Goal: Information Seeking & Learning: Learn about a topic

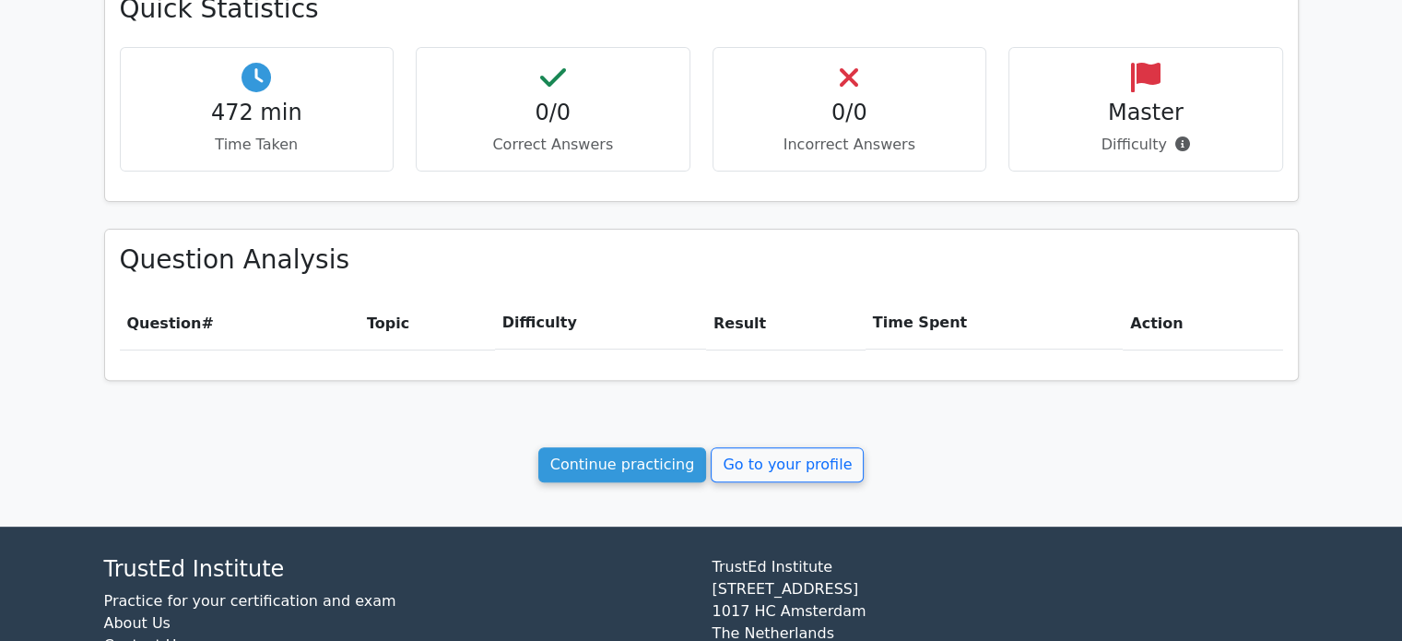
scroll to position [599, 0]
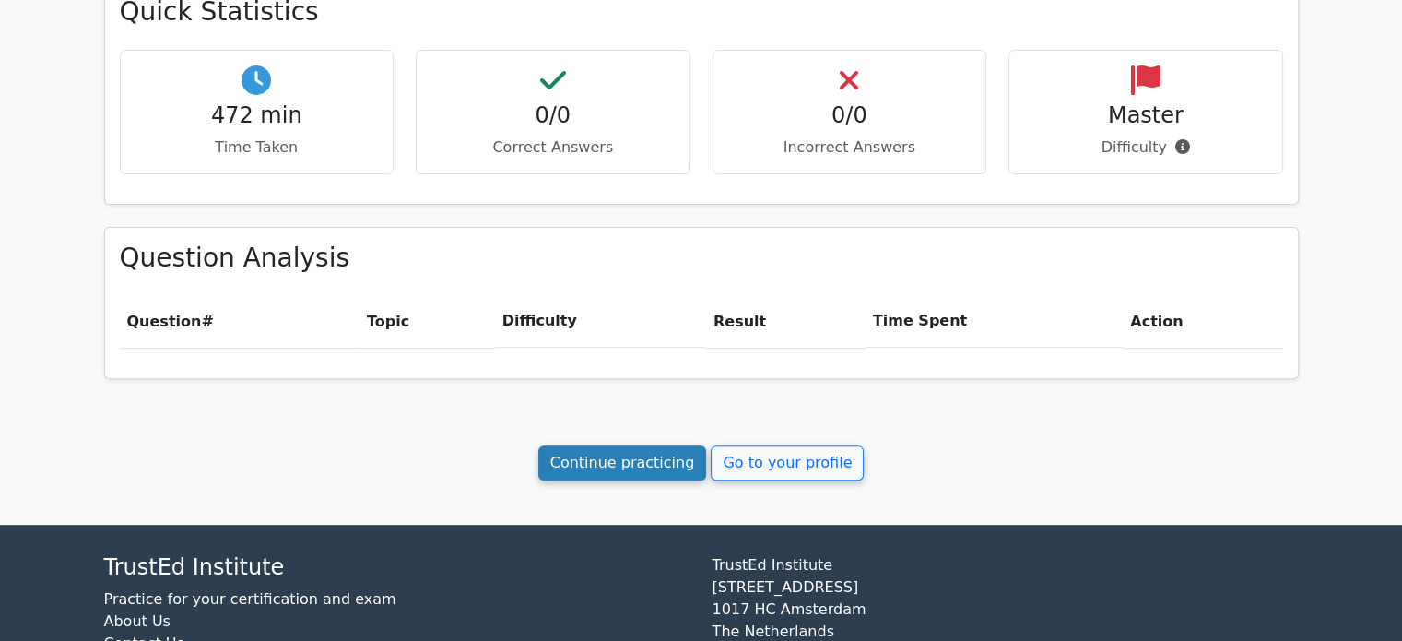
click at [611, 460] on link "Continue practicing" at bounding box center [622, 462] width 169 height 35
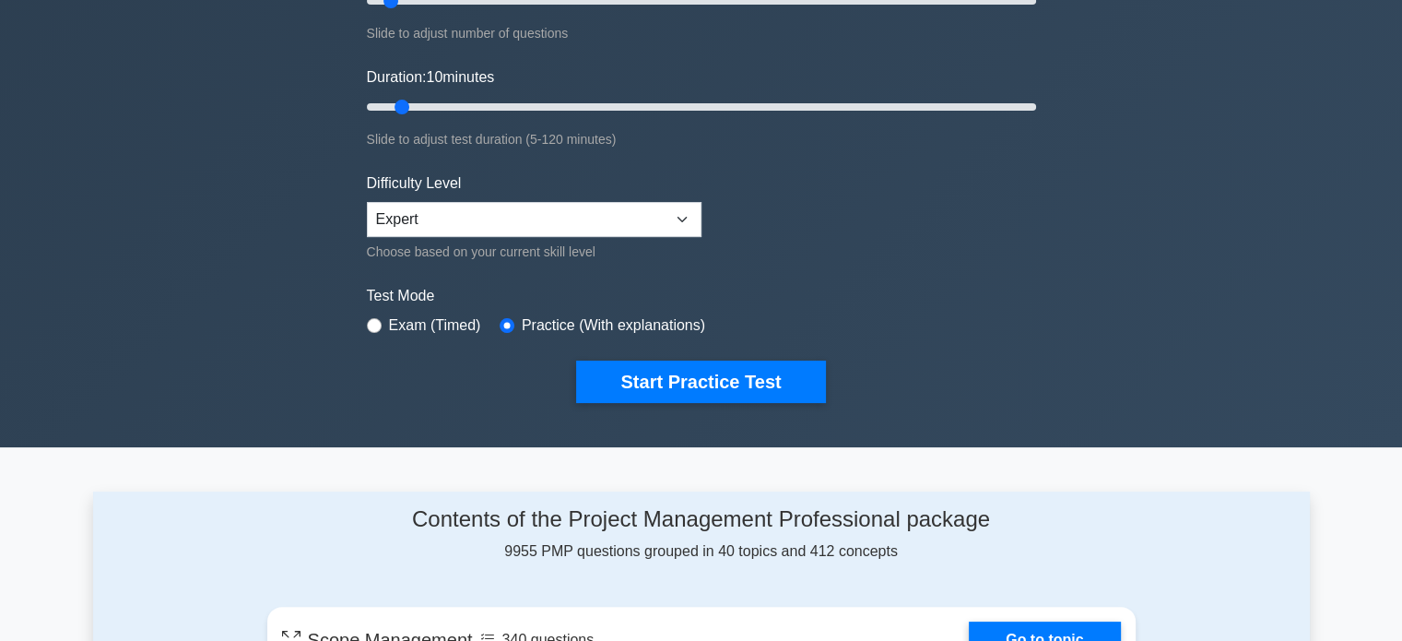
scroll to position [560, 0]
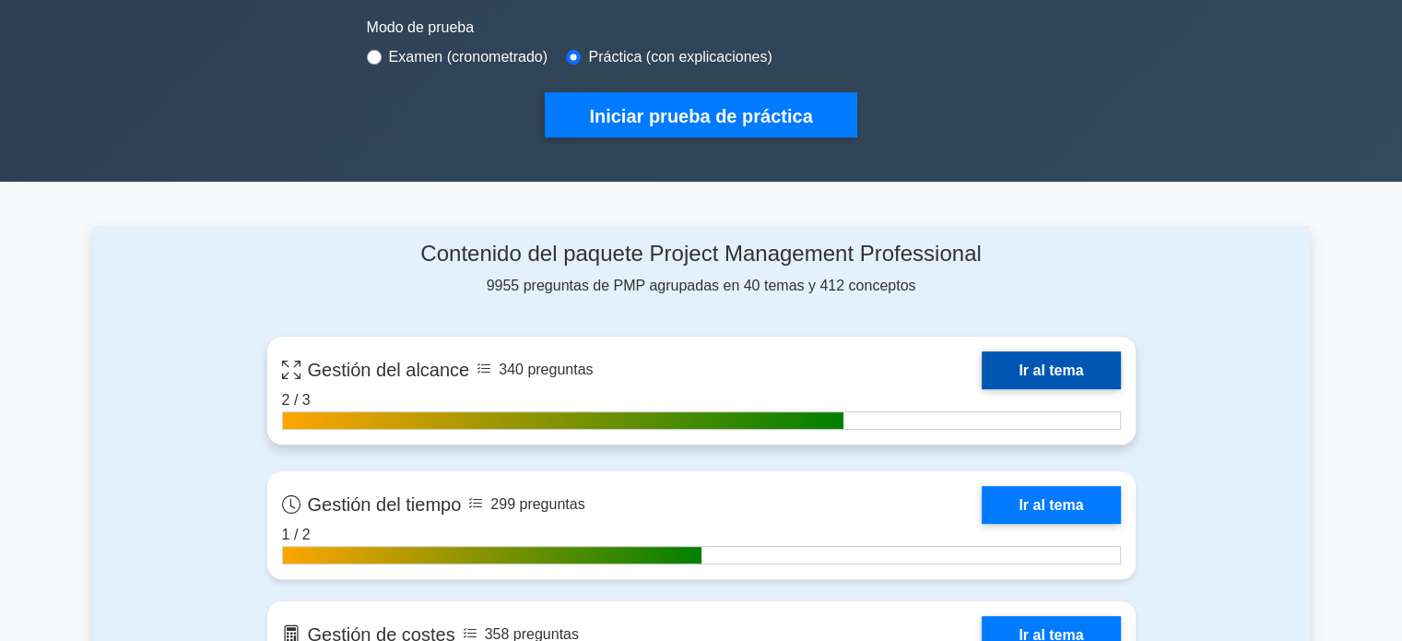
click at [1058, 364] on link "Ir al tema" at bounding box center [1050, 370] width 138 height 38
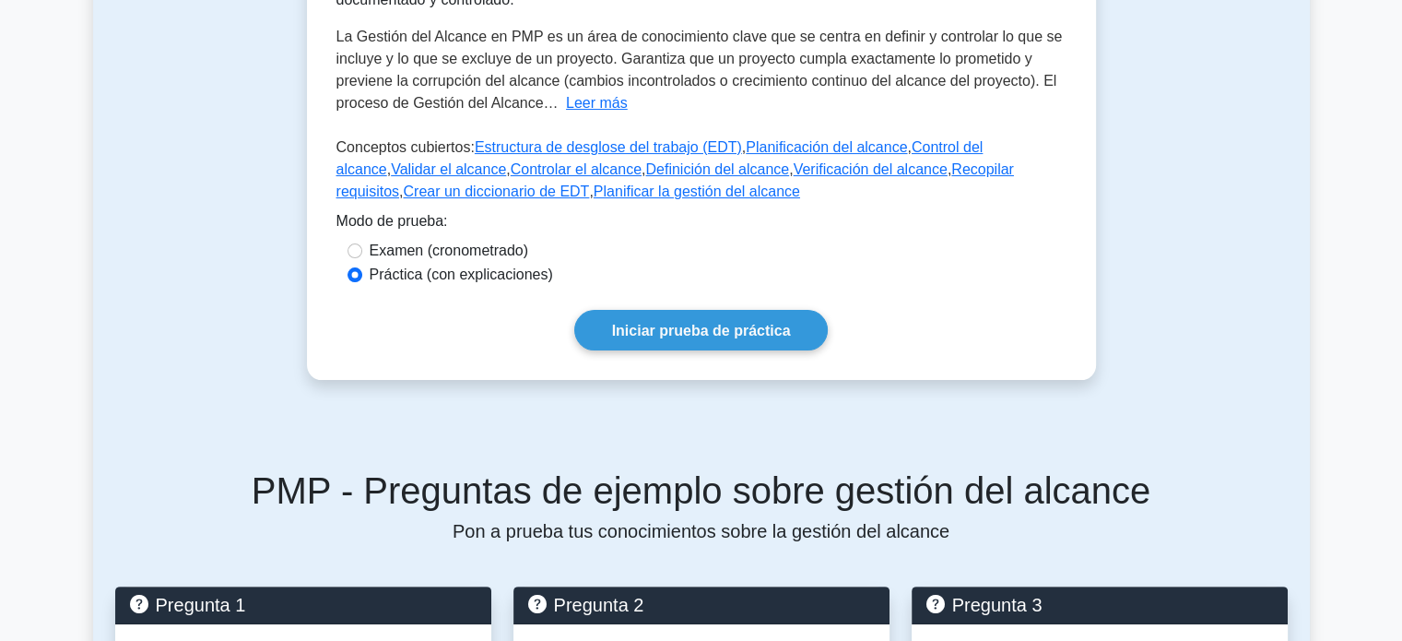
scroll to position [384, 0]
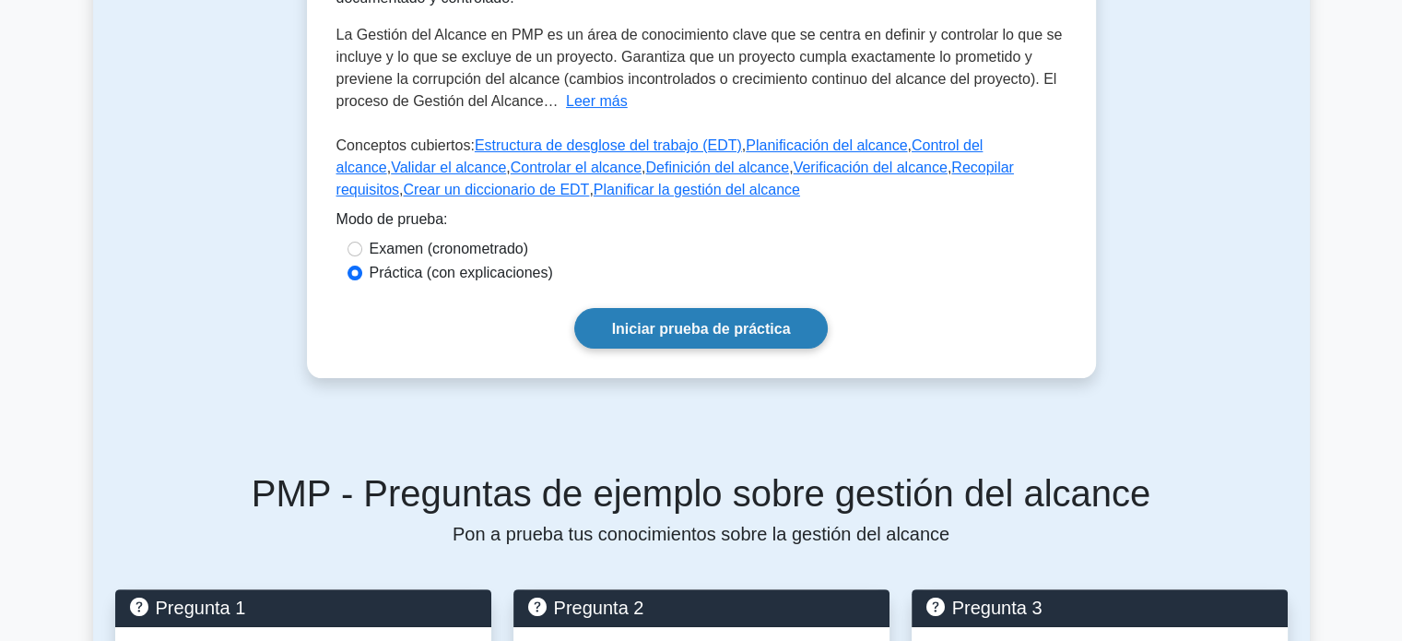
click at [734, 326] on font "Iniciar prueba de práctica" at bounding box center [701, 329] width 179 height 16
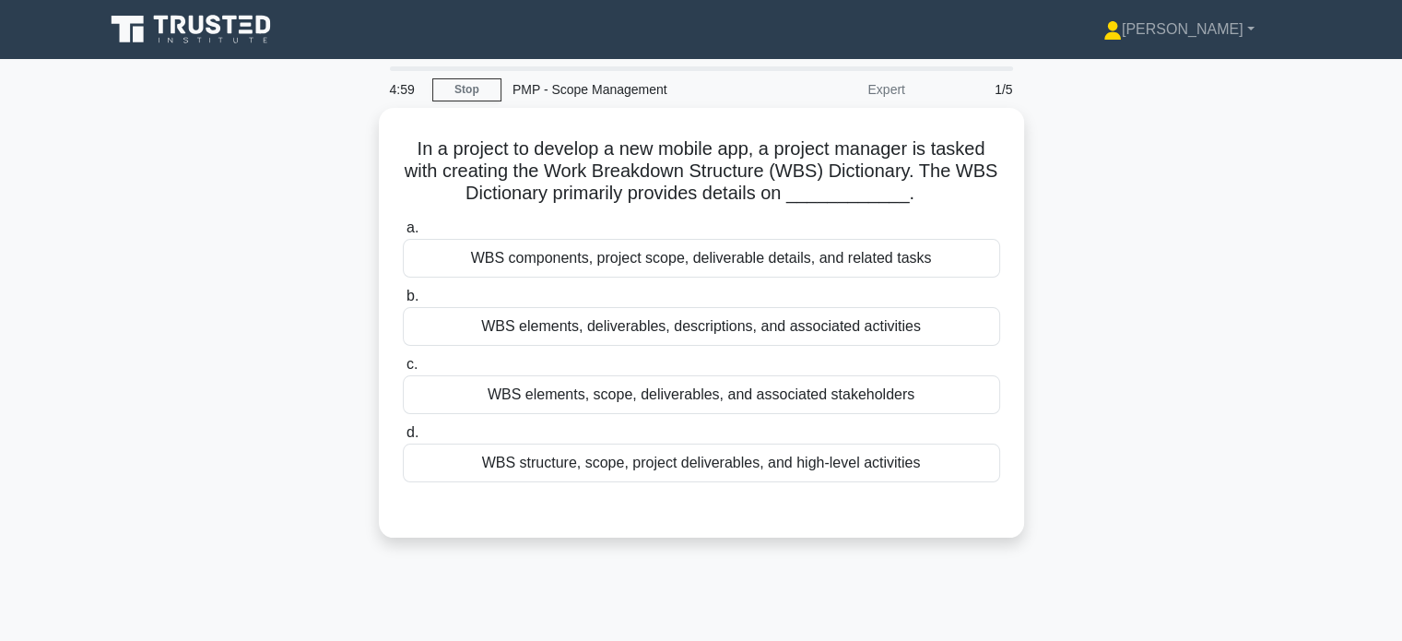
drag, startPoint x: 1062, startPoint y: 281, endPoint x: 1071, endPoint y: 292, distance: 14.4
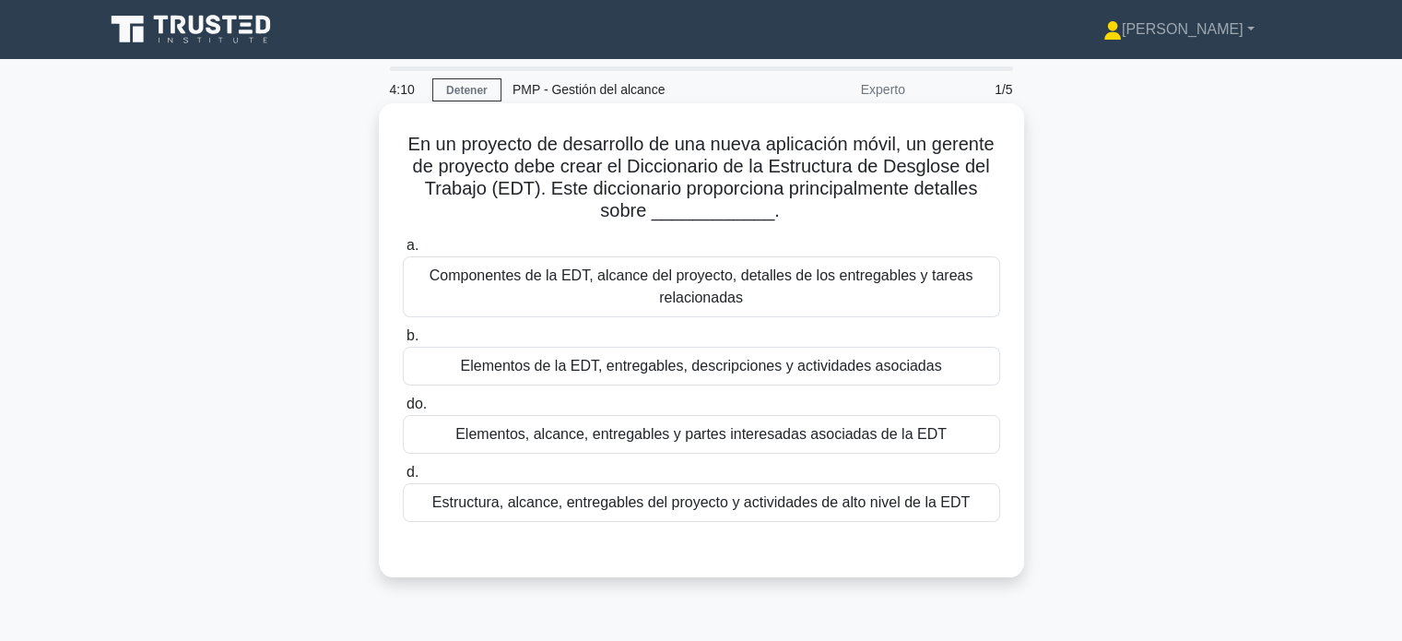
drag, startPoint x: 752, startPoint y: 295, endPoint x: 649, endPoint y: 296, distance: 103.2
click at [649, 296] on font "Componentes de la EDT, alcance del proyecto, detalles de los entregables y tare…" at bounding box center [701, 286] width 581 height 44
click at [403, 252] on input "a. Componentes de la EDT, alcance del proyecto, detalles de los entregables y t…" at bounding box center [403, 246] width 0 height 12
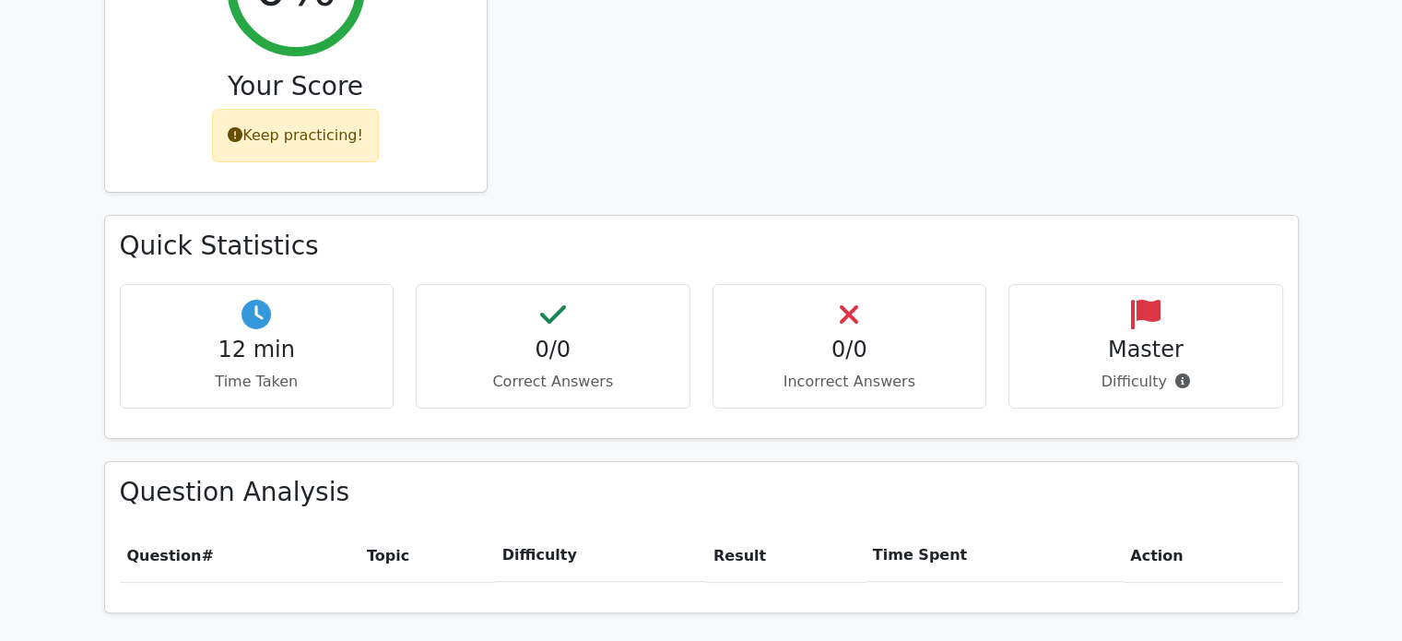
scroll to position [448, 0]
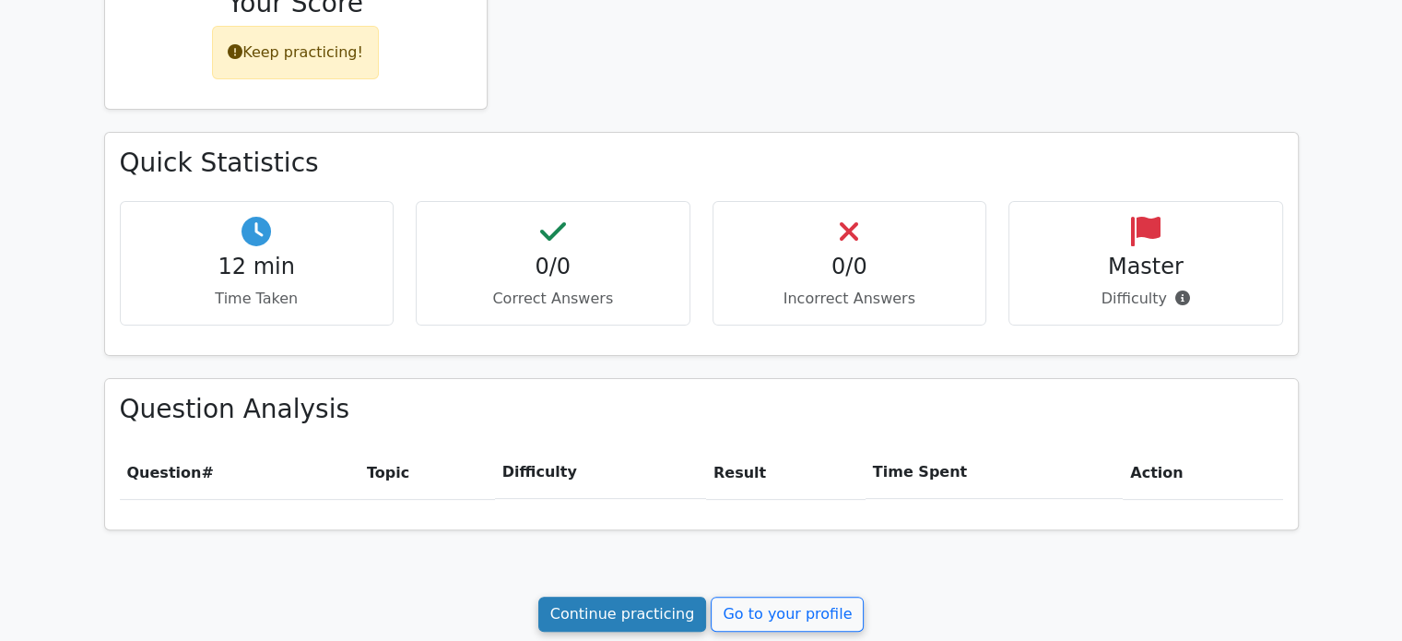
click at [655, 611] on link "Continue practicing" at bounding box center [622, 613] width 169 height 35
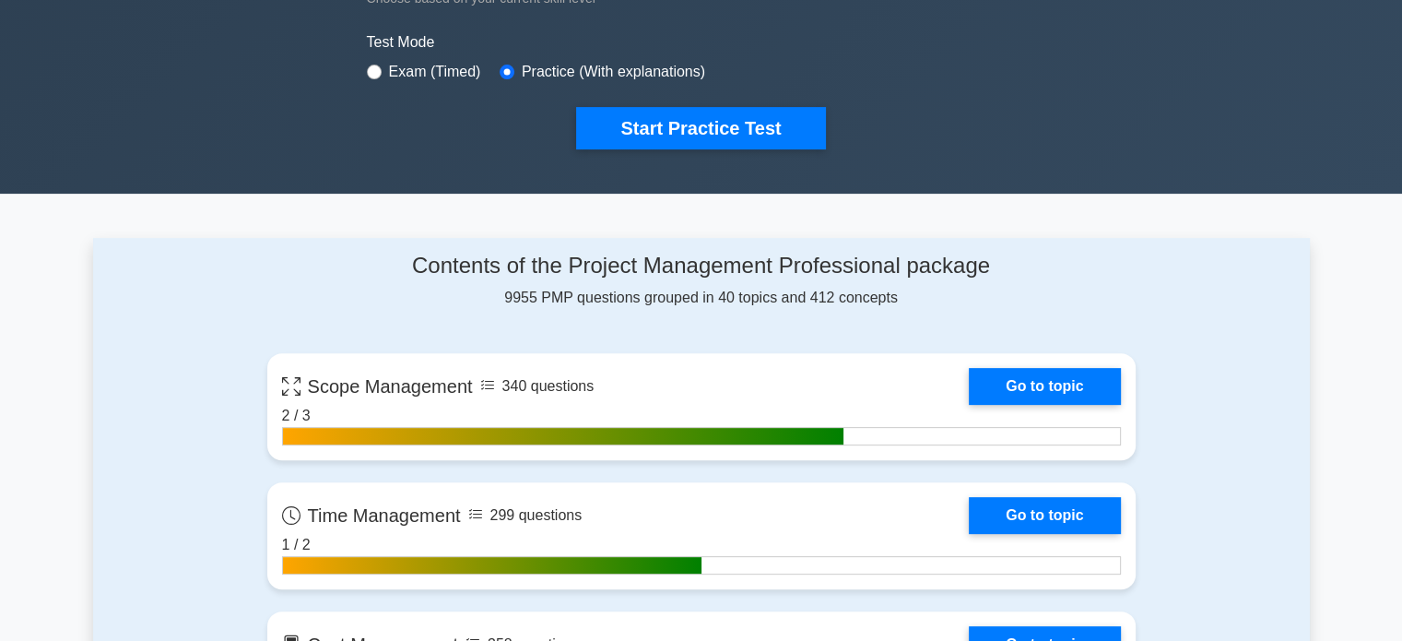
scroll to position [509, 0]
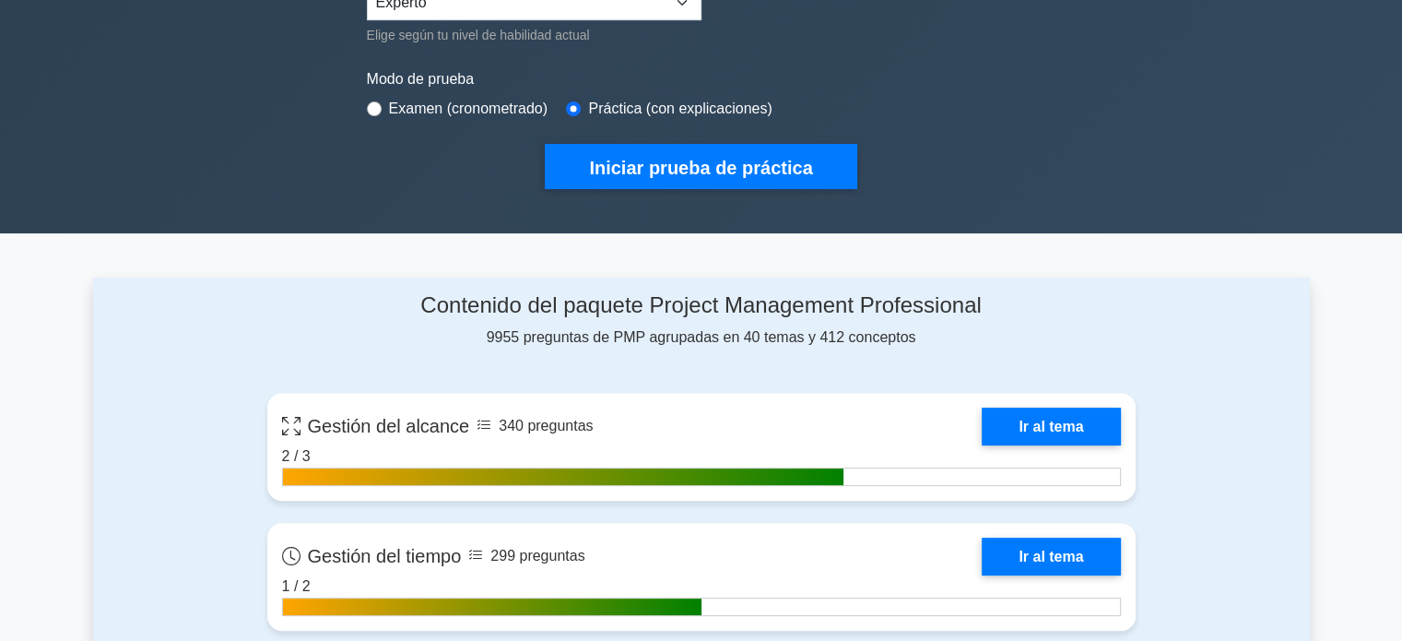
drag, startPoint x: 1208, startPoint y: 182, endPoint x: 1073, endPoint y: 69, distance: 176.6
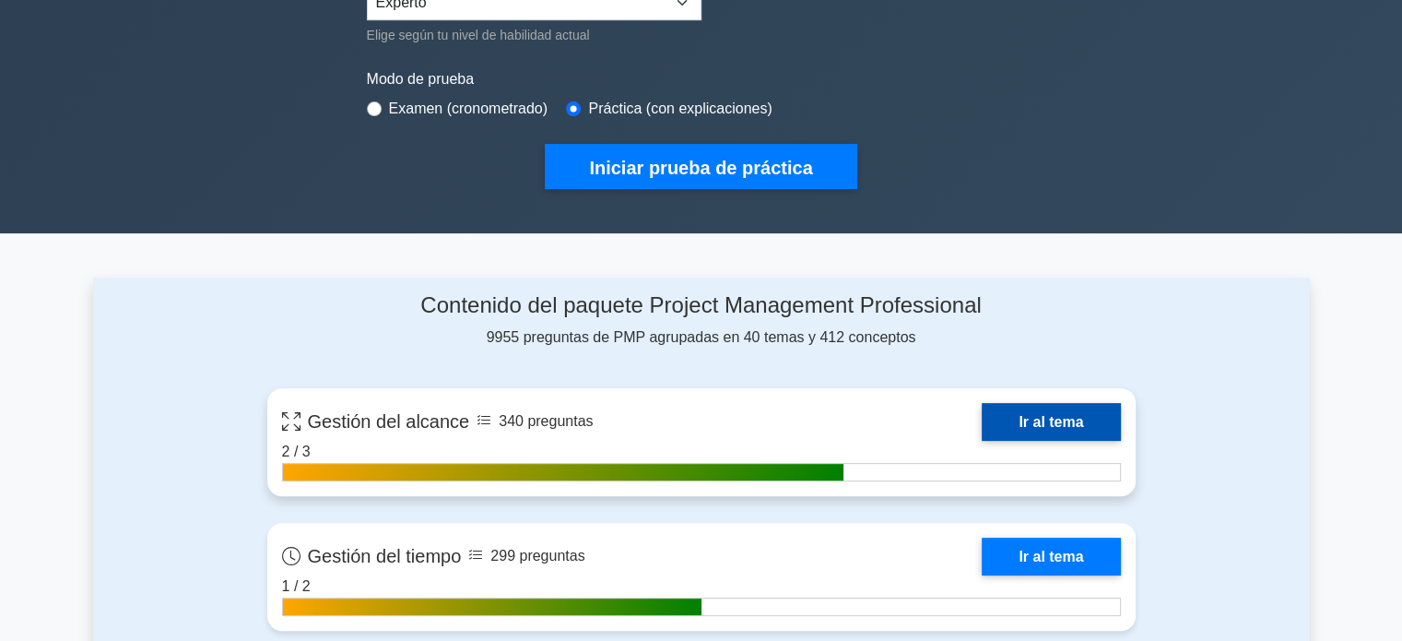
click at [1024, 422] on link "Ir al tema" at bounding box center [1050, 422] width 138 height 38
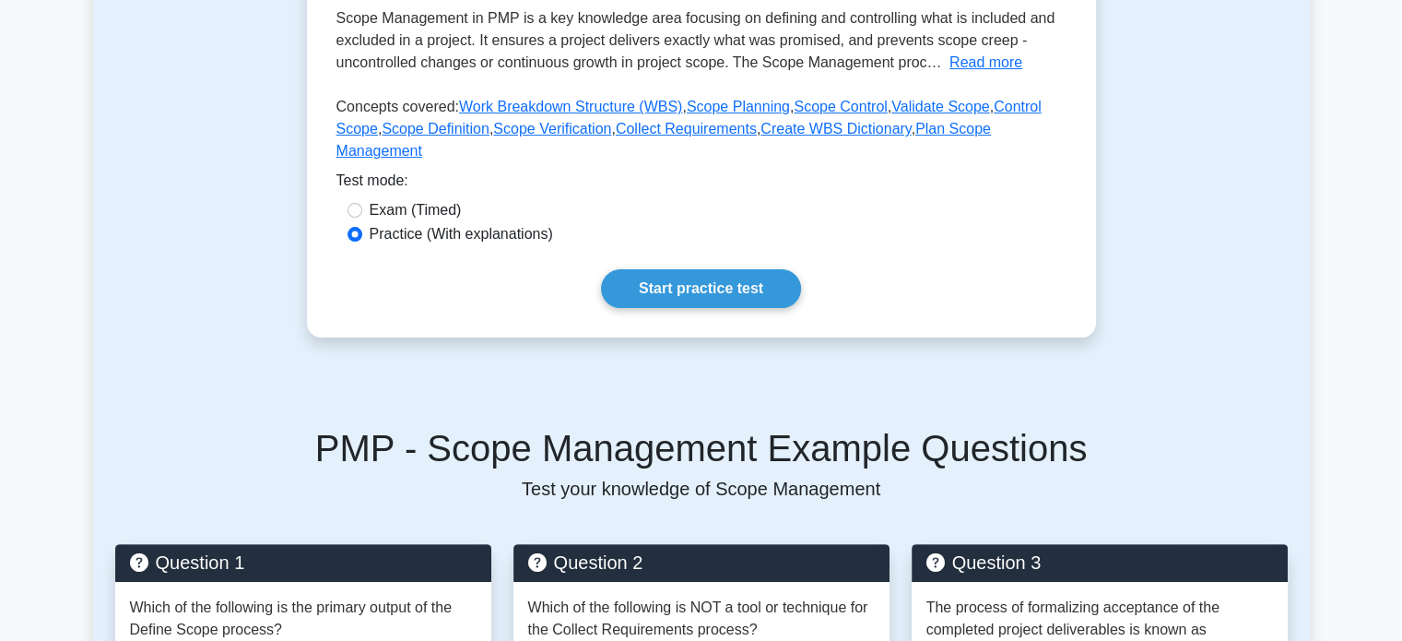
scroll to position [399, 0]
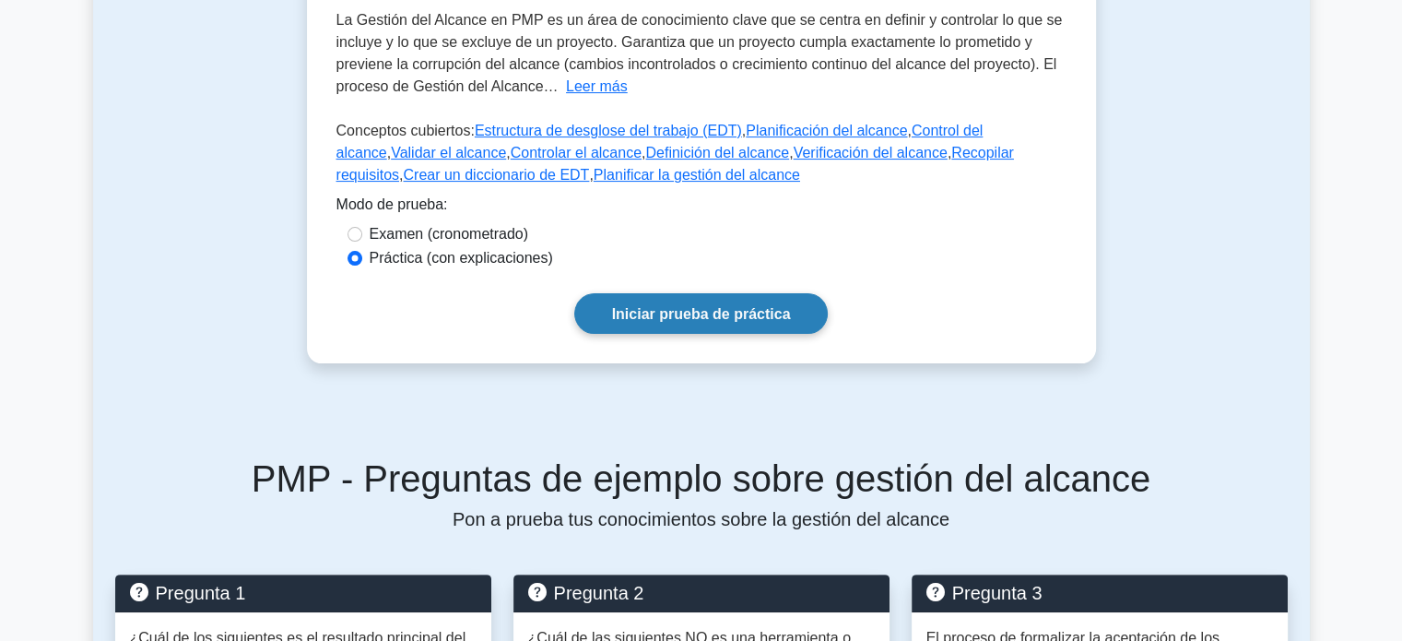
click at [754, 306] on font "Iniciar prueba de práctica" at bounding box center [701, 314] width 179 height 16
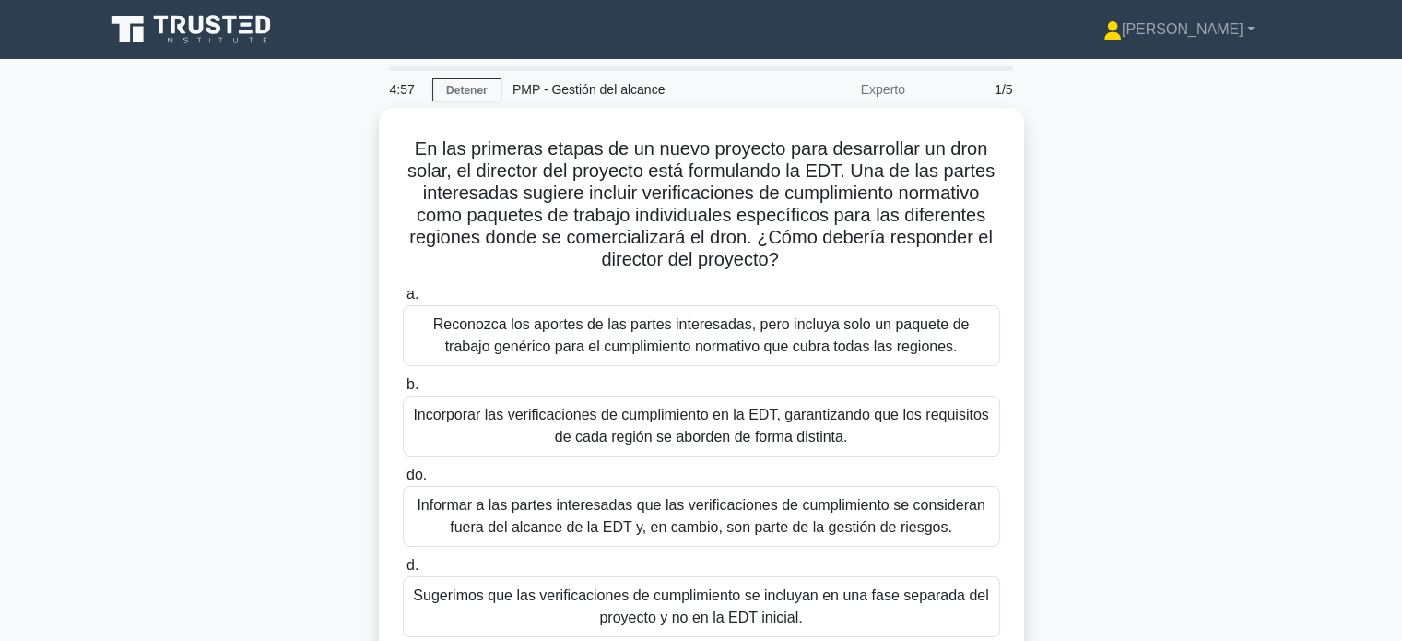
click at [1069, 456] on div "En las primeras etapas de un nuevo proyecto para desarrollar un dron solar, el …" at bounding box center [701, 411] width 1216 height 606
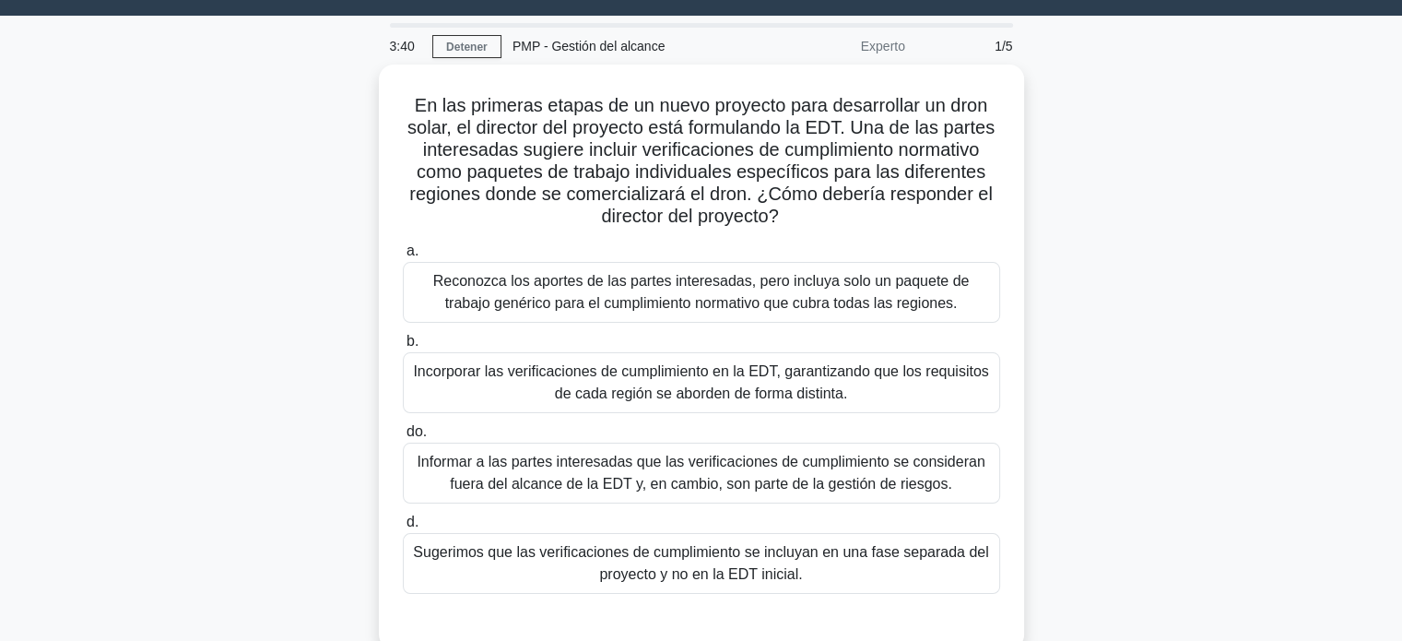
scroll to position [58, 0]
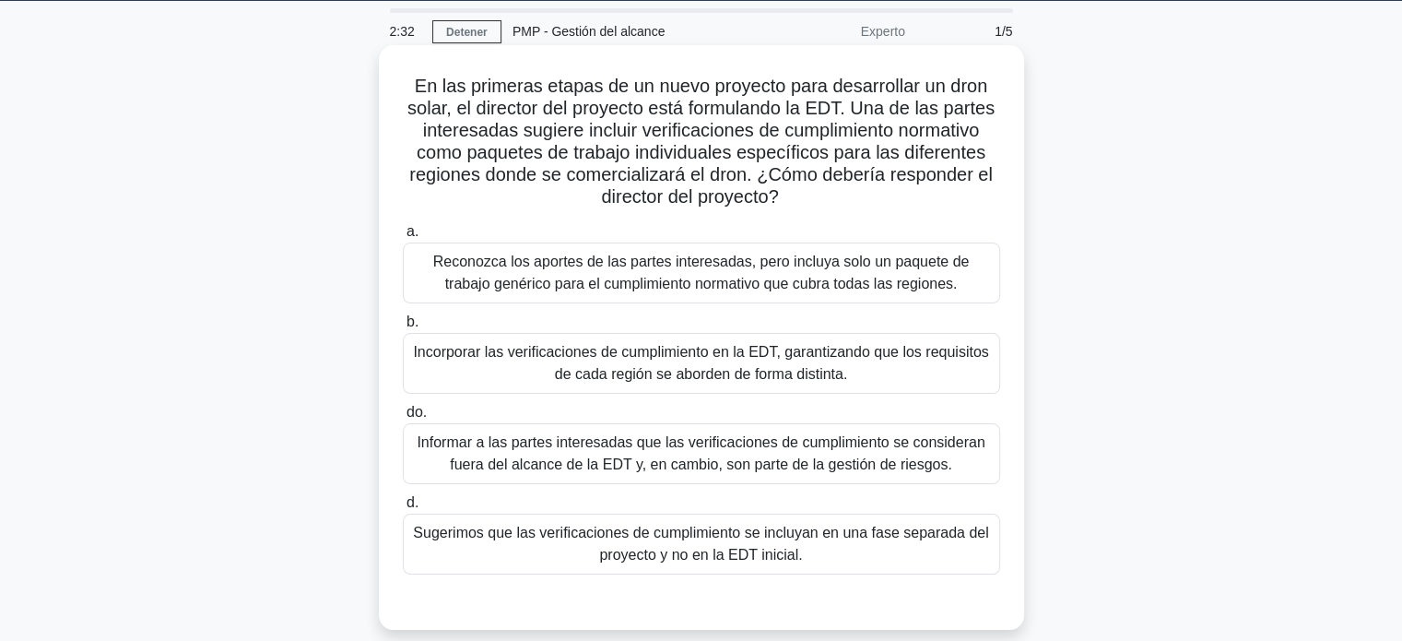
click at [807, 459] on font "Informar a las partes interesadas que las verificaciones de cumplimiento se con…" at bounding box center [701, 453] width 568 height 38
click at [403, 418] on input "do. Informar a las partes interesadas que las verificaciones de cumplimiento se…" at bounding box center [403, 412] width 0 height 12
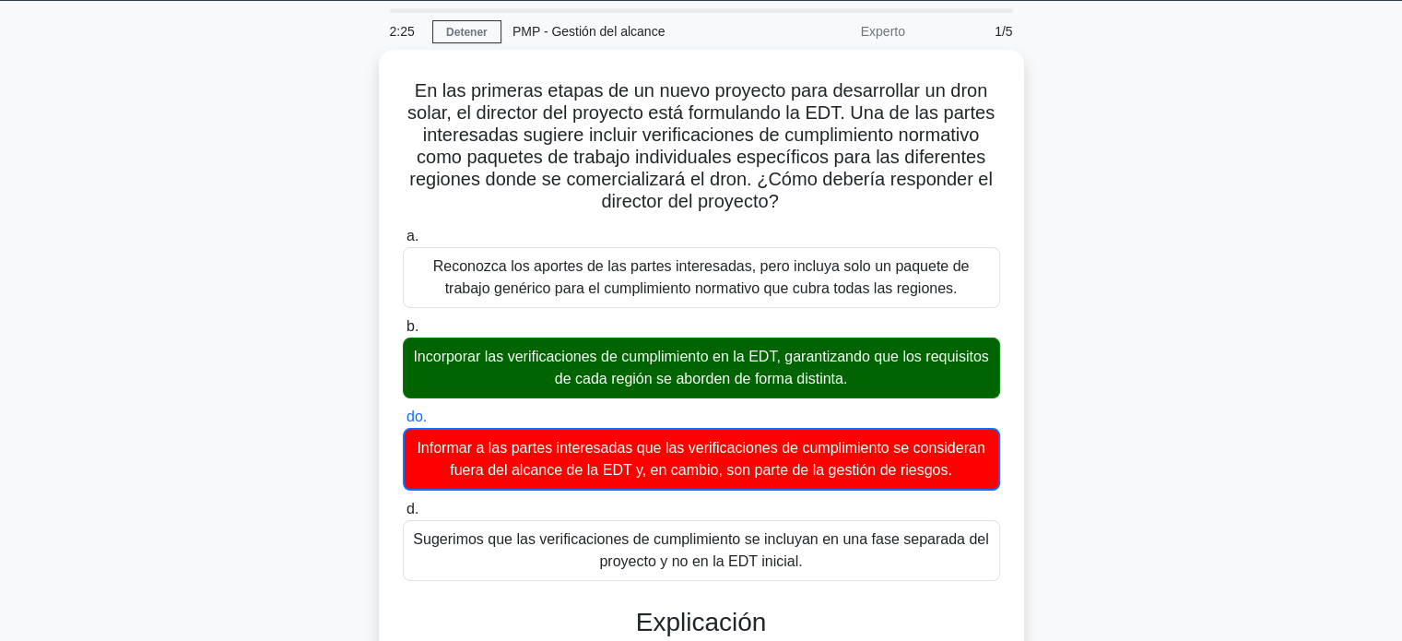
drag, startPoint x: 1408, startPoint y: 290, endPoint x: 1255, endPoint y: 428, distance: 205.6
click at [1255, 428] on div "En las primeras etapas de un nuevo proyecto para desarrollar un dron solar, el …" at bounding box center [701, 640] width 1216 height 1180
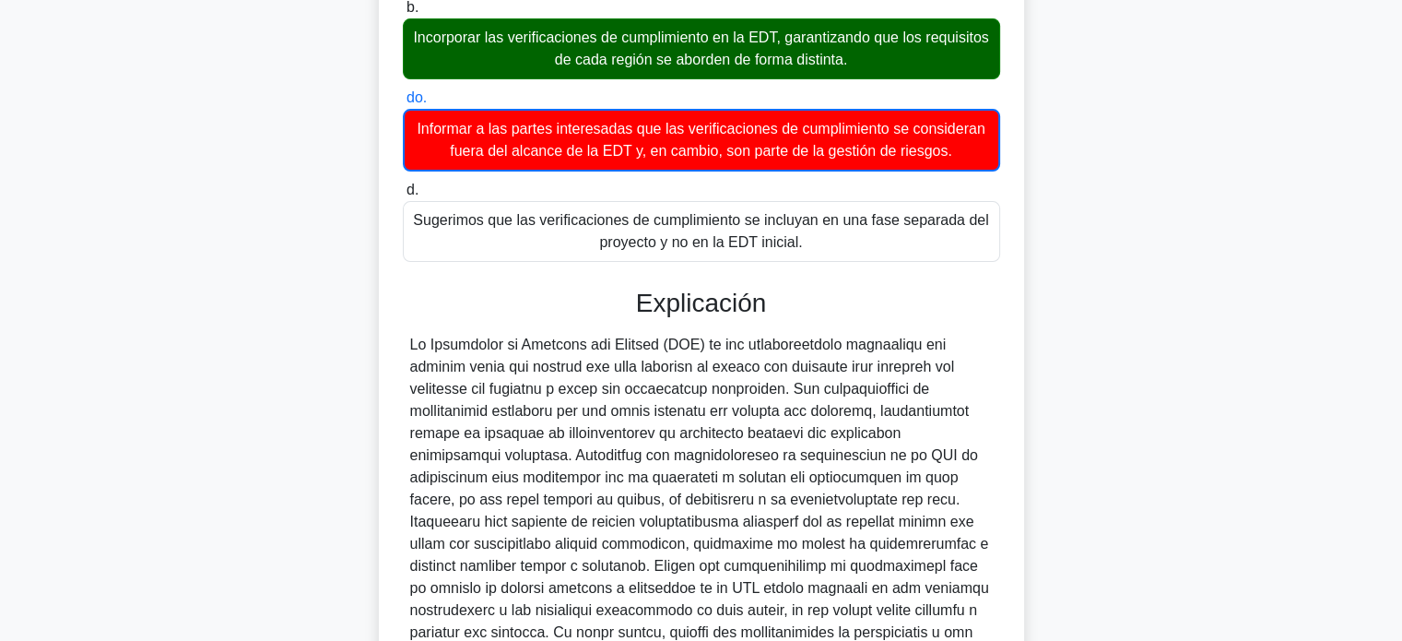
scroll to position [382, 0]
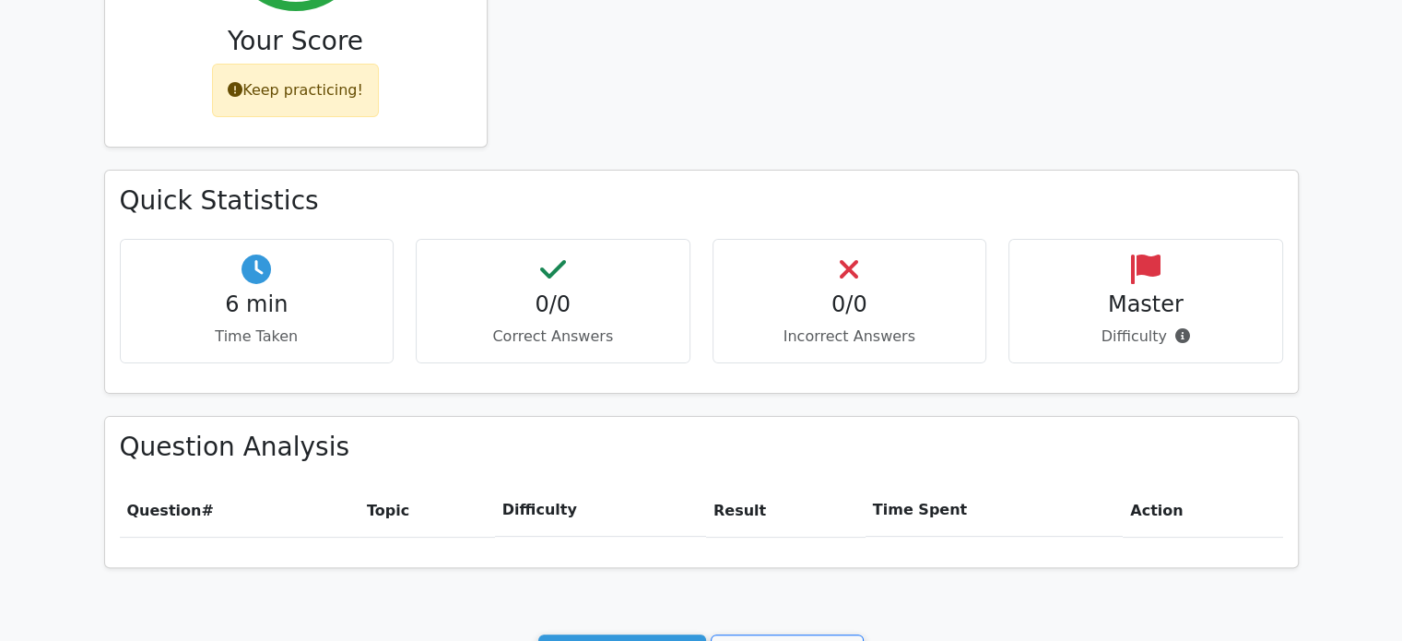
scroll to position [698, 0]
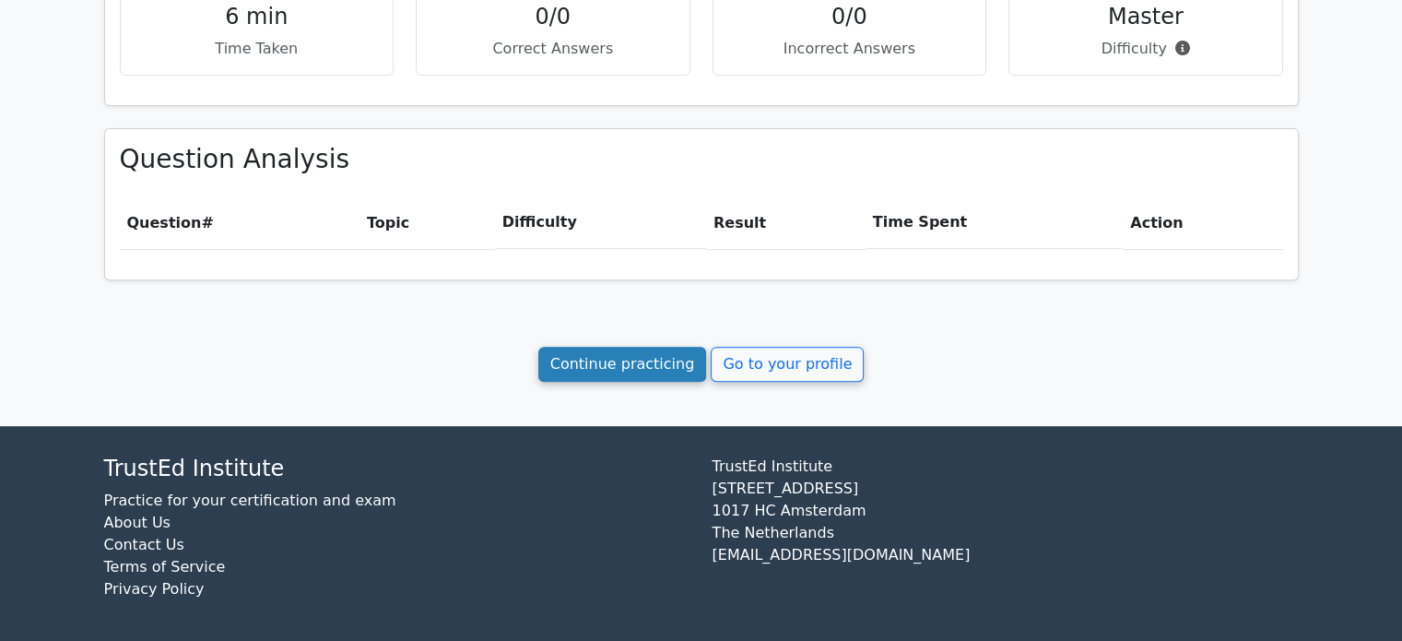
click at [634, 367] on link "Continue practicing" at bounding box center [622, 364] width 169 height 35
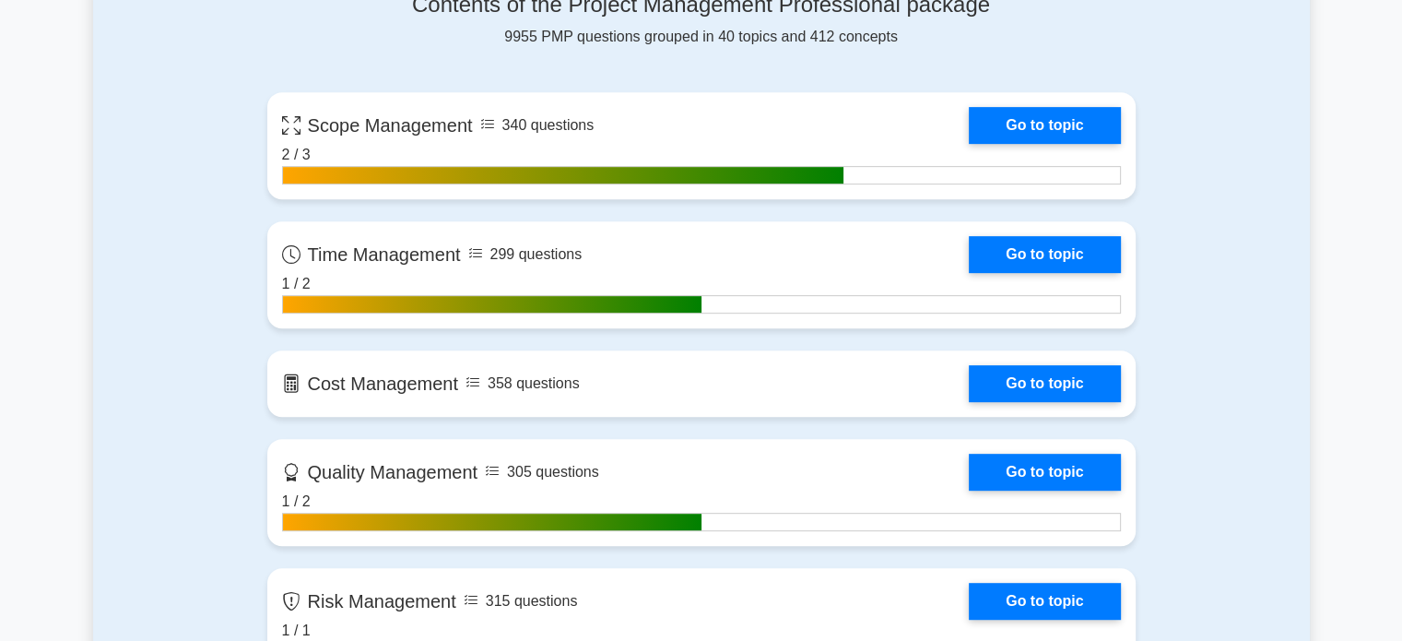
scroll to position [657, 0]
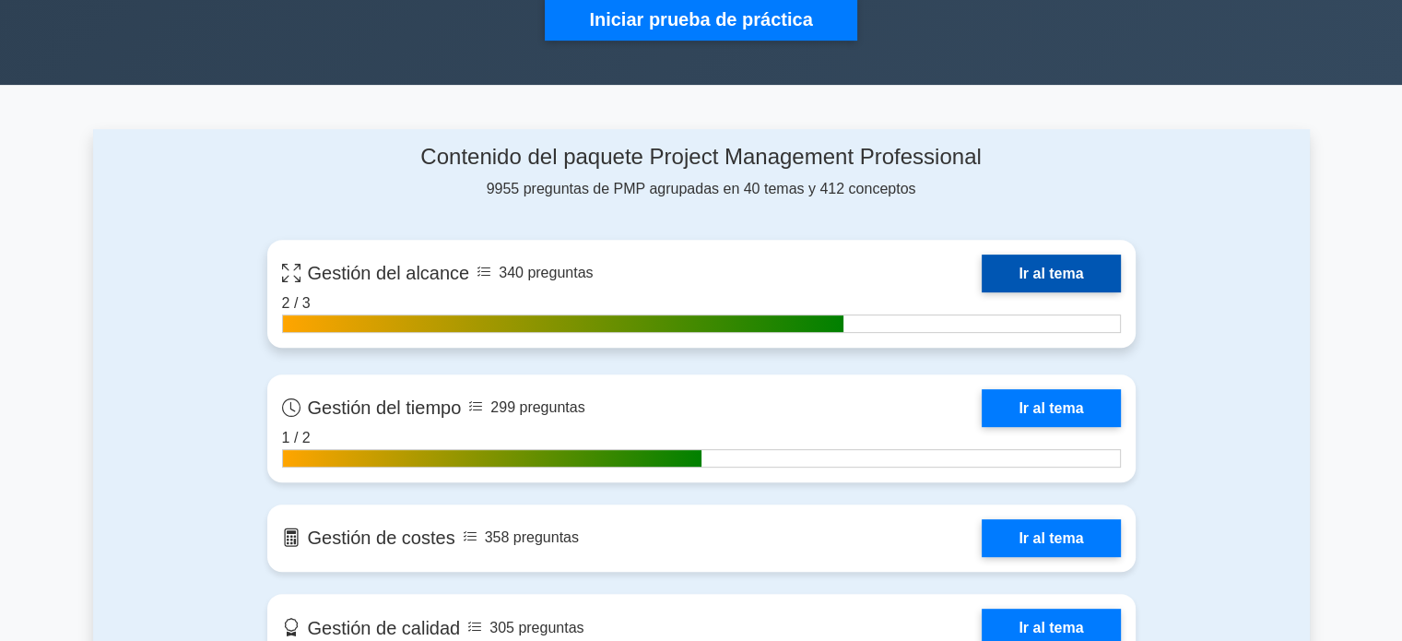
click at [1062, 276] on link "Ir al tema" at bounding box center [1050, 273] width 138 height 38
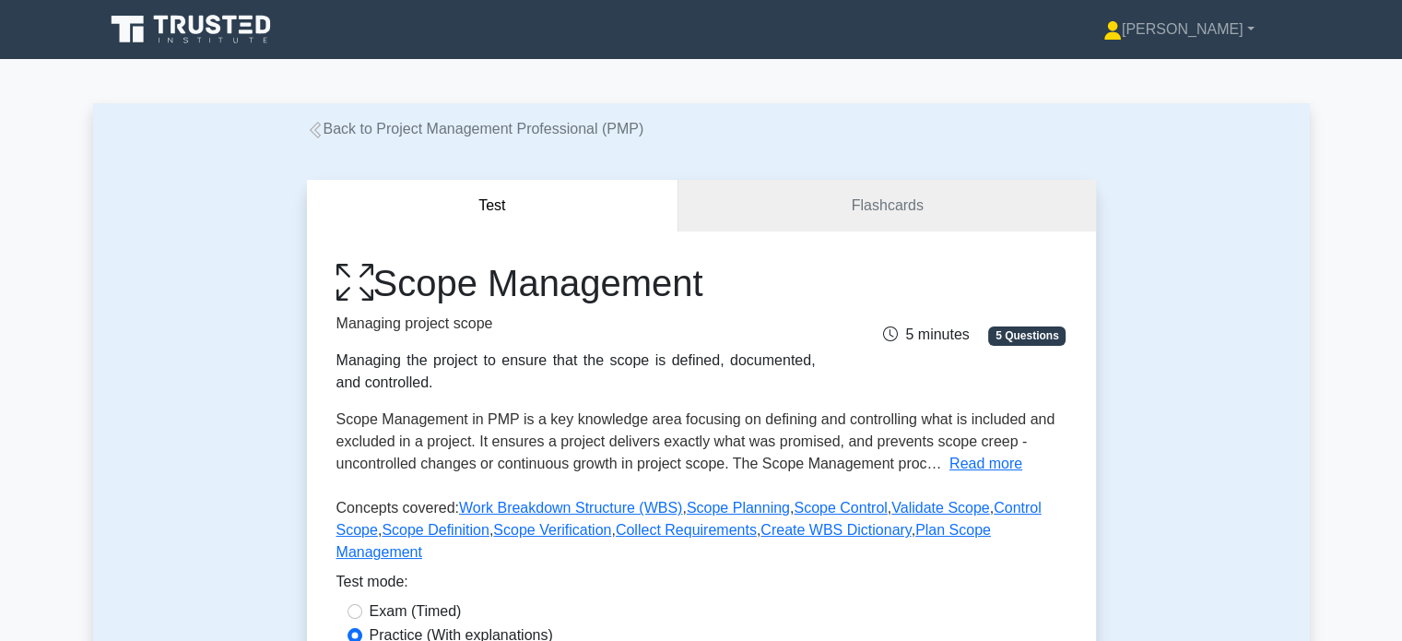
click at [1061, 454] on div "Scope Management in PMP is a key knowledge area focusing on defining and contro…" at bounding box center [701, 441] width 730 height 66
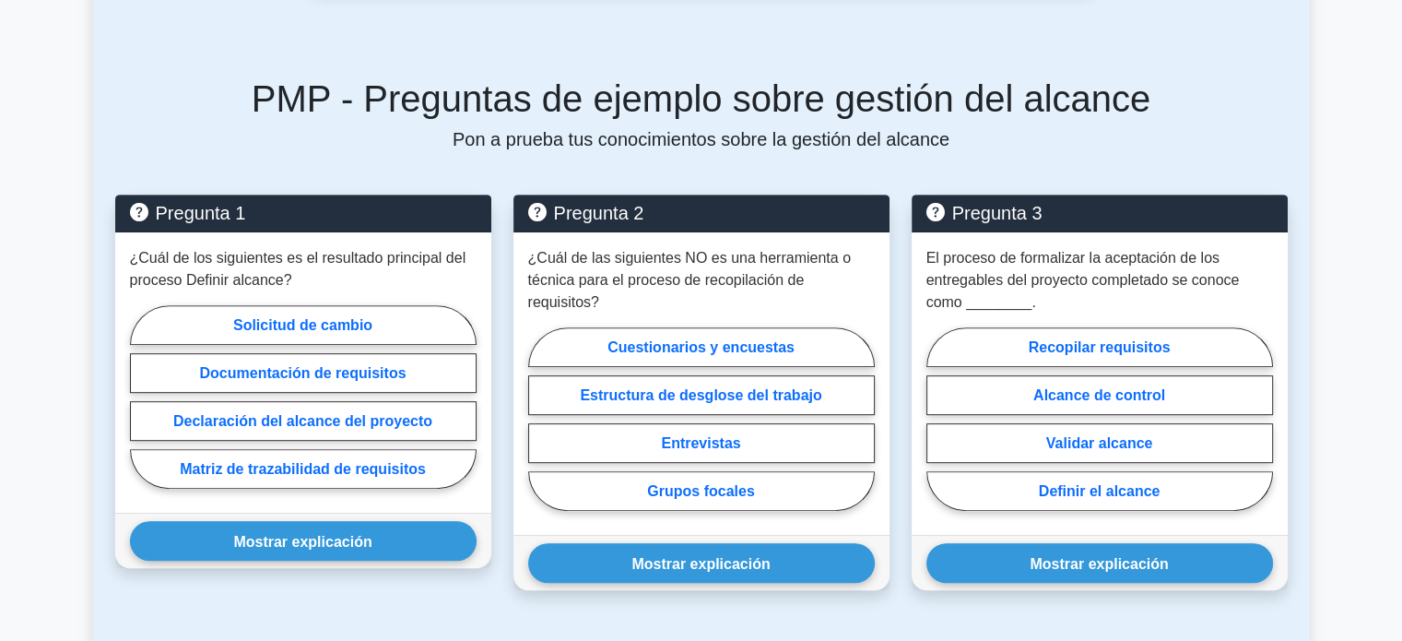
scroll to position [777, 0]
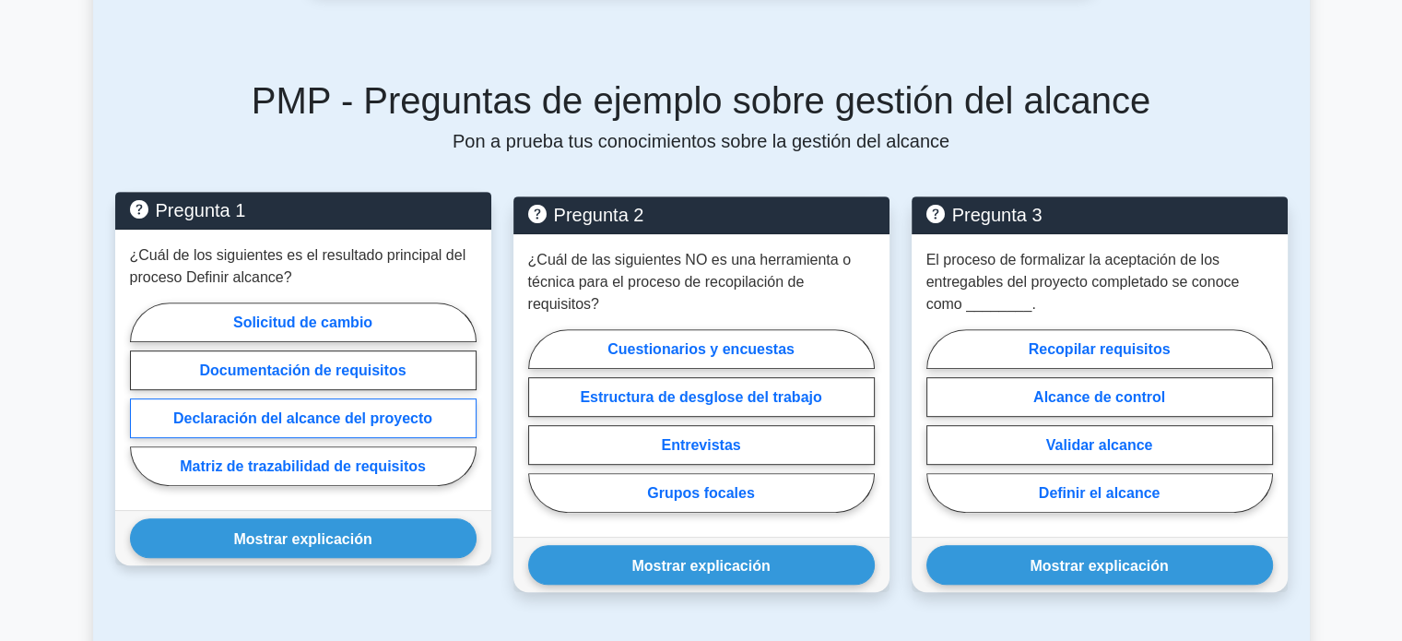
click at [383, 425] on font "Declaración del alcance del proyecto" at bounding box center [302, 418] width 259 height 16
click at [142, 405] on input "Declaración del alcance del proyecto" at bounding box center [136, 399] width 12 height 12
radio input "true"
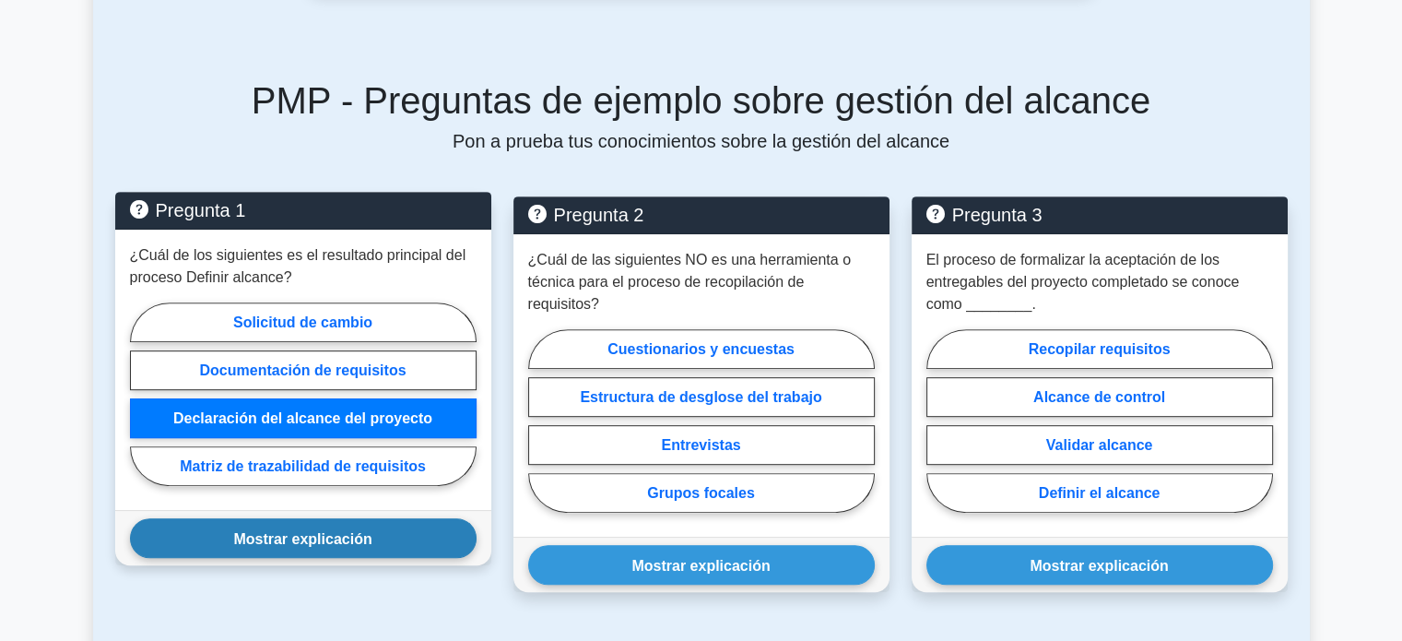
click at [372, 545] on button "Mostrar explicación" at bounding box center [303, 538] width 347 height 40
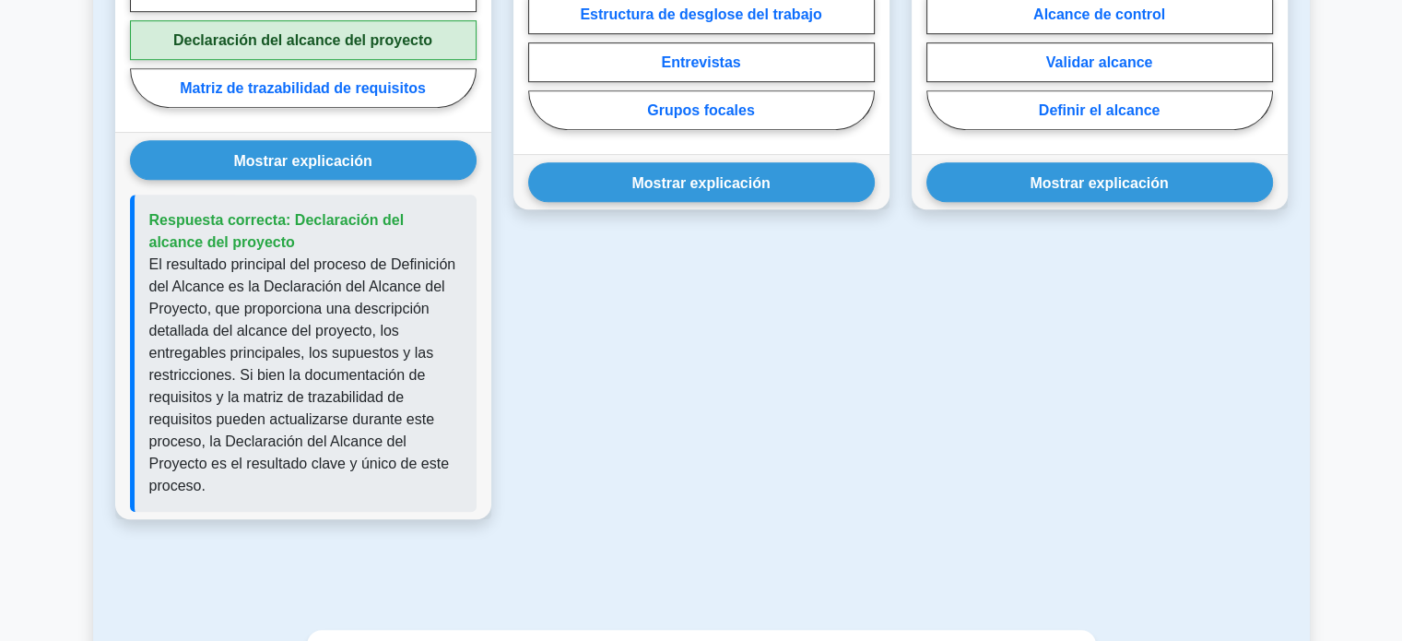
scroll to position [1229, 0]
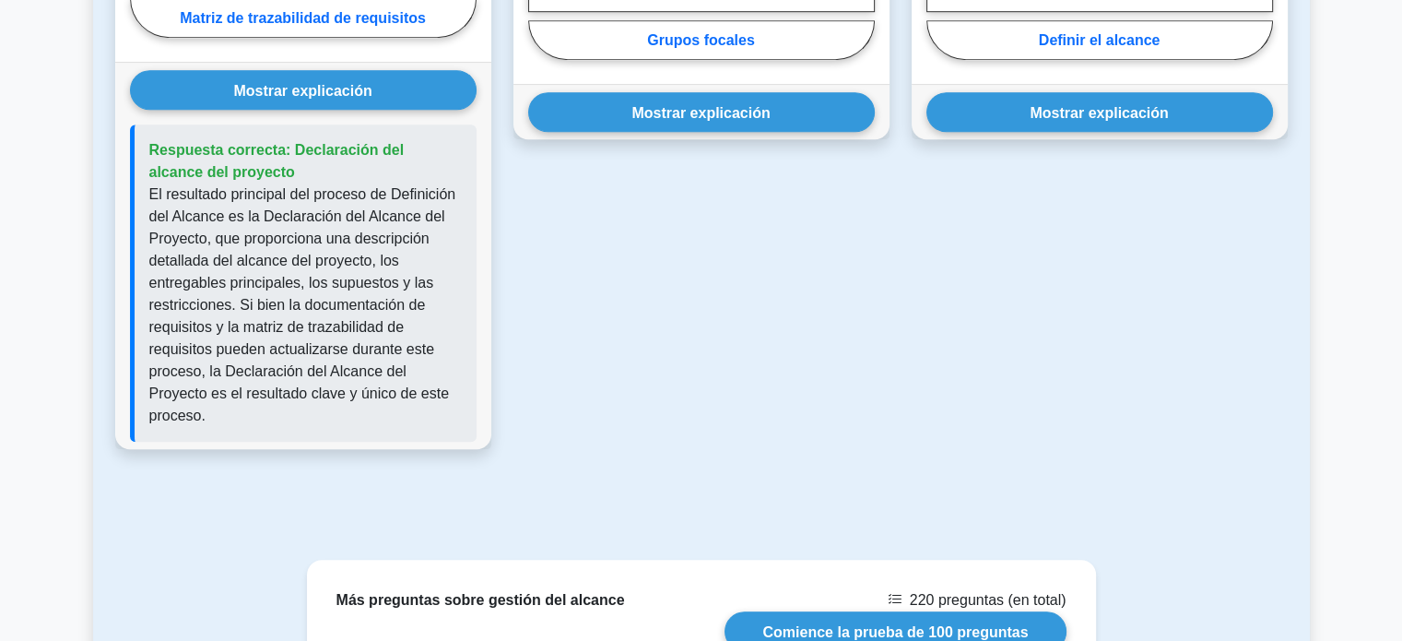
drag, startPoint x: 1395, startPoint y: 382, endPoint x: 1370, endPoint y: 261, distance: 123.3
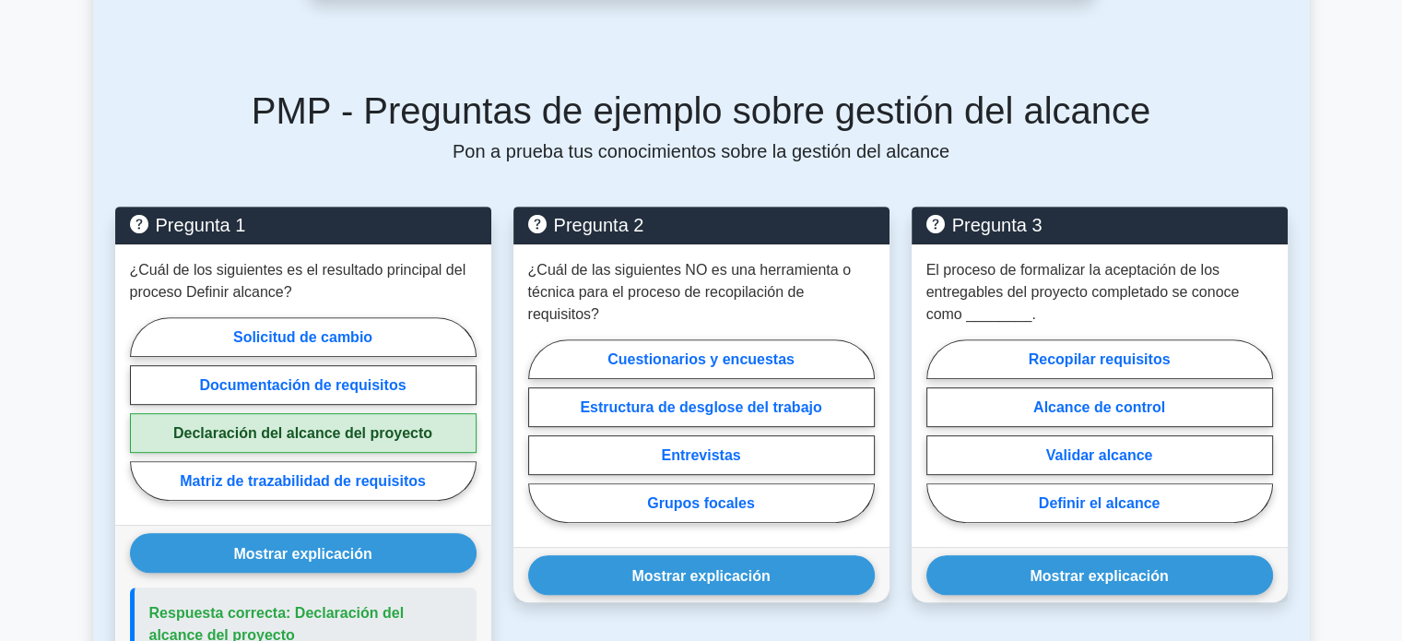
scroll to position [792, 0]
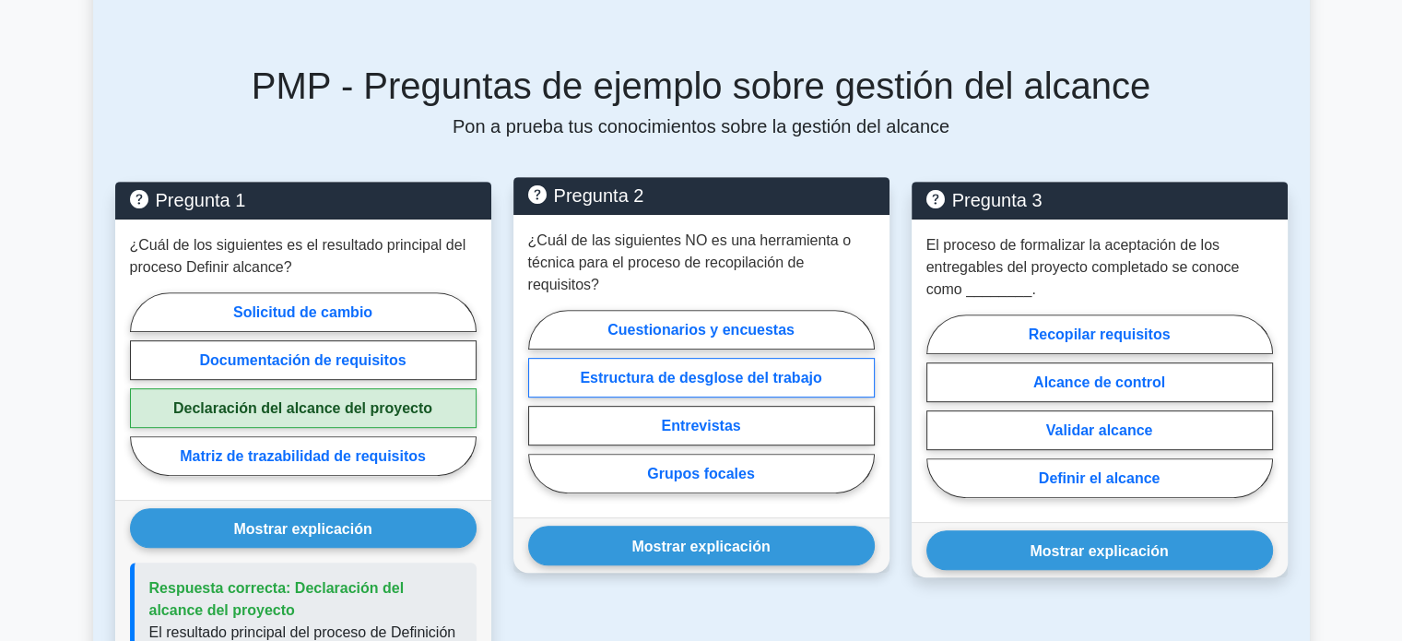
click at [770, 380] on font "Estructura de desglose del trabajo" at bounding box center [700, 378] width 241 height 16
click at [540, 400] on input "Estructura de desglose del trabajo" at bounding box center [534, 406] width 12 height 12
radio input "true"
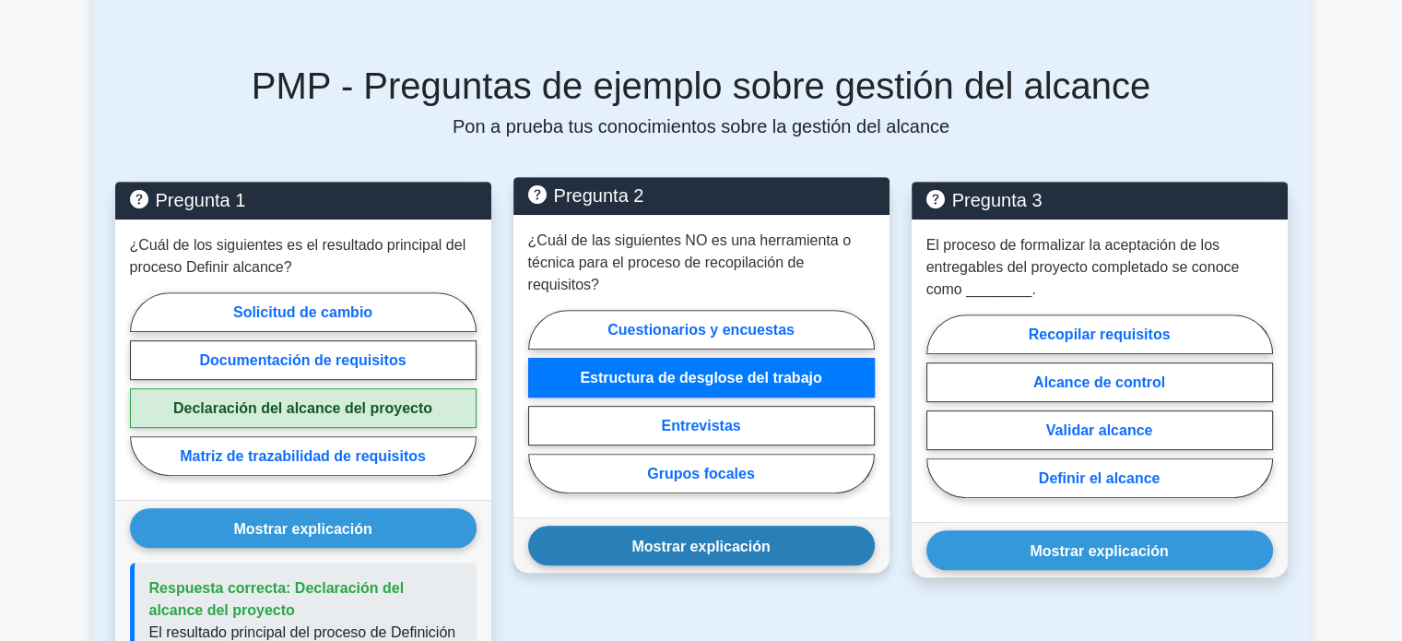
click at [737, 547] on font "Mostrar explicación" at bounding box center [700, 545] width 138 height 16
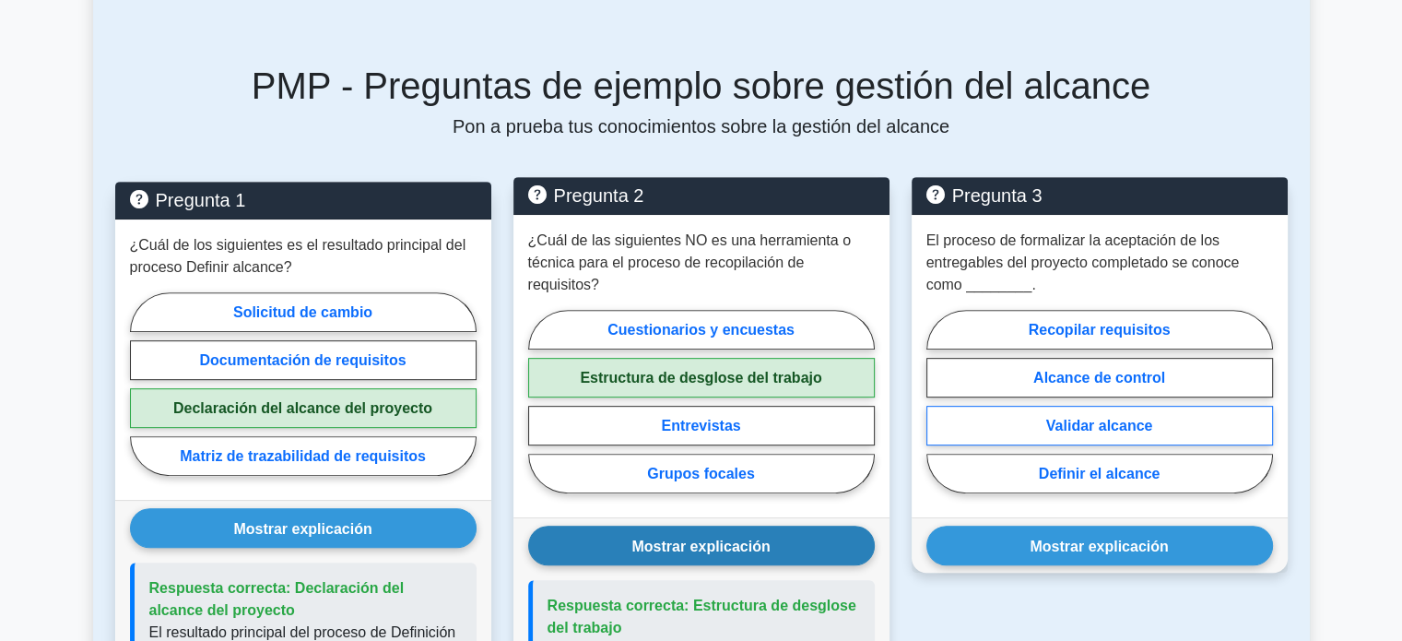
click at [1099, 423] on font "Validar alcance" at bounding box center [1099, 425] width 107 height 16
click at [938, 412] on input "Validar alcance" at bounding box center [932, 406] width 12 height 12
radio input "true"
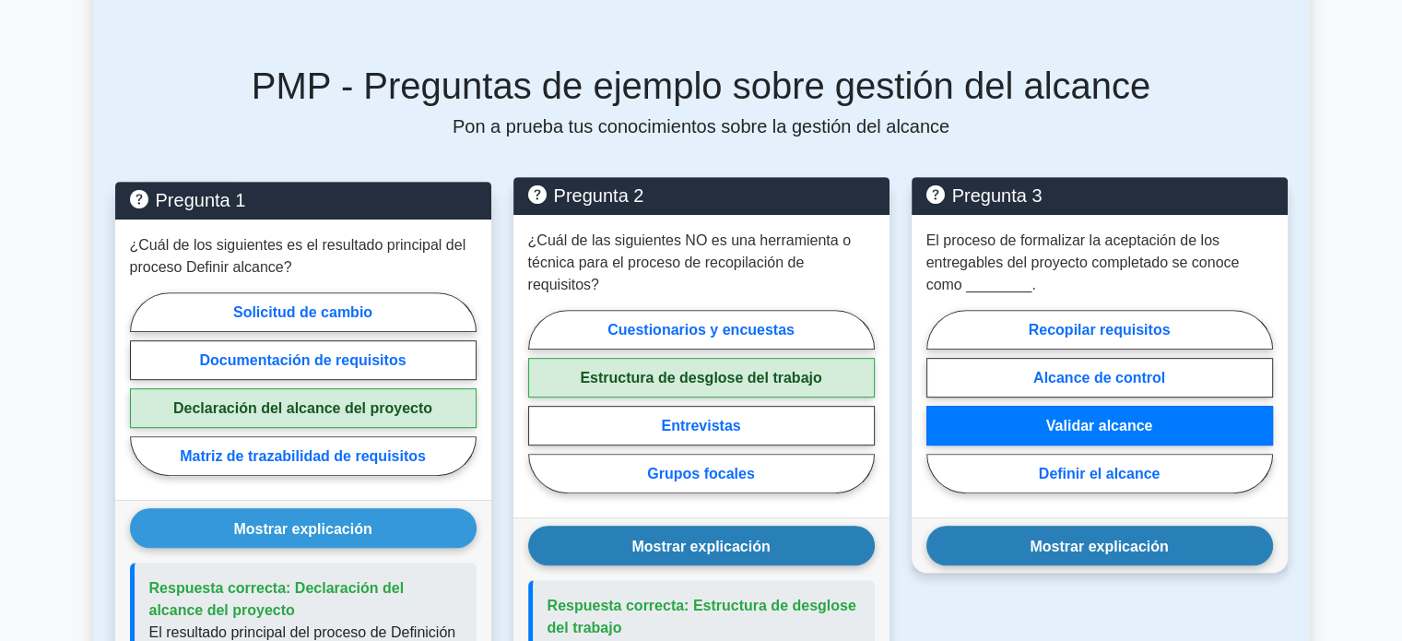
click at [1076, 565] on button "Mostrar explicación" at bounding box center [1099, 545] width 347 height 40
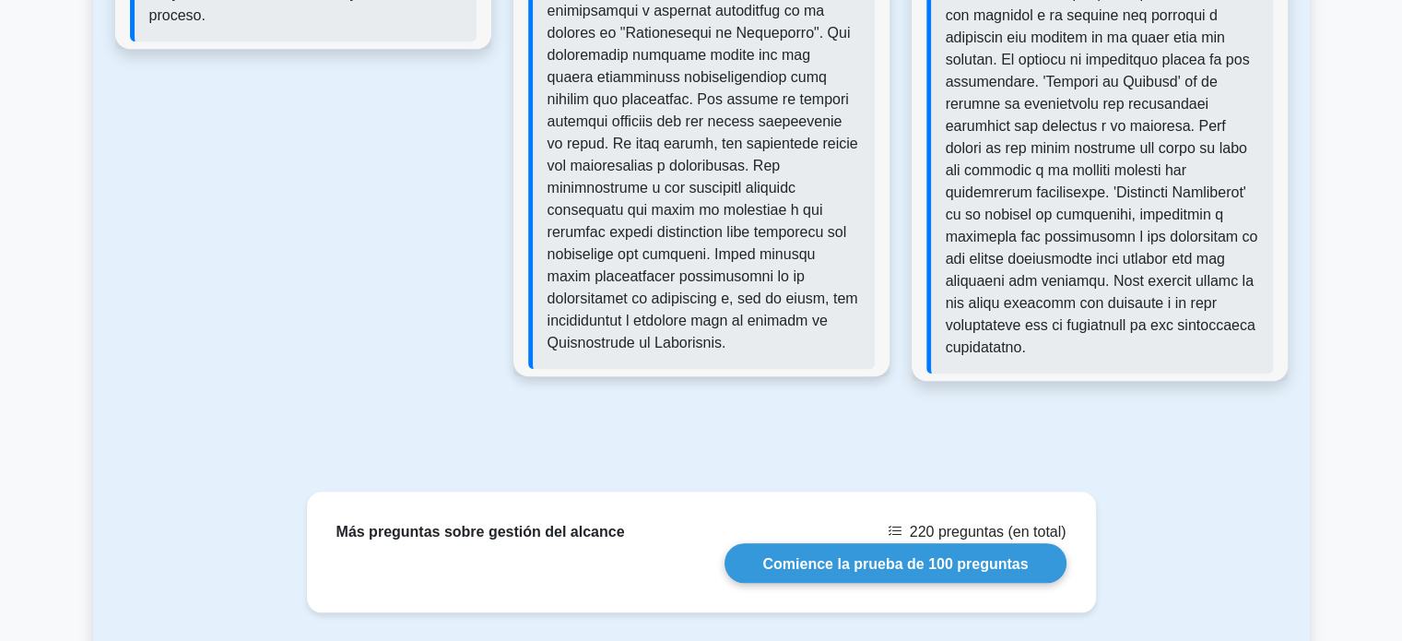
scroll to position [1626, 0]
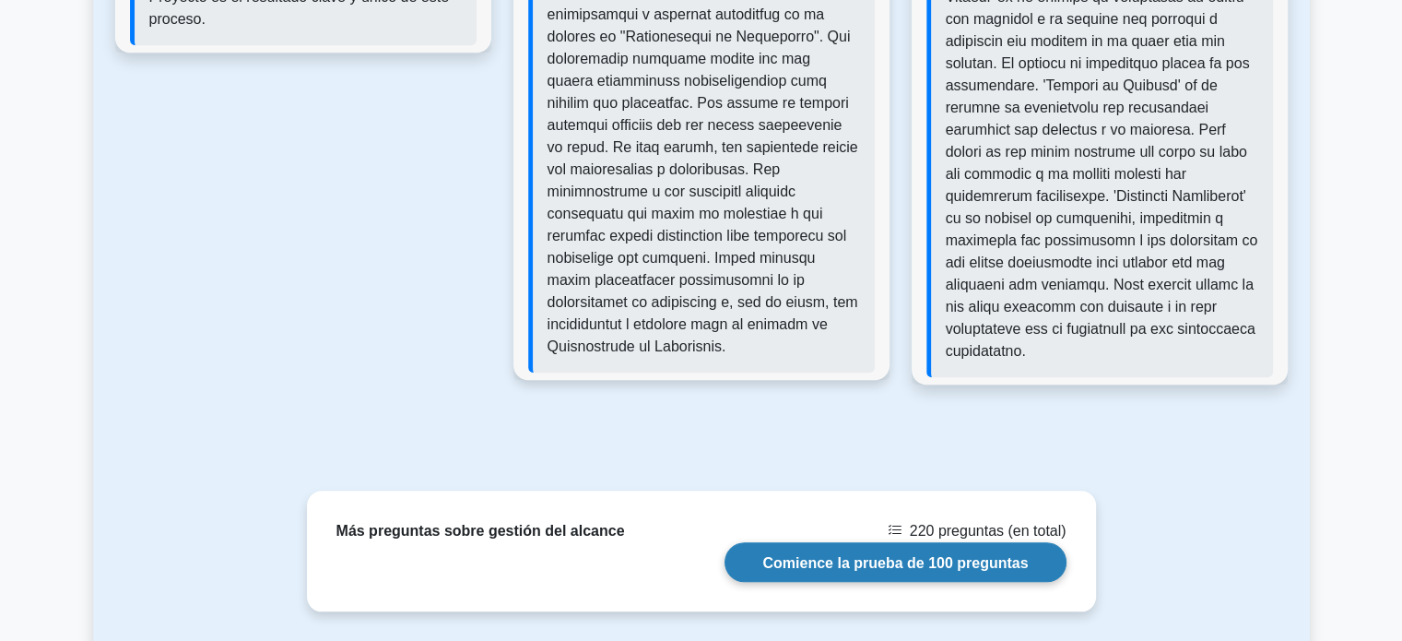
click at [831, 542] on link "Comience la prueba de 100 preguntas" at bounding box center [894, 562] width 341 height 40
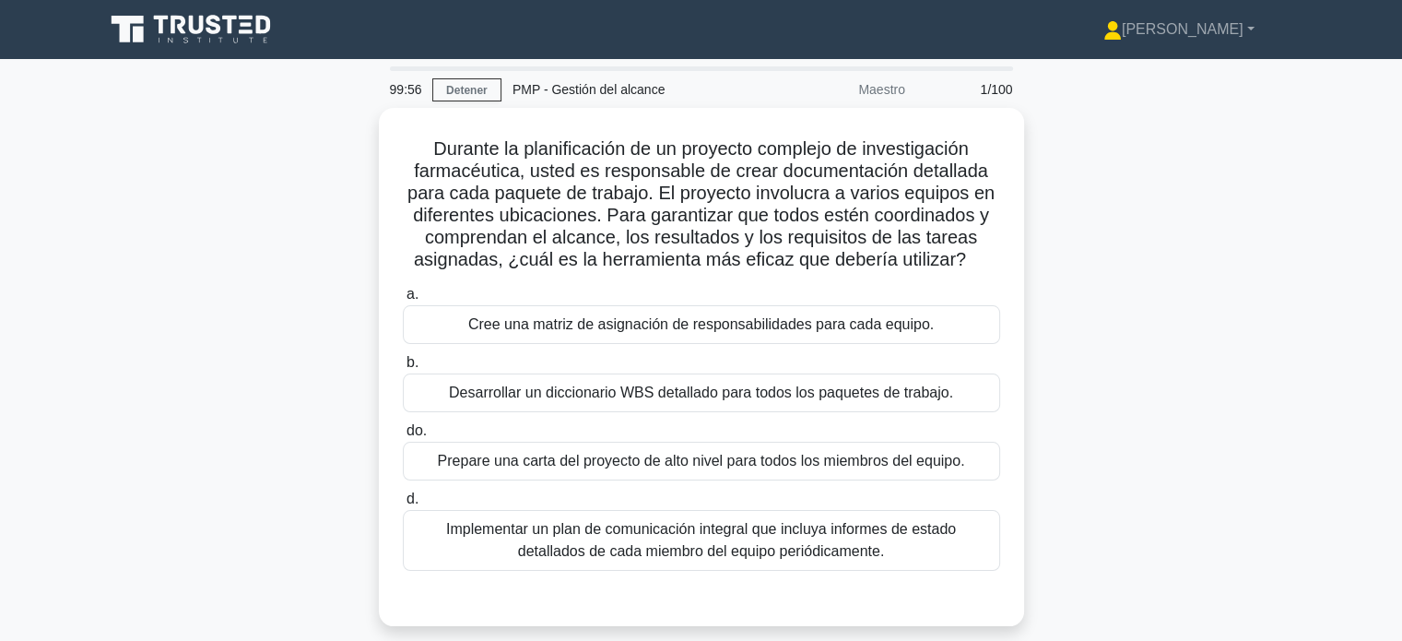
click at [1177, 468] on div "Durante la planificación de un proyecto complejo de investigación farmacéutica,…" at bounding box center [701, 378] width 1216 height 540
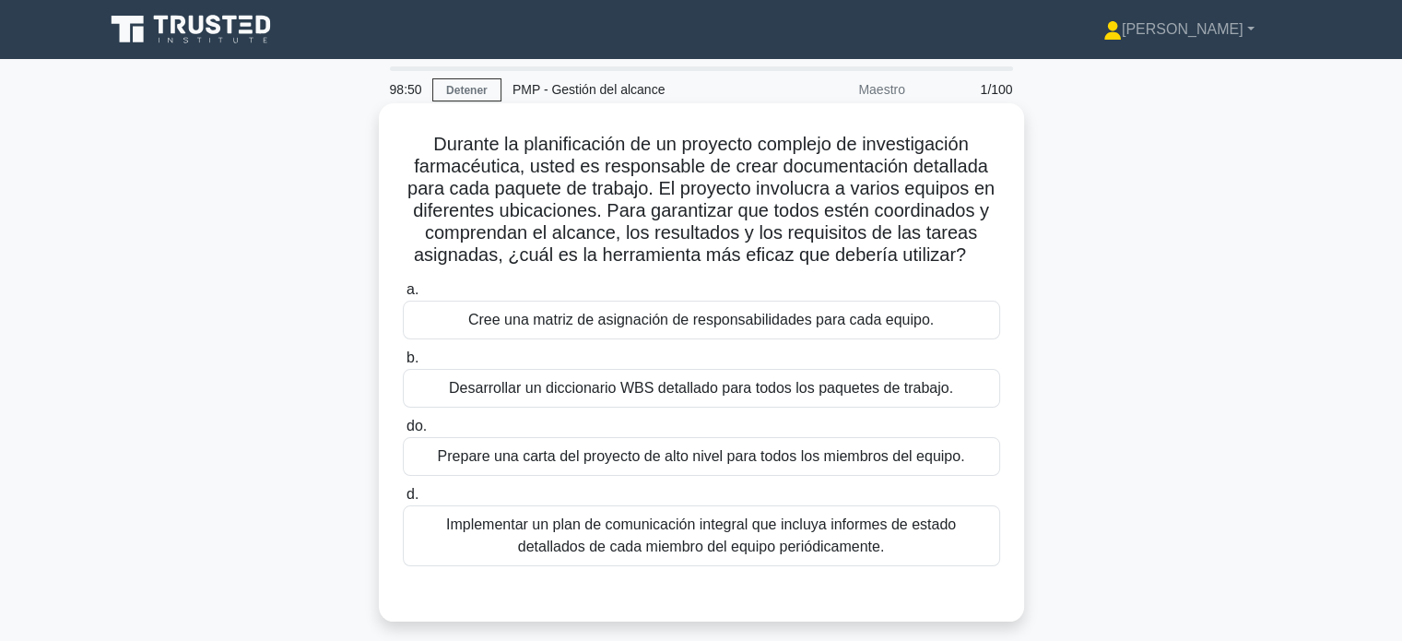
click at [719, 395] on font "Desarrollar un diccionario WBS detallado para todos los paquetes de trabajo." at bounding box center [701, 388] width 504 height 16
click at [403, 364] on input "b. Desarrollar un diccionario WBS detallado para todos los paquetes de trabajo." at bounding box center [403, 358] width 0 height 12
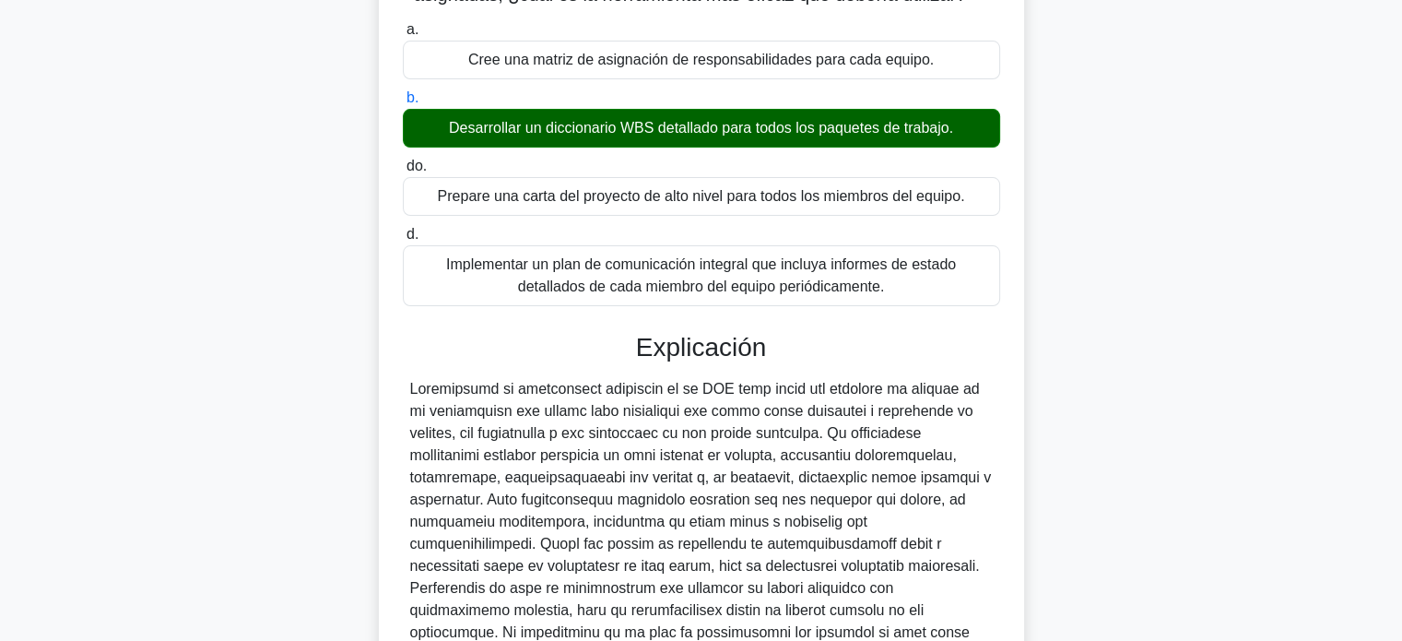
scroll to position [475, 0]
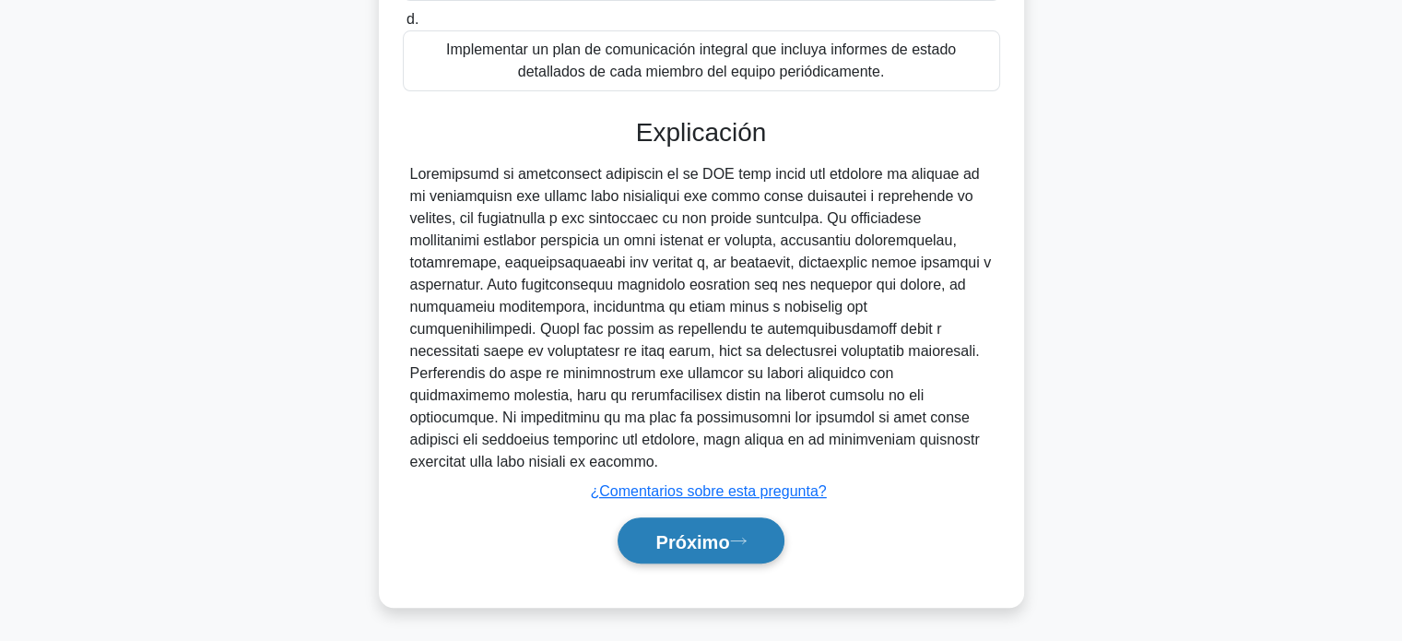
click at [709, 541] on font "Próximo" at bounding box center [692, 541] width 74 height 20
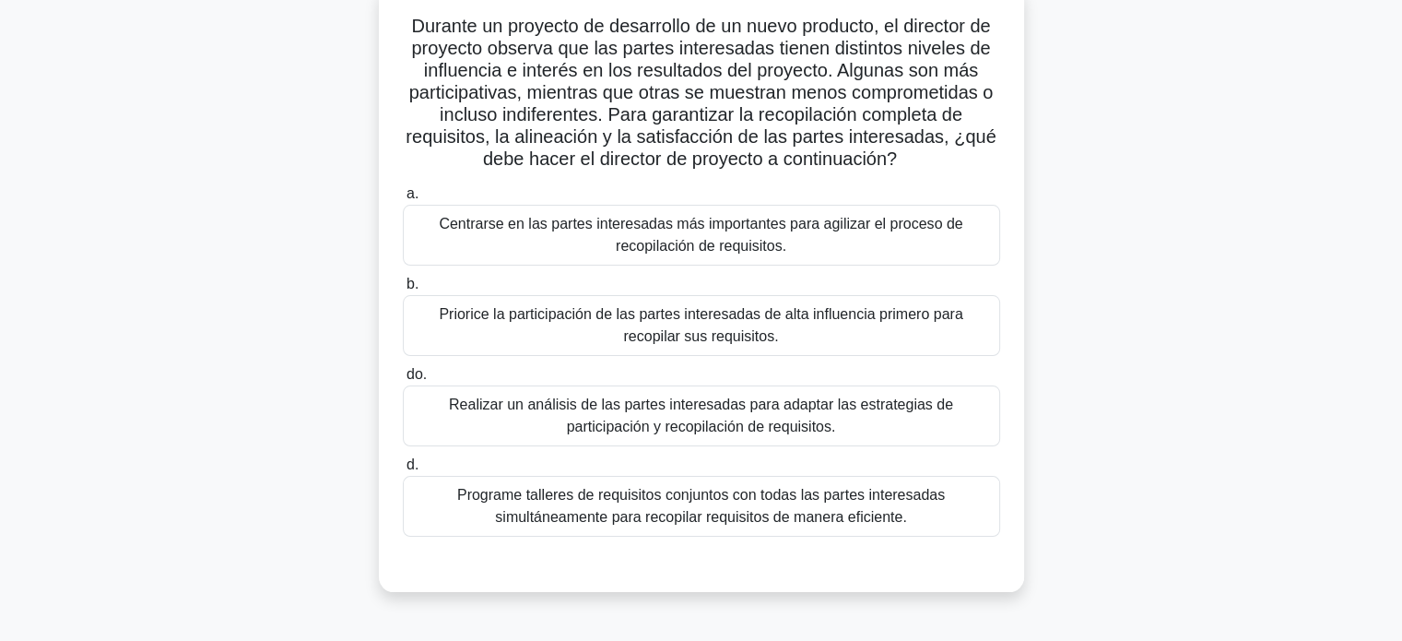
scroll to position [133, 0]
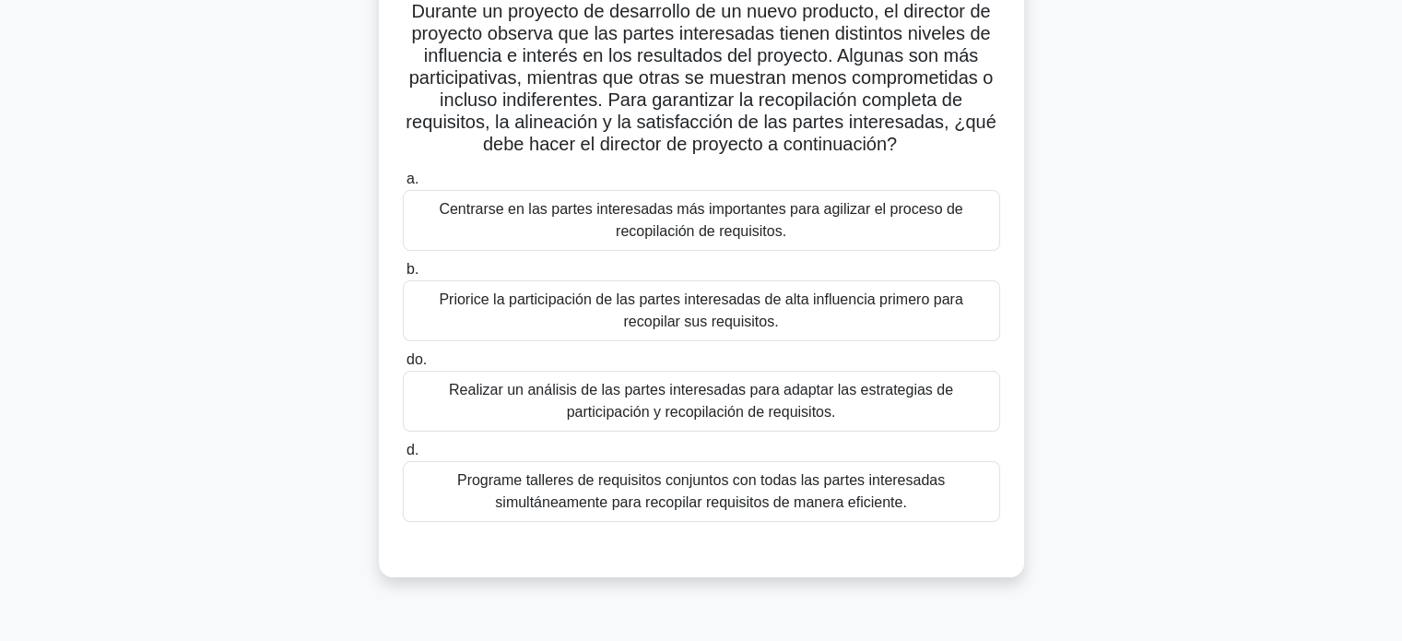
click at [764, 430] on div "Realizar un análisis de las partes interesadas para adaptar las estrategias de …" at bounding box center [701, 400] width 597 height 61
click at [403, 366] on input "do. Realizar un análisis de las partes interesadas para adaptar las estrategias…" at bounding box center [403, 360] width 0 height 12
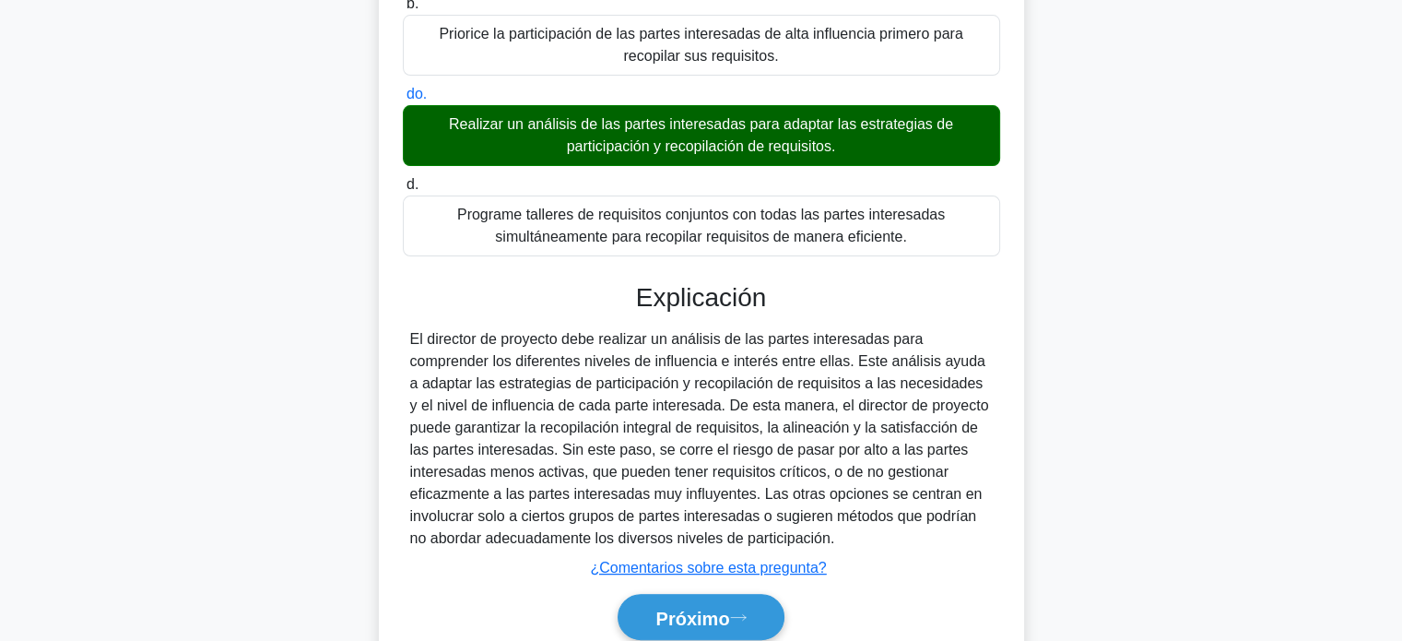
scroll to position [405, 0]
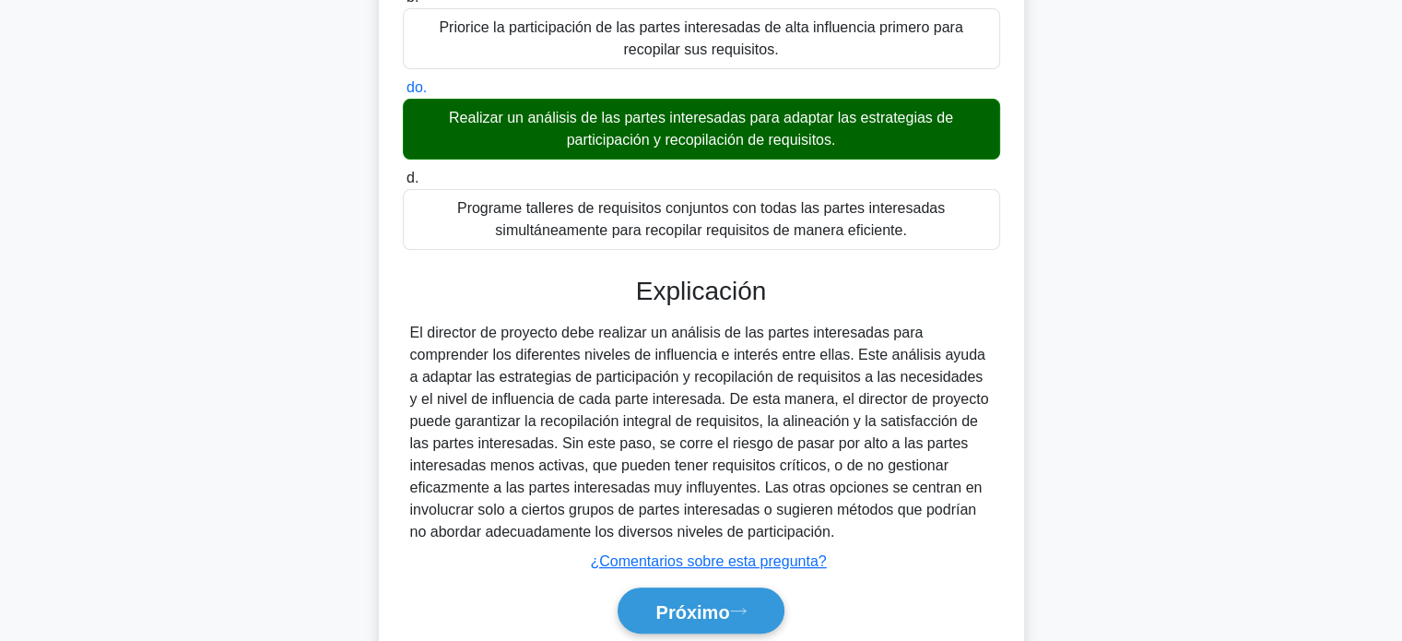
drag, startPoint x: 406, startPoint y: 329, endPoint x: 878, endPoint y: 528, distance: 512.1
click at [878, 528] on div "El director de proyecto debe realizar un análisis de las partes interesadas par…" at bounding box center [701, 432] width 597 height 221
copy font "El director de proyecto debe realizar un análisis de las partes interesadas par…"
click at [676, 607] on font "Próximo" at bounding box center [692, 611] width 74 height 20
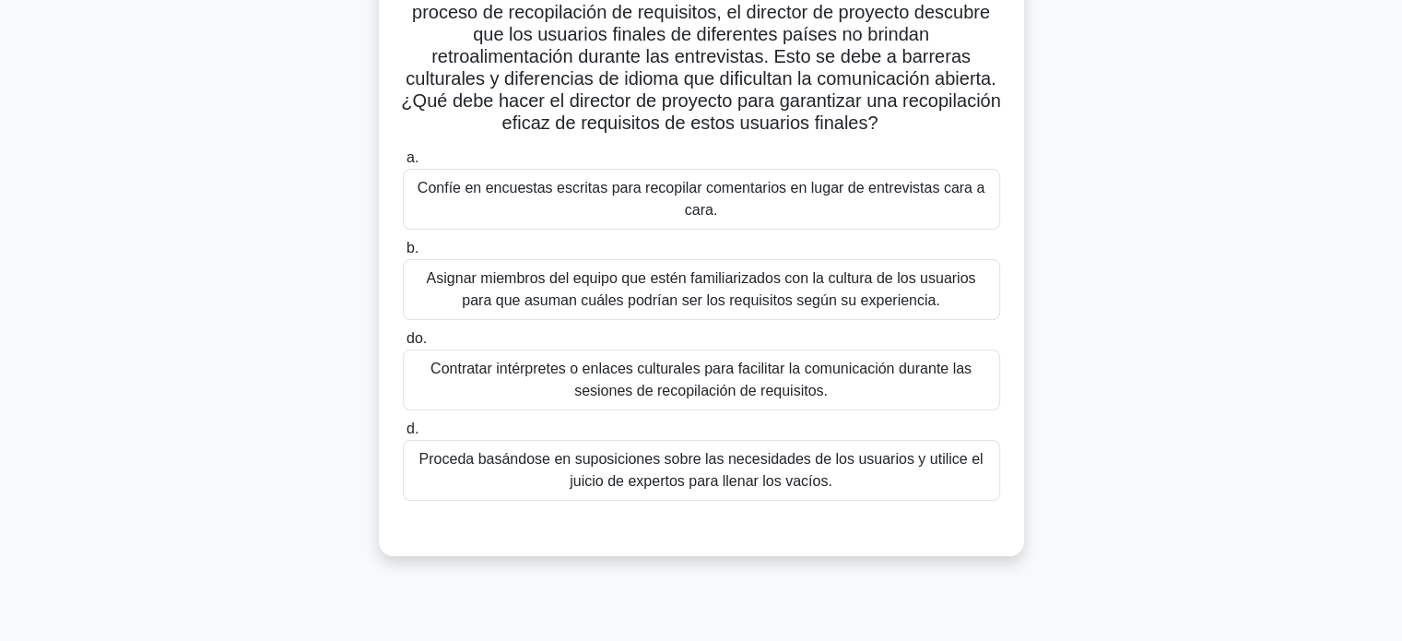
scroll to position [181, 0]
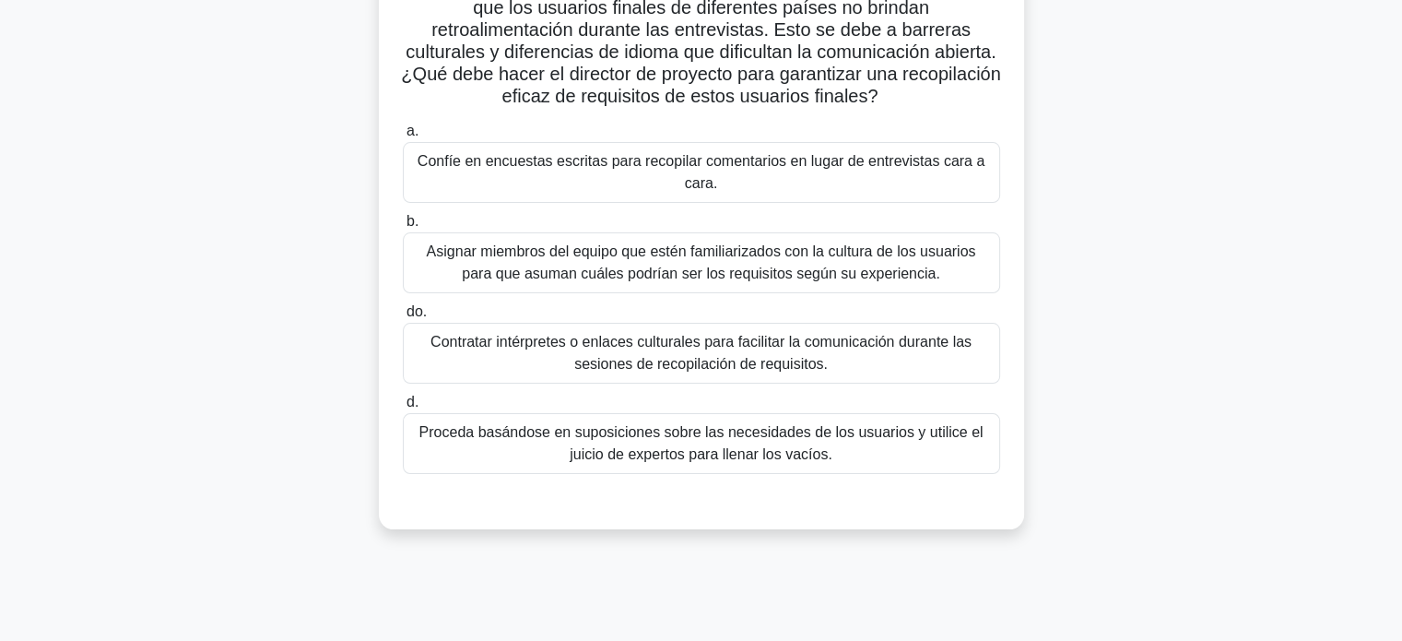
click at [668, 358] on font "Contratar intérpretes o enlaces culturales para facilitar la comunicación duran…" at bounding box center [700, 353] width 541 height 38
click at [403, 318] on input "do. Contratar intérpretes o enlaces culturales para facilitar la comunicación d…" at bounding box center [403, 312] width 0 height 12
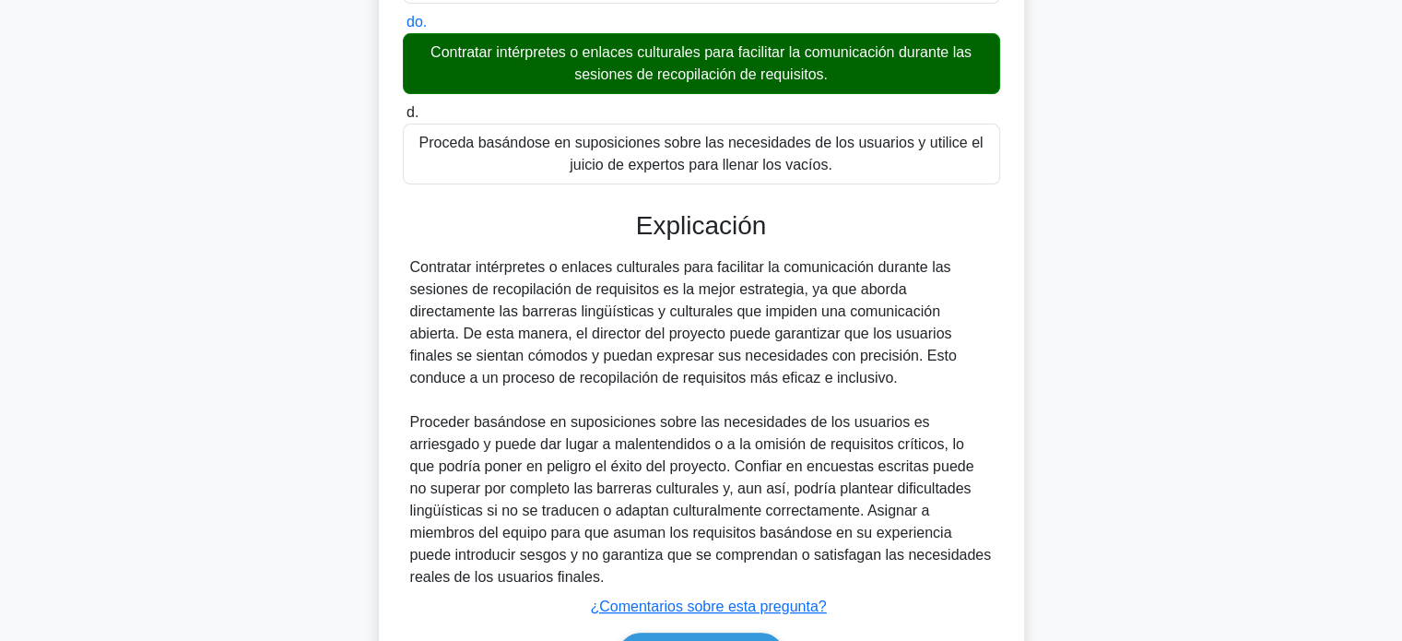
scroll to position [585, 0]
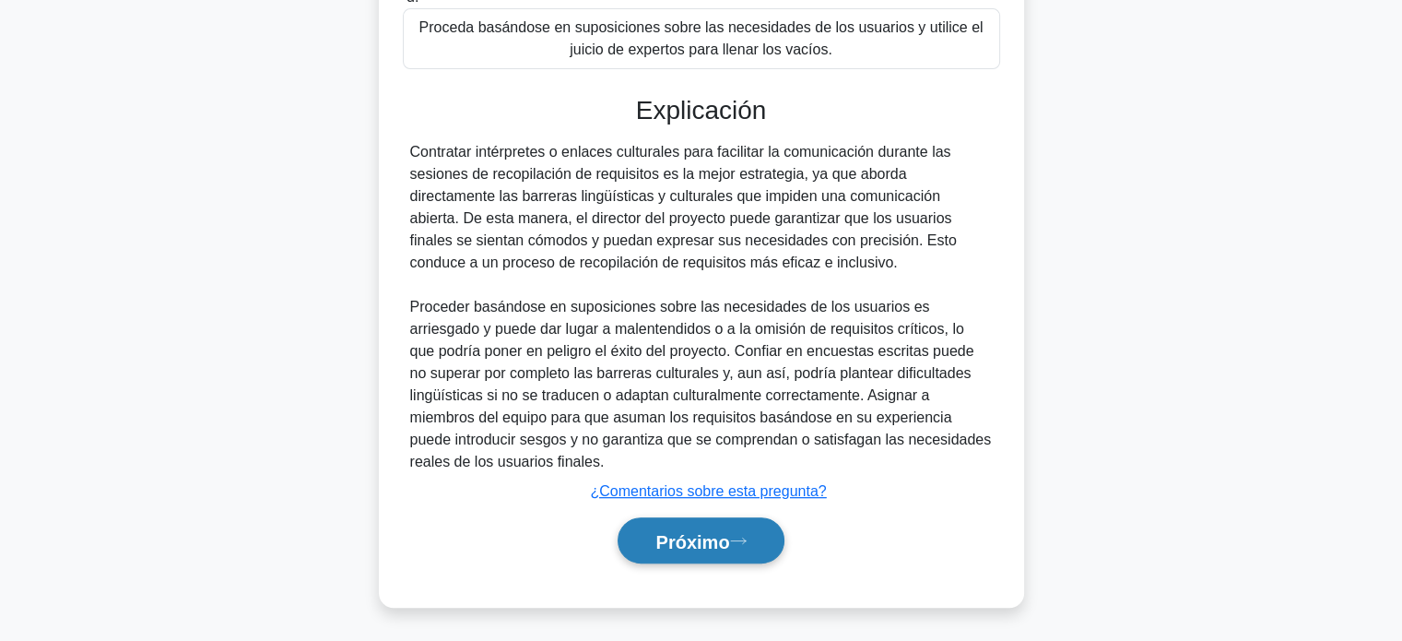
click at [741, 530] on button "Próximo" at bounding box center [700, 540] width 166 height 47
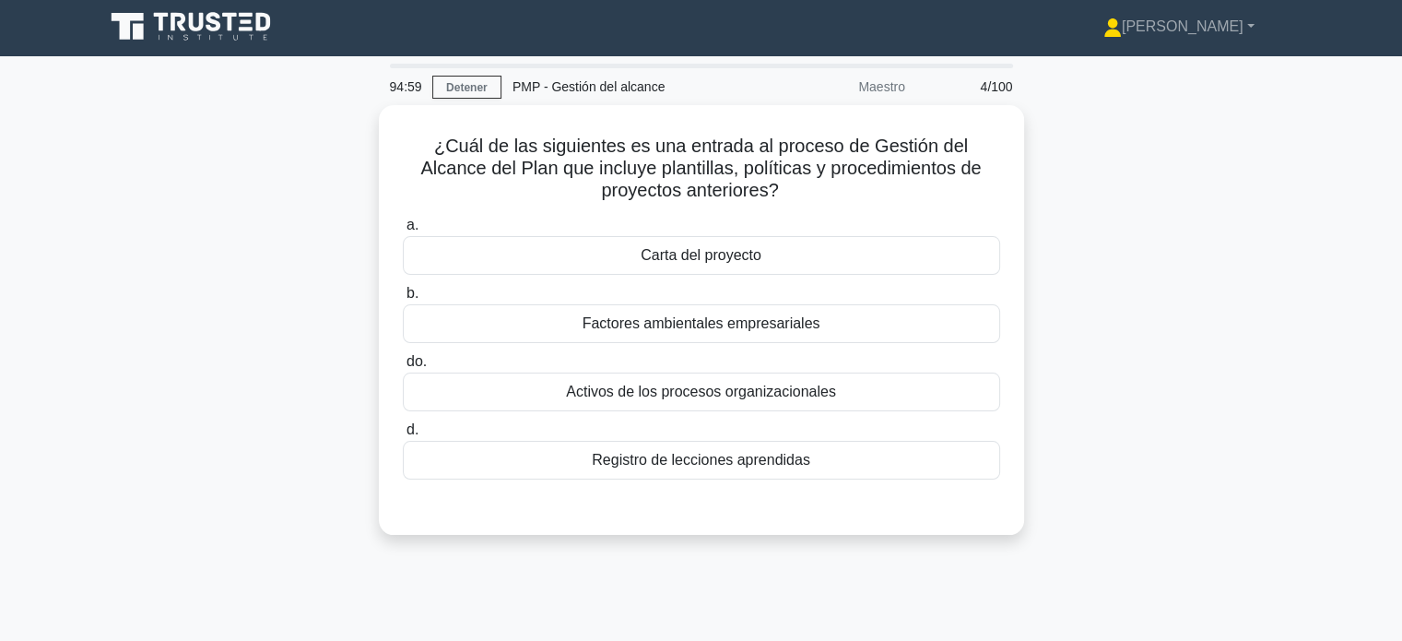
scroll to position [0, 0]
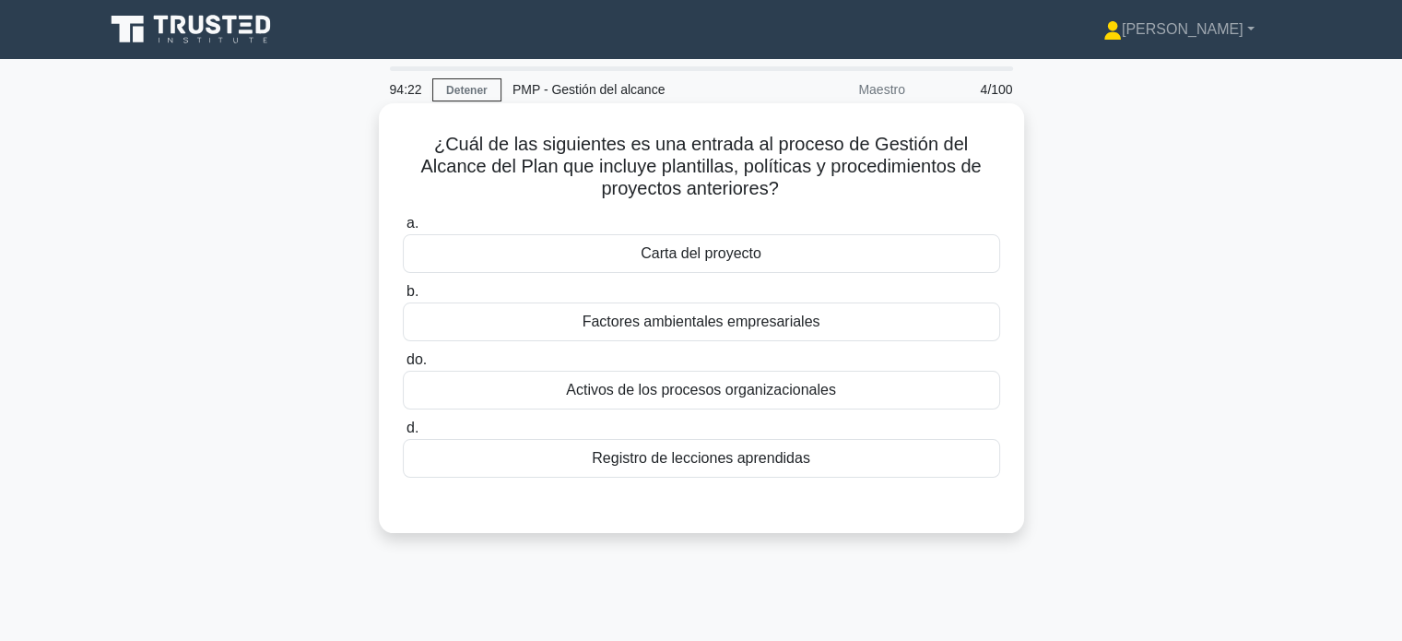
click at [847, 387] on div "Activos de los procesos organizacionales" at bounding box center [701, 389] width 597 height 39
click at [403, 366] on input "do. Activos de los procesos organizacionales" at bounding box center [403, 360] width 0 height 12
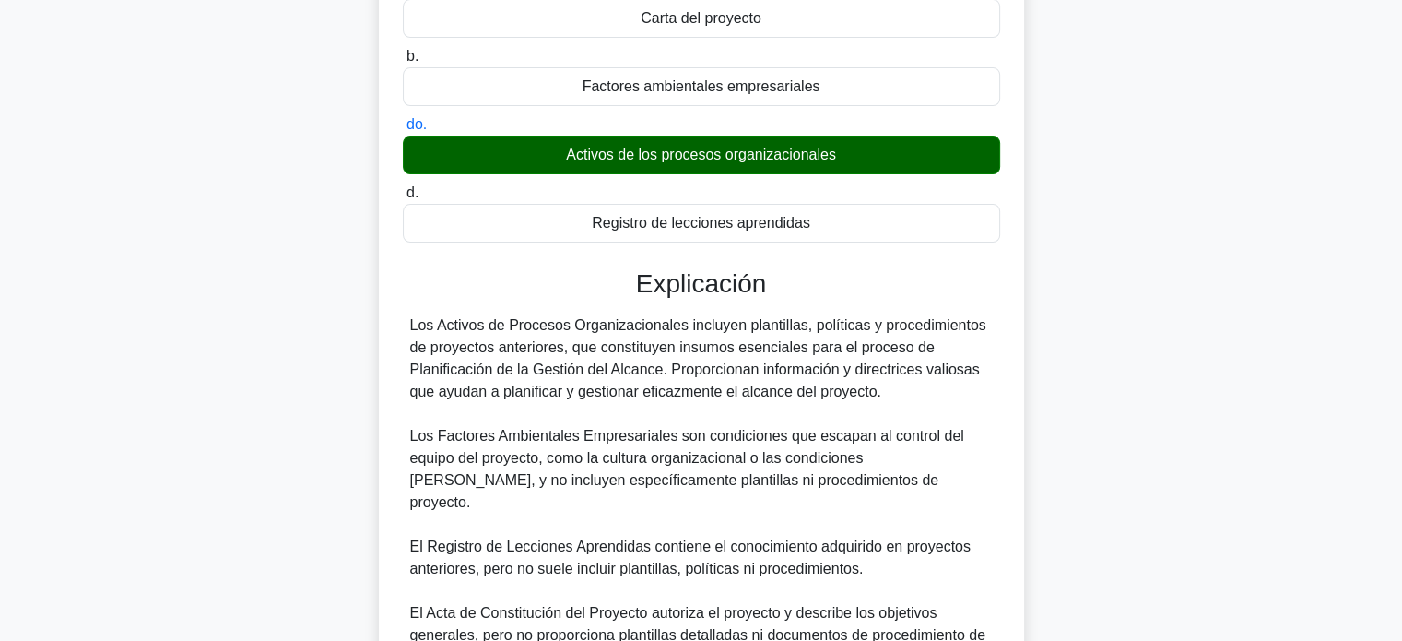
scroll to position [241, 0]
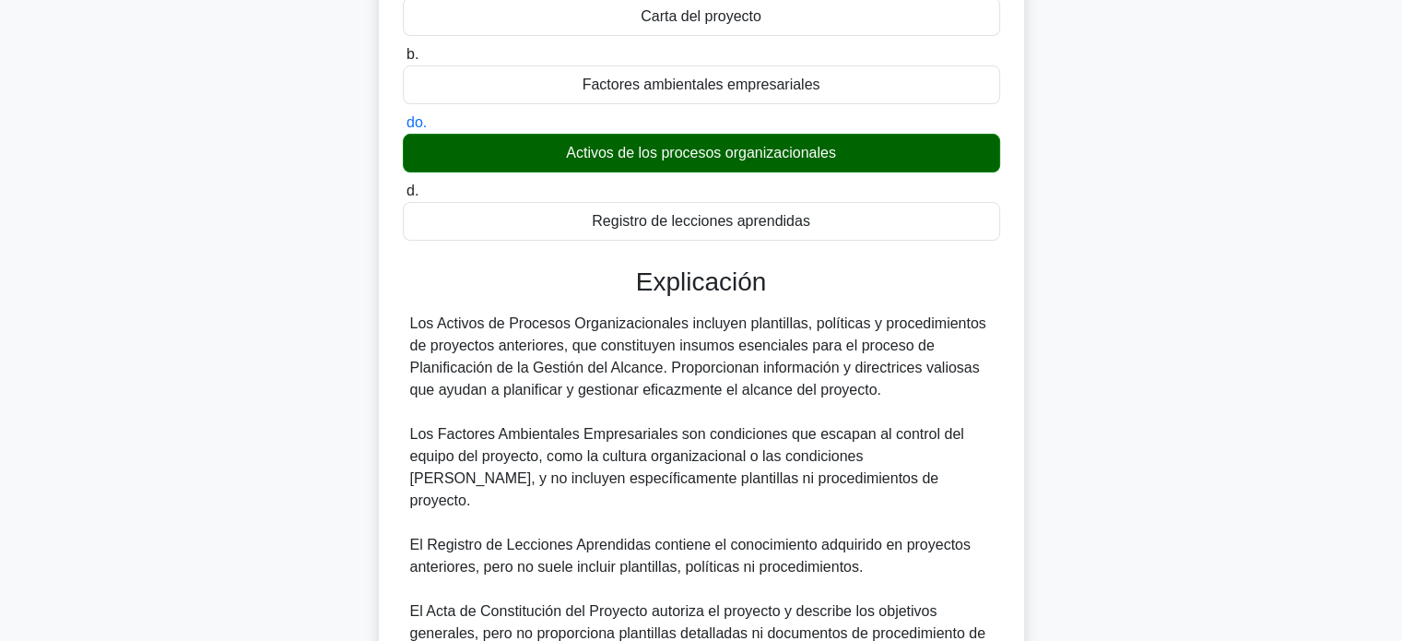
click at [1146, 464] on div "¿Cuál de las siguientes es una entrada al proceso de Gestión del Alcance del Pl…" at bounding box center [701, 344] width 1216 height 957
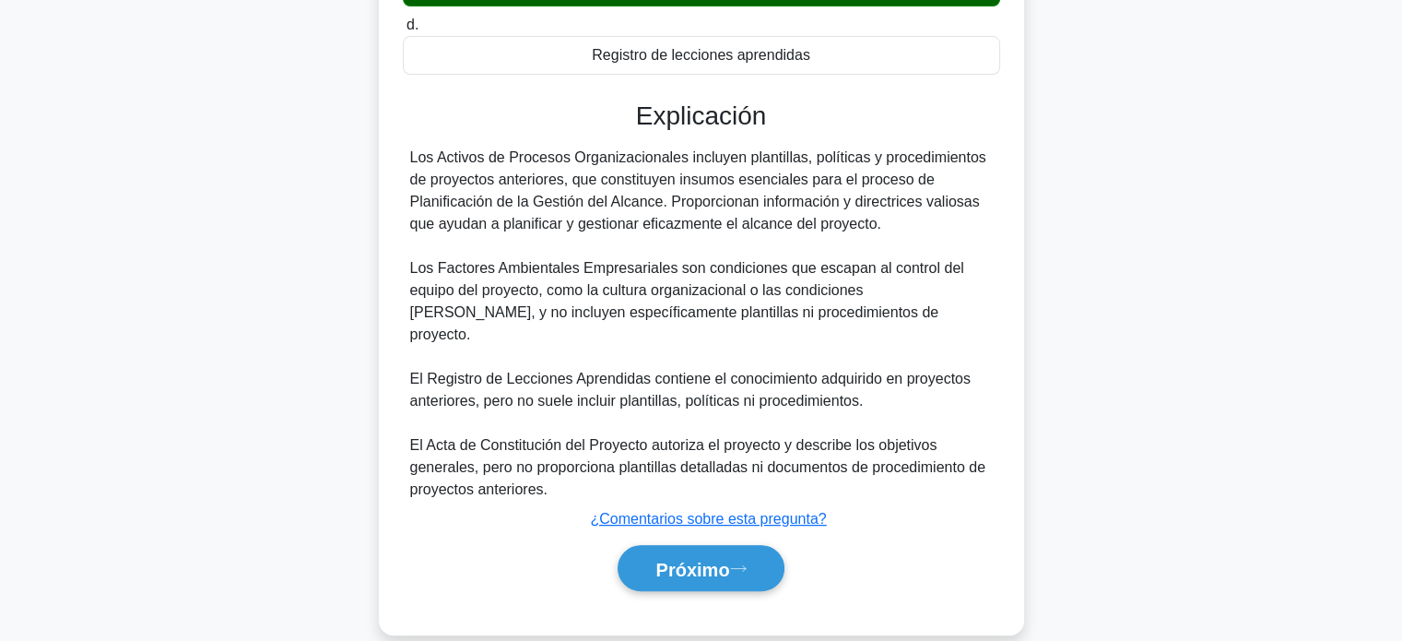
scroll to position [405, 0]
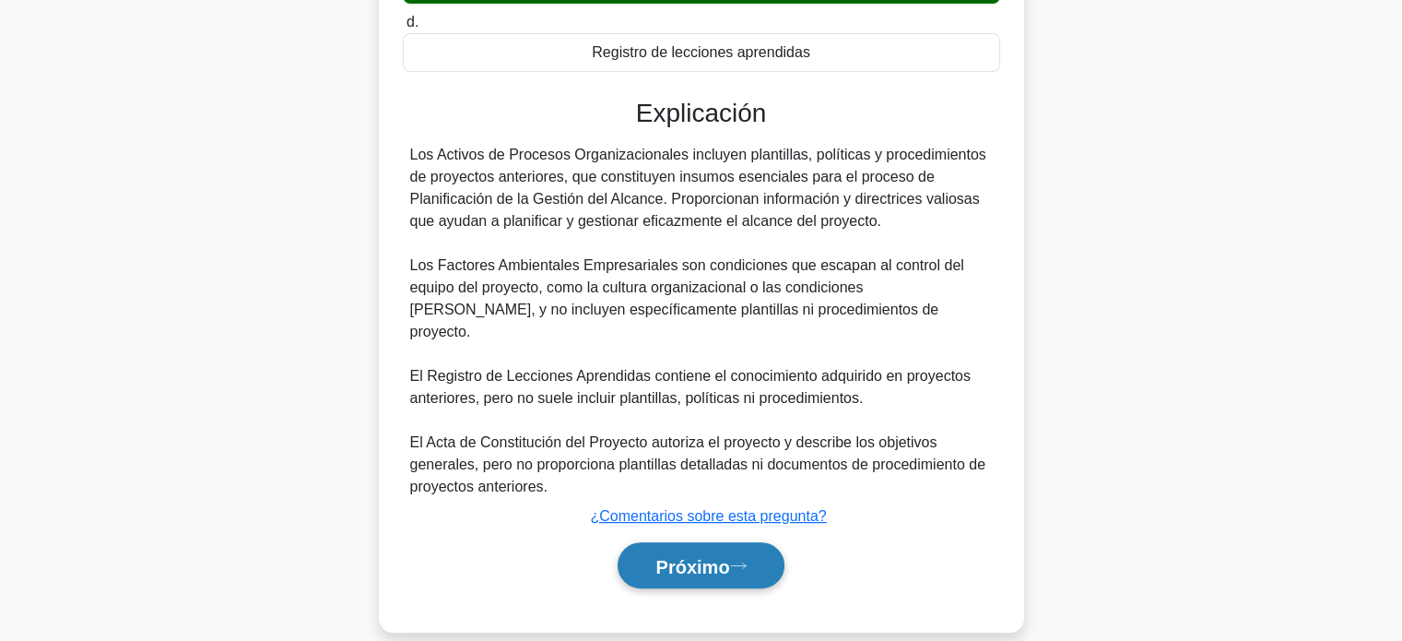
click at [711, 555] on button "Próximo" at bounding box center [700, 565] width 166 height 47
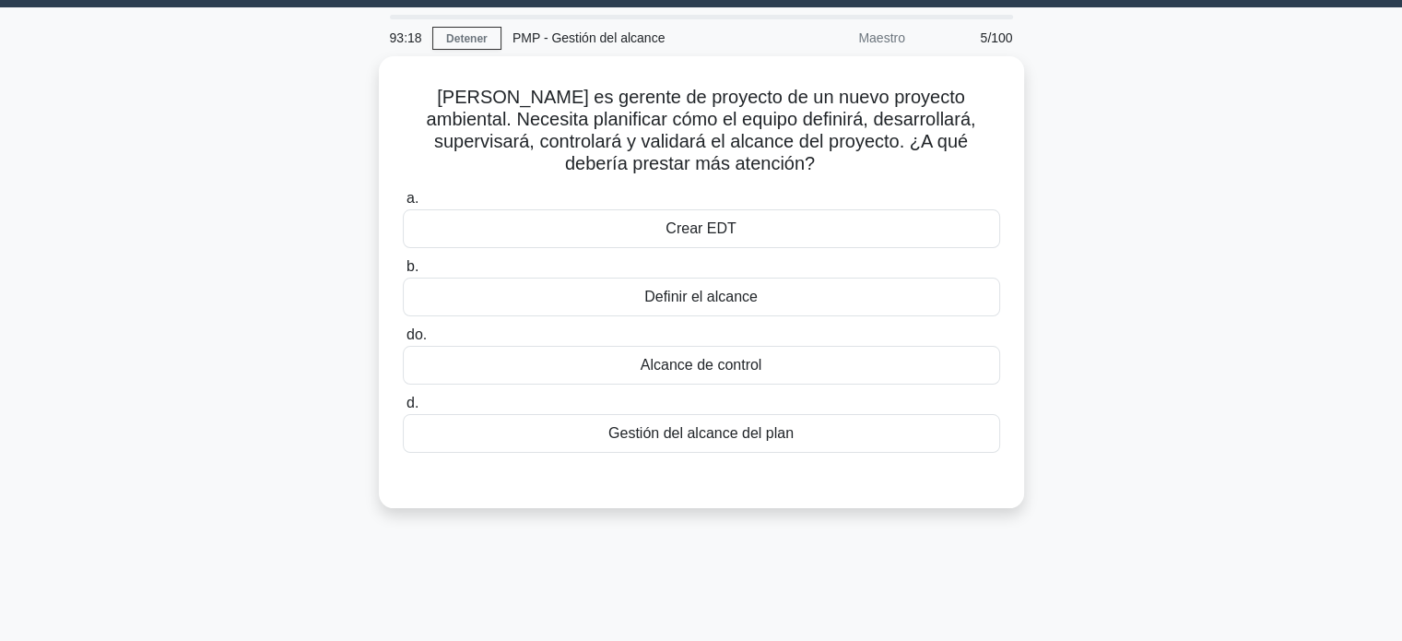
scroll to position [48, 0]
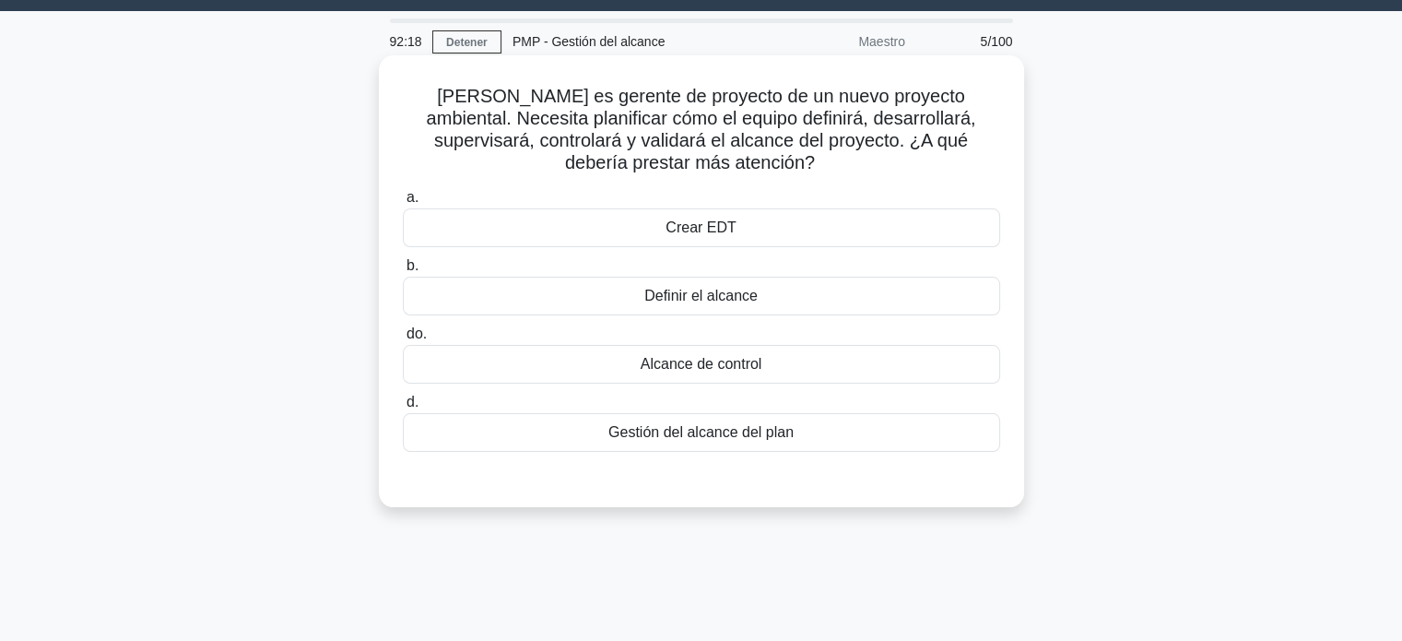
click at [781, 444] on div "Gestión del alcance del plan" at bounding box center [701, 432] width 597 height 39
click at [403, 408] on input "d. Gestión del alcance del plan" at bounding box center [403, 402] width 0 height 12
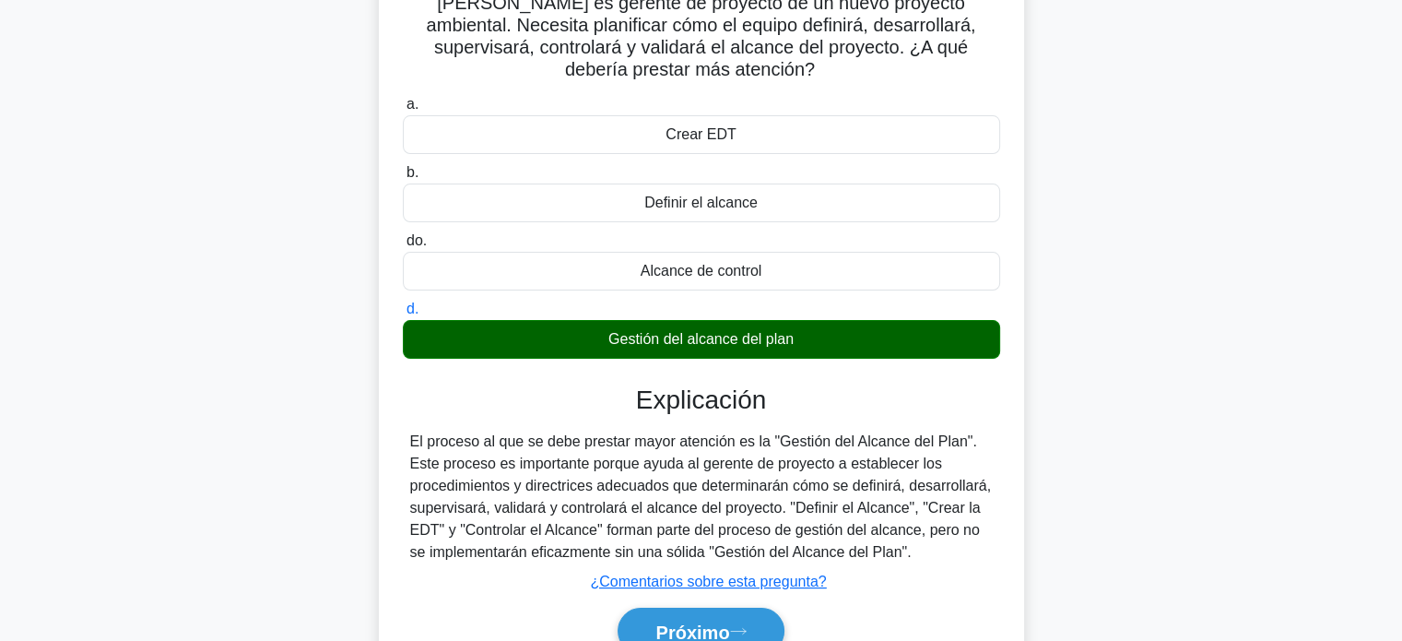
scroll to position [147, 0]
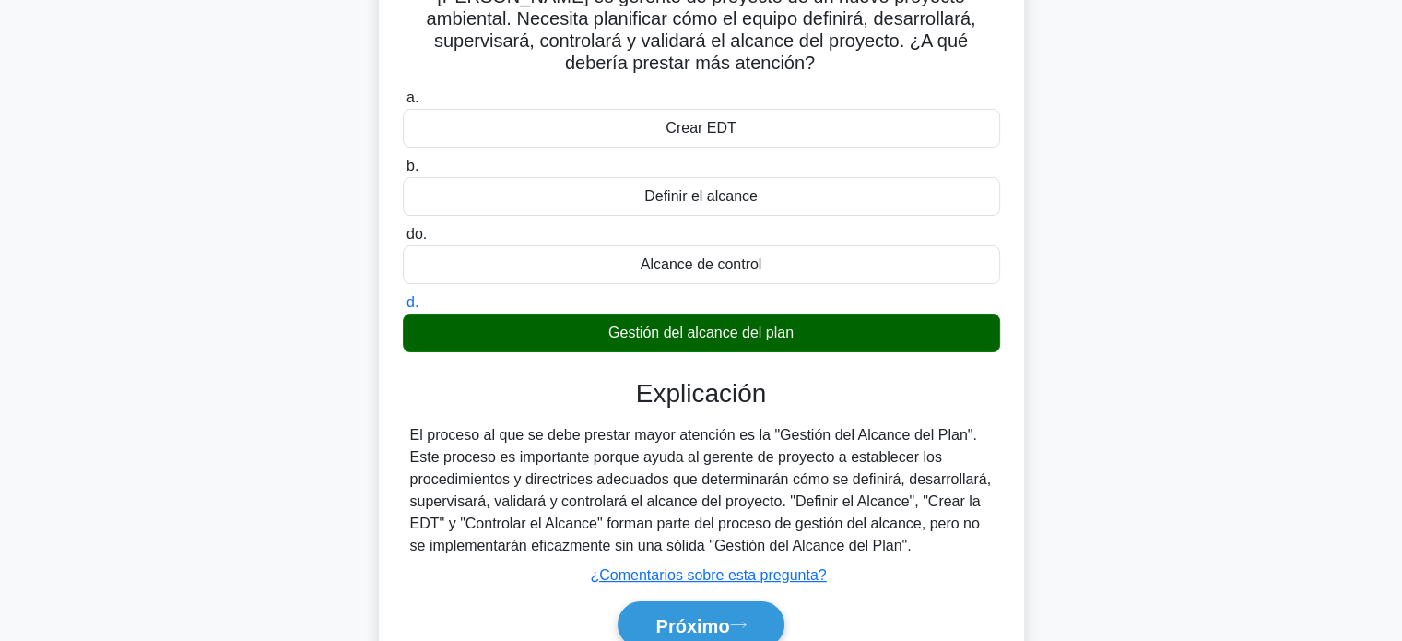
drag, startPoint x: 890, startPoint y: 552, endPoint x: 389, endPoint y: 441, distance: 513.6
click at [389, 441] on div "[PERSON_NAME] es gerente de proyecto de un nuevo proyecto ambiental. Necesita p…" at bounding box center [701, 323] width 630 height 721
copy font "El proceso al que se debe prestar mayor atención es la "Gestión del Alcance del…"
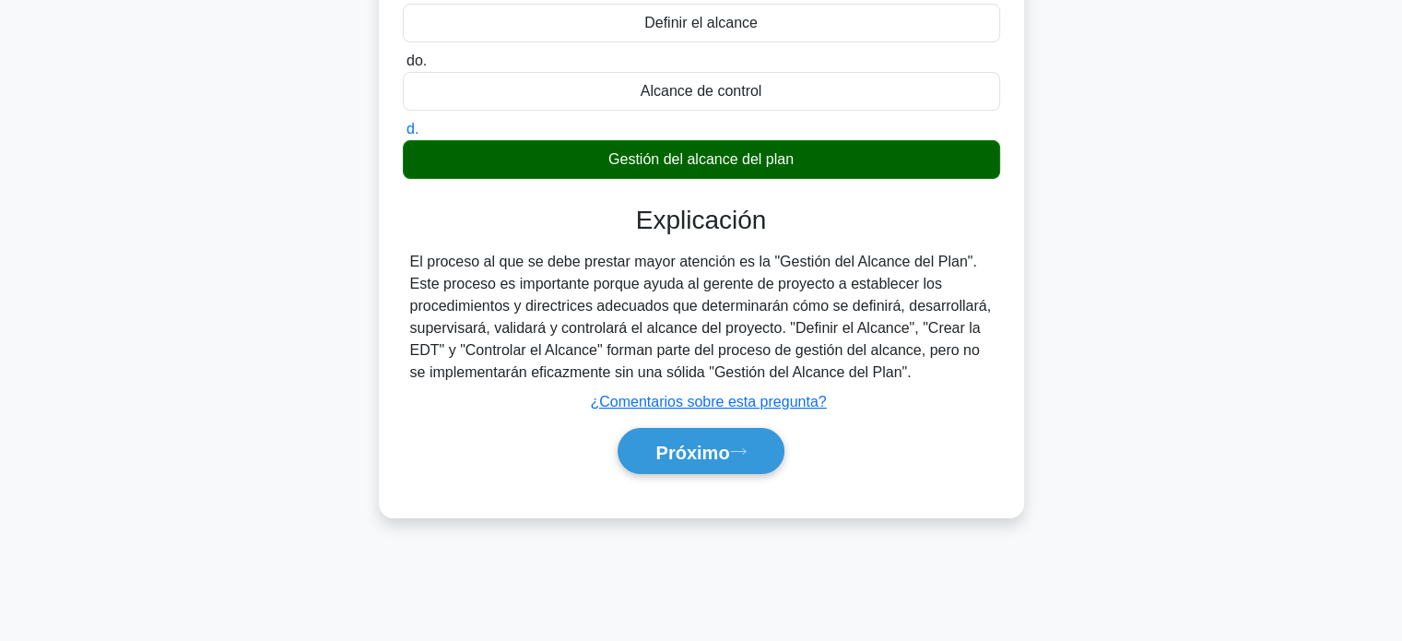
scroll to position [322, 0]
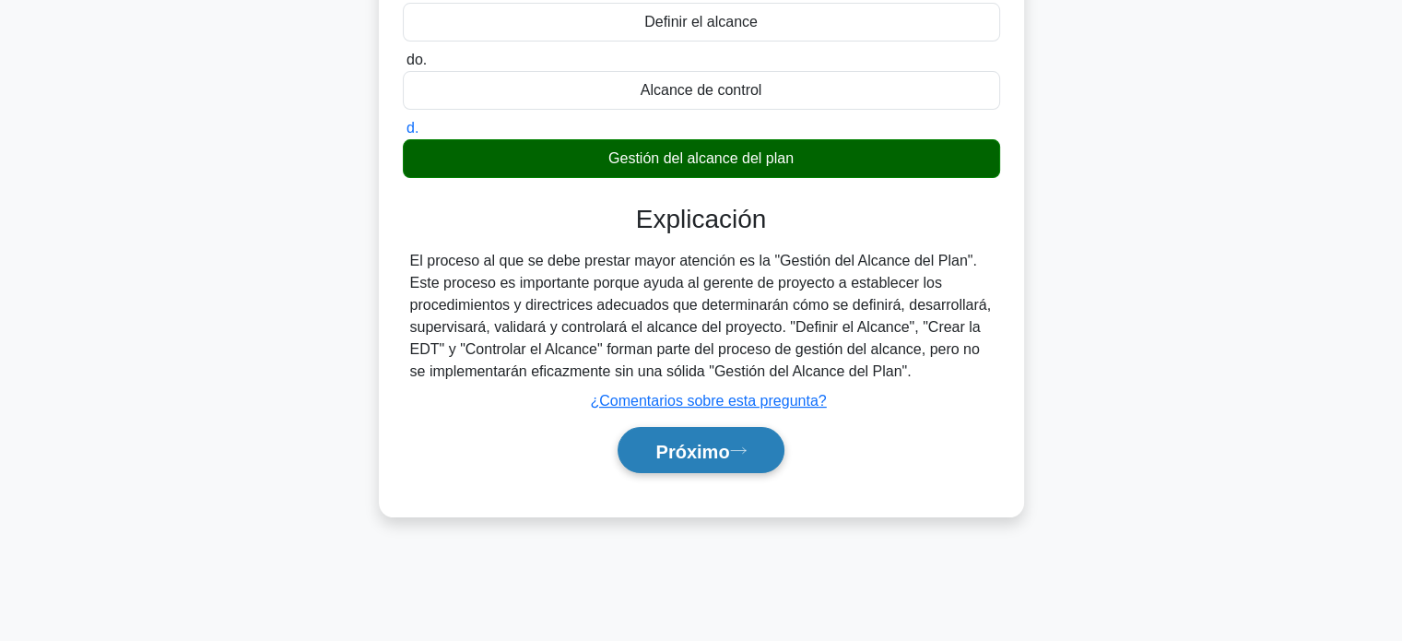
click at [737, 449] on icon at bounding box center [738, 450] width 17 height 10
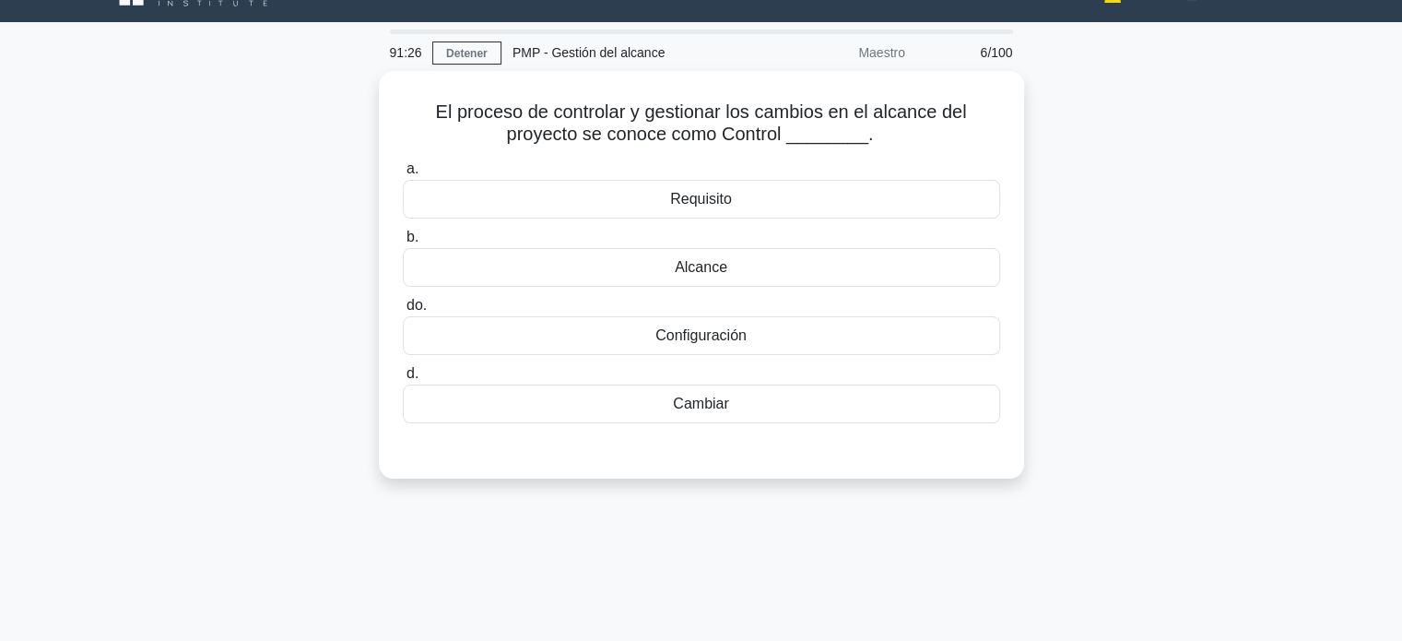
scroll to position [0, 0]
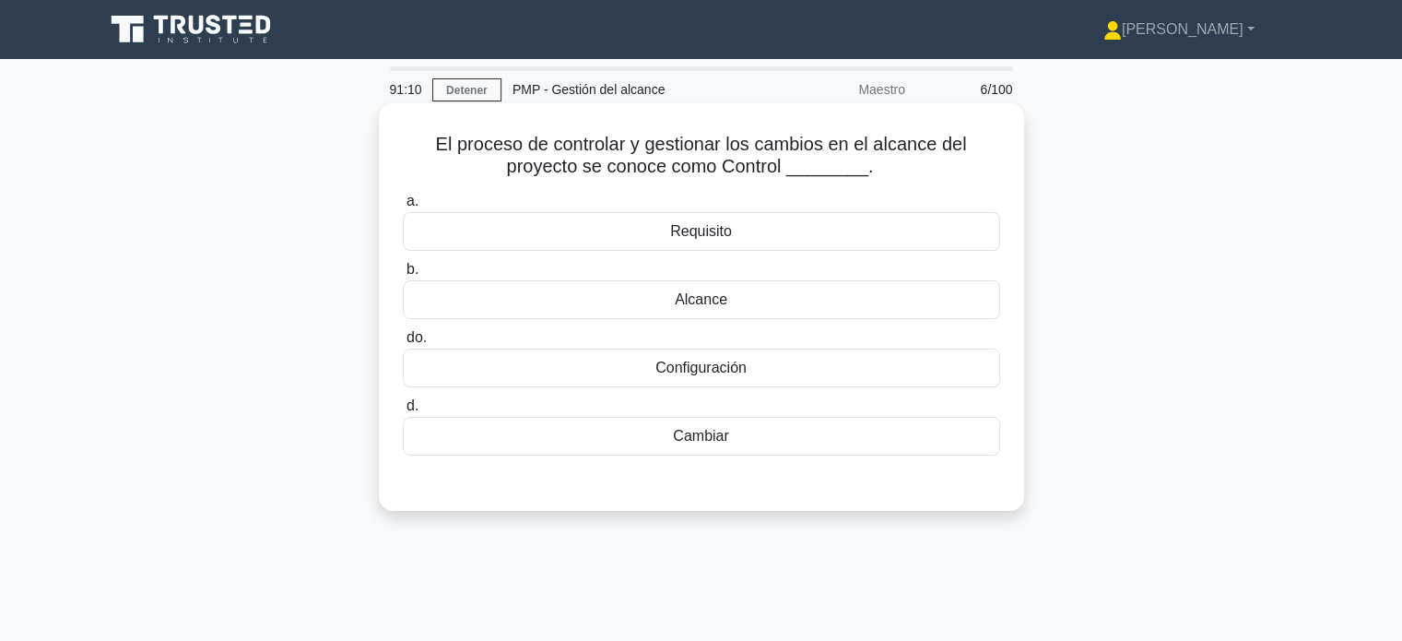
click at [733, 371] on font "Configuración" at bounding box center [700, 367] width 91 height 16
click at [403, 344] on input "do. Configuración" at bounding box center [403, 338] width 0 height 12
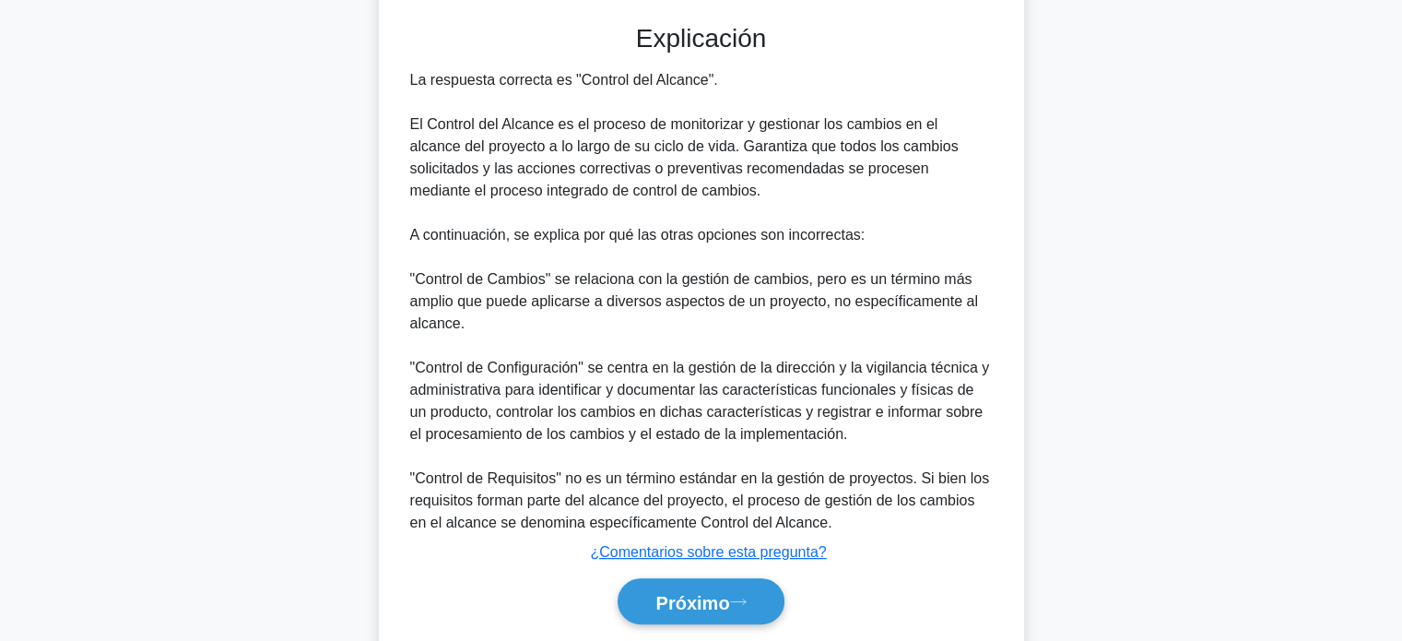
scroll to position [520, 0]
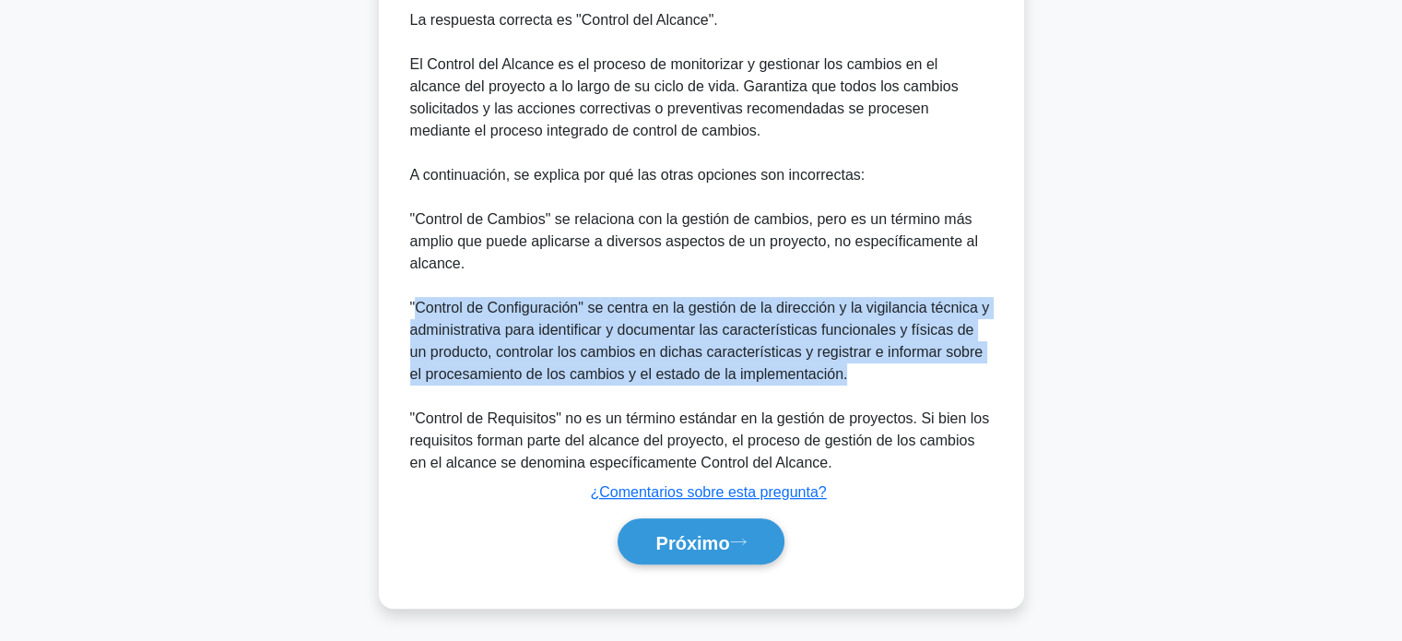
drag, startPoint x: 829, startPoint y: 376, endPoint x: 413, endPoint y: 312, distance: 421.4
click at [413, 312] on div "La respuesta correcta es "Control del Alcance". El Control del Alcance es el pr…" at bounding box center [701, 241] width 582 height 464
copy font "Control de Configuración" se centra en la gestión de la dirección y la vigilanc…"
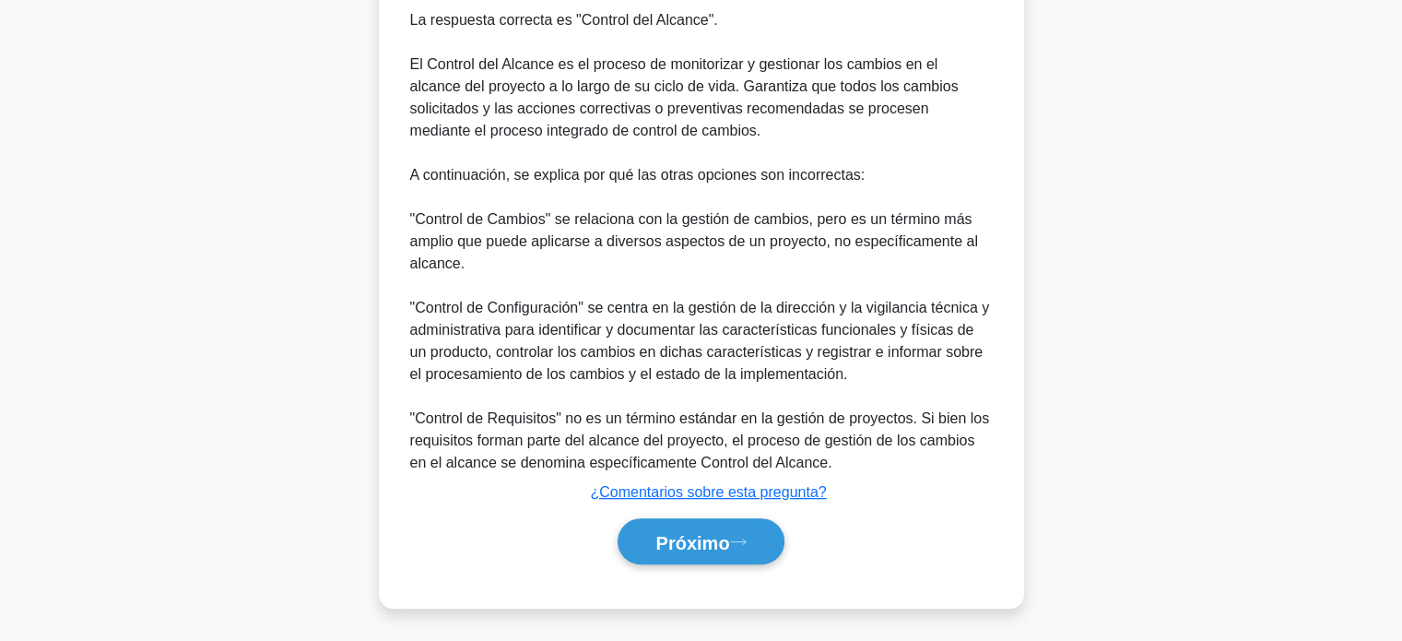
click at [713, 567] on div "Próximo" at bounding box center [701, 542] width 597 height 62
click at [702, 558] on button "Próximo" at bounding box center [700, 541] width 166 height 47
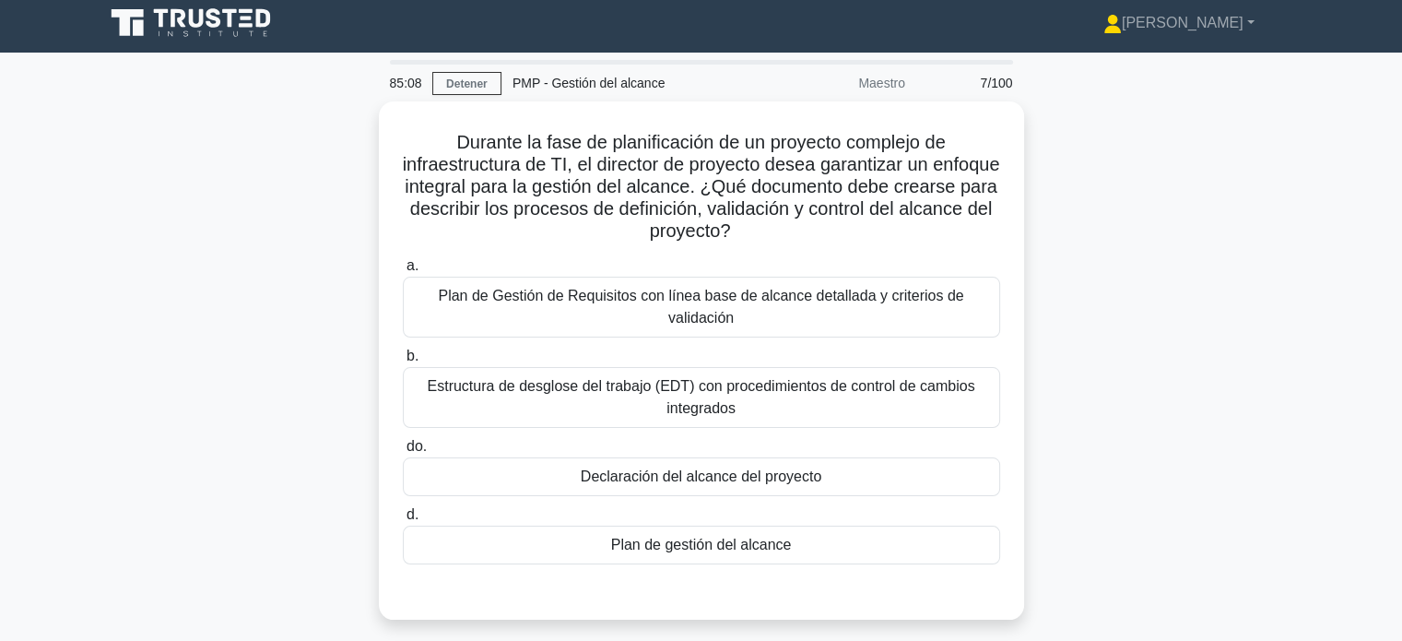
scroll to position [0, 0]
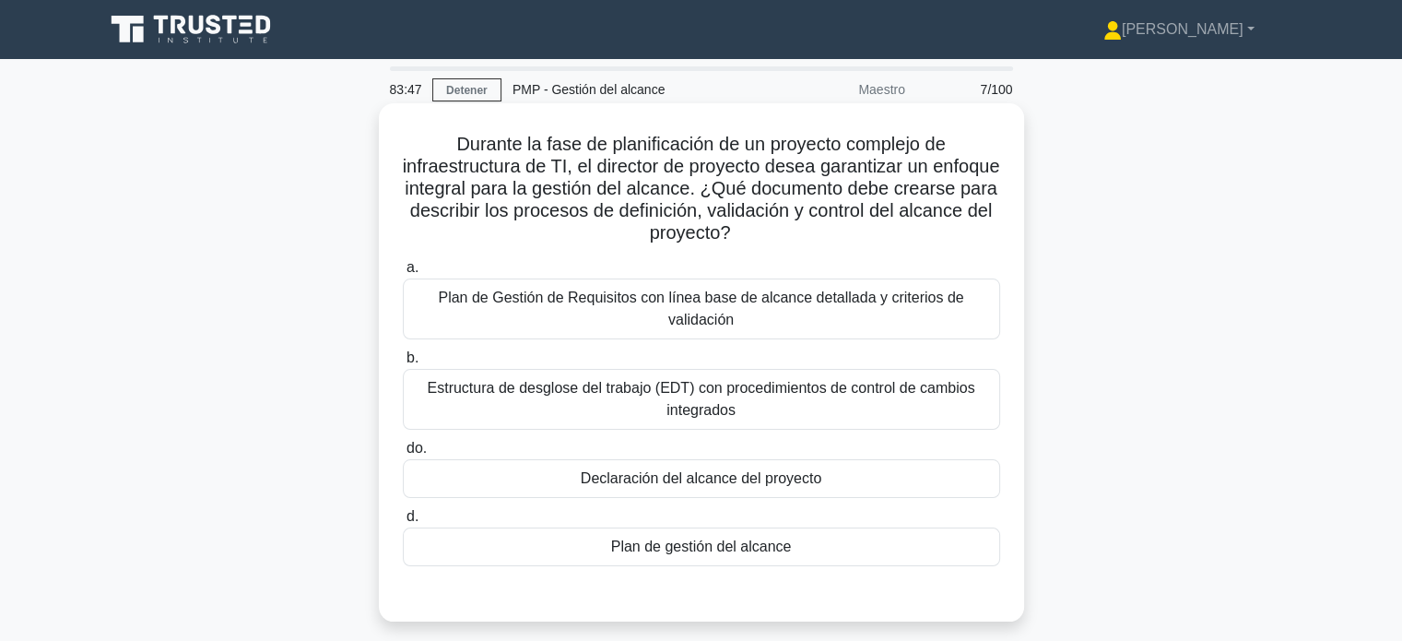
click at [679, 554] on font "Plan de gestión del alcance" at bounding box center [701, 546] width 181 height 16
click at [403, 523] on input "d. Plan de gestión del alcance" at bounding box center [403, 517] width 0 height 12
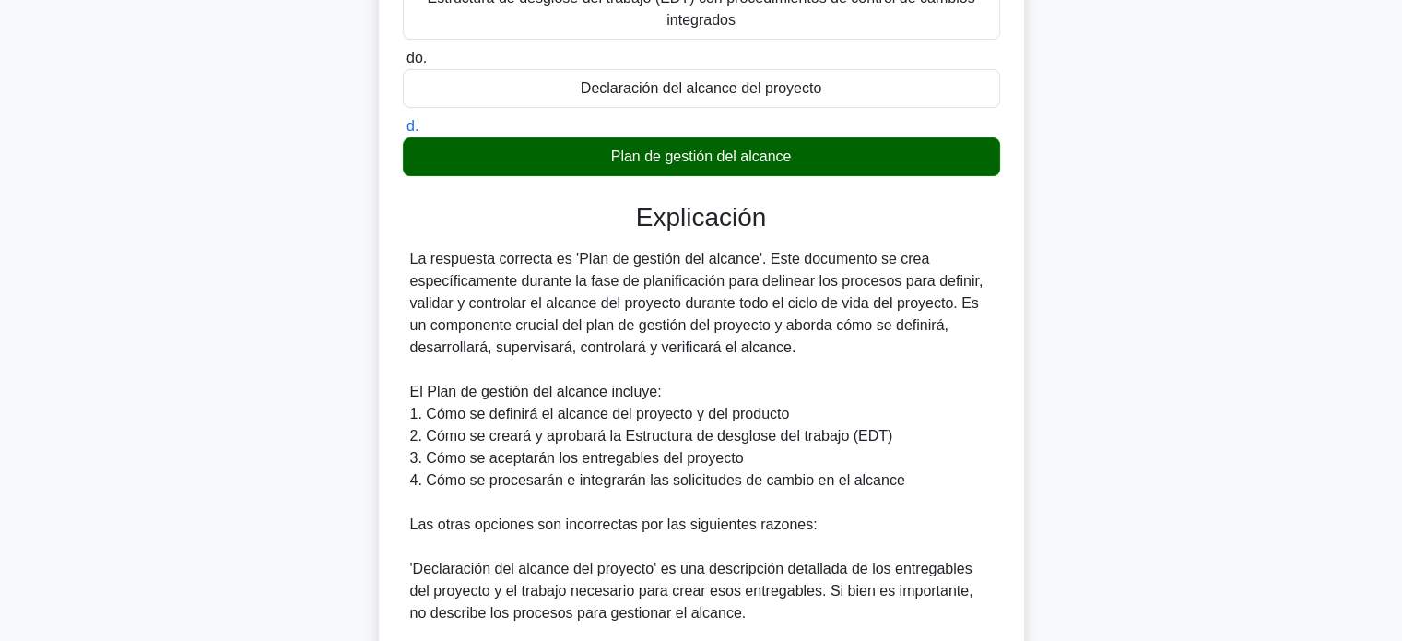
scroll to position [426, 0]
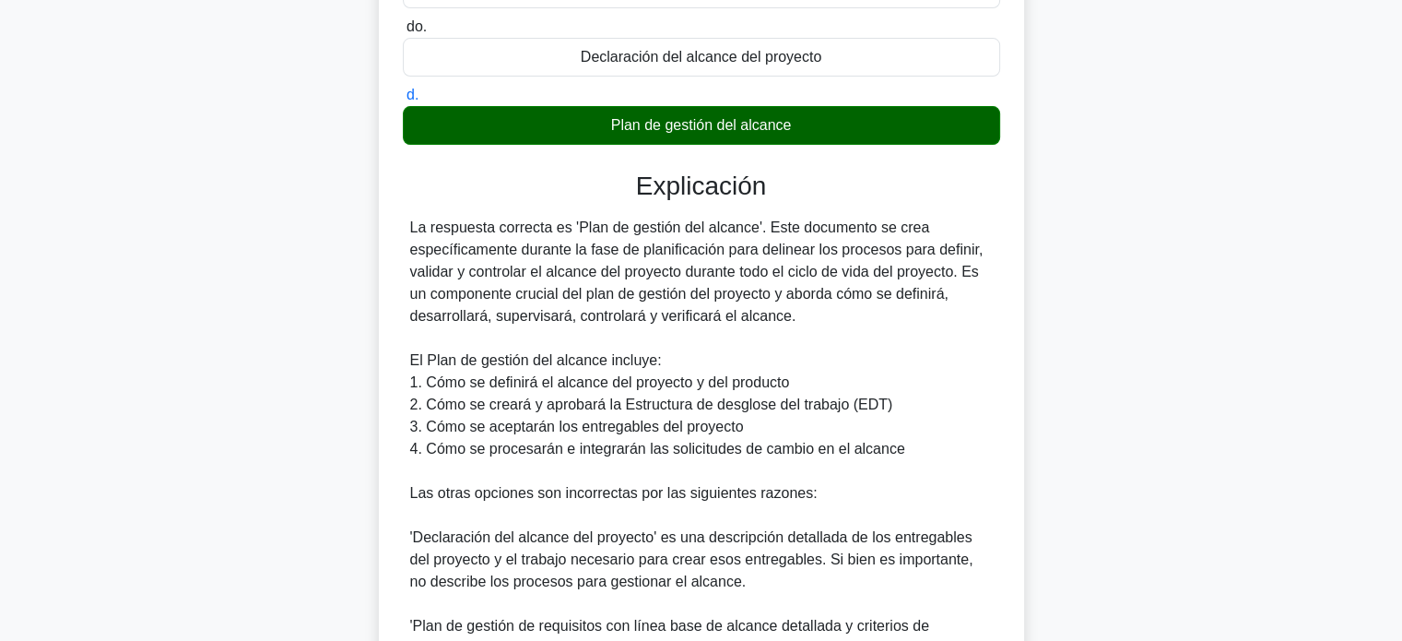
click at [1076, 405] on div "Durante la fase de planificación de un proyecto complejo de infraestructura de …" at bounding box center [701, 304] width 1216 height 1244
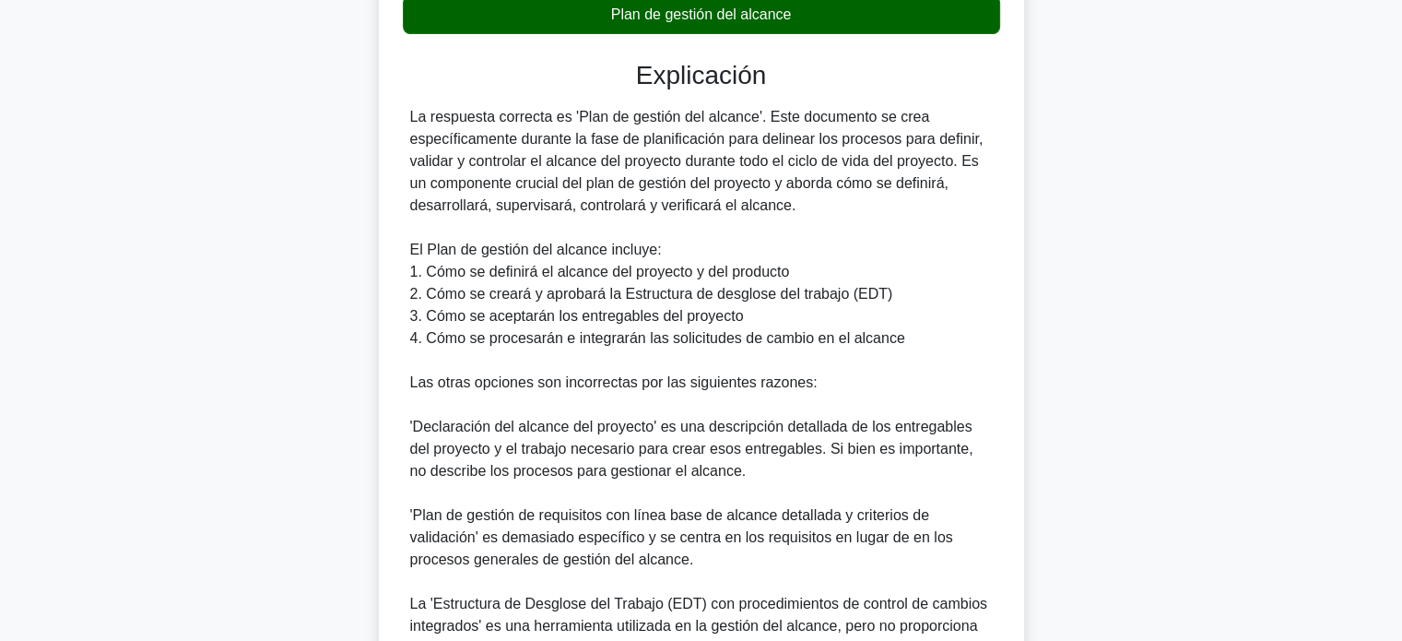
scroll to position [573, 0]
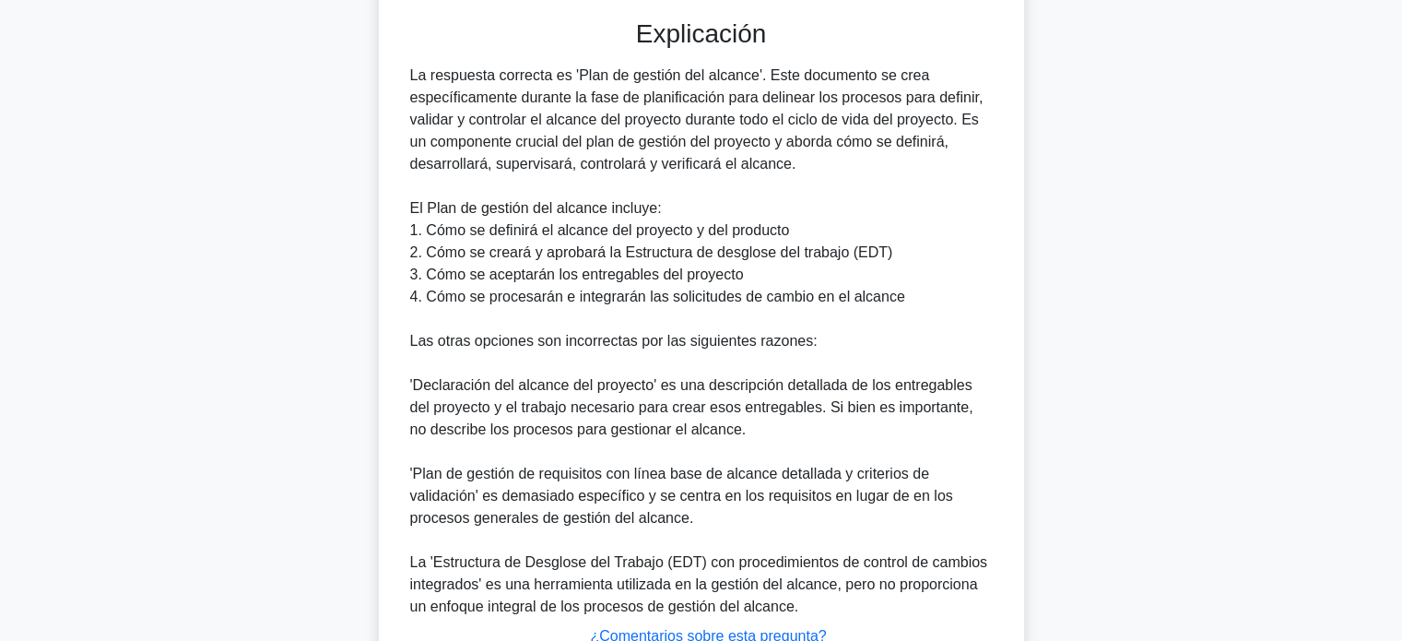
click at [410, 76] on font "La respuesta correcta es 'Plan de gestión del alcance'. Este documento se crea …" at bounding box center [696, 119] width 573 height 104
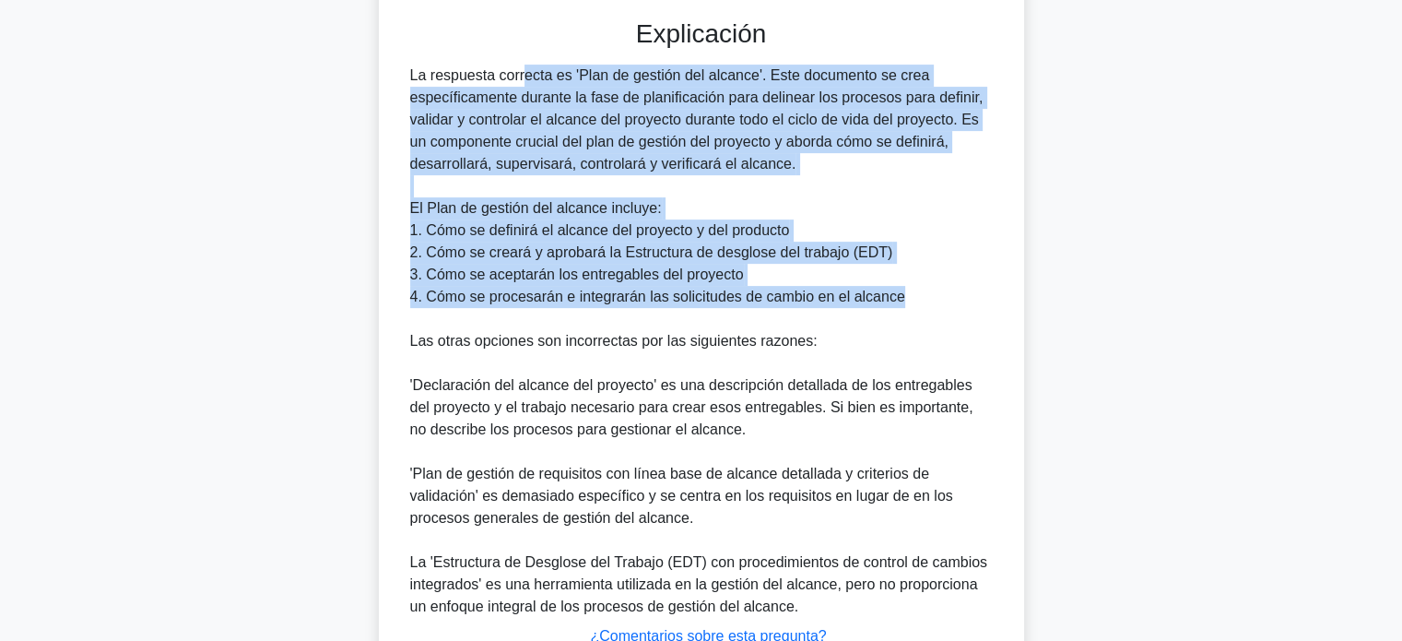
drag, startPoint x: 412, startPoint y: 75, endPoint x: 911, endPoint y: 297, distance: 546.7
click at [911, 297] on div "La respuesta correcta es 'Plan de gestión del alcance'. Este documento se crea …" at bounding box center [701, 341] width 582 height 553
copy div "La respuesta correcta es 'Plan de gestión del alcance'. Este documento se crea …"
click at [911, 297] on div "La respuesta correcta es 'Plan de gestión del alcance'. Este documento se crea …" at bounding box center [701, 341] width 582 height 553
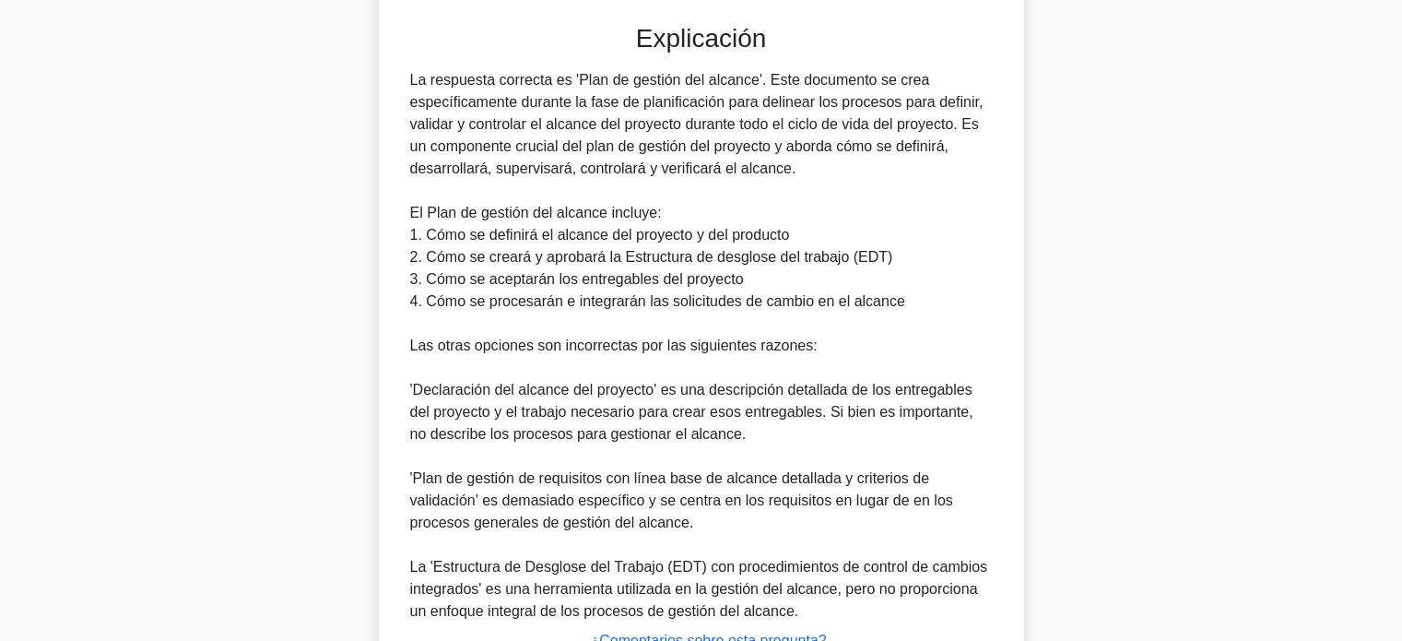
scroll to position [718, 0]
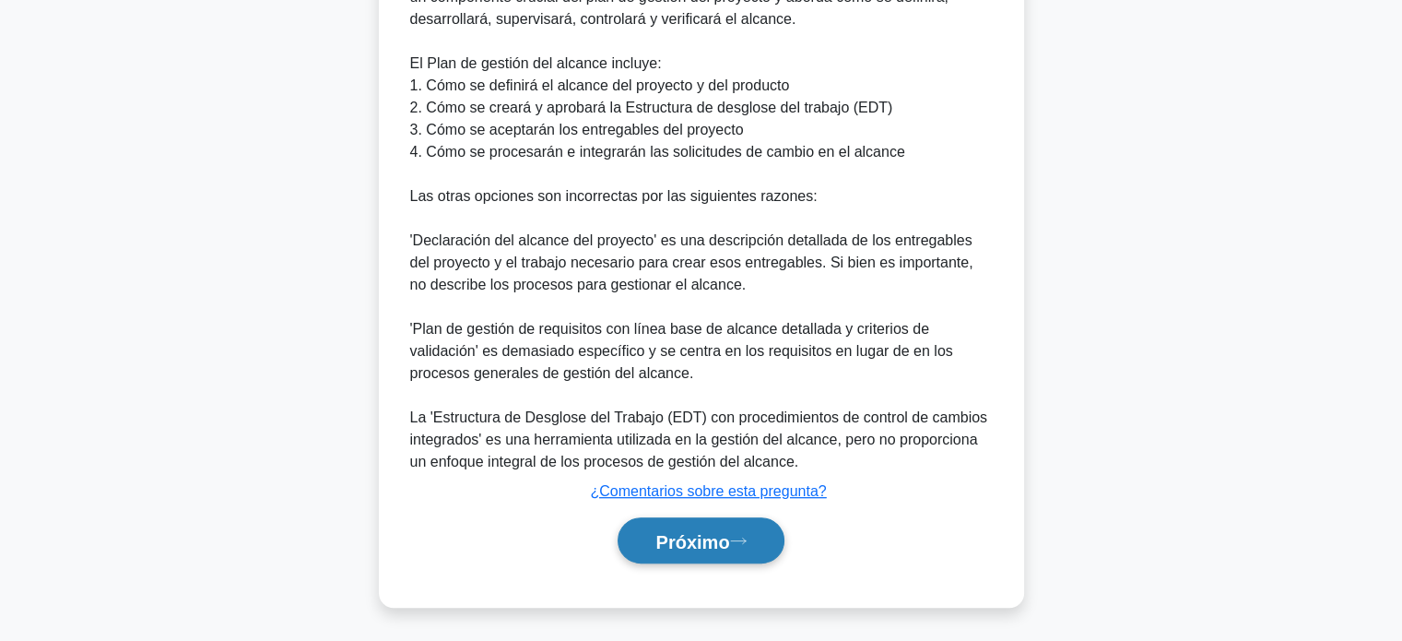
click at [691, 541] on font "Próximo" at bounding box center [692, 541] width 74 height 20
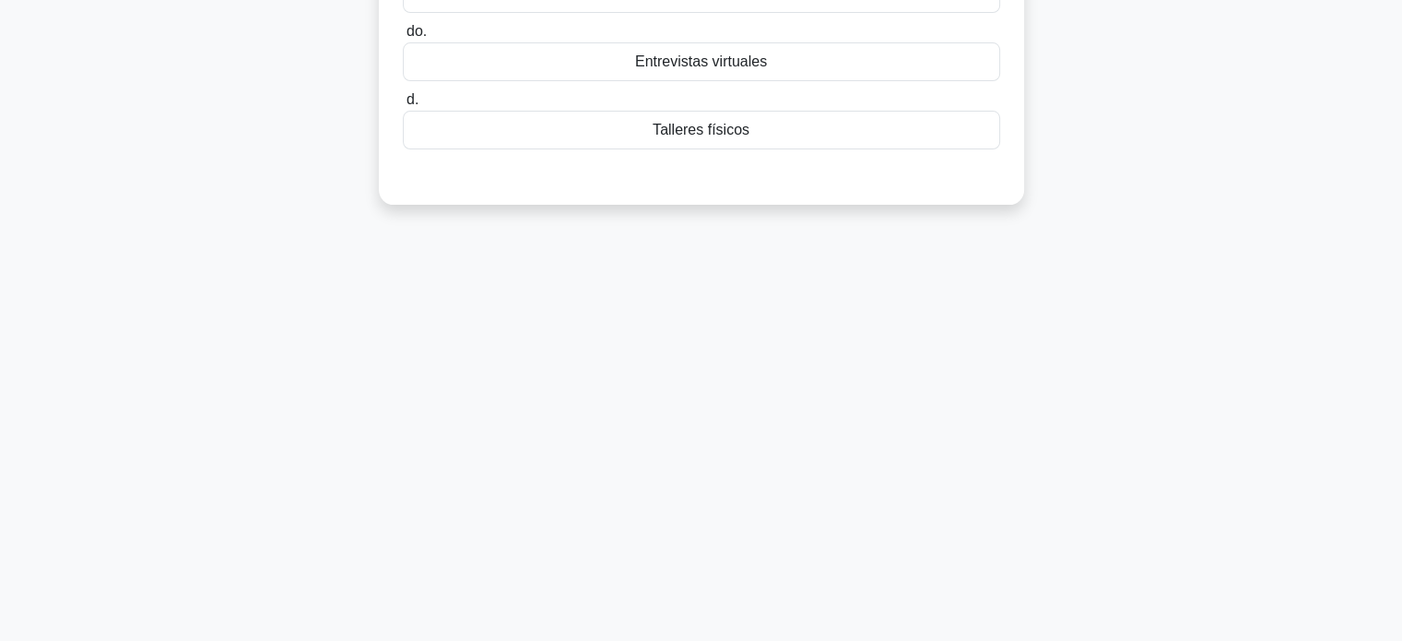
drag, startPoint x: 1401, startPoint y: 511, endPoint x: 1386, endPoint y: 338, distance: 173.0
click at [1386, 338] on main "82:44 Detener PMP - Gestión del alcance Maestro 8/100 Un gerente de proyecto ac…" at bounding box center [701, 172] width 1402 height 936
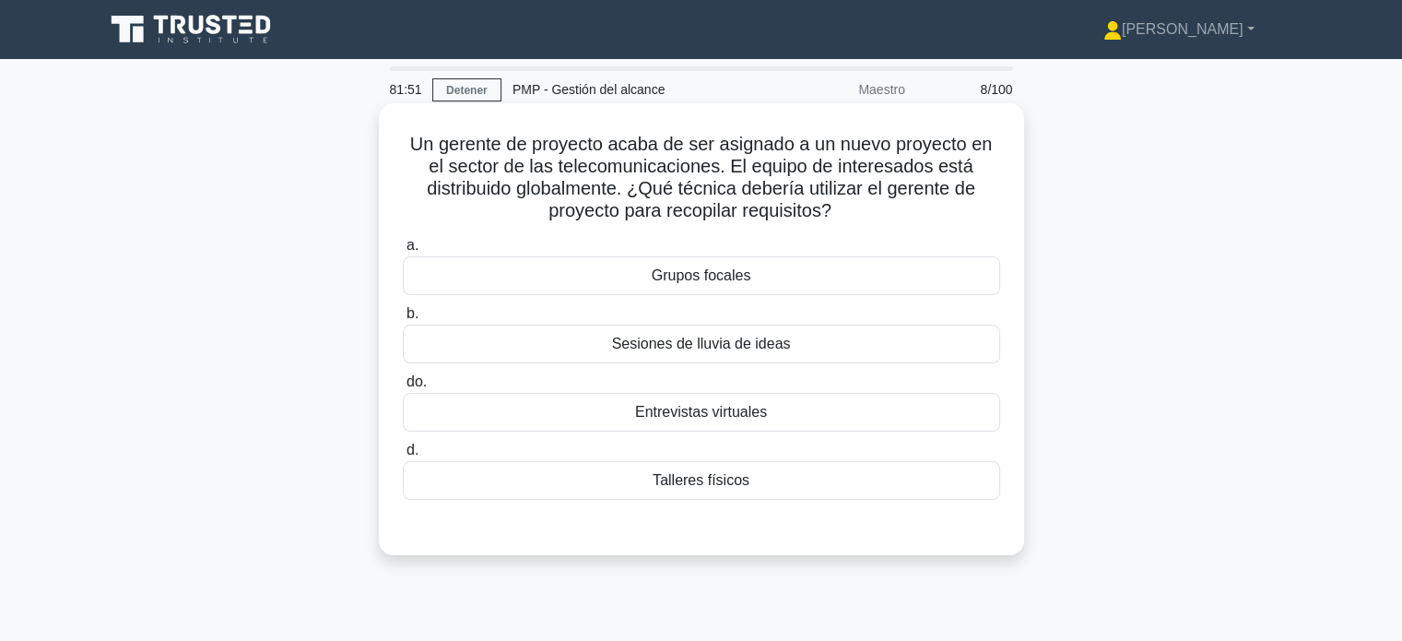
click at [745, 347] on font "Sesiones de lluvia de ideas" at bounding box center [701, 343] width 179 height 16
click at [403, 320] on input "b. Sesiones de lluvia de ideas" at bounding box center [403, 314] width 0 height 12
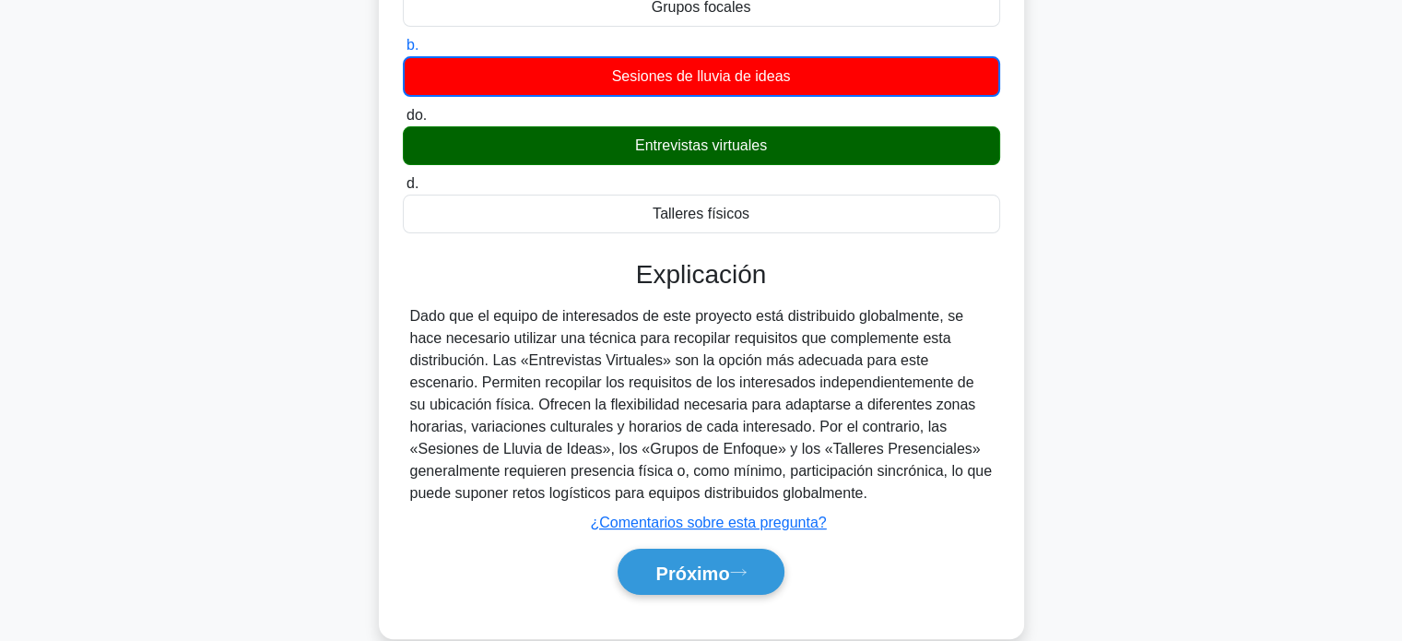
scroll to position [275, 0]
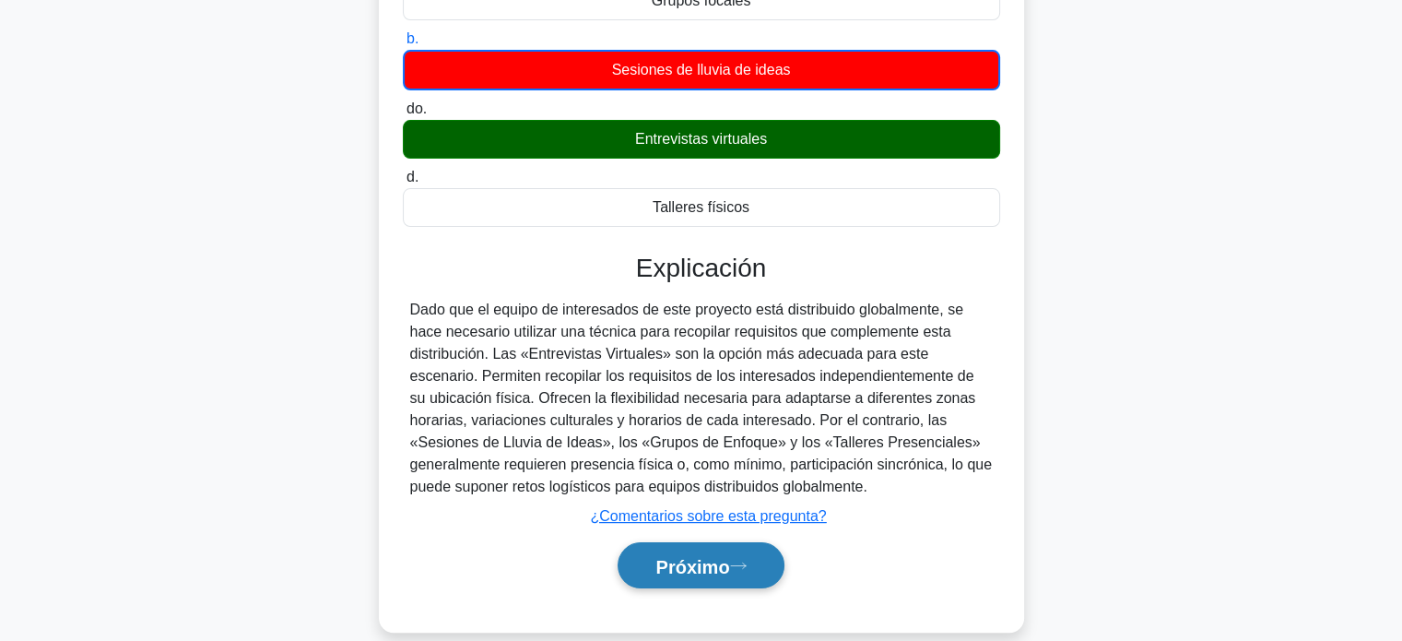
click at [704, 561] on font "Próximo" at bounding box center [692, 566] width 74 height 20
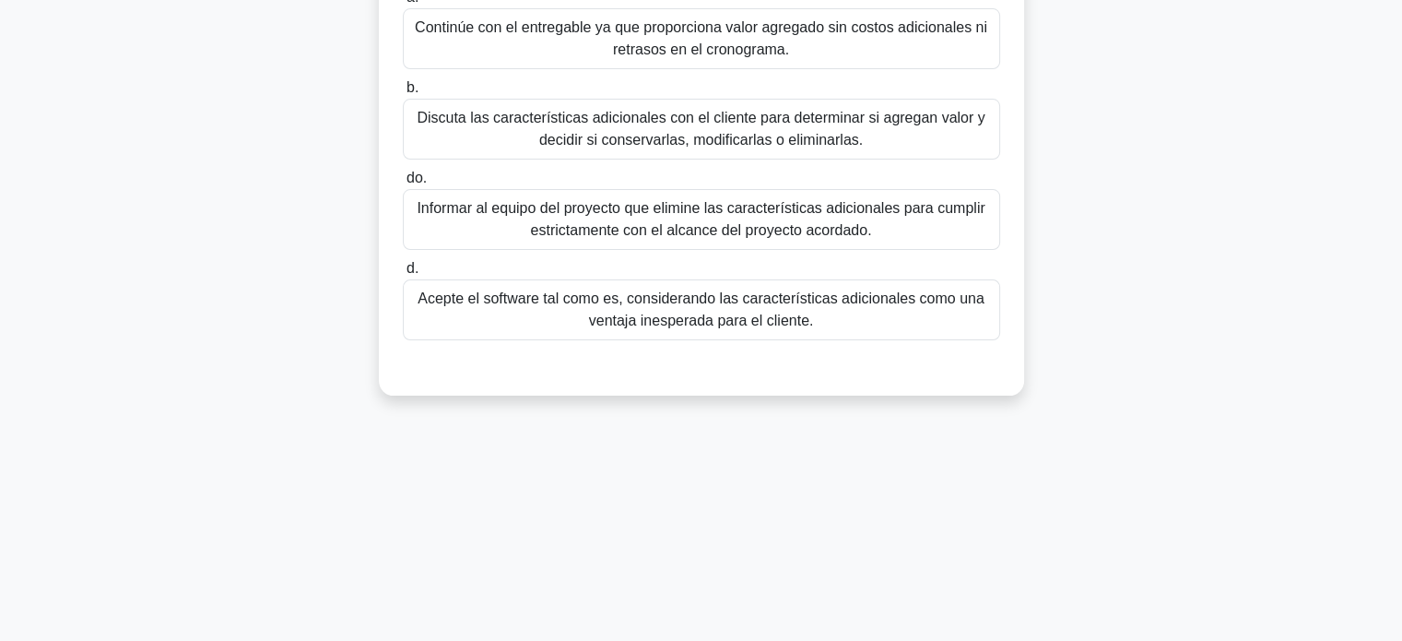
scroll to position [0, 0]
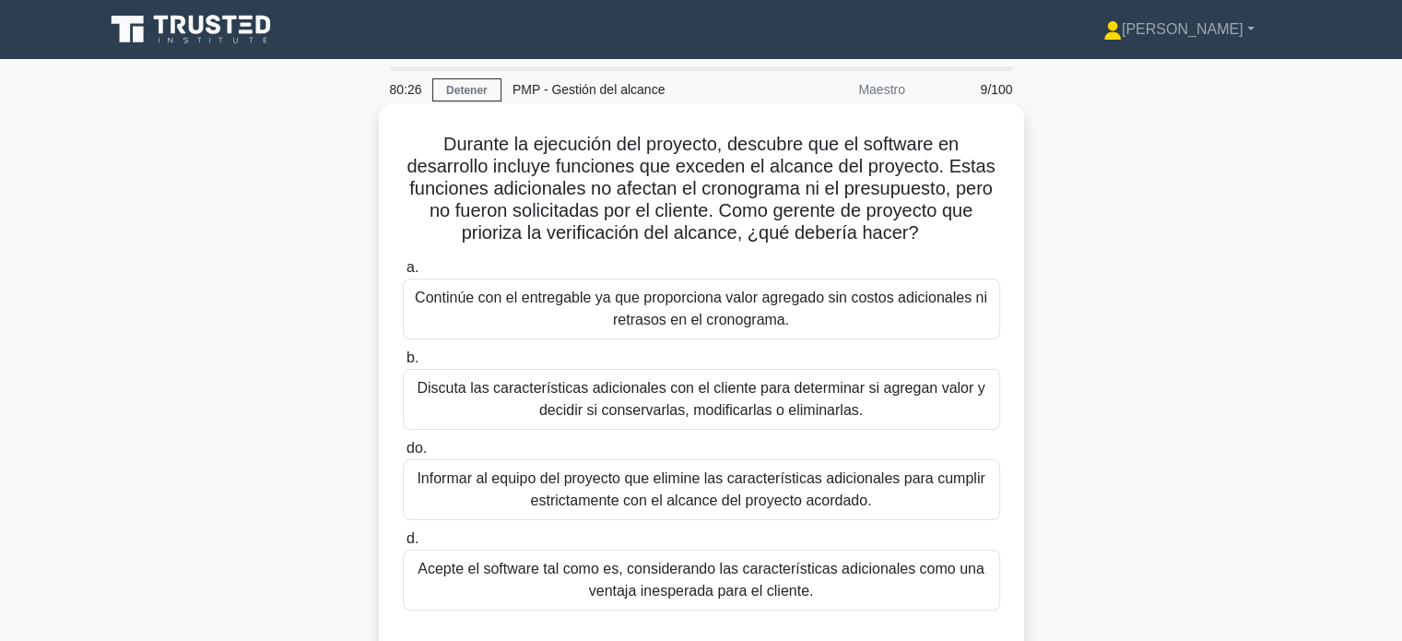
click at [831, 414] on font "Discuta las características adicionales con el cliente para determinar si agreg…" at bounding box center [701, 399] width 568 height 38
click at [403, 364] on input "b. Discuta las características adicionales con el cliente para determinar si ag…" at bounding box center [403, 358] width 0 height 12
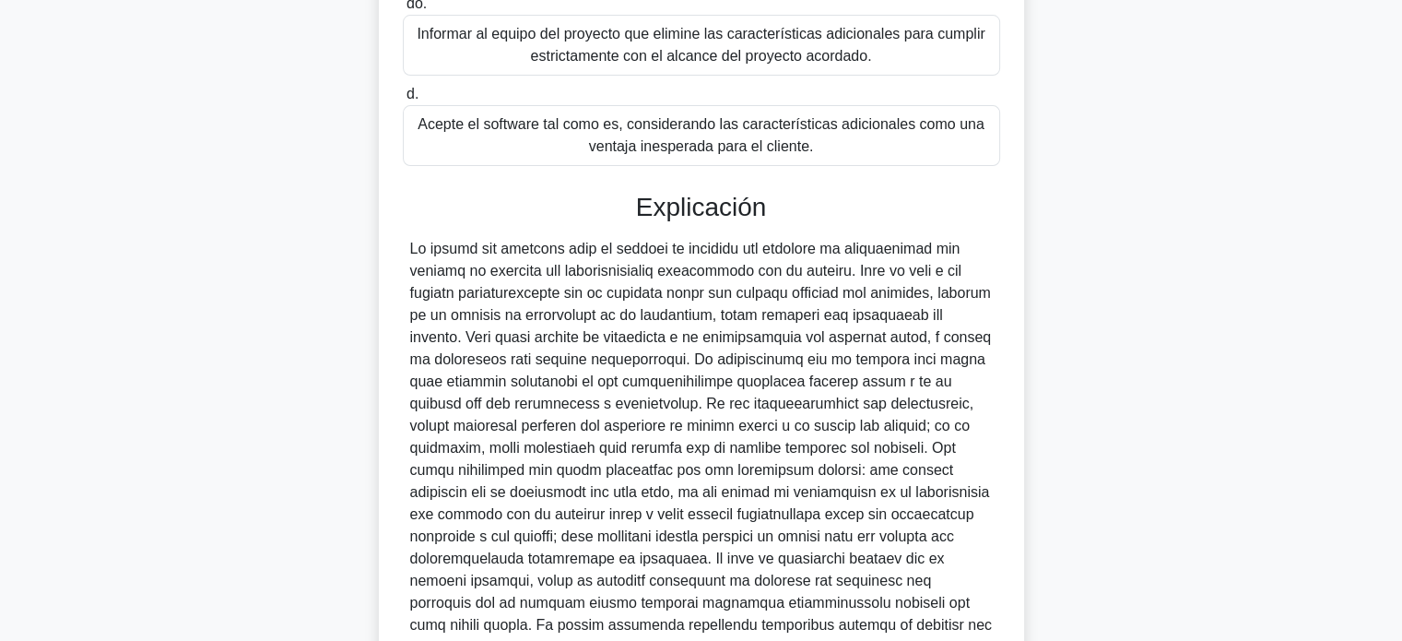
scroll to position [674, 0]
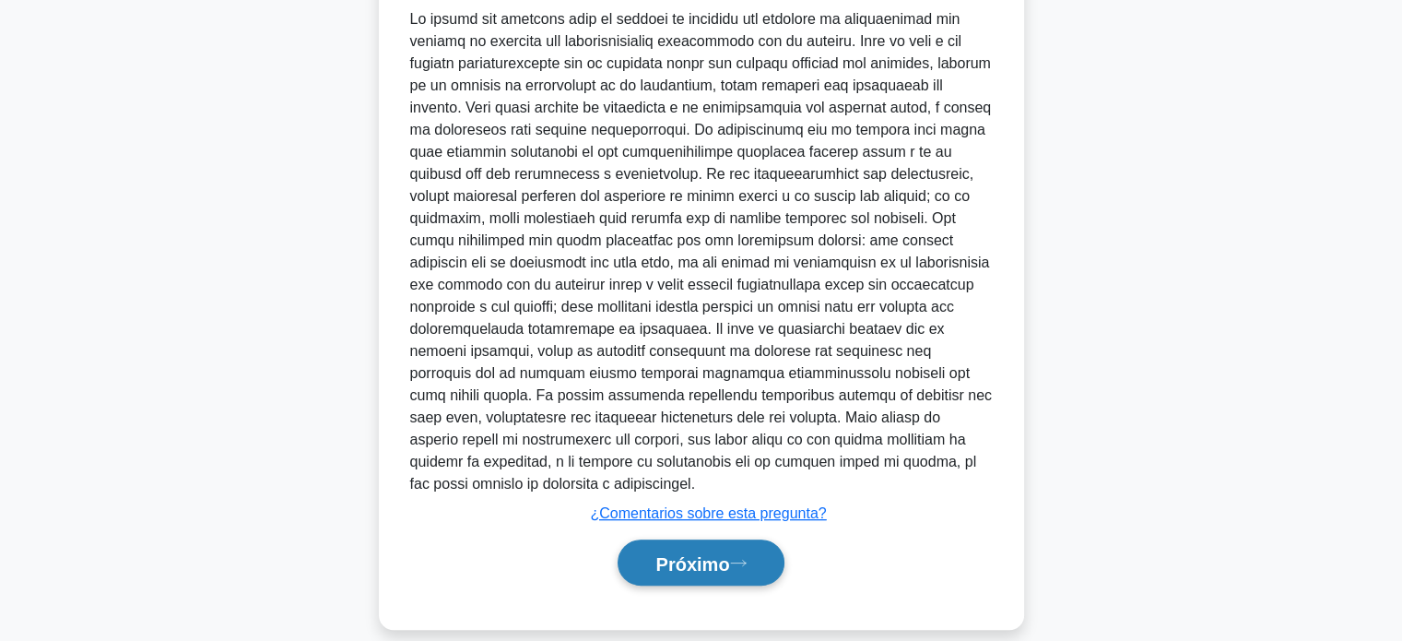
click at [699, 553] on font "Próximo" at bounding box center [692, 563] width 74 height 20
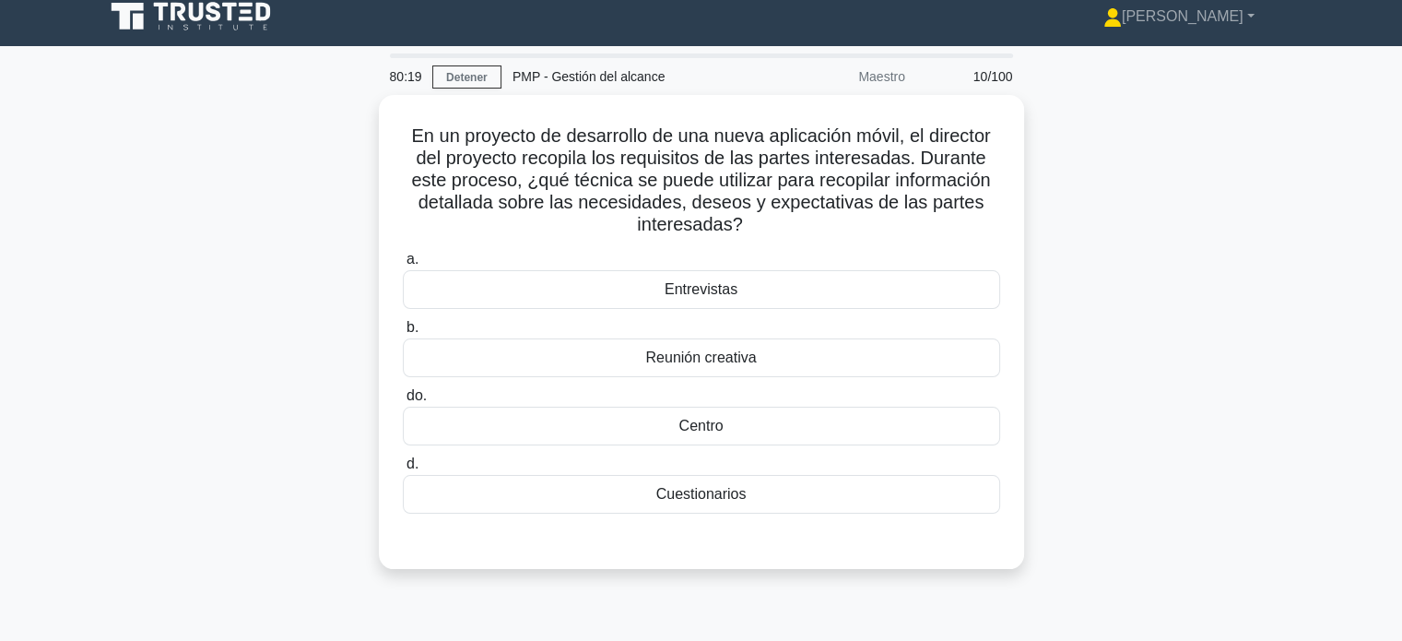
scroll to position [18, 0]
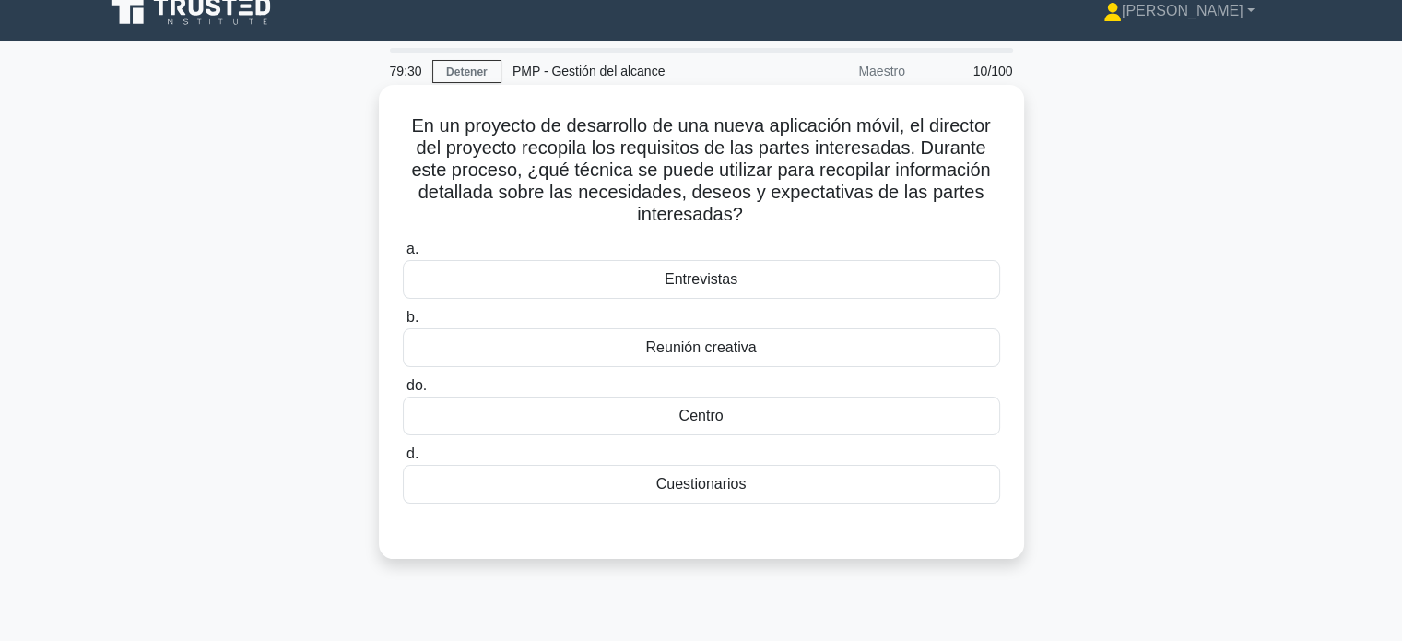
click at [712, 279] on font "Entrevistas" at bounding box center [700, 279] width 73 height 16
click at [403, 255] on input "a. Entrevistas" at bounding box center [403, 249] width 0 height 12
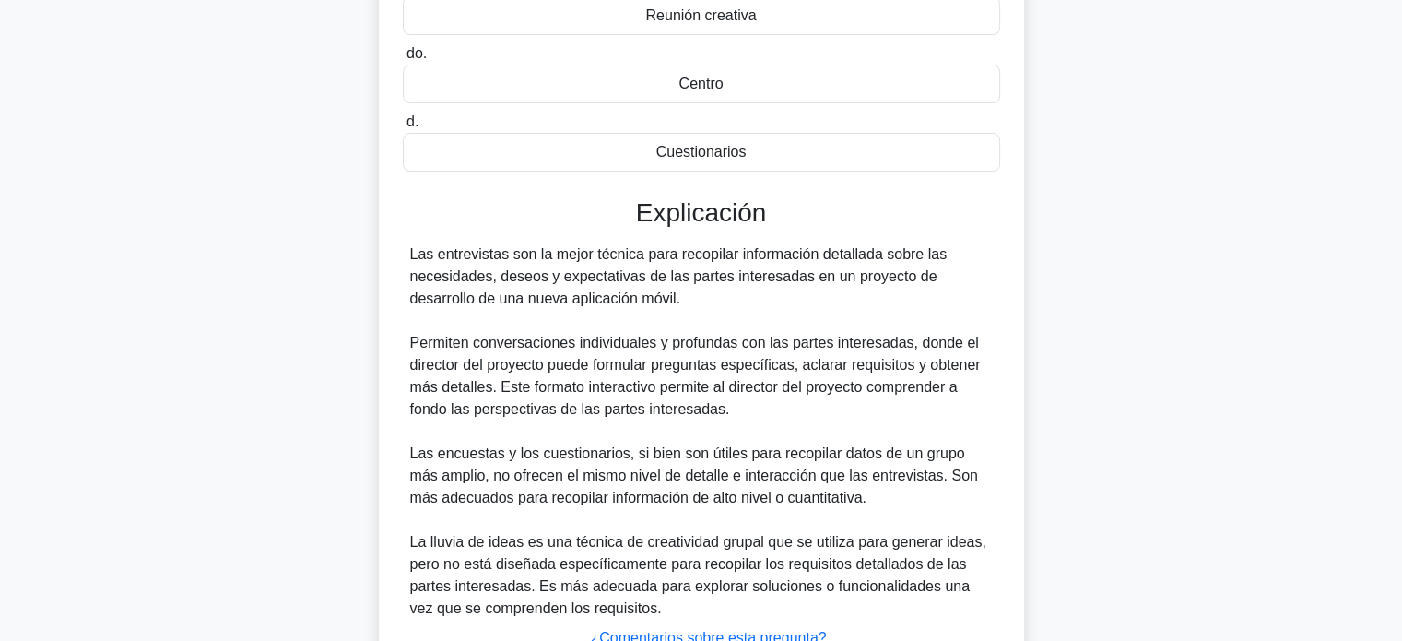
scroll to position [381, 0]
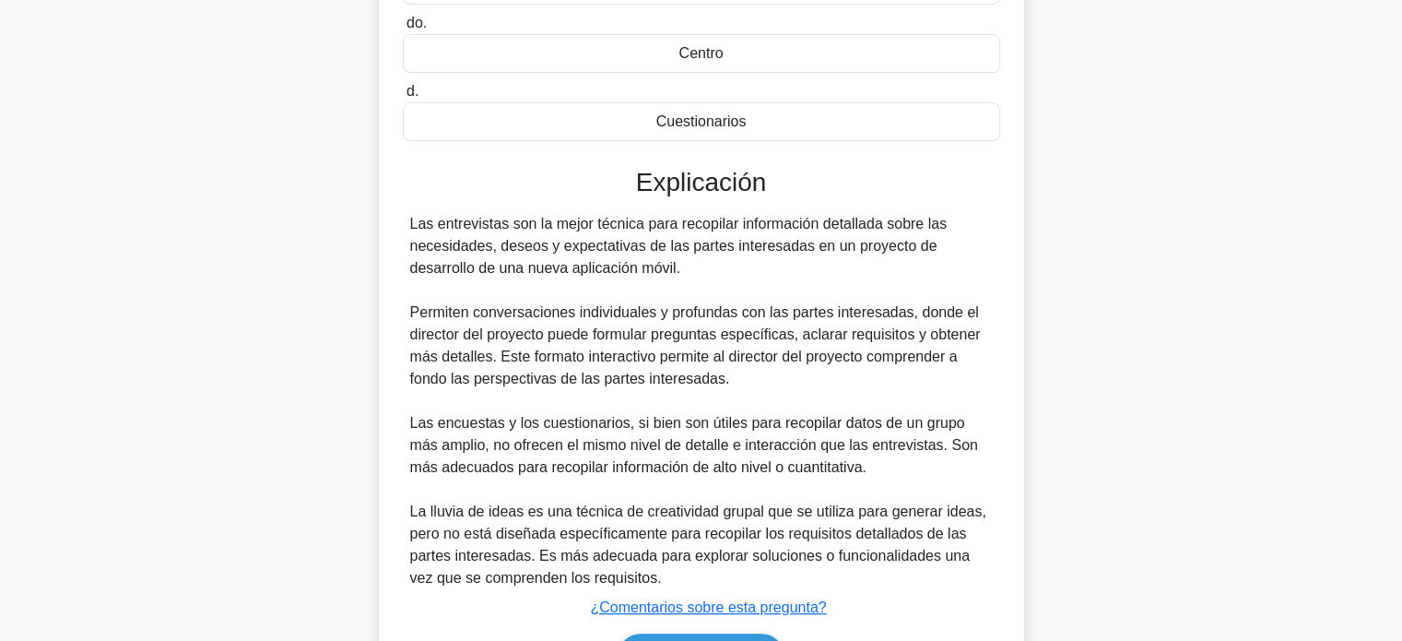
drag, startPoint x: 410, startPoint y: 217, endPoint x: 619, endPoint y: 267, distance: 215.3
click at [619, 267] on div "Las entrevistas son la mejor técnica para recopilar información detallada sobre…" at bounding box center [701, 401] width 582 height 376
copy font "Las entrevistas son la mejor técnica para recopilar información detallada sobre…"
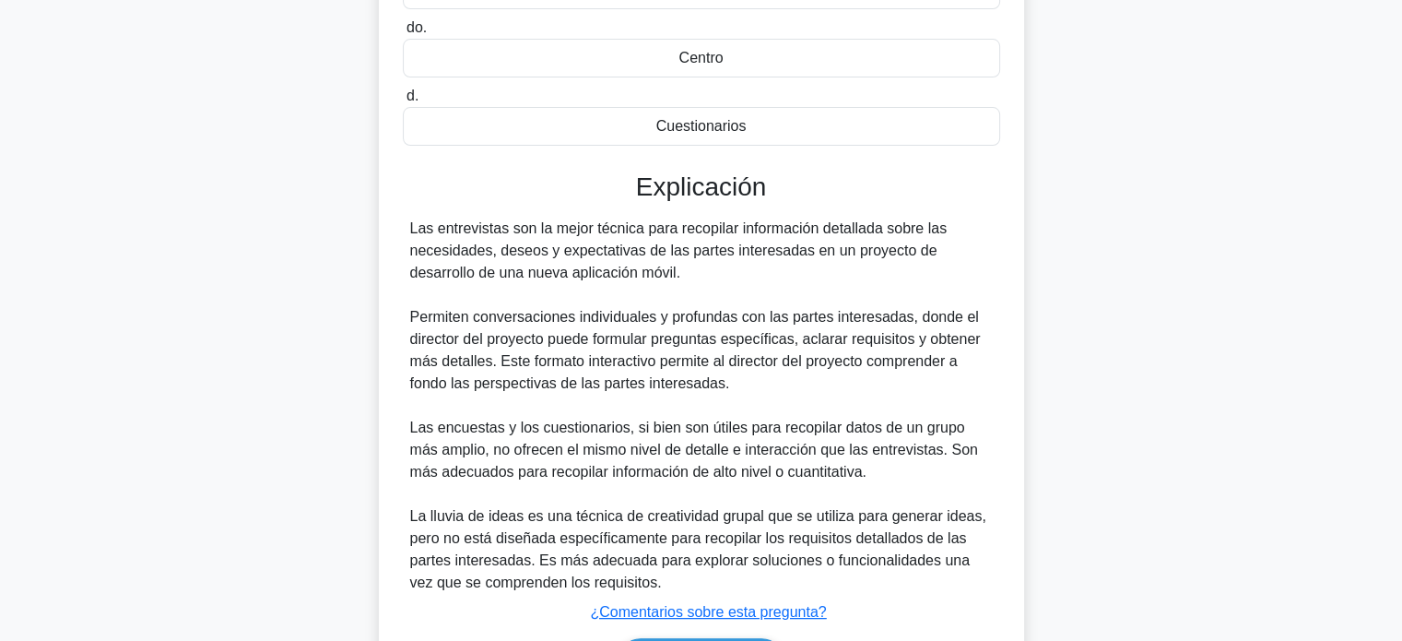
scroll to position [497, 0]
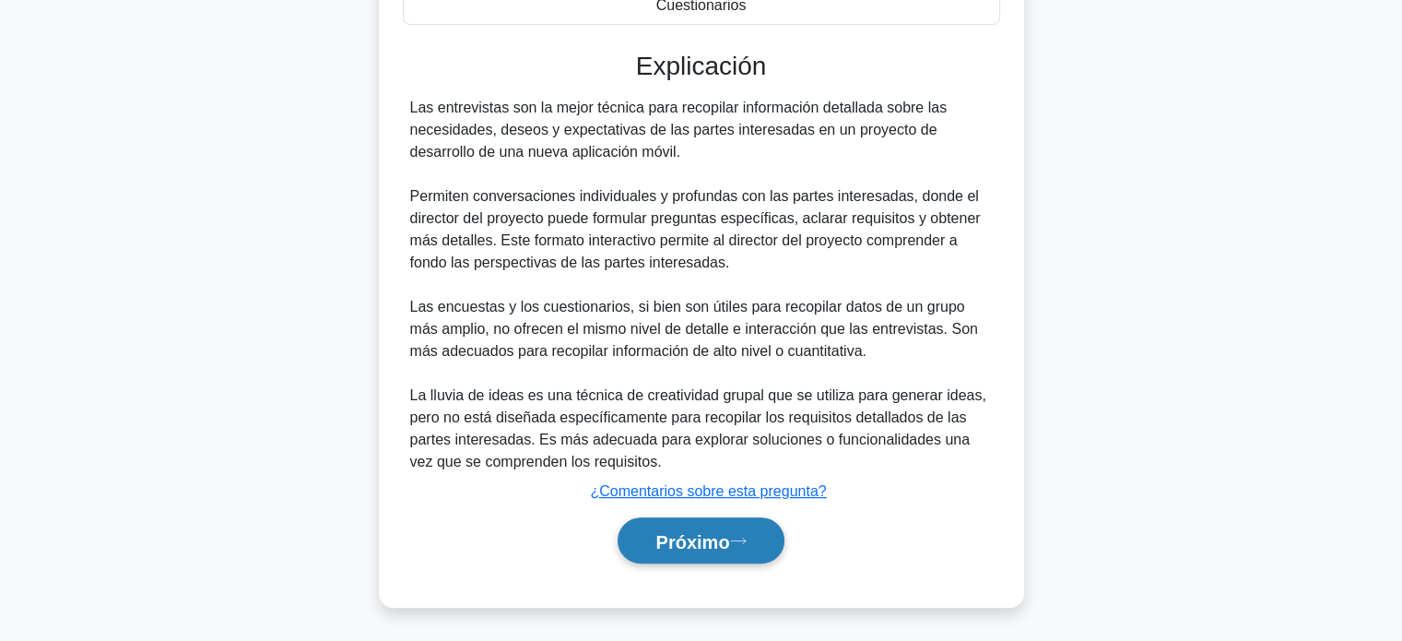
click at [719, 534] on font "Próximo" at bounding box center [692, 541] width 74 height 20
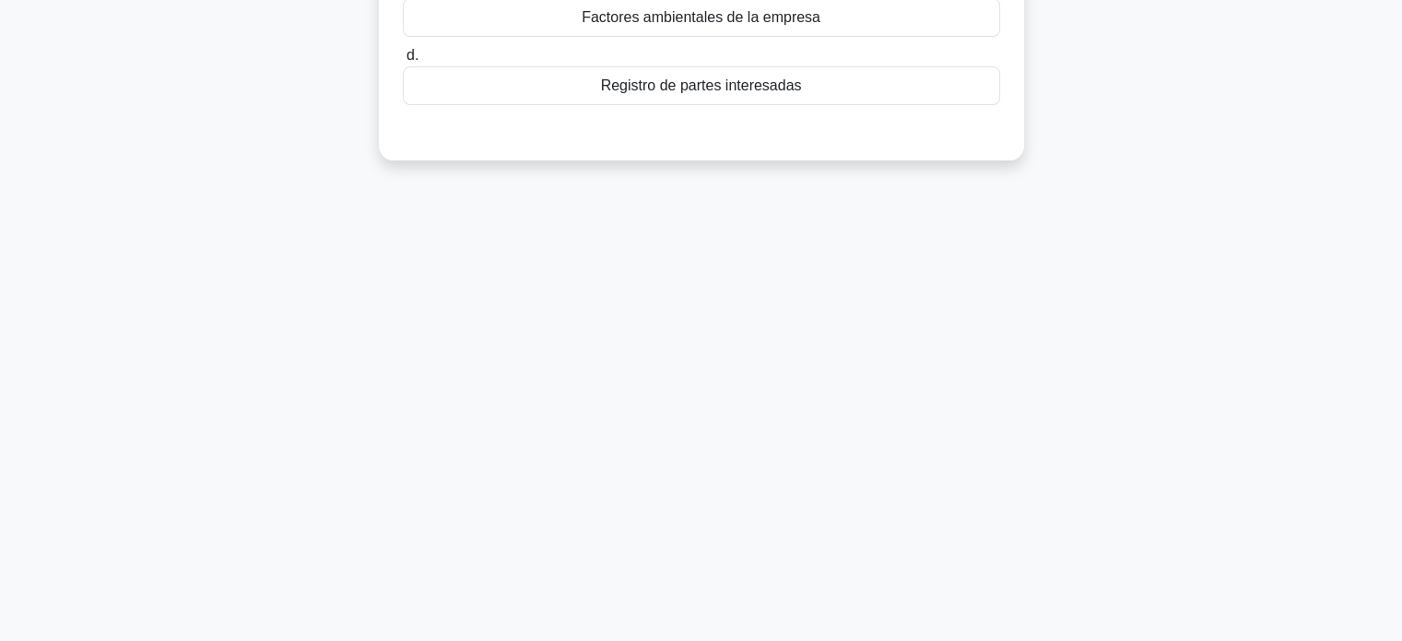
scroll to position [0, 0]
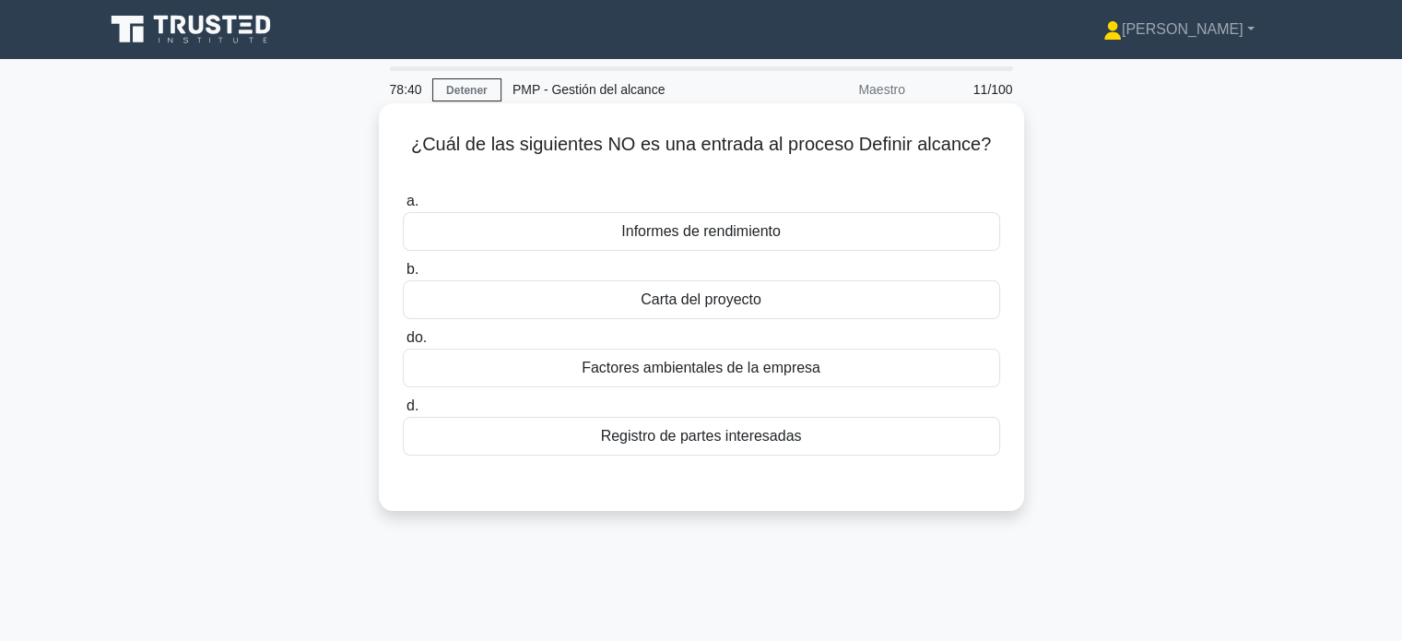
click at [783, 228] on div "Informes de rendimiento" at bounding box center [701, 231] width 597 height 39
click at [403, 207] on input "a. Informes de rendimiento" at bounding box center [403, 201] width 0 height 12
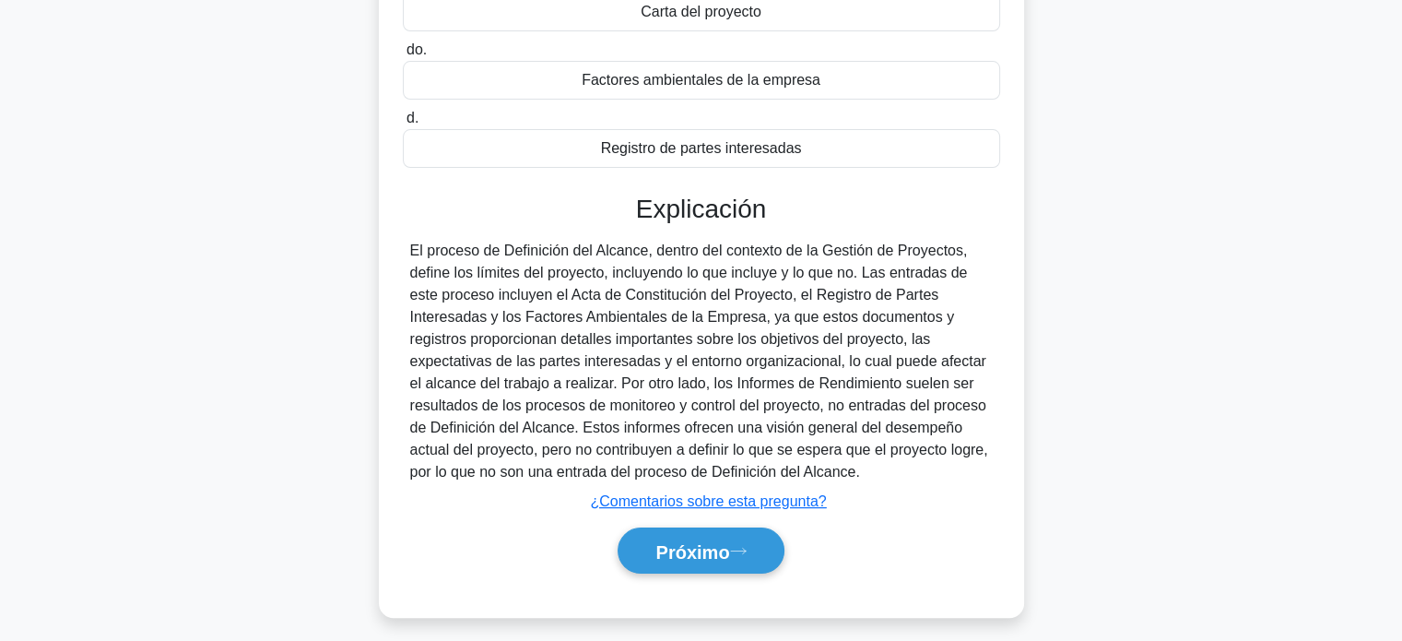
scroll to position [355, 0]
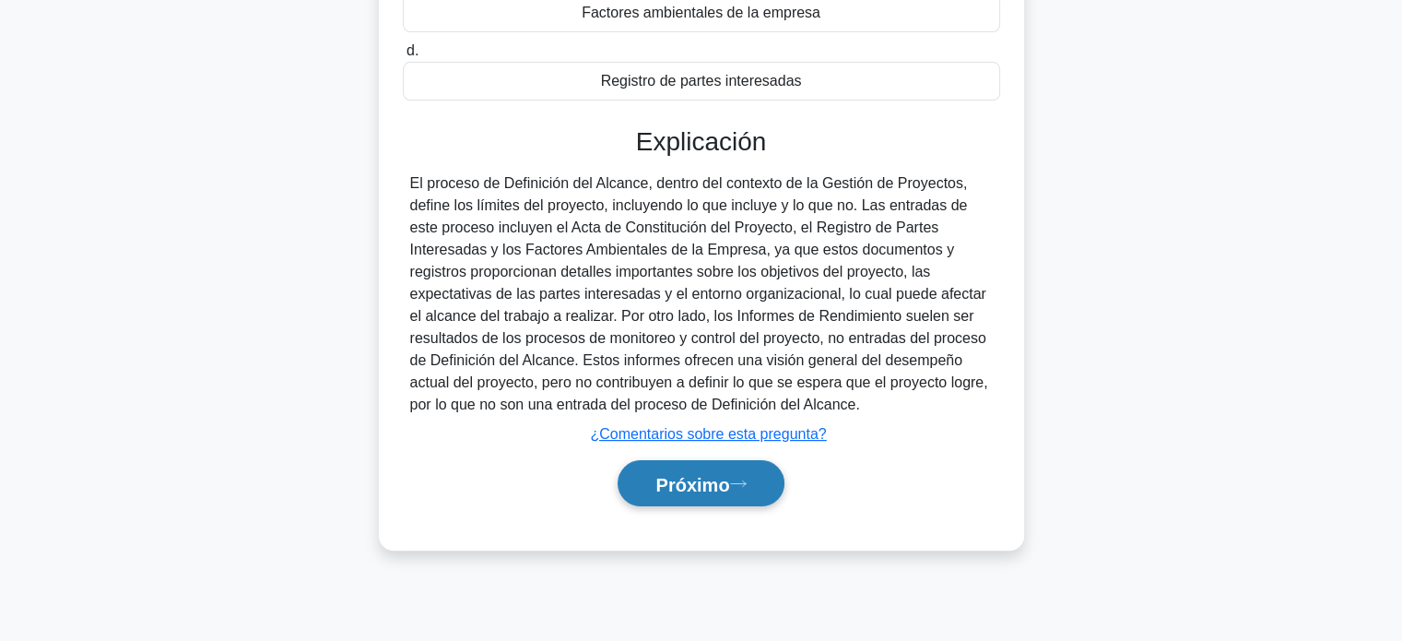
click at [682, 494] on button "Próximo" at bounding box center [700, 483] width 166 height 47
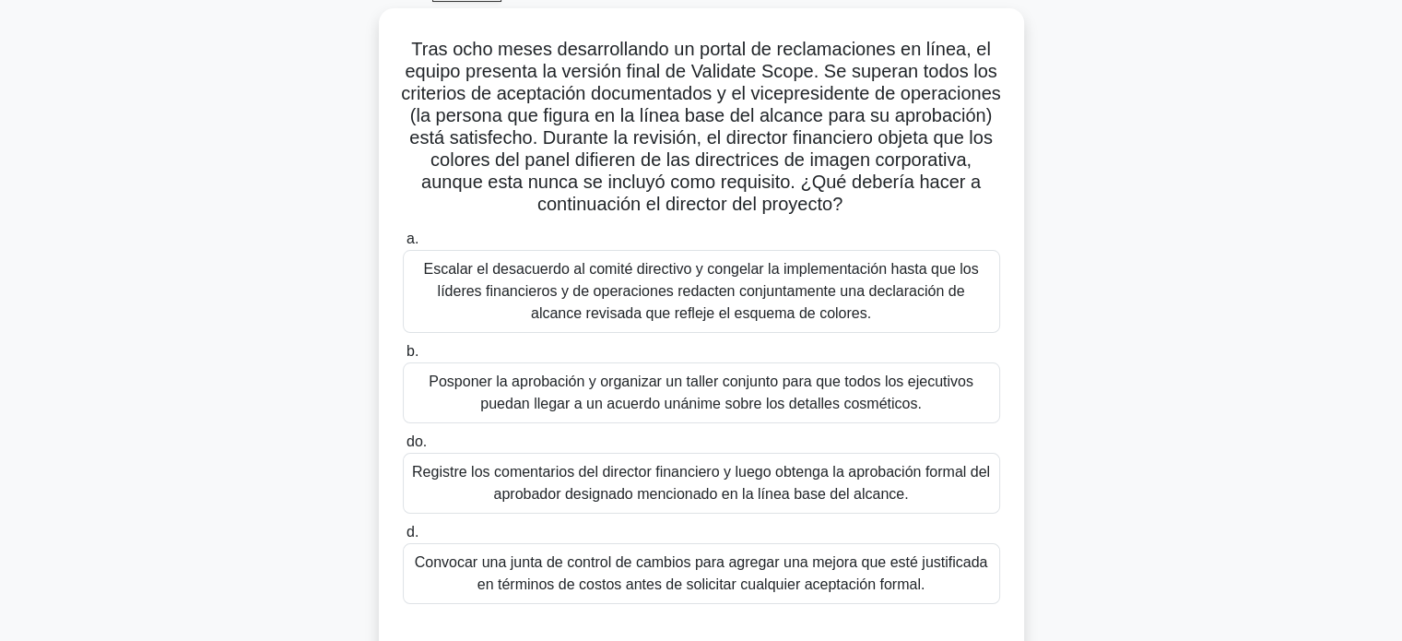
scroll to position [151, 0]
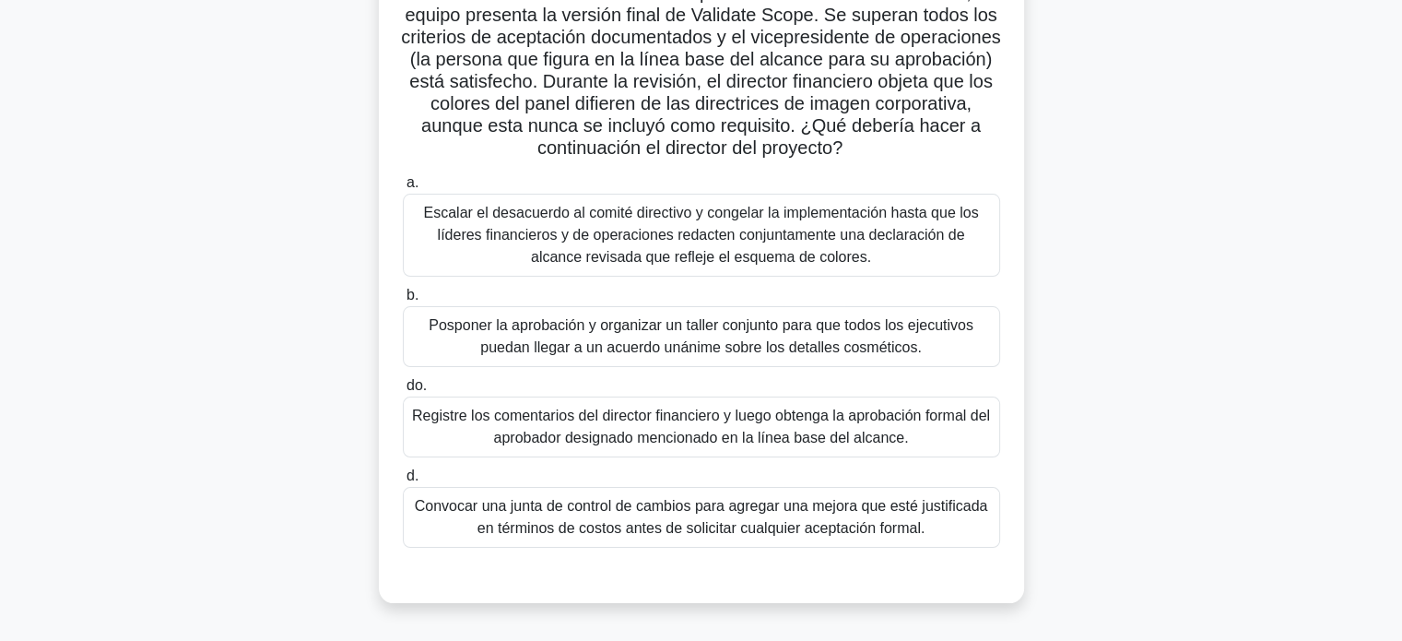
click at [798, 428] on font "Registre los comentarios del director financiero y luego obtenga la aprobación …" at bounding box center [701, 426] width 578 height 38
click at [403, 392] on input "do. Registre los comentarios del director financiero y luego obtenga la aprobac…" at bounding box center [403, 386] width 0 height 12
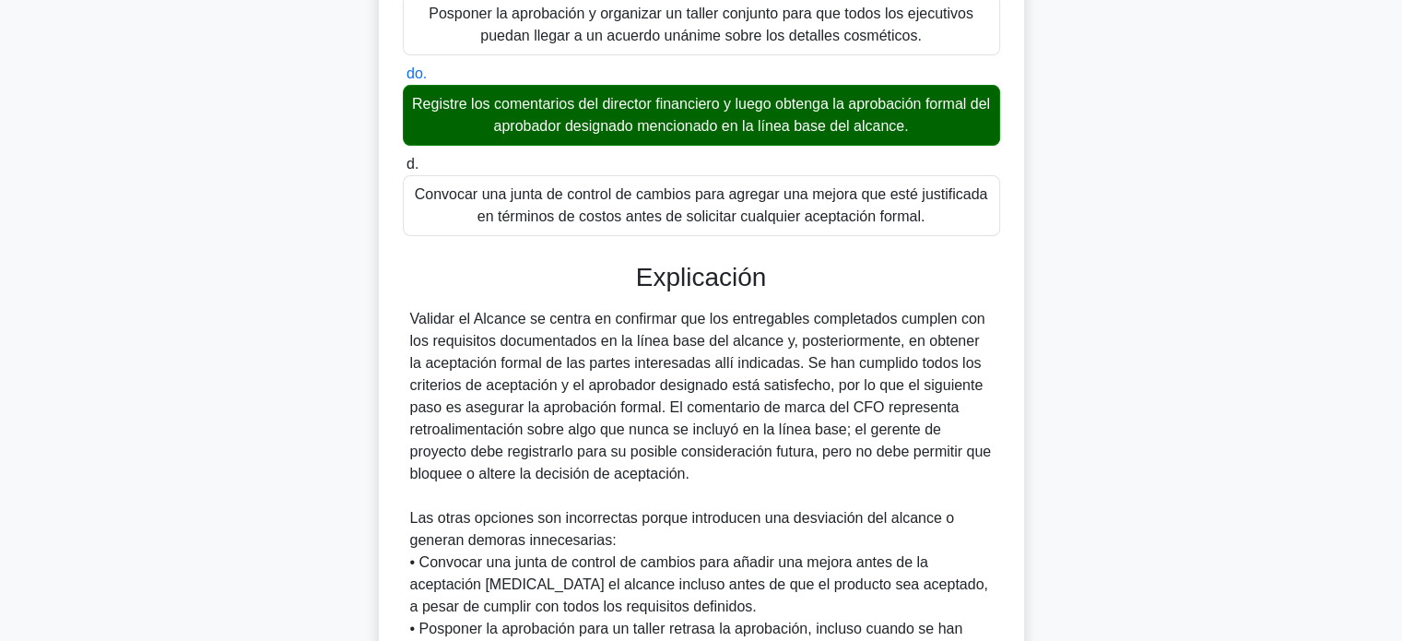
scroll to position [762, 0]
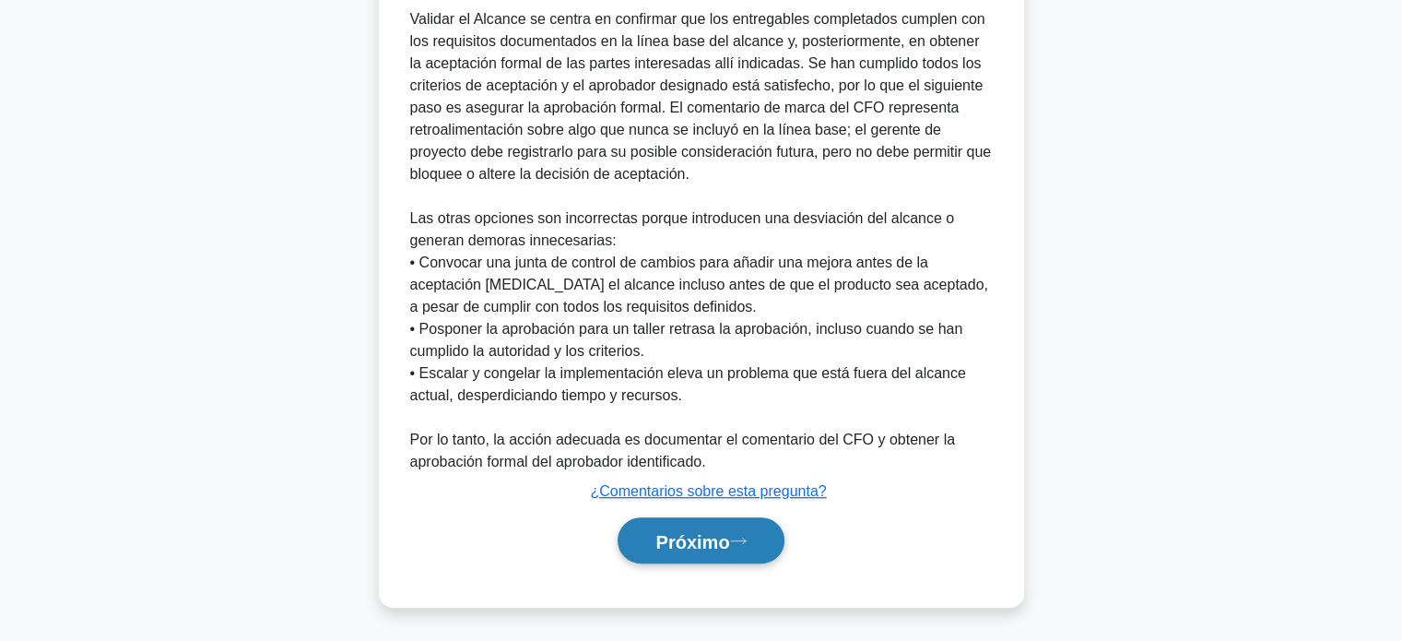
click at [721, 537] on font "Próximo" at bounding box center [692, 541] width 74 height 20
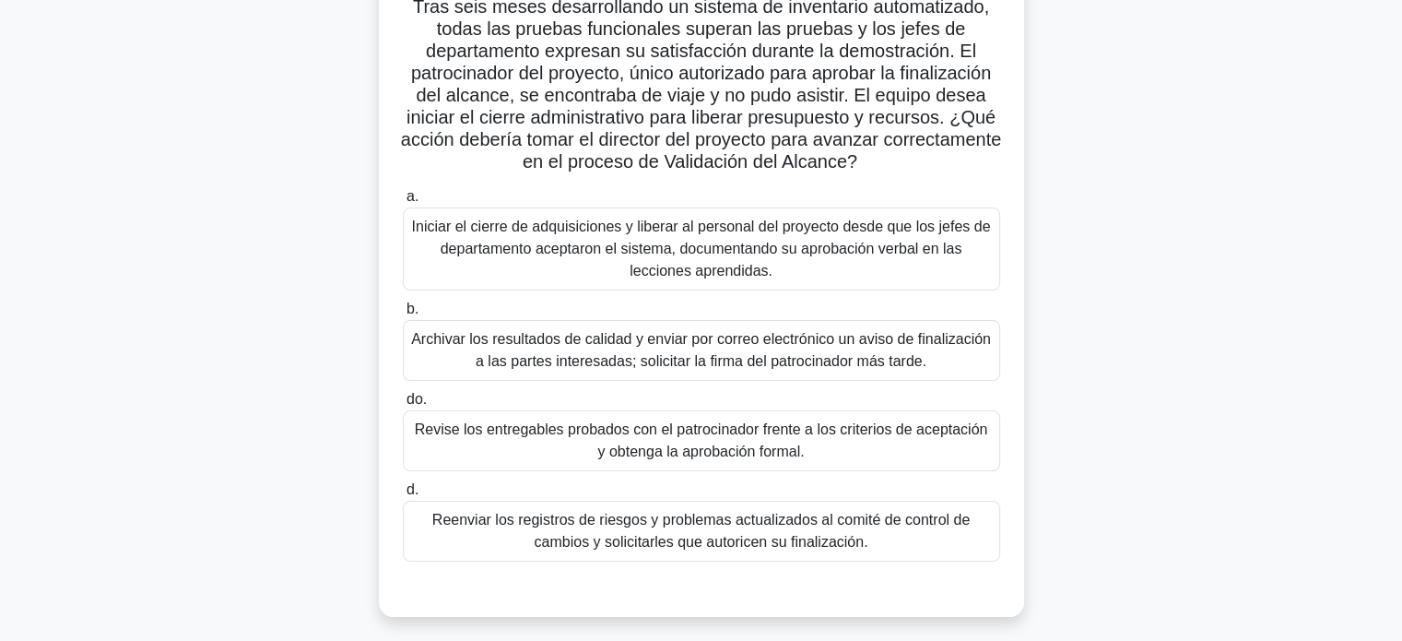
scroll to position [161, 0]
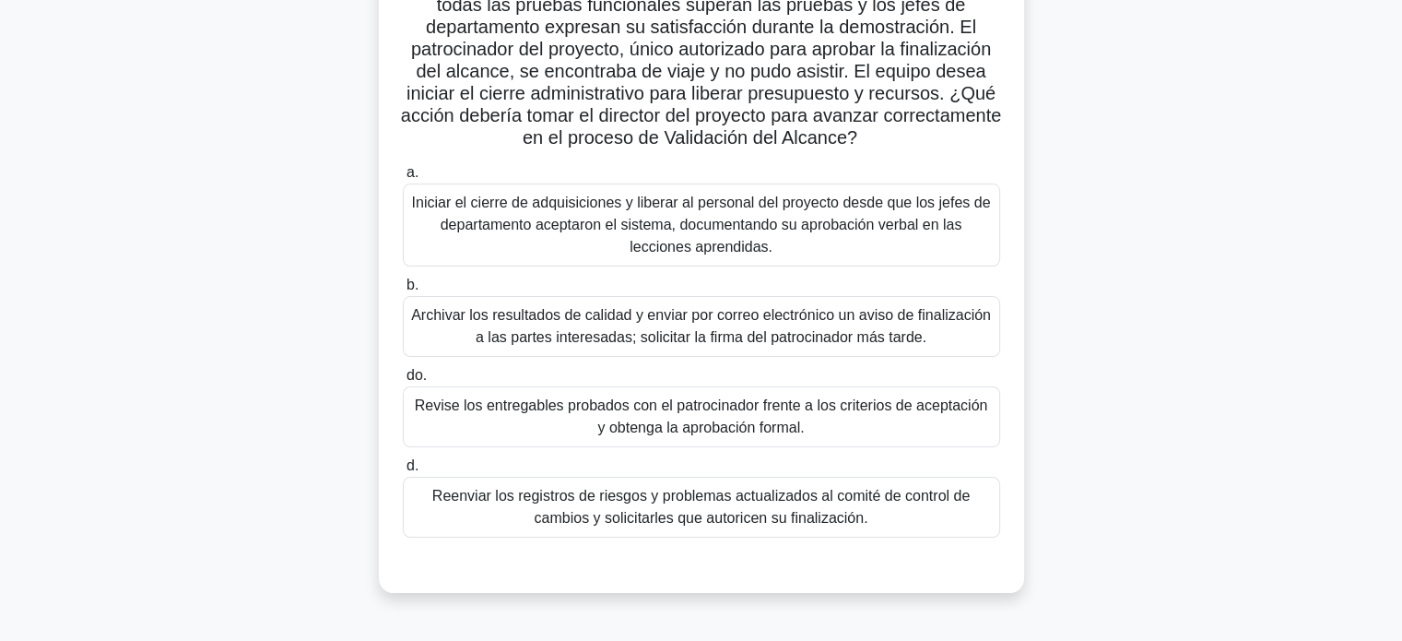
click at [763, 427] on font "Revise los entregables probados con el patrocinador frente a los criterios de a…" at bounding box center [701, 416] width 573 height 38
click at [403, 382] on input "do. Revise los entregables probados con el patrocinador frente a los criterios …" at bounding box center [403, 376] width 0 height 12
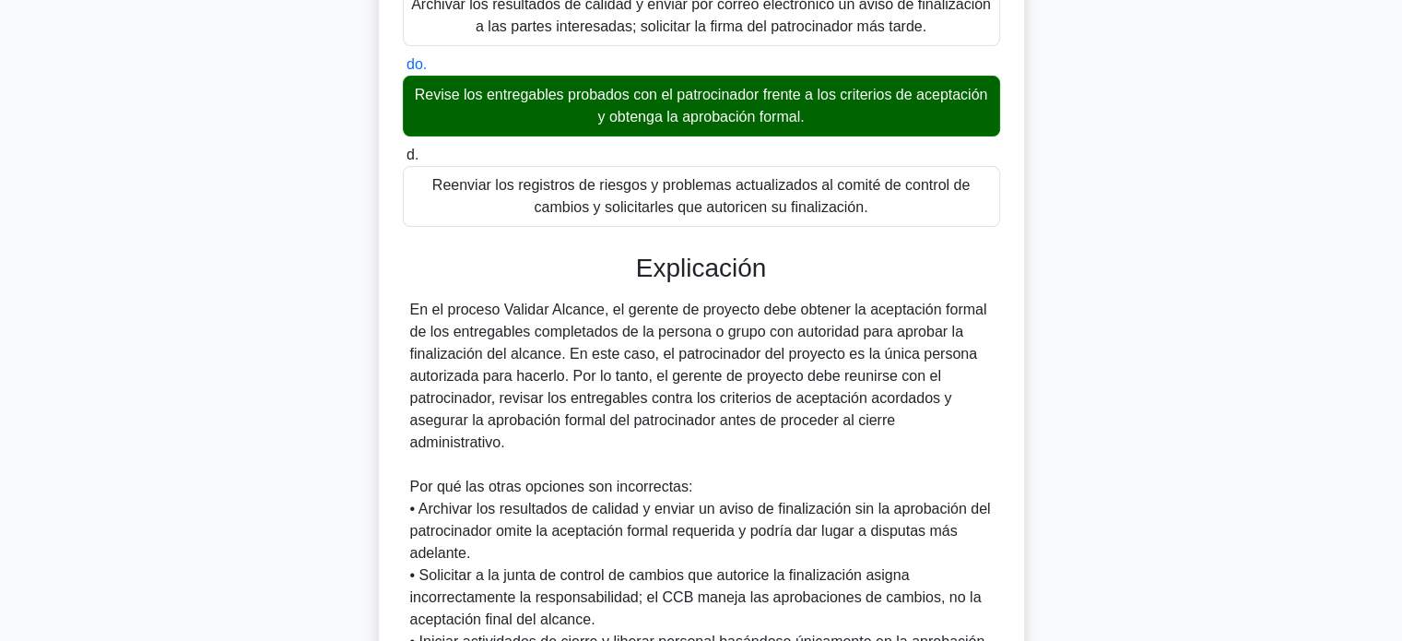
scroll to position [693, 0]
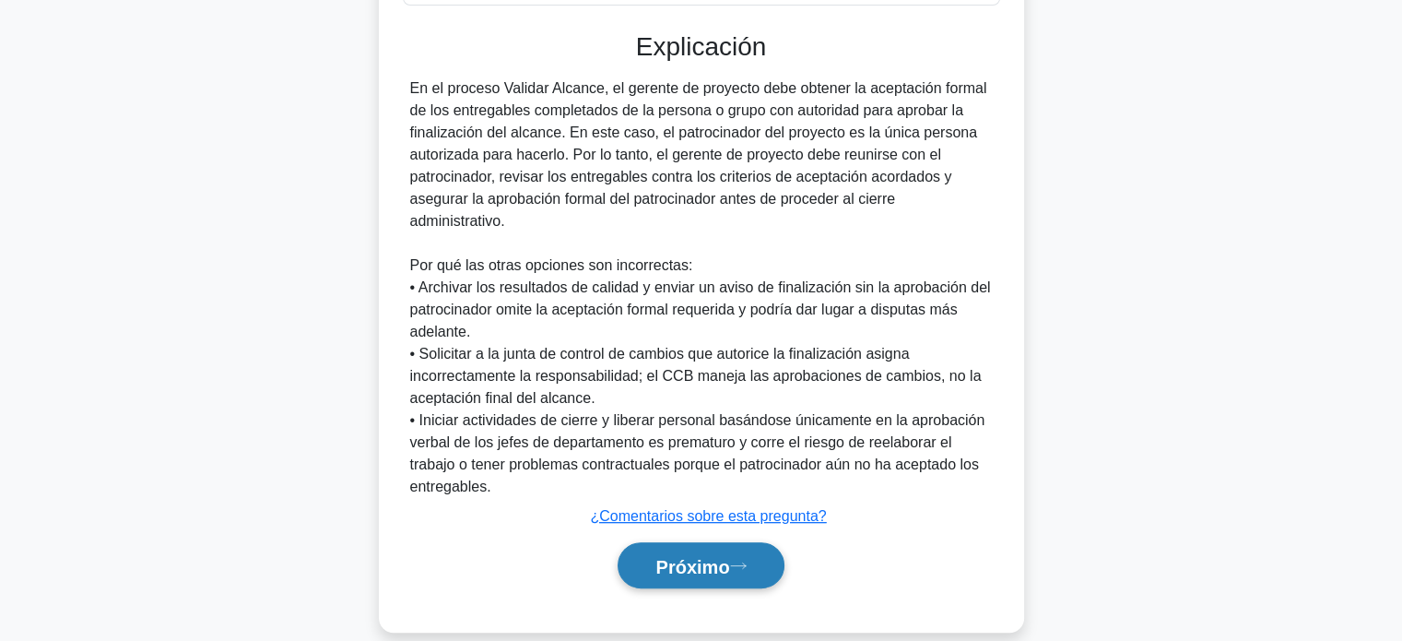
click at [679, 563] on font "Próximo" at bounding box center [692, 566] width 74 height 20
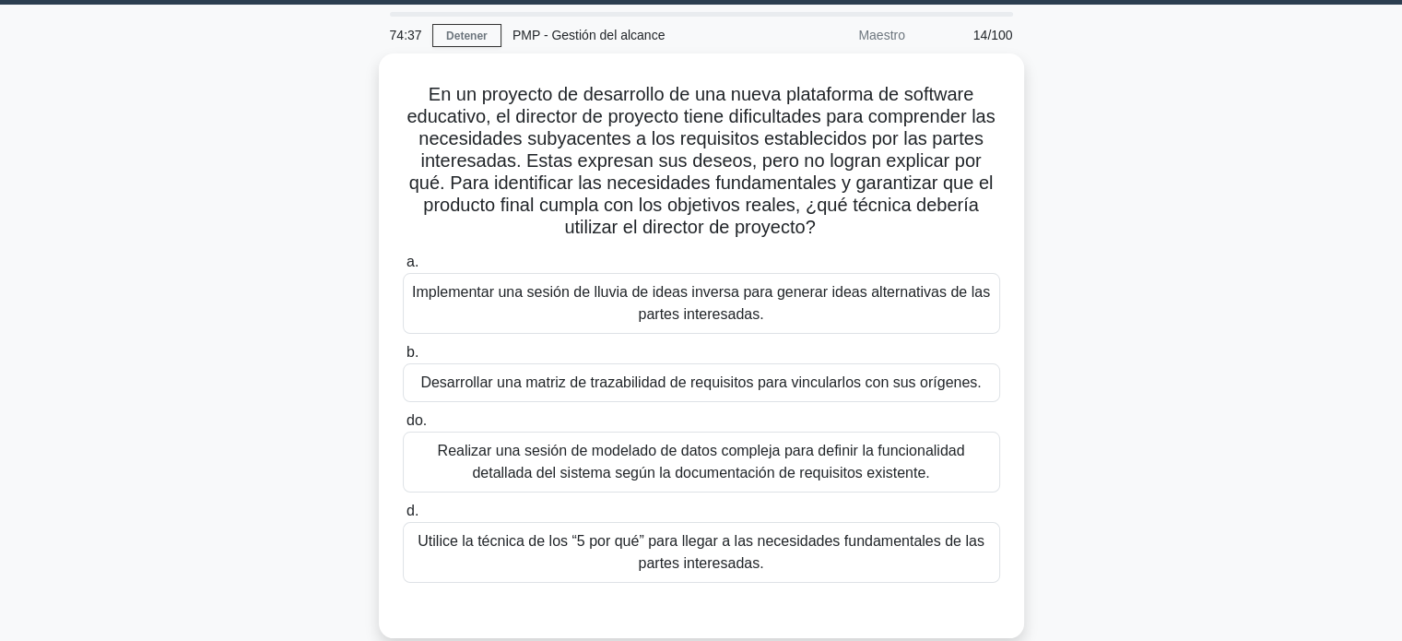
scroll to position [63, 0]
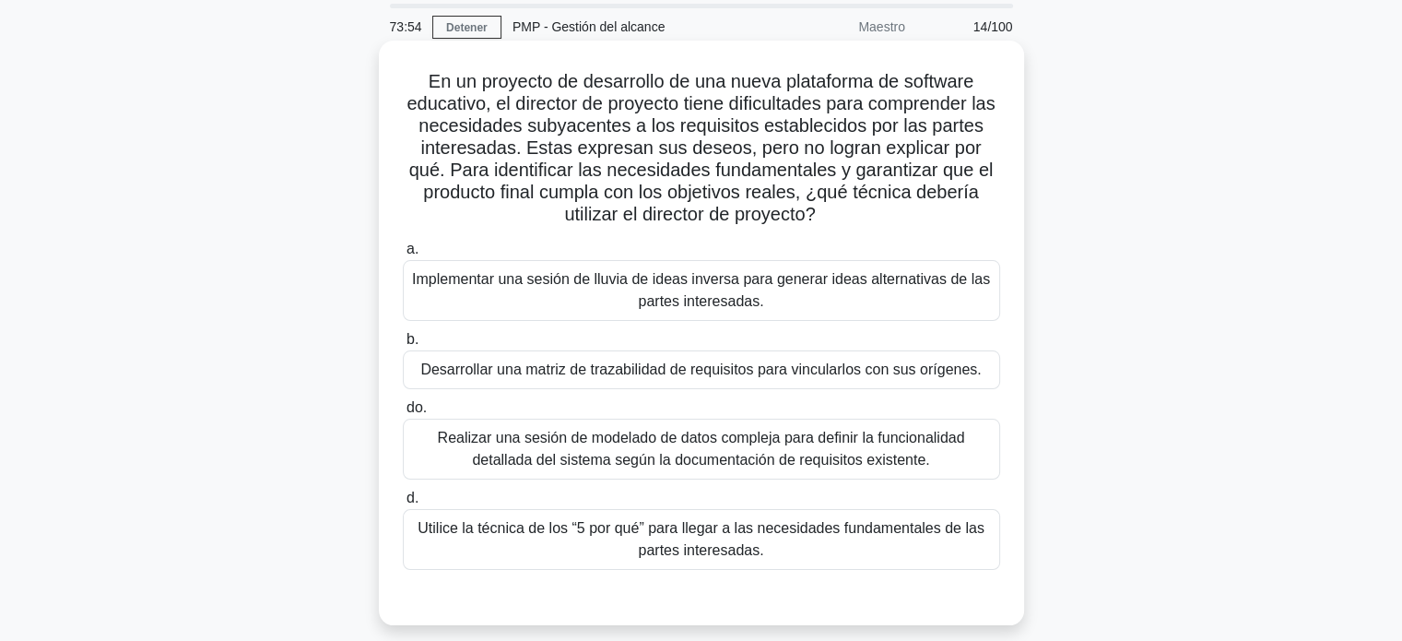
click at [778, 531] on font "Utilice la técnica de los “5 por qué” para llegar a las necesidades fundamental…" at bounding box center [700, 539] width 567 height 38
click at [403, 504] on input "d. Utilice la técnica de los “5 por qué” para llegar a las necesidades fundamen…" at bounding box center [403, 498] width 0 height 12
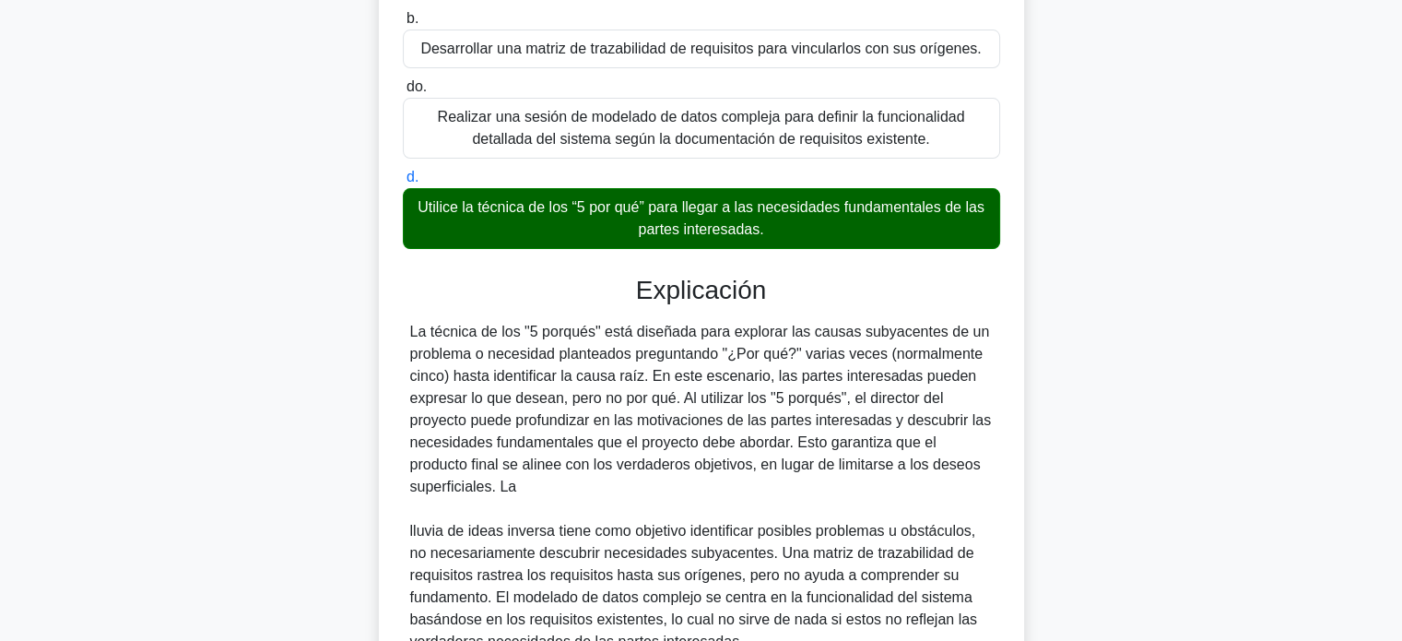
scroll to position [563, 0]
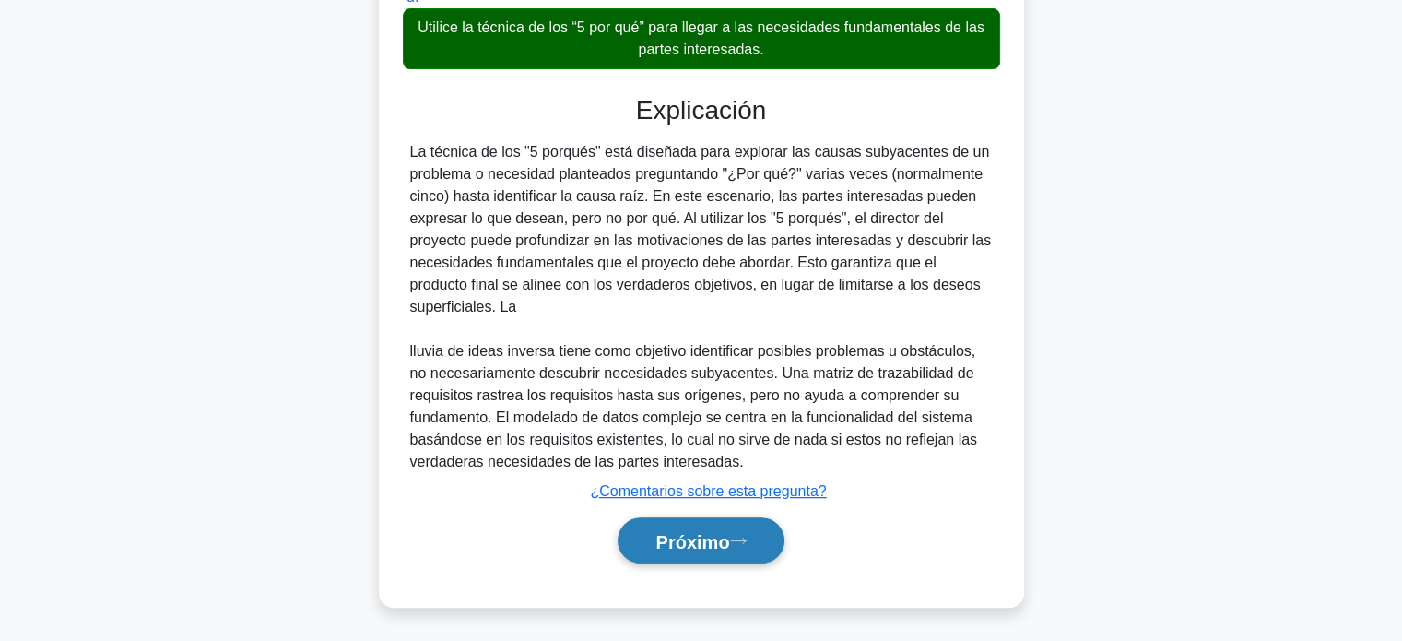
click at [692, 546] on font "Próximo" at bounding box center [692, 541] width 74 height 20
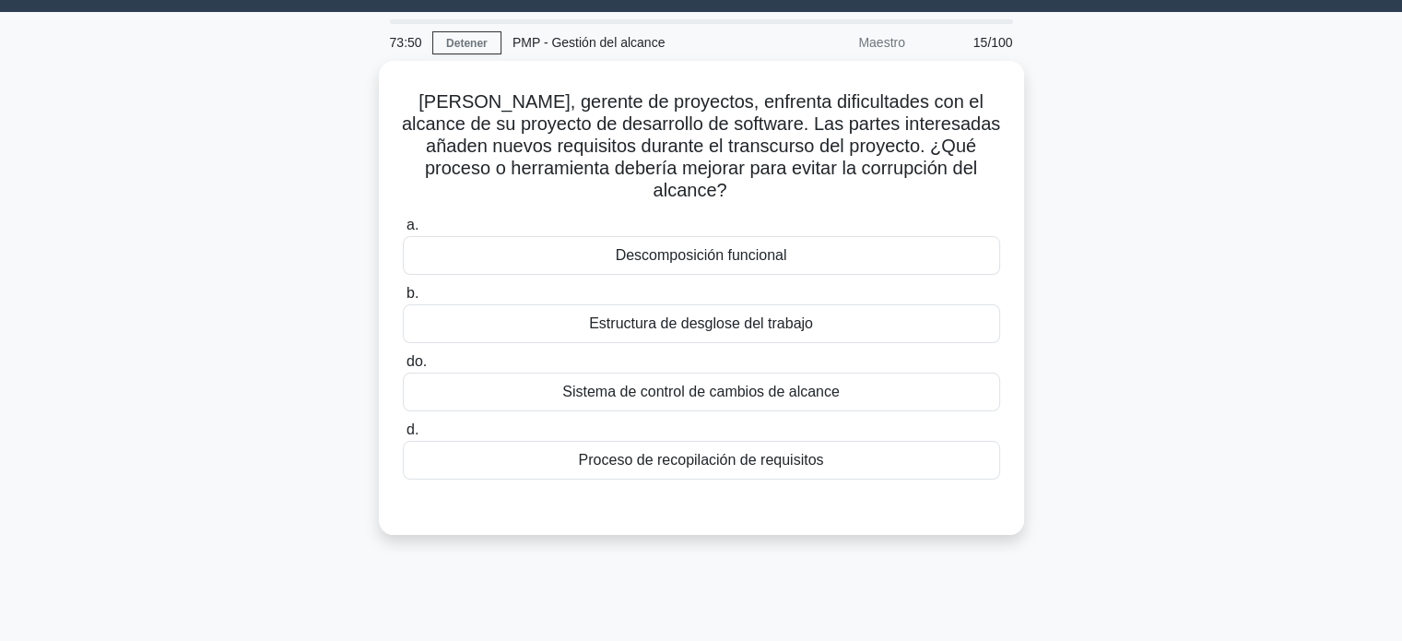
scroll to position [0, 0]
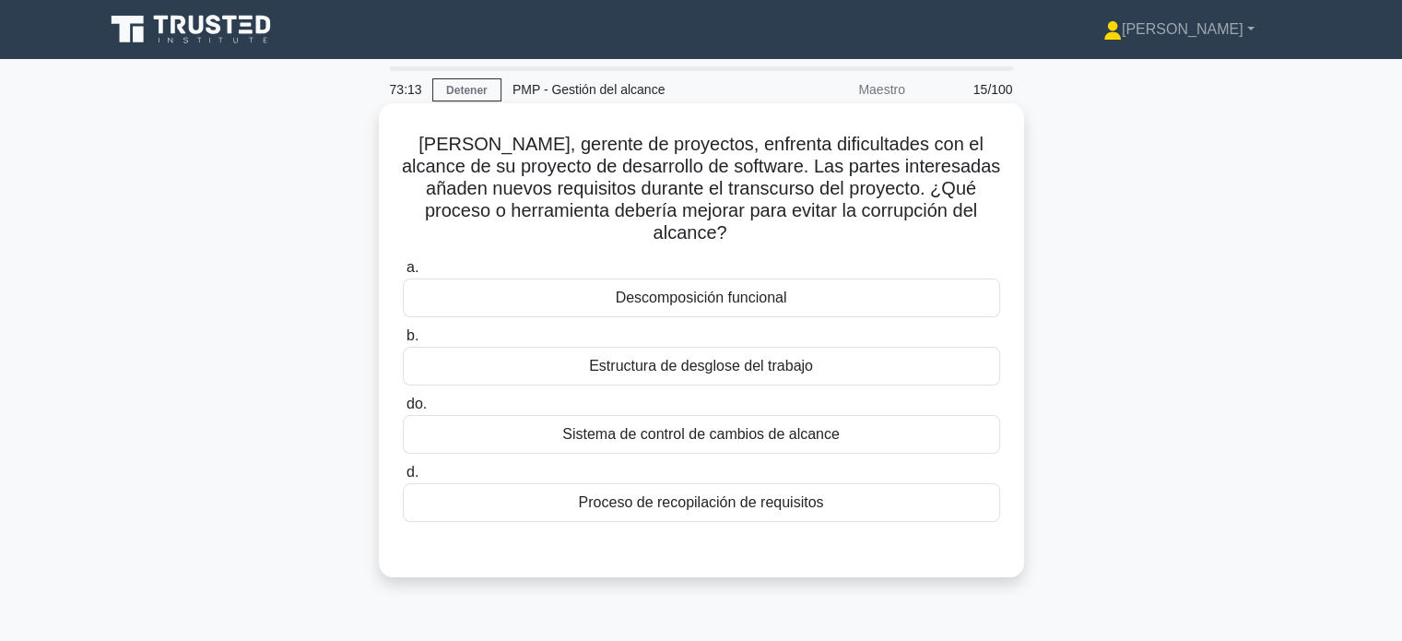
click at [783, 494] on font "Proceso de recopilación de requisitos" at bounding box center [701, 502] width 245 height 16
click at [403, 477] on input "d. Proceso de recopilación de requisitos" at bounding box center [403, 472] width 0 height 12
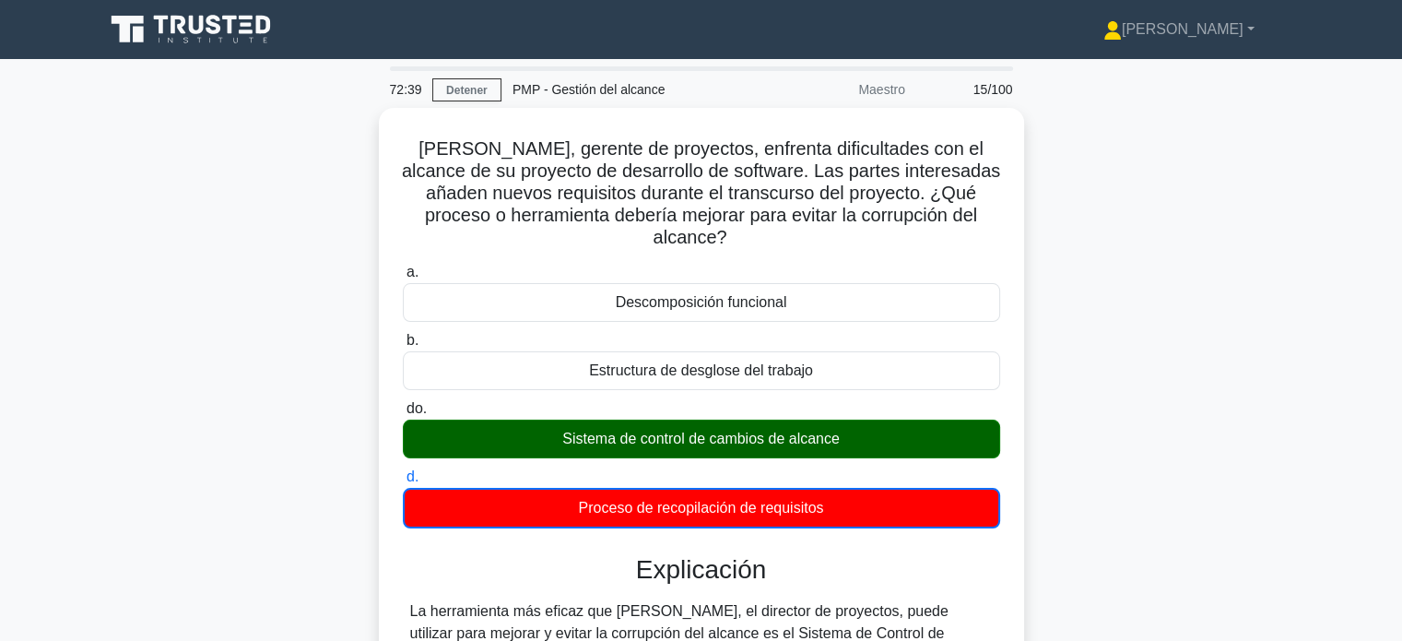
click at [1135, 511] on div "[PERSON_NAME], gerente de proyectos, enfrenta dificultades con el alcance de su…" at bounding box center [701, 565] width 1216 height 914
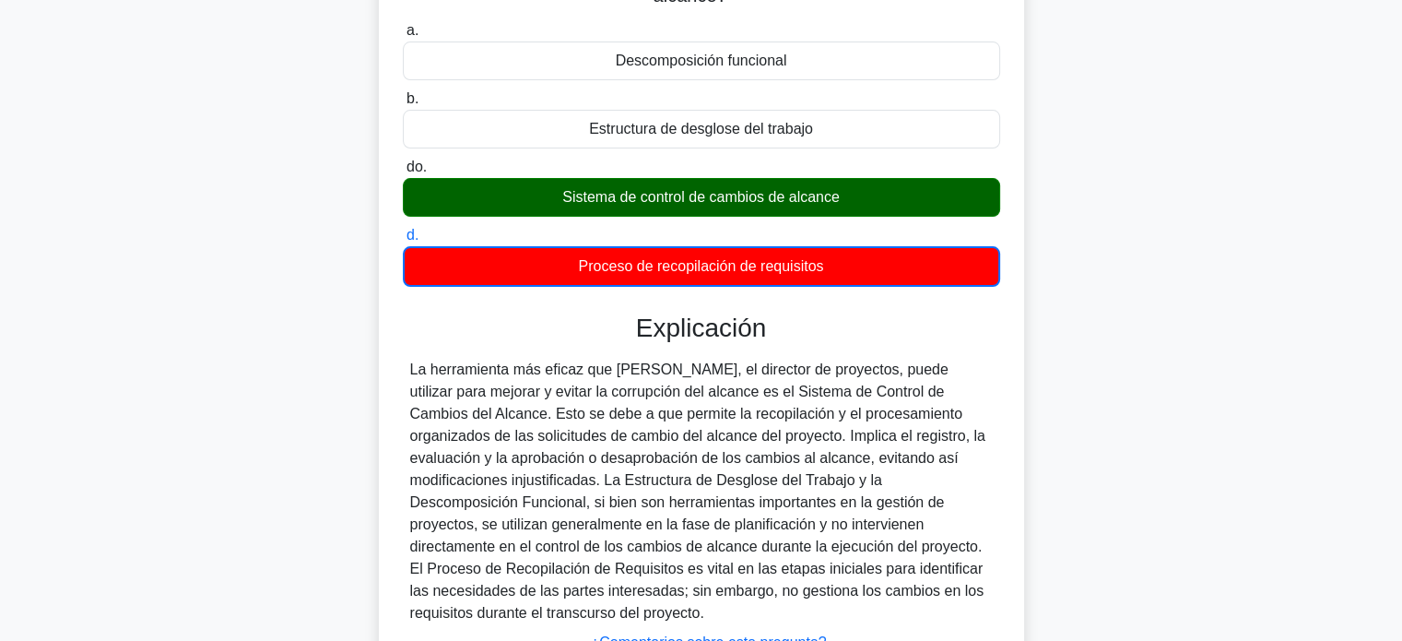
scroll to position [258, 0]
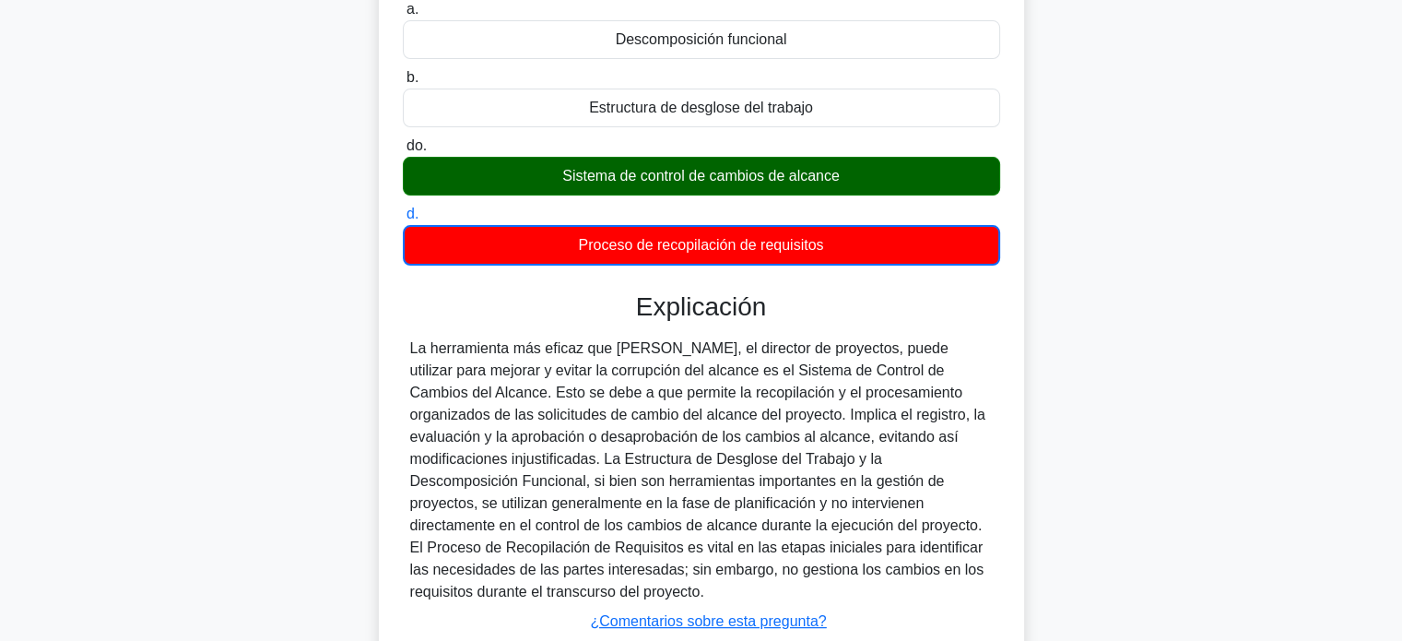
drag, startPoint x: 412, startPoint y: 322, endPoint x: 890, endPoint y: 540, distance: 525.8
click at [890, 540] on div "La herramienta más eficaz que [PERSON_NAME], el director de proyectos, puede ut…" at bounding box center [701, 469] width 582 height 265
copy font "La herramienta más eficaz que [PERSON_NAME], el director de proyectos, puede ut…"
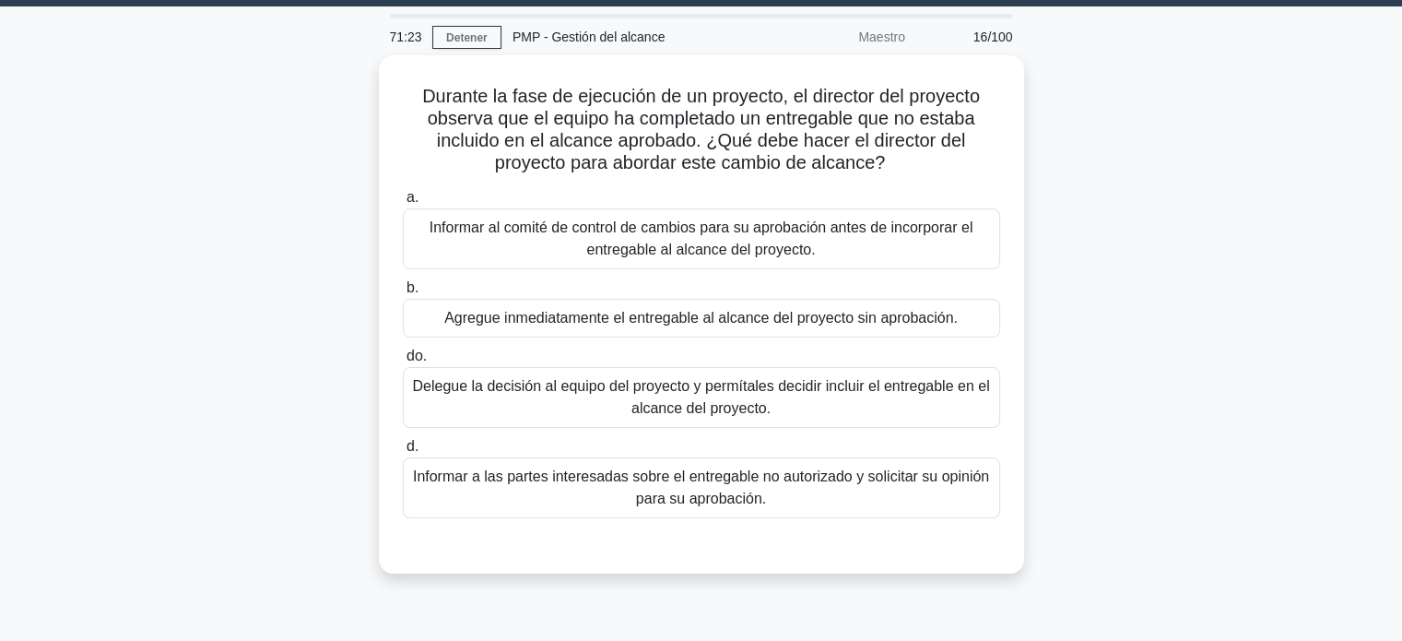
scroll to position [45, 0]
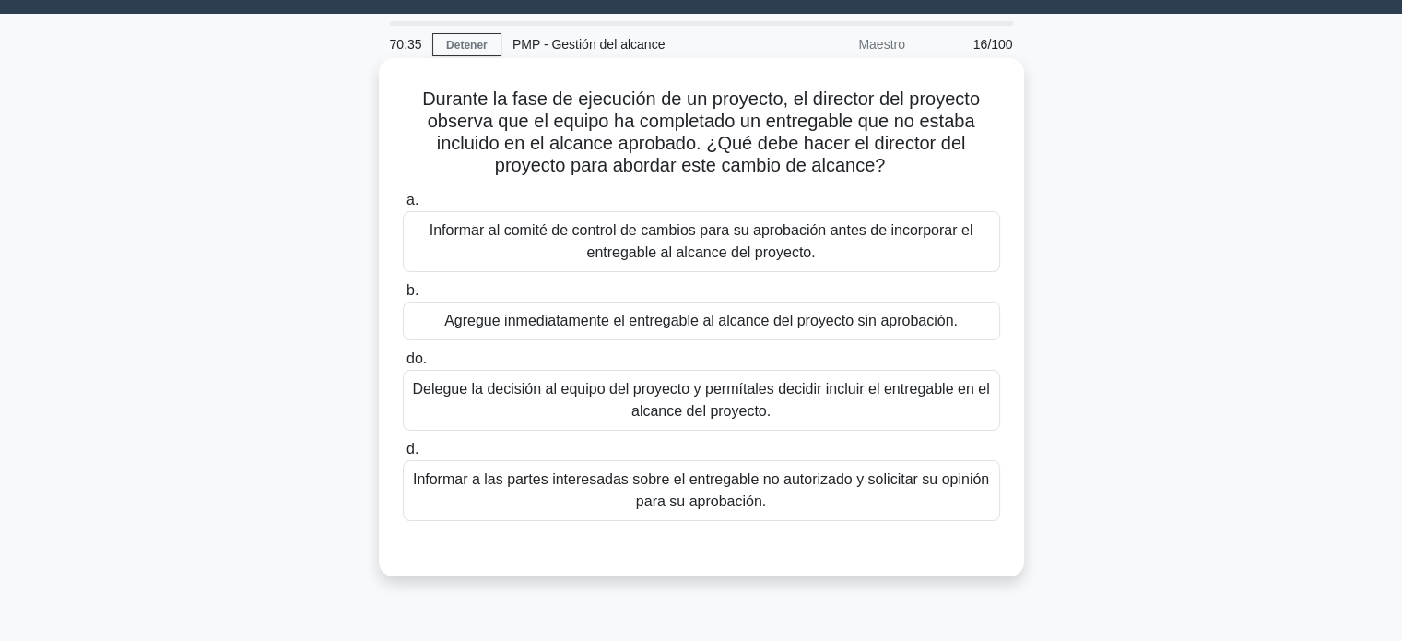
click at [752, 241] on font "Informar al comité de control de cambios para su aprobación antes de incorporar…" at bounding box center [701, 241] width 581 height 44
click at [403, 206] on input "a. Informar al comité de control de cambios para su aprobación antes de incorpo…" at bounding box center [403, 200] width 0 height 12
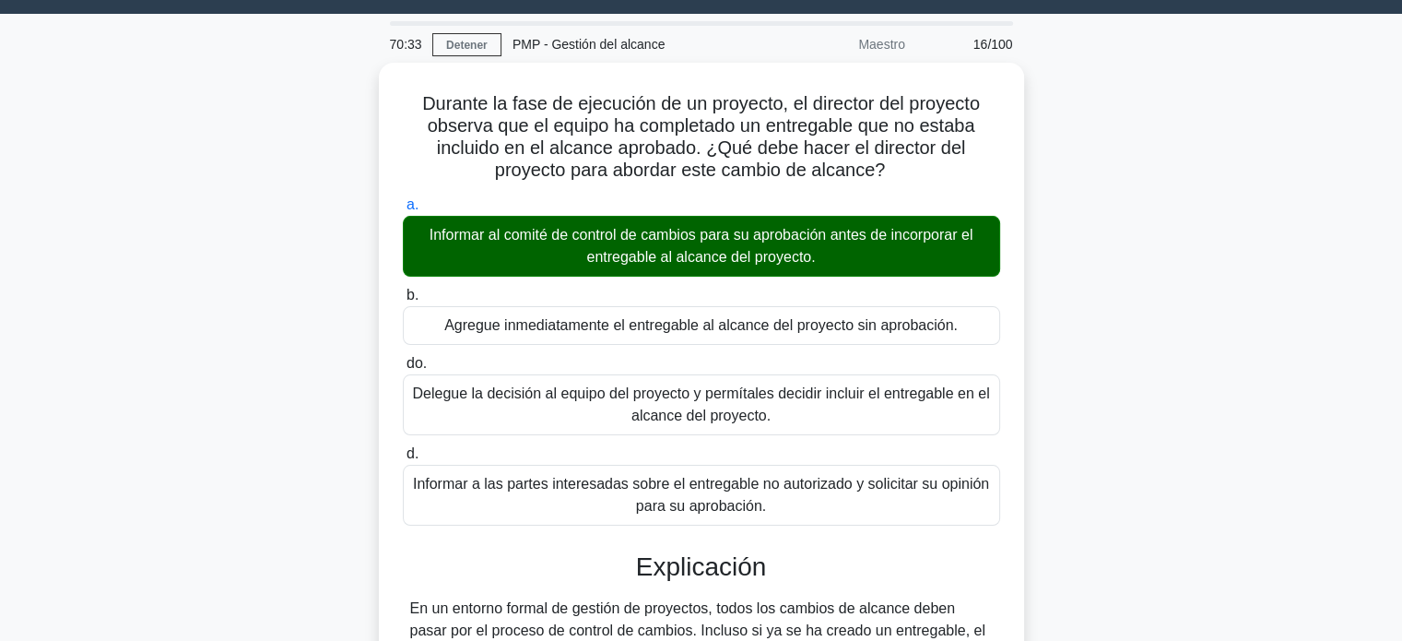
scroll to position [355, 0]
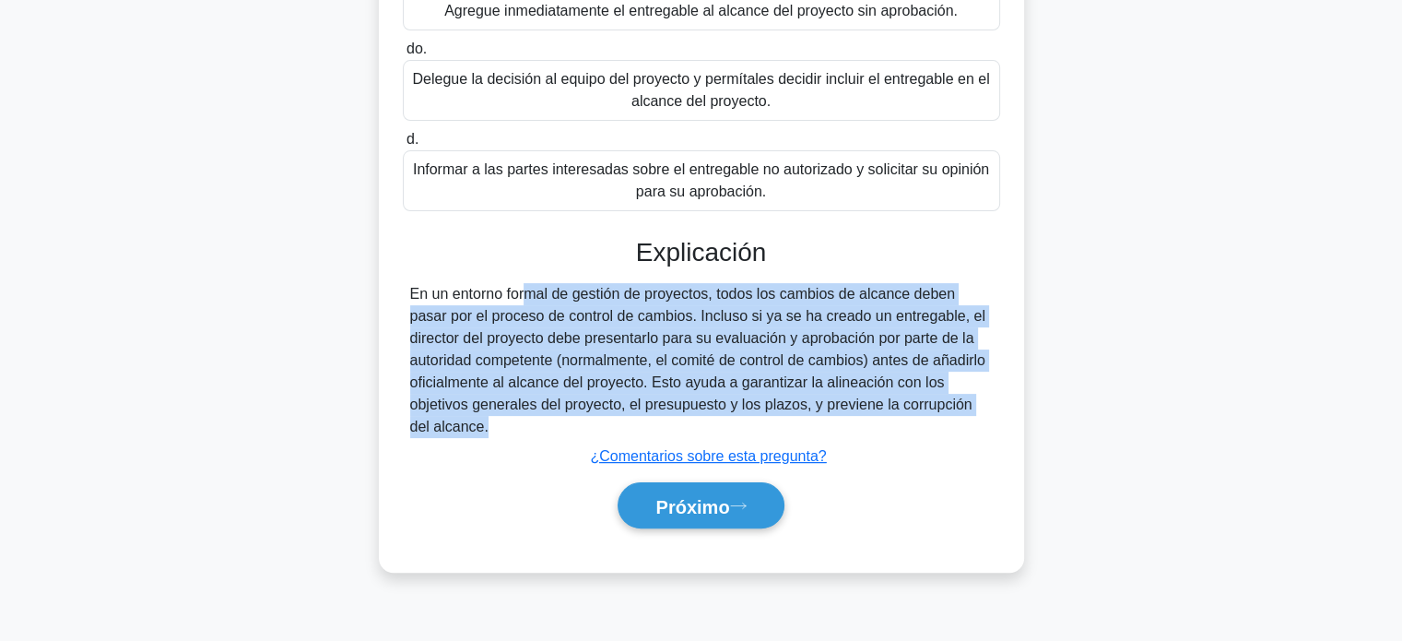
drag, startPoint x: 511, startPoint y: 440, endPoint x: 395, endPoint y: 294, distance: 185.7
click at [395, 294] on div "Durante la fase de ejecución de un proyecto, el director del proyecto observa q…" at bounding box center [701, 160] width 630 height 809
copy div "En un entorno formal de gestión de proyectos, todos los cambios de alcance debe…"
click at [729, 505] on font "Próximo" at bounding box center [692, 506] width 74 height 20
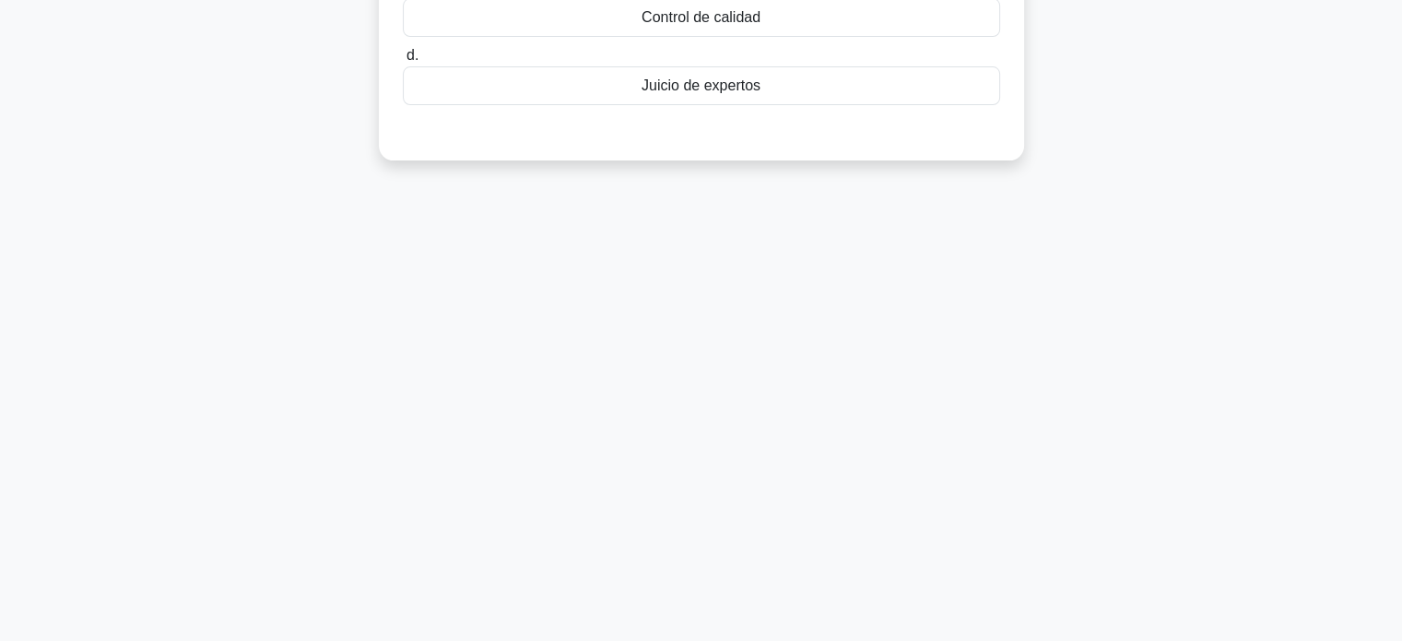
scroll to position [0, 0]
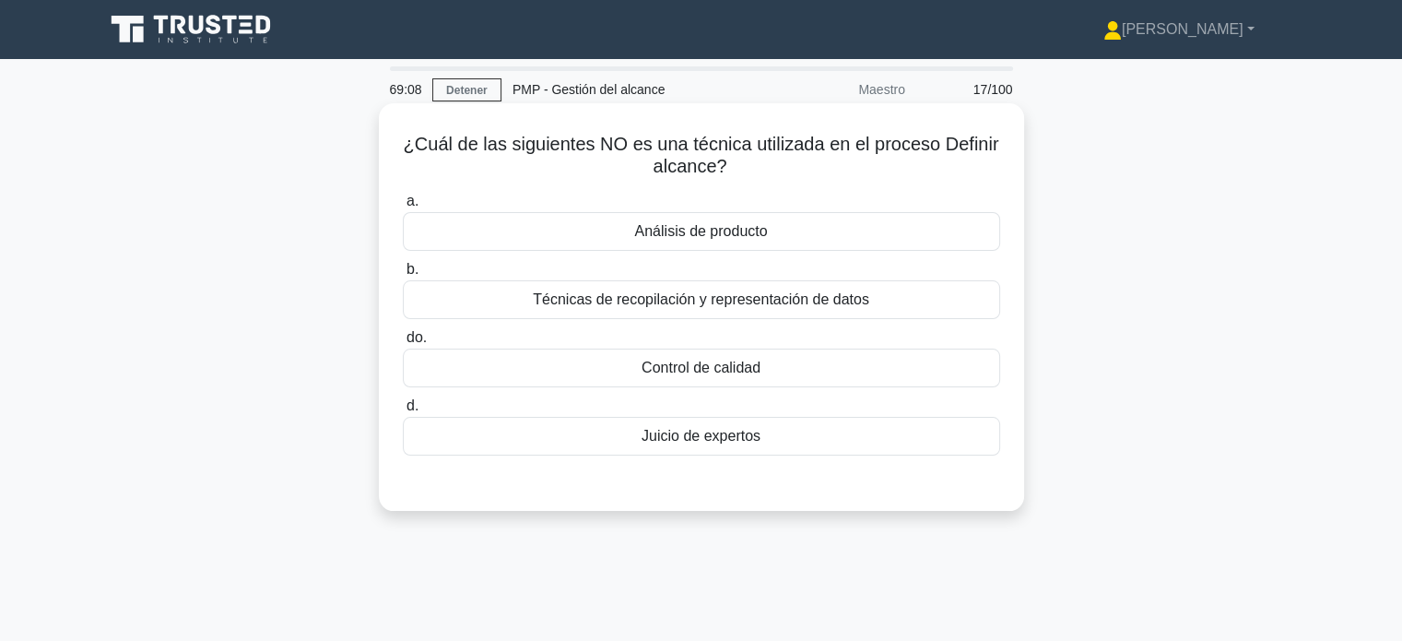
click at [770, 369] on div "Control de calidad" at bounding box center [701, 367] width 597 height 39
click at [403, 344] on input "do. Control de calidad" at bounding box center [403, 338] width 0 height 12
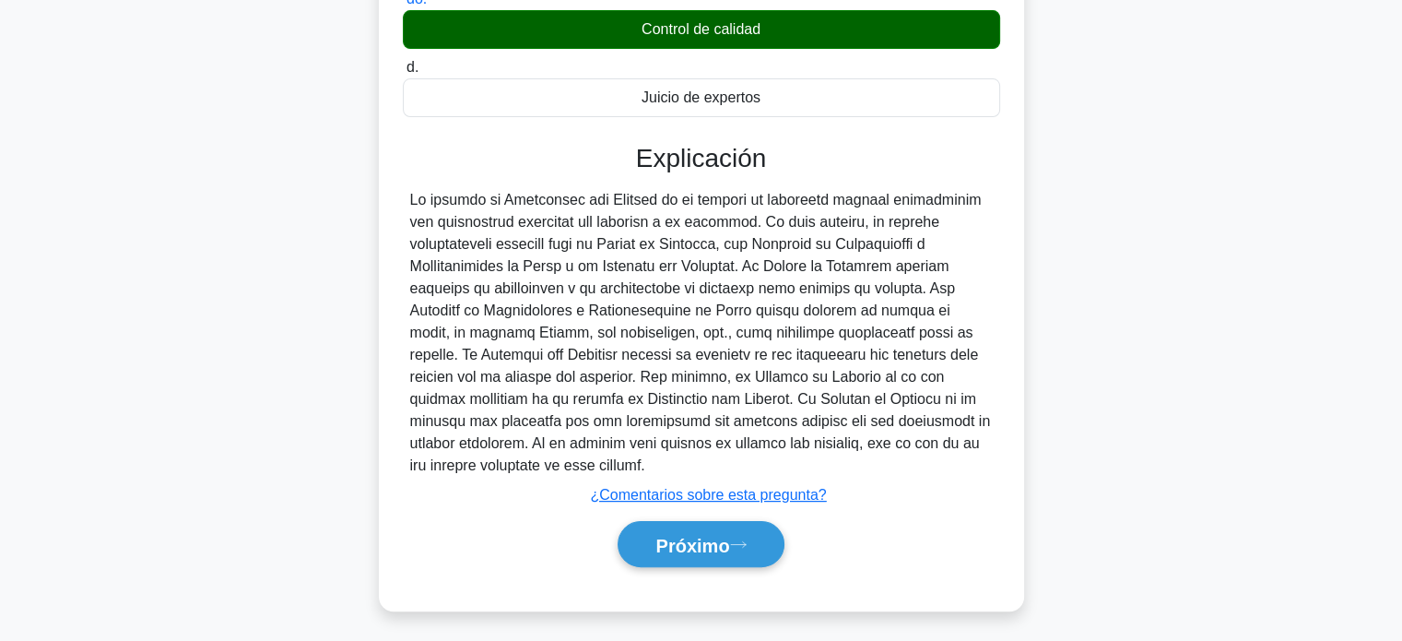
scroll to position [355, 0]
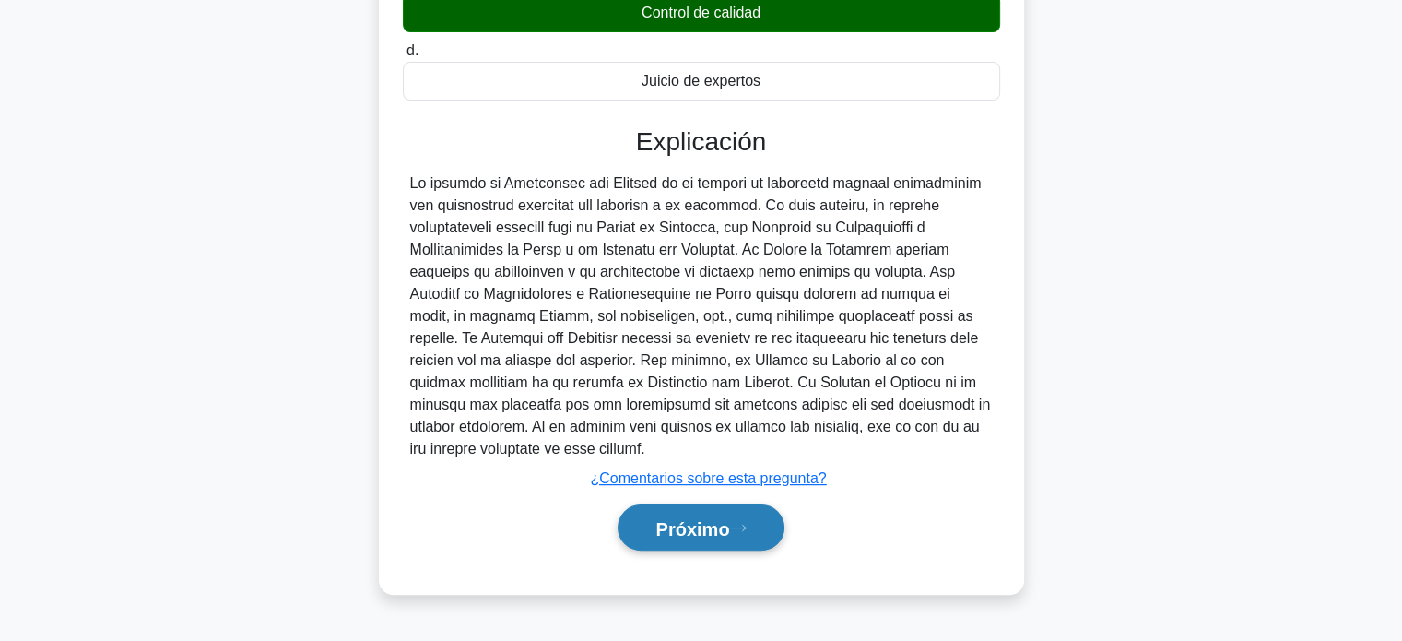
click at [693, 533] on font "Próximo" at bounding box center [692, 528] width 74 height 20
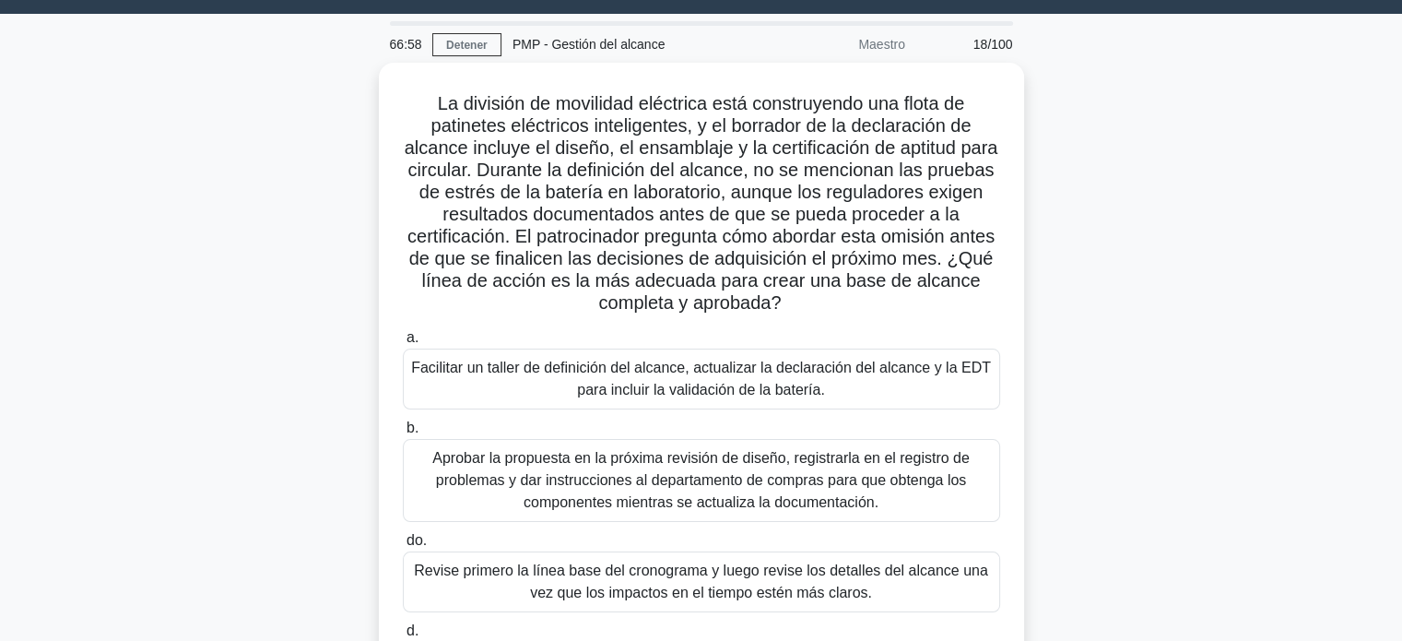
scroll to position [33, 0]
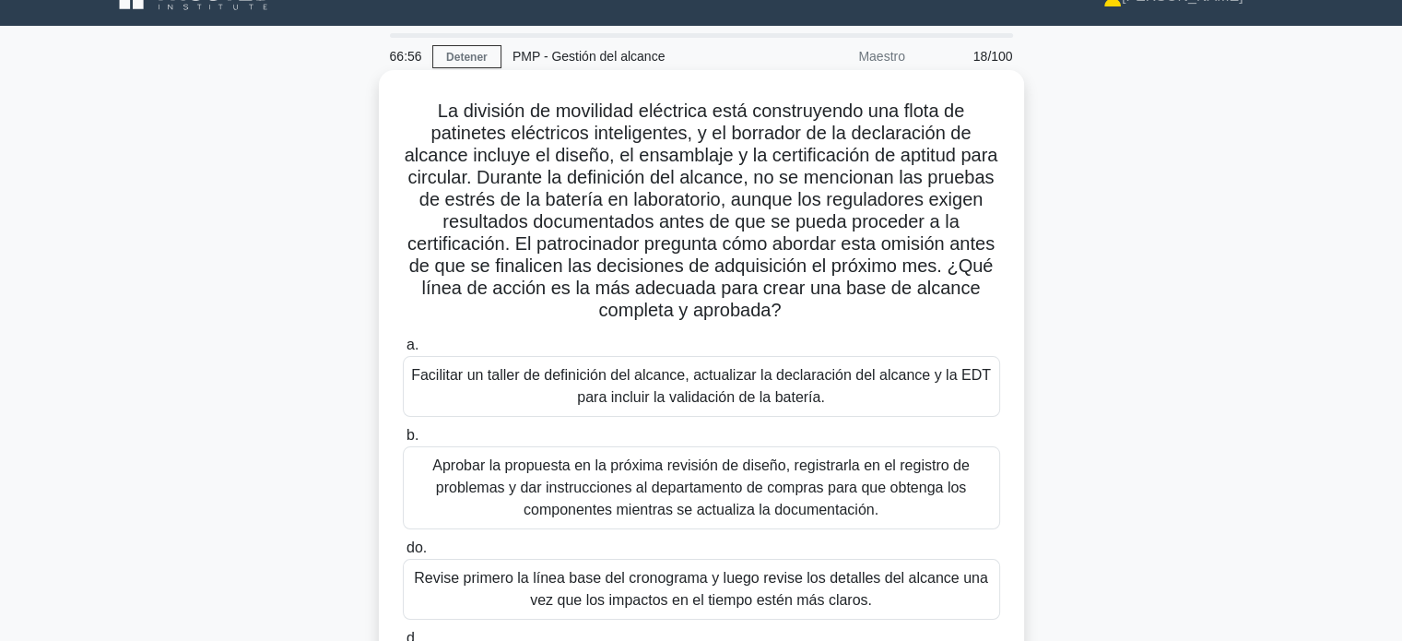
click at [773, 397] on font "Facilitar un taller de definición del alcance, actualizar la declaración del al…" at bounding box center [701, 386] width 580 height 38
click at [403, 351] on input "a. Facilitar un taller de definición del alcance, actualizar la declaración del…" at bounding box center [403, 345] width 0 height 12
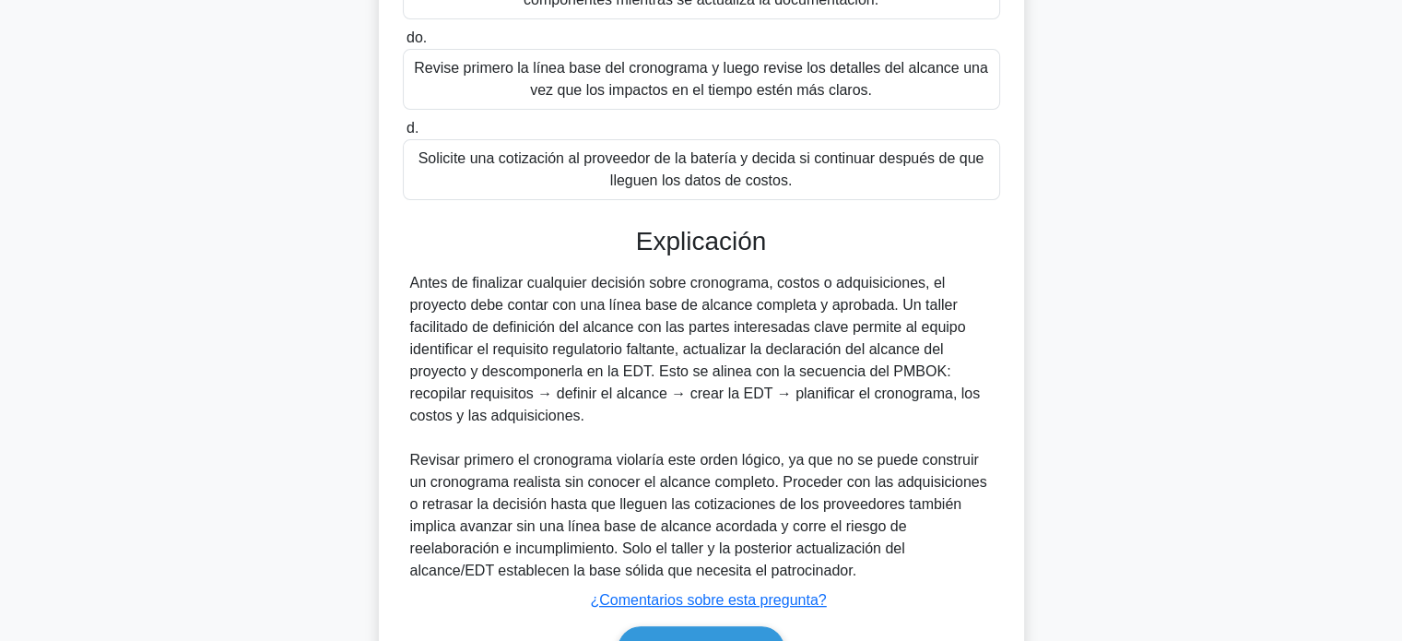
scroll to position [652, 0]
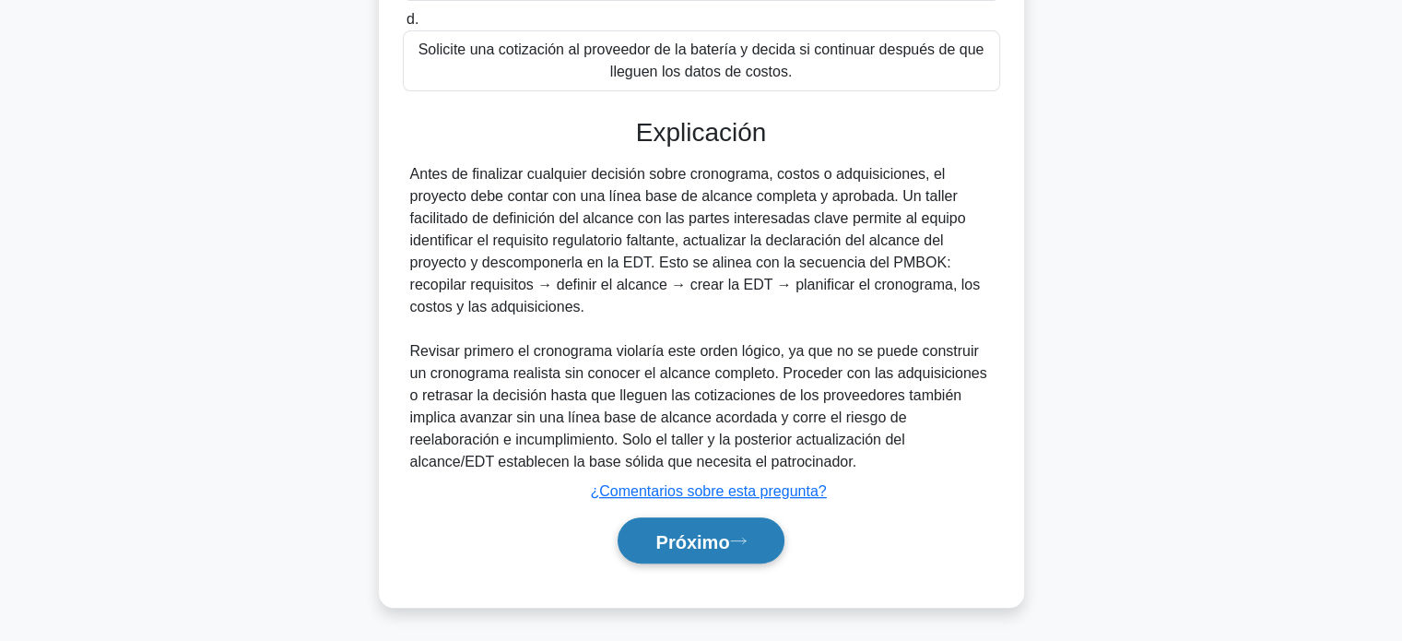
click at [715, 541] on font "Próximo" at bounding box center [692, 541] width 74 height 20
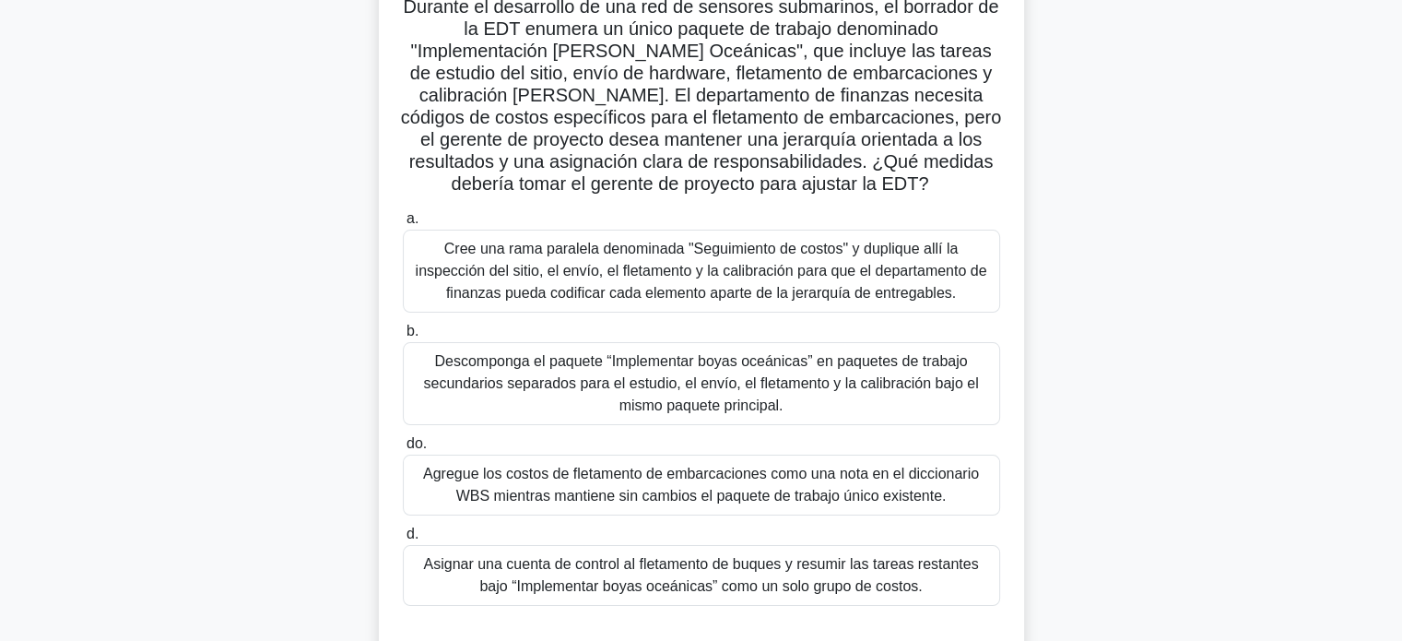
scroll to position [146, 0]
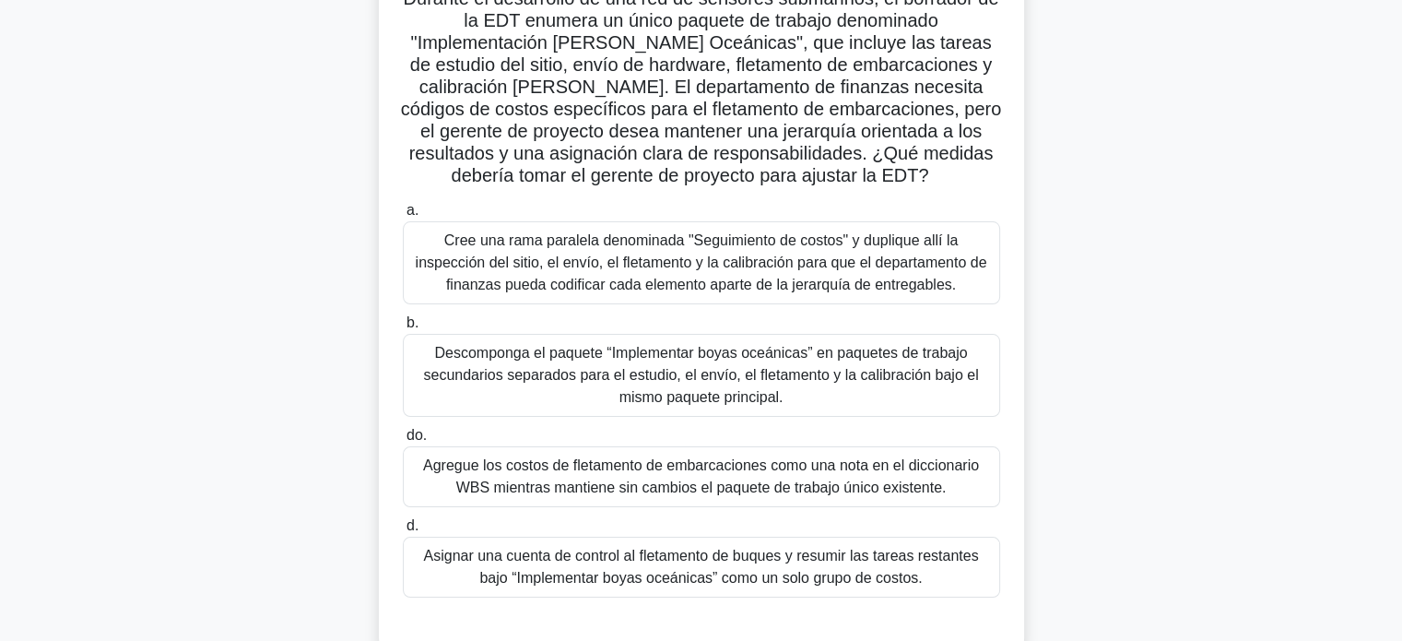
click at [803, 476] on font "Agregue los costos de fletamento de embarcaciones como una nota en el diccionar…" at bounding box center [701, 476] width 581 height 44
click at [403, 441] on input "do. Agregue los costos de fletamento de embarcaciones como una nota en el dicci…" at bounding box center [403, 435] width 0 height 12
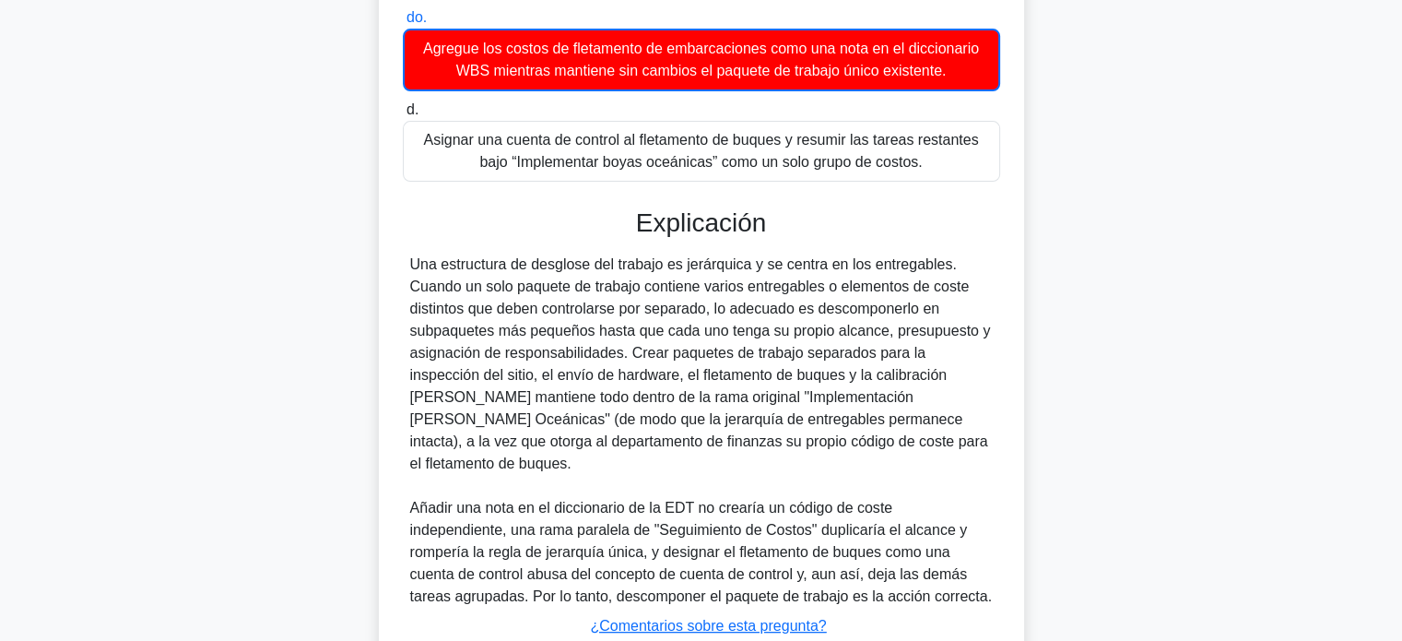
scroll to position [571, 0]
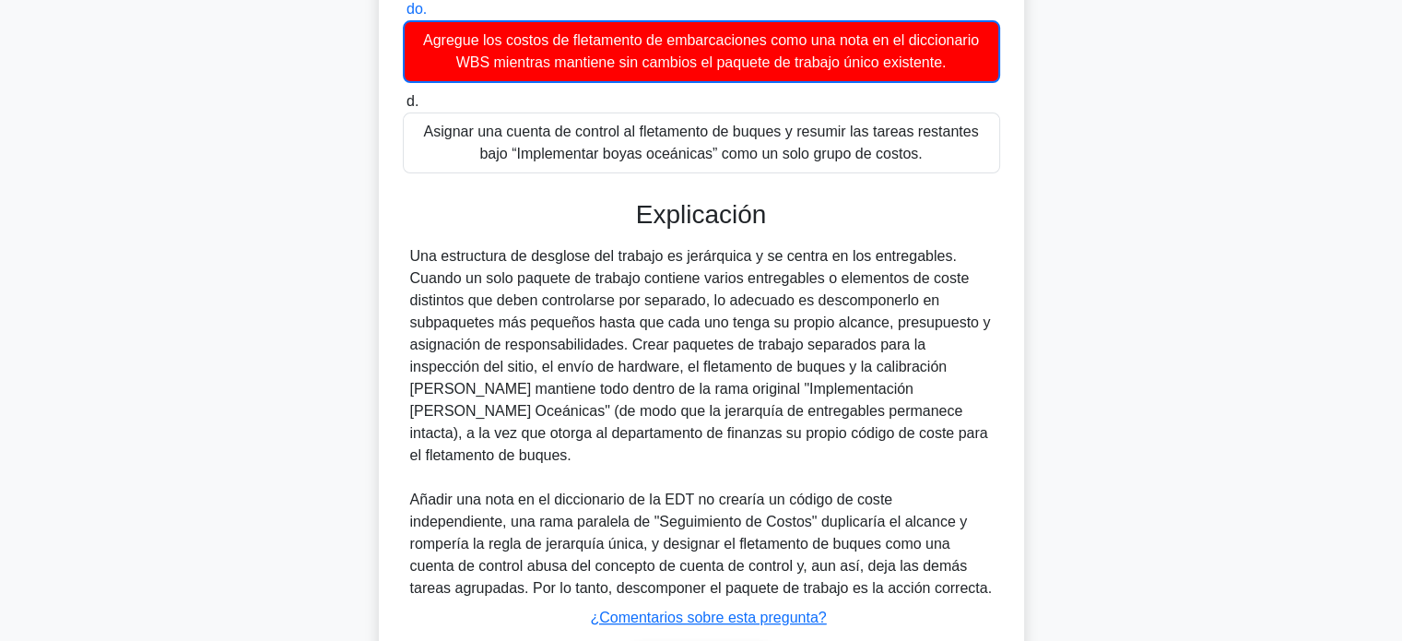
drag, startPoint x: 409, startPoint y: 254, endPoint x: 985, endPoint y: 434, distance: 603.4
click at [985, 434] on div "Una estructura de desglose del trabajo es jerárquica y se centra en los entrega…" at bounding box center [701, 422] width 582 height 354
copy font "Una estructura de desglose del trabajo es jerárquica y se centra en los entrega…"
click at [985, 434] on div "Una estructura de desglose del trabajo es jerárquica y se centra en los entrega…" at bounding box center [701, 422] width 582 height 354
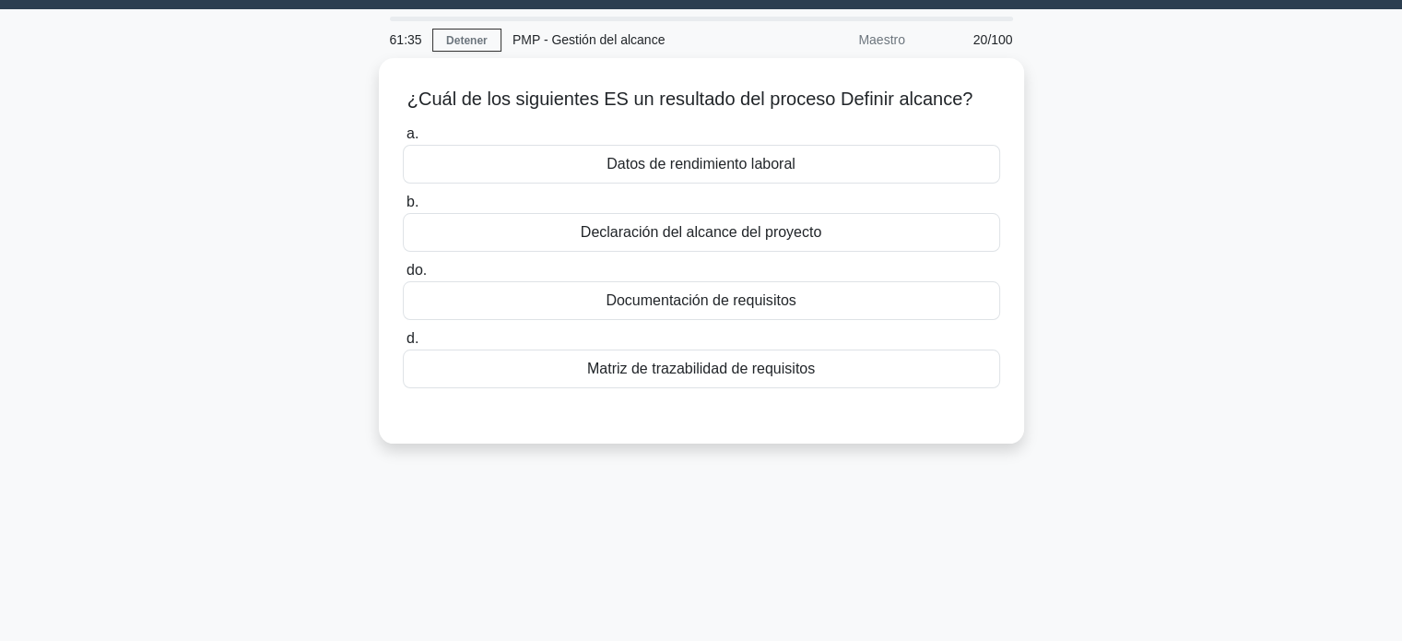
scroll to position [52, 0]
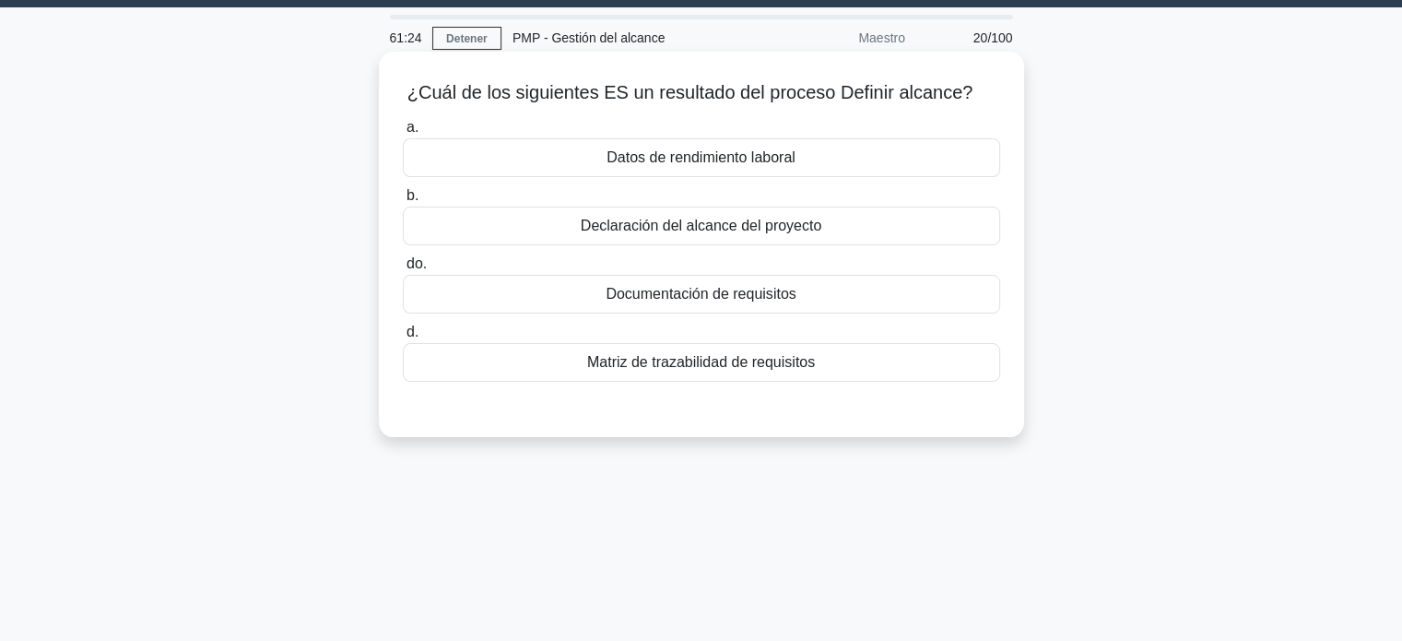
click at [693, 229] on font "Declaración del alcance del proyecto" at bounding box center [701, 225] width 241 height 16
click at [403, 202] on input "b. Declaración del alcance del proyecto" at bounding box center [403, 196] width 0 height 12
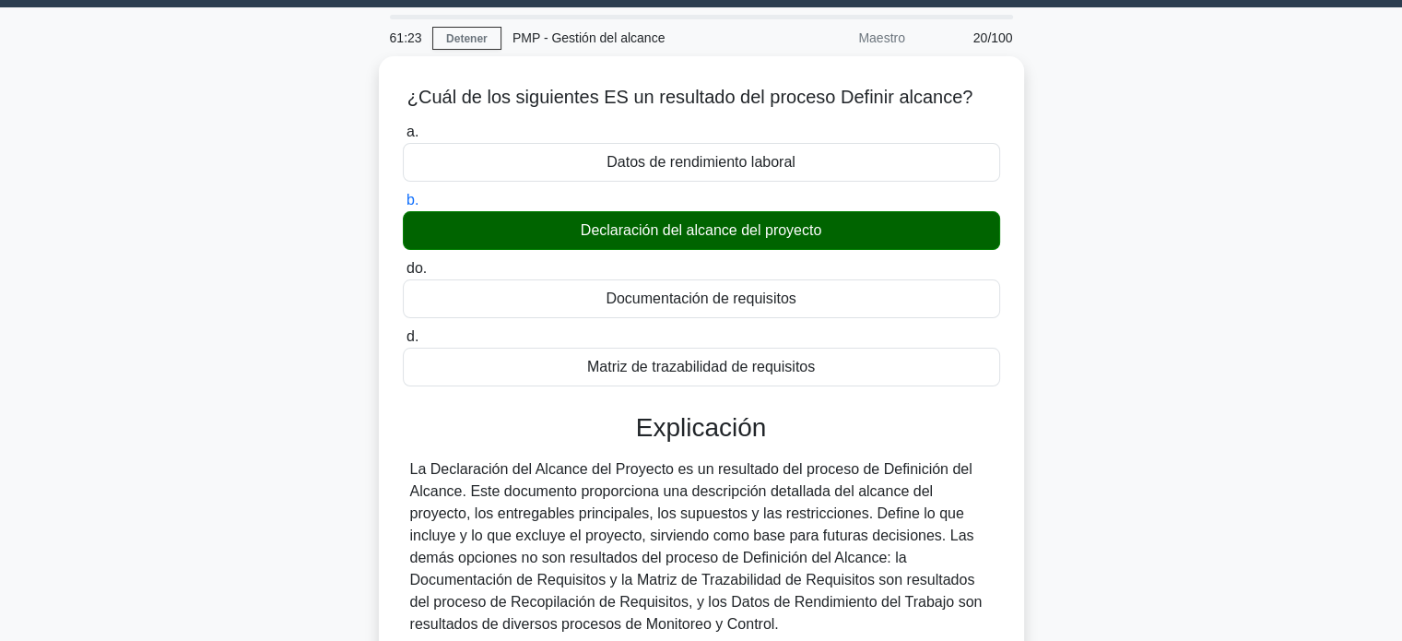
scroll to position [355, 0]
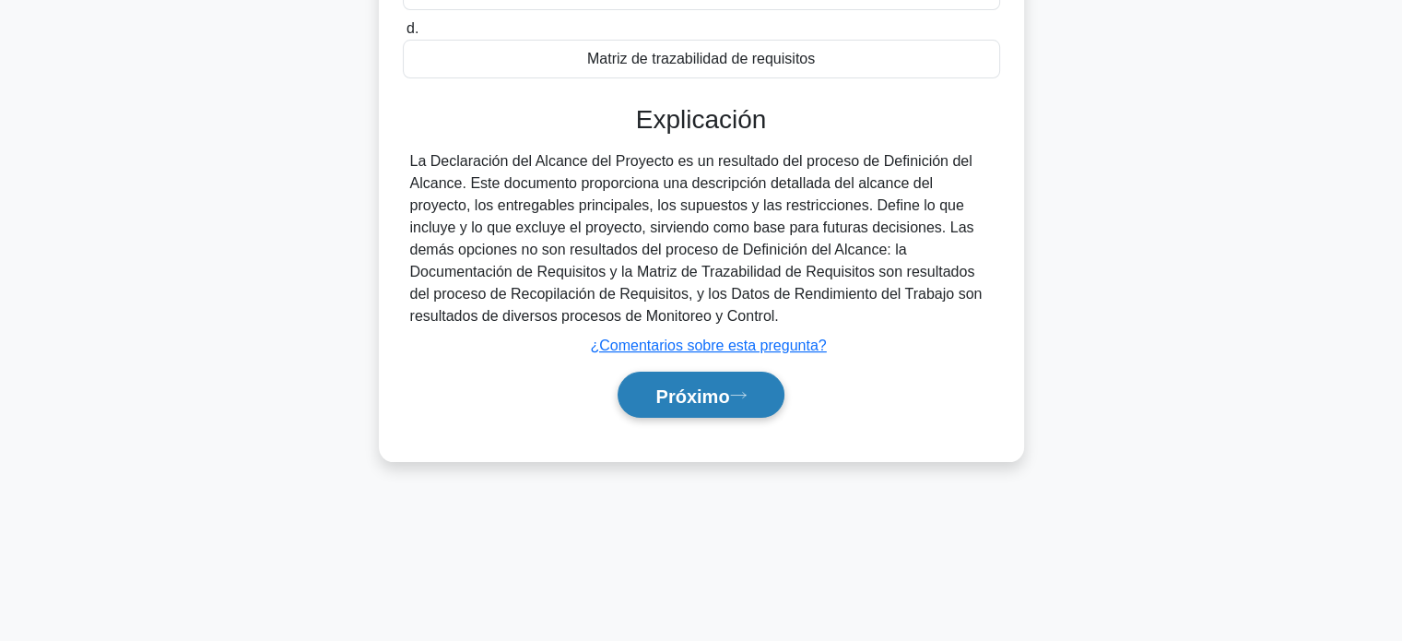
click at [677, 407] on button "Próximo" at bounding box center [700, 394] width 166 height 47
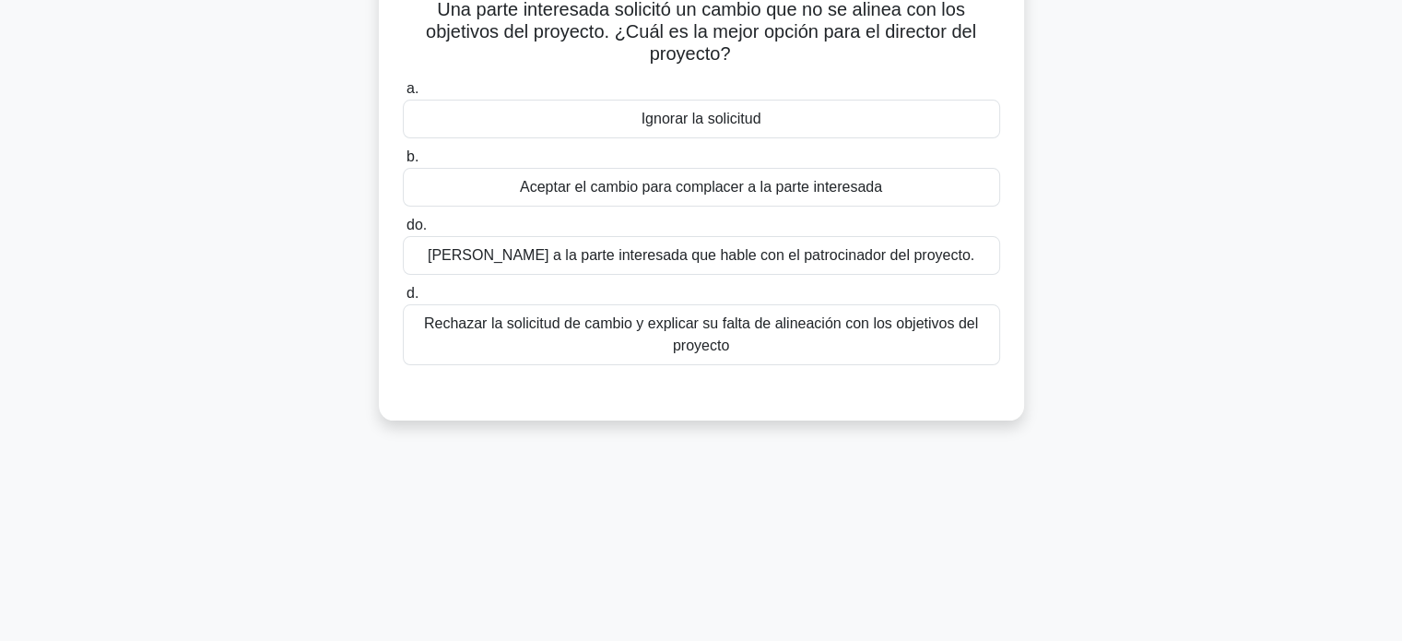
scroll to position [0, 0]
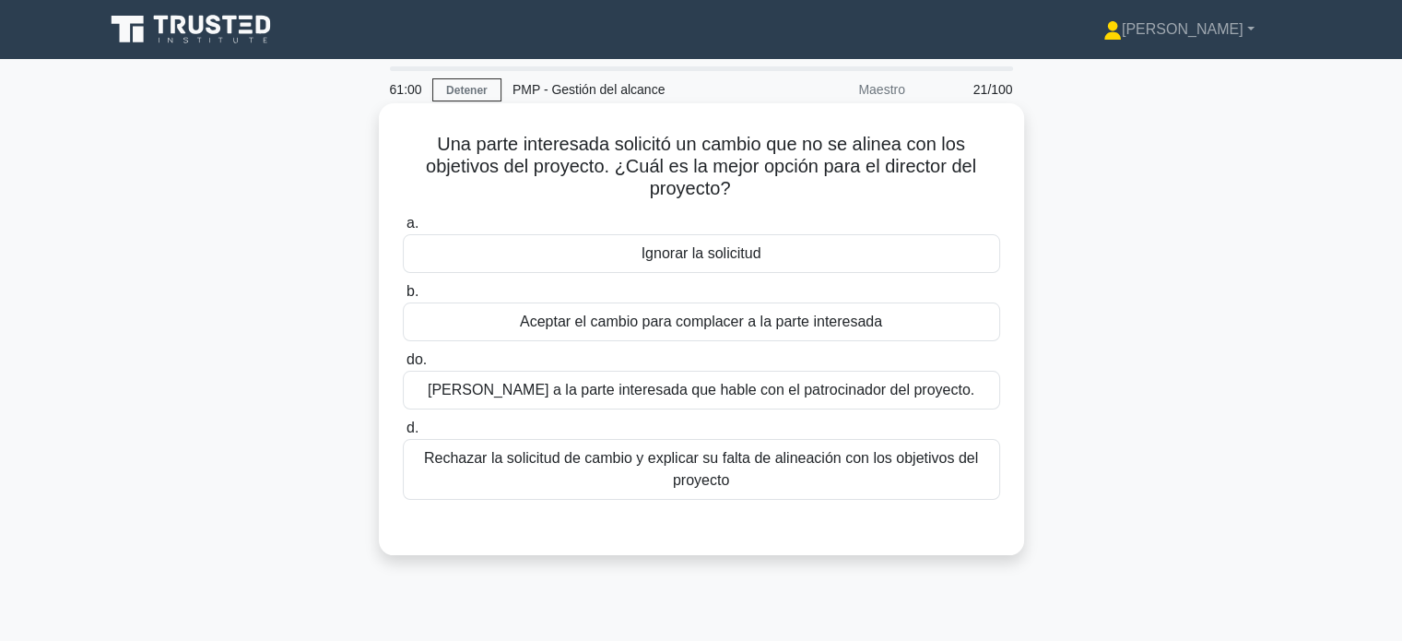
click at [758, 389] on font "[PERSON_NAME] a la parte interesada que hable con el patrocinador del proyecto." at bounding box center [701, 390] width 547 height 16
click at [403, 366] on input "do. [PERSON_NAME] a la parte interesada que hable con el patrocinador del proye…" at bounding box center [403, 360] width 0 height 12
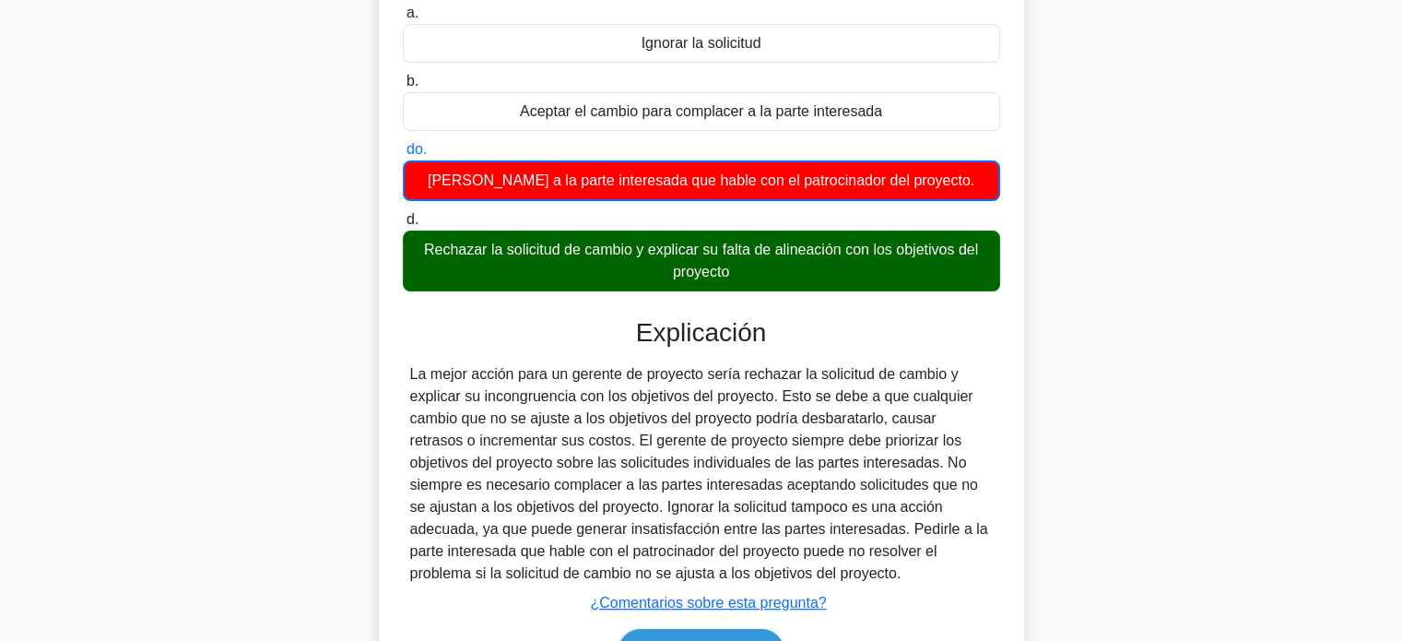
scroll to position [220, 0]
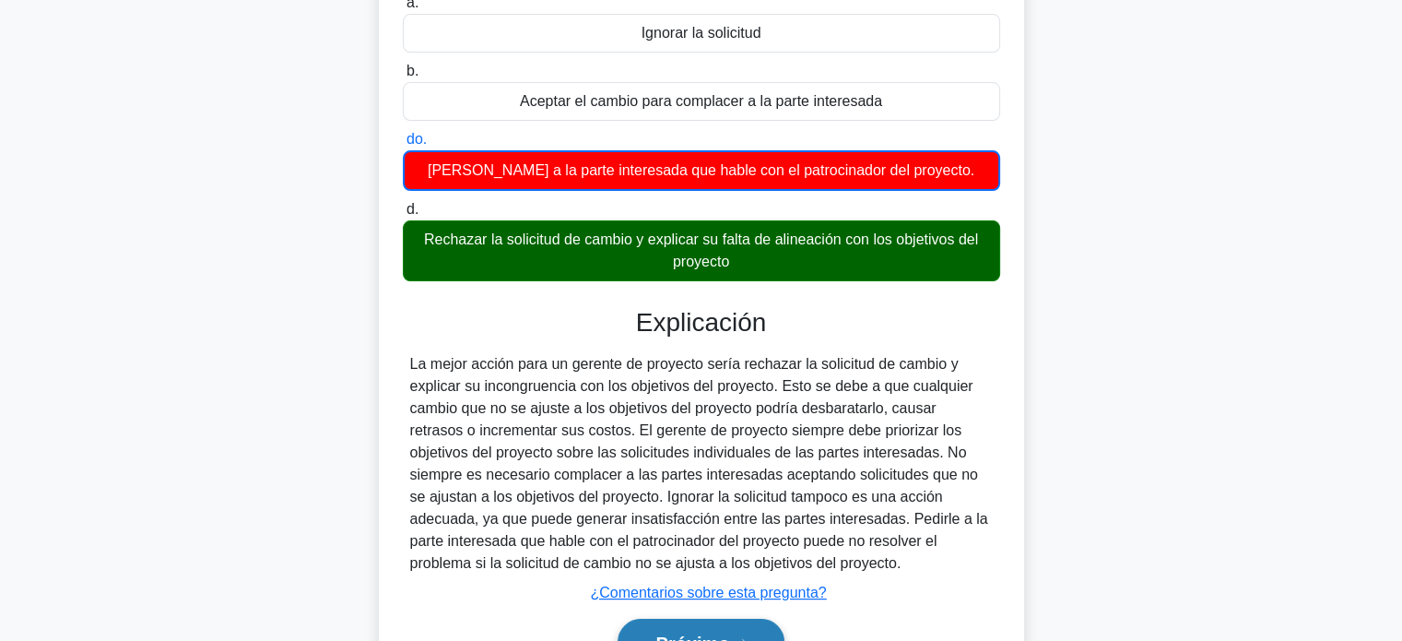
click at [748, 624] on button "Próximo" at bounding box center [700, 641] width 166 height 47
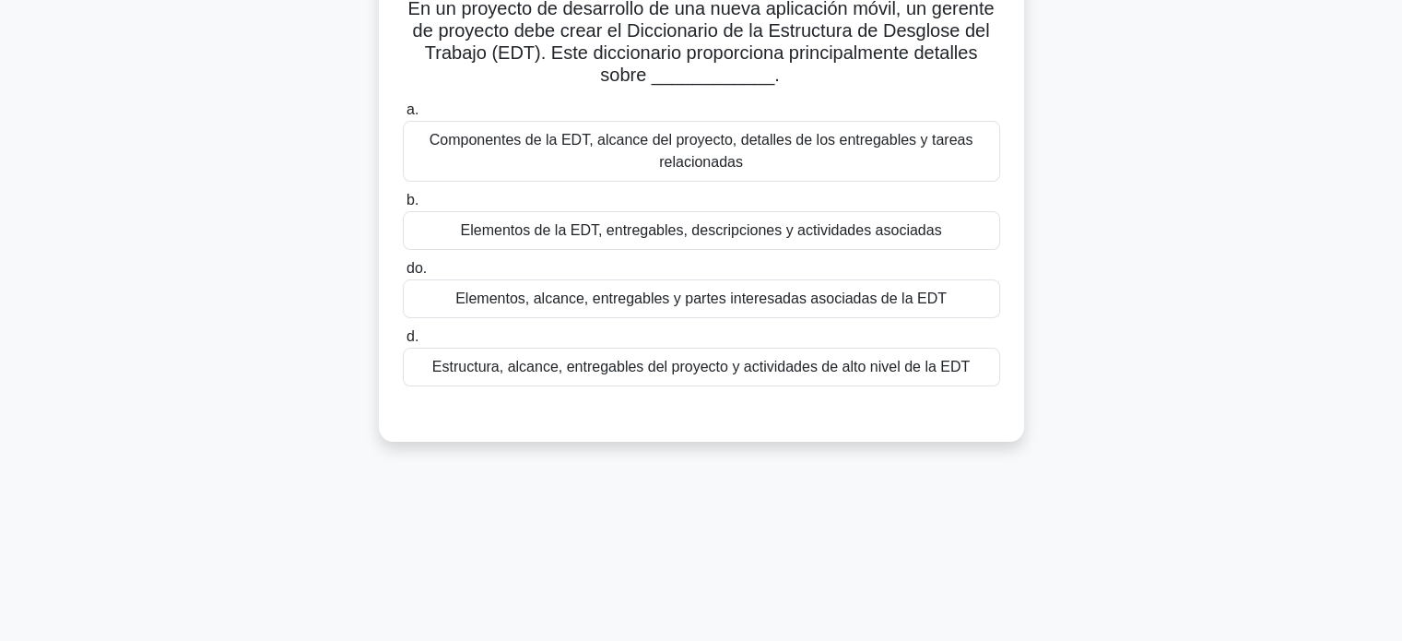
scroll to position [0, 0]
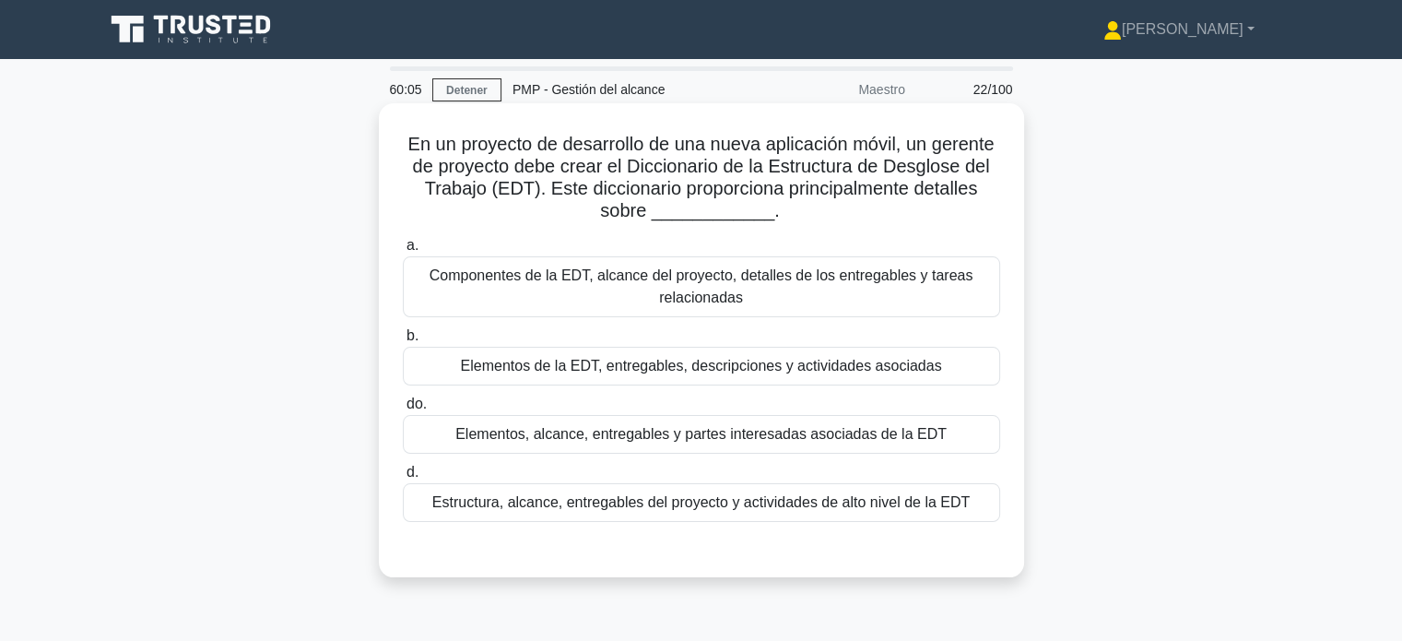
click at [760, 370] on font "Elementos de la EDT, entregables, descripciones y actividades asociadas" at bounding box center [700, 366] width 481 height 16
click at [403, 342] on input "b. Elementos de la EDT, entregables, descripciones y actividades asociadas" at bounding box center [403, 336] width 0 height 12
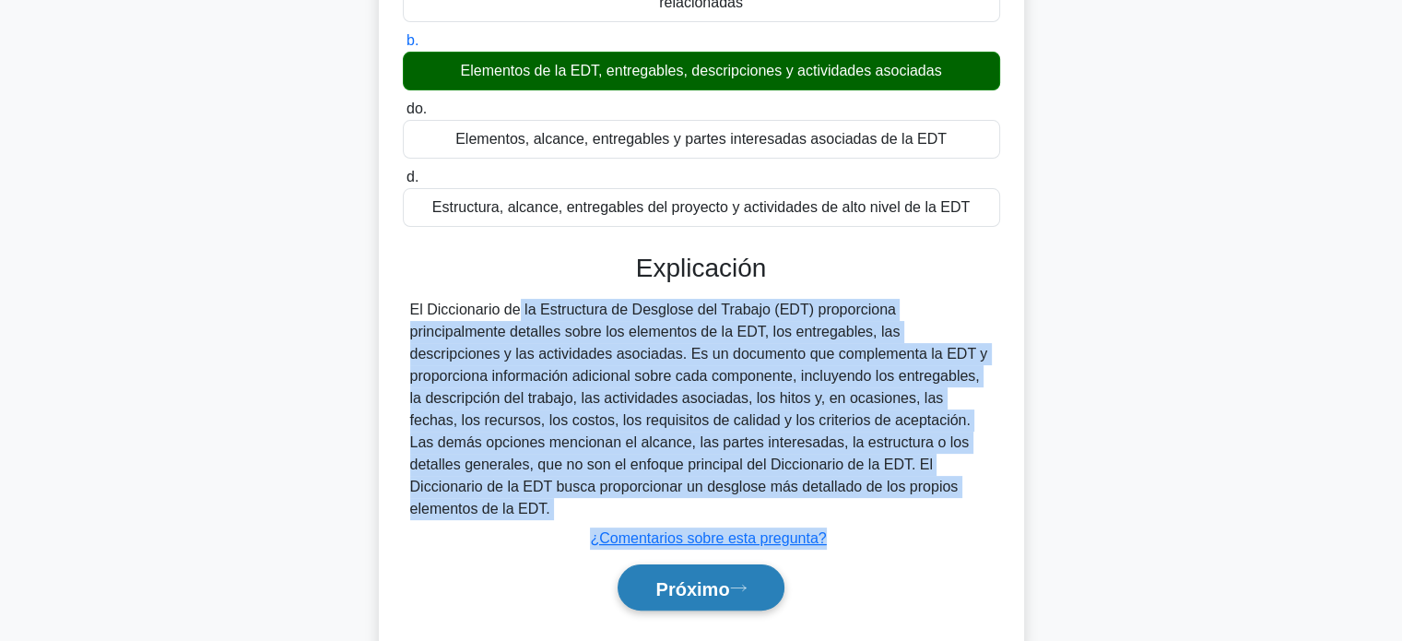
scroll to position [310, 0]
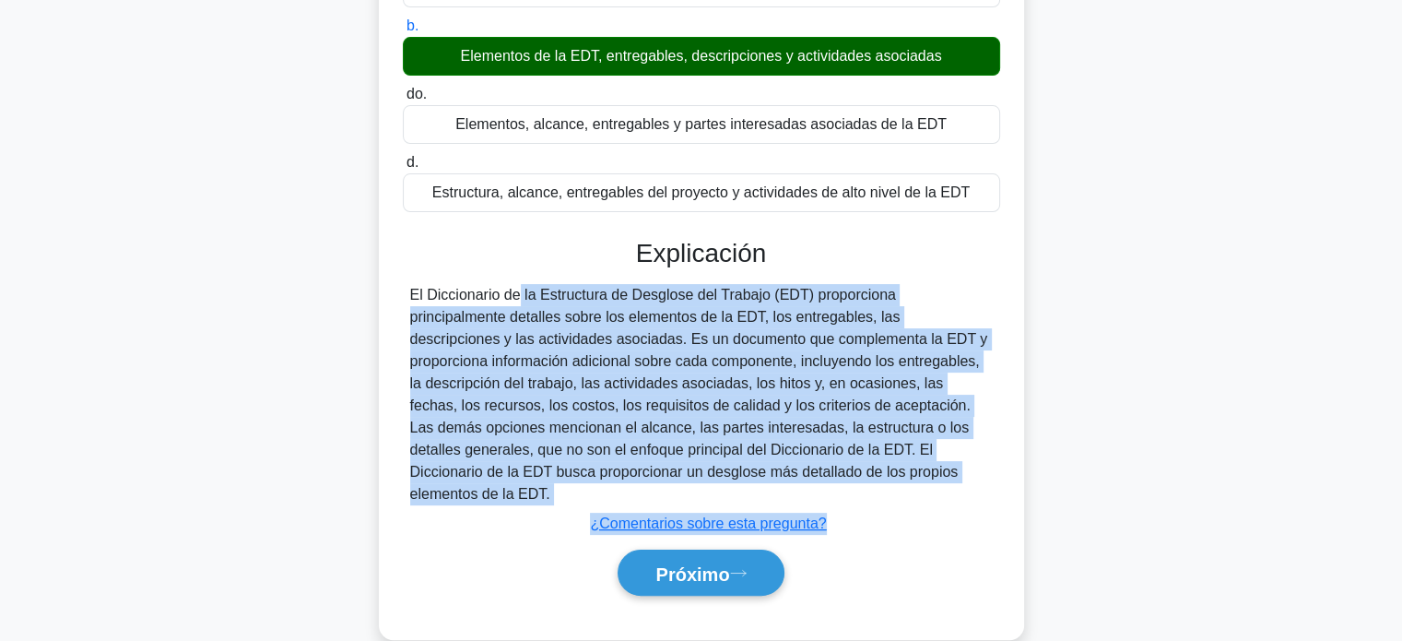
drag, startPoint x: 407, startPoint y: 531, endPoint x: 831, endPoint y: 477, distance: 427.3
click at [831, 477] on div "El Diccionario de la Estructura de Desglose del Trabajo (EDT) proporciona princ…" at bounding box center [701, 394] width 597 height 221
copy font "El Diccionario de la Estructura de Desglose del Trabajo (EDT) proporciona princ…"
click at [742, 549] on button "Próximo" at bounding box center [700, 572] width 166 height 47
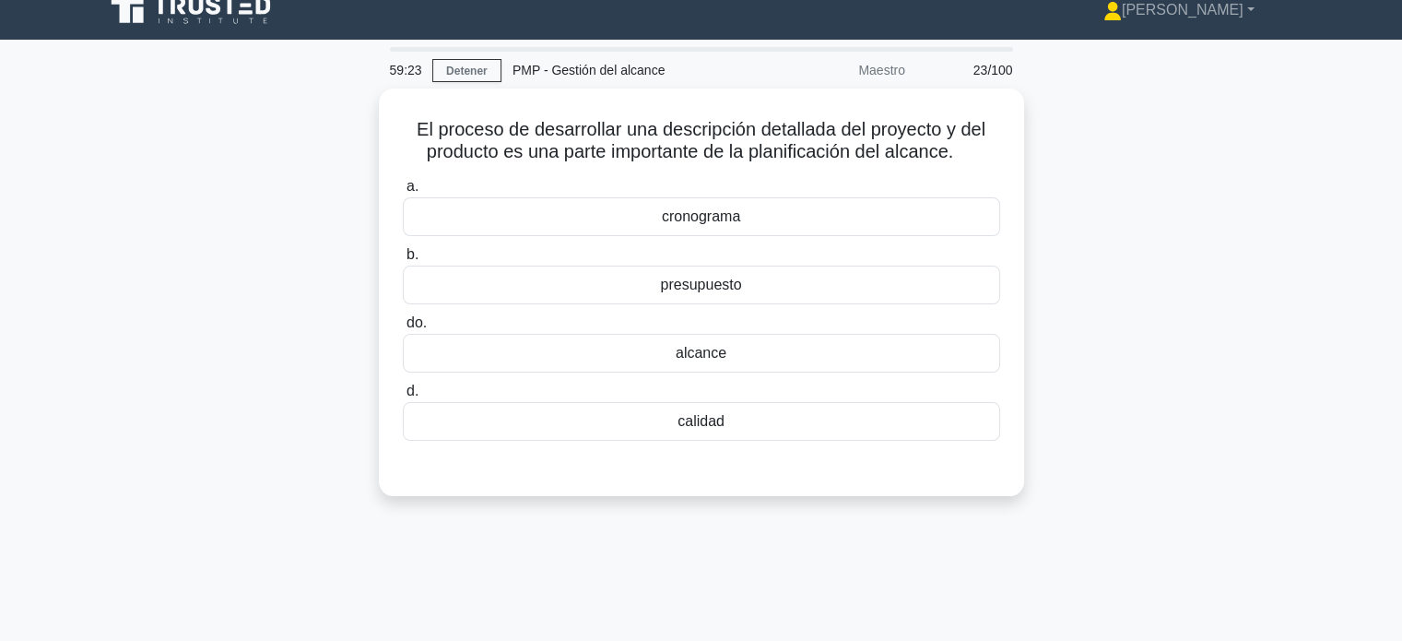
scroll to position [25, 0]
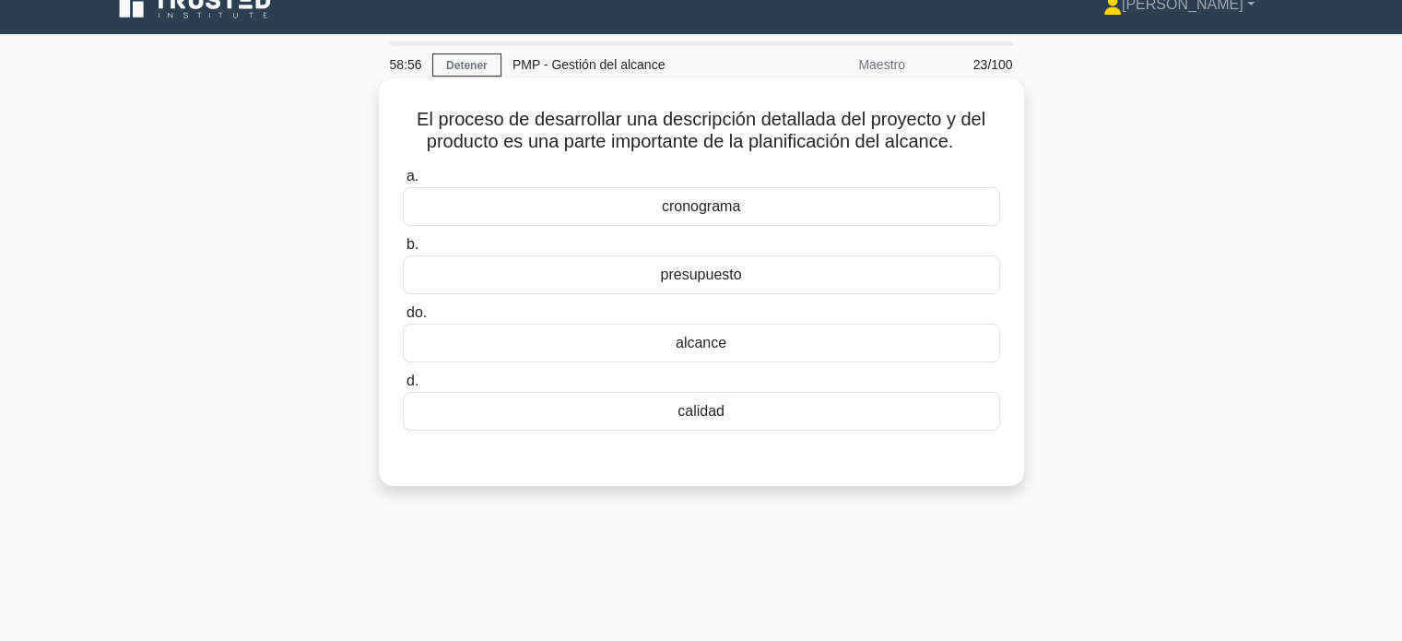
click at [833, 348] on div "alcance" at bounding box center [701, 342] width 597 height 39
click at [403, 319] on input "do. alcance" at bounding box center [403, 313] width 0 height 12
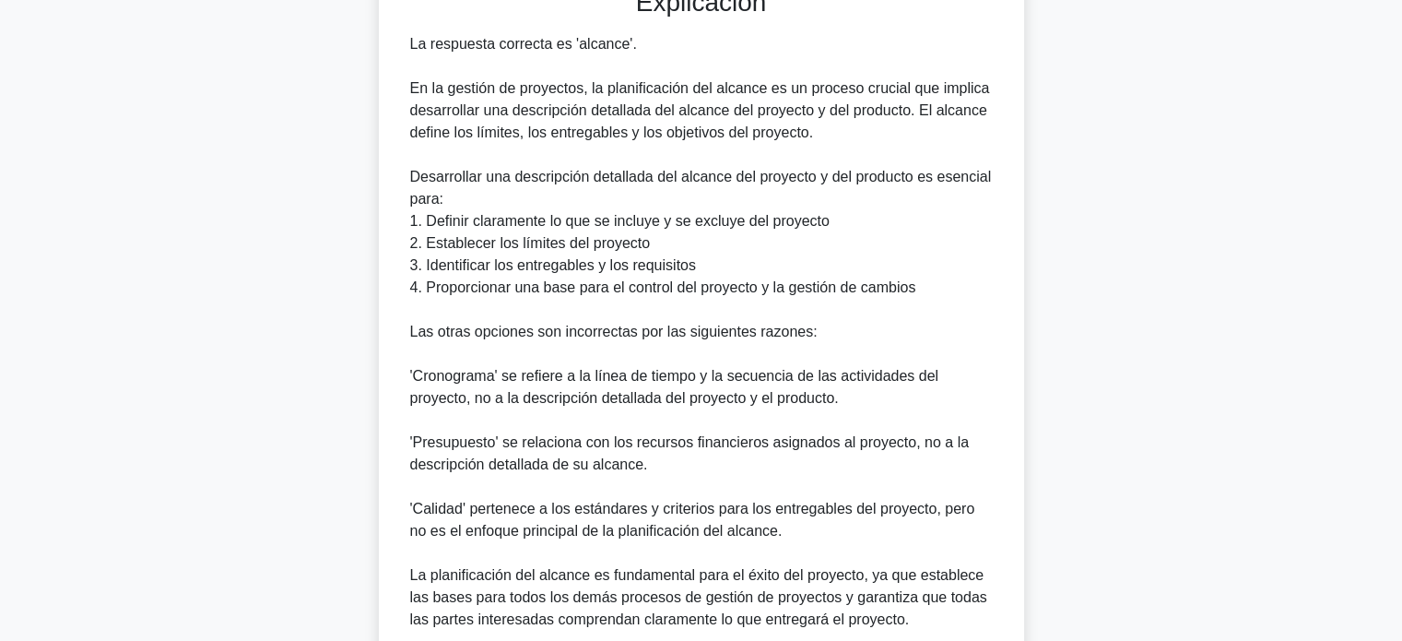
scroll to position [652, 0]
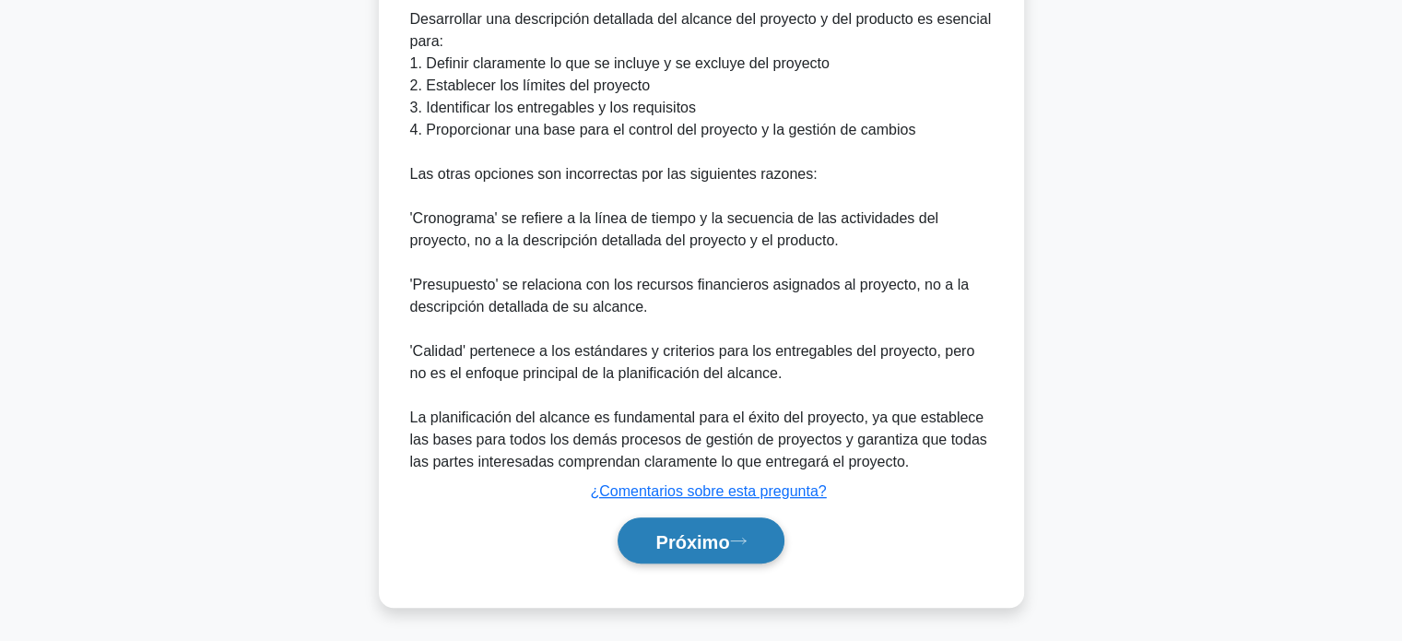
click at [719, 547] on font "Próximo" at bounding box center [692, 541] width 74 height 20
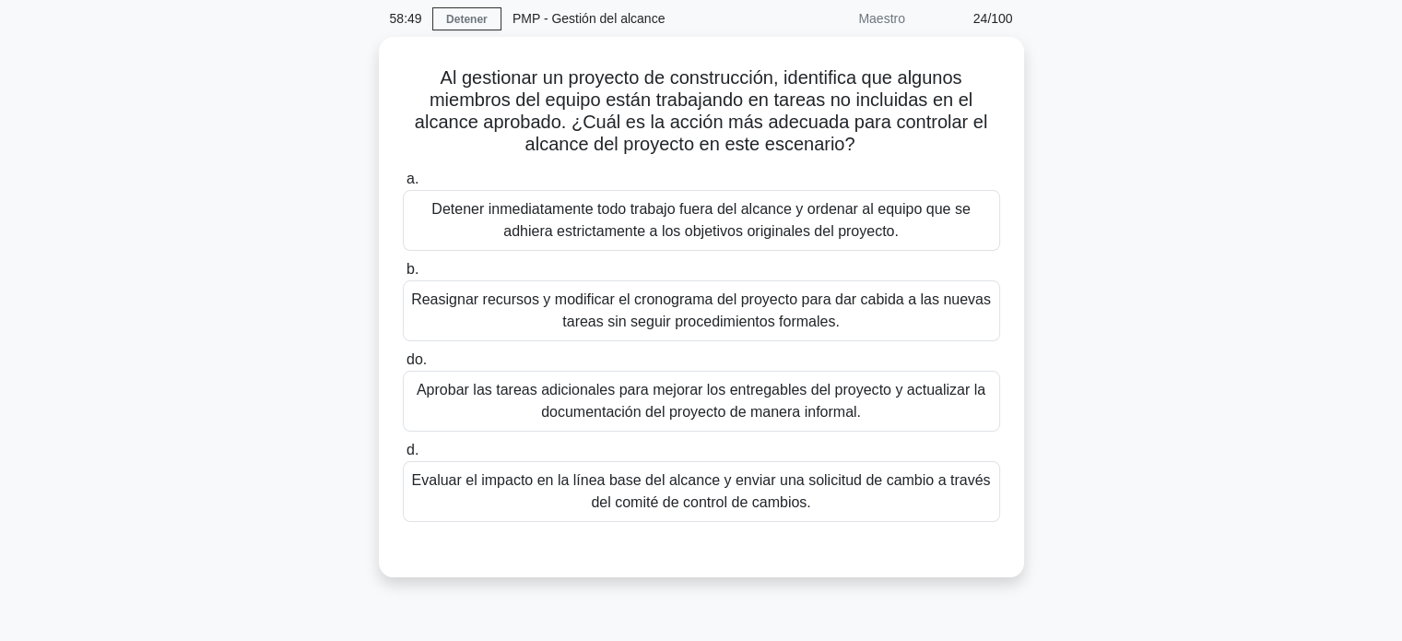
scroll to position [75, 0]
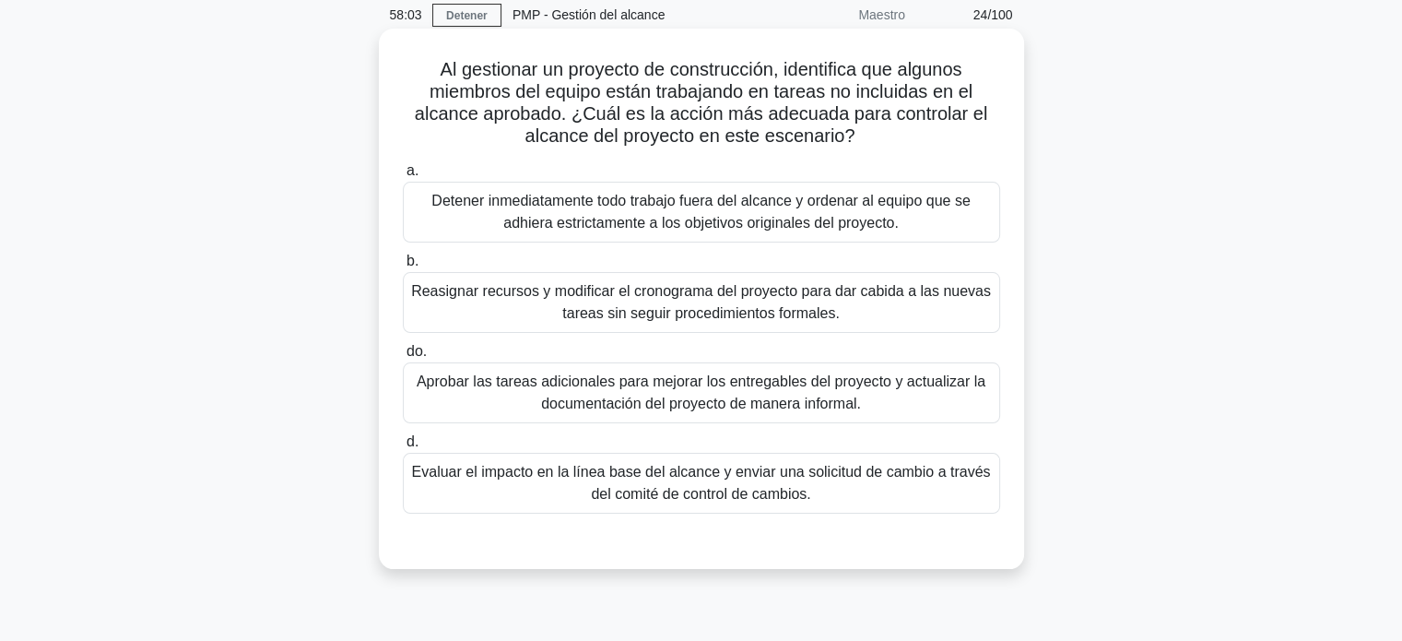
click at [742, 208] on font "Detener inmediatamente todo trabajo fuera del alcance y ordenar al equipo que s…" at bounding box center [700, 212] width 538 height 38
click at [403, 177] on input "a. Detener inmediatamente todo trabajo fuera del alcance y ordenar al equipo qu…" at bounding box center [403, 171] width 0 height 12
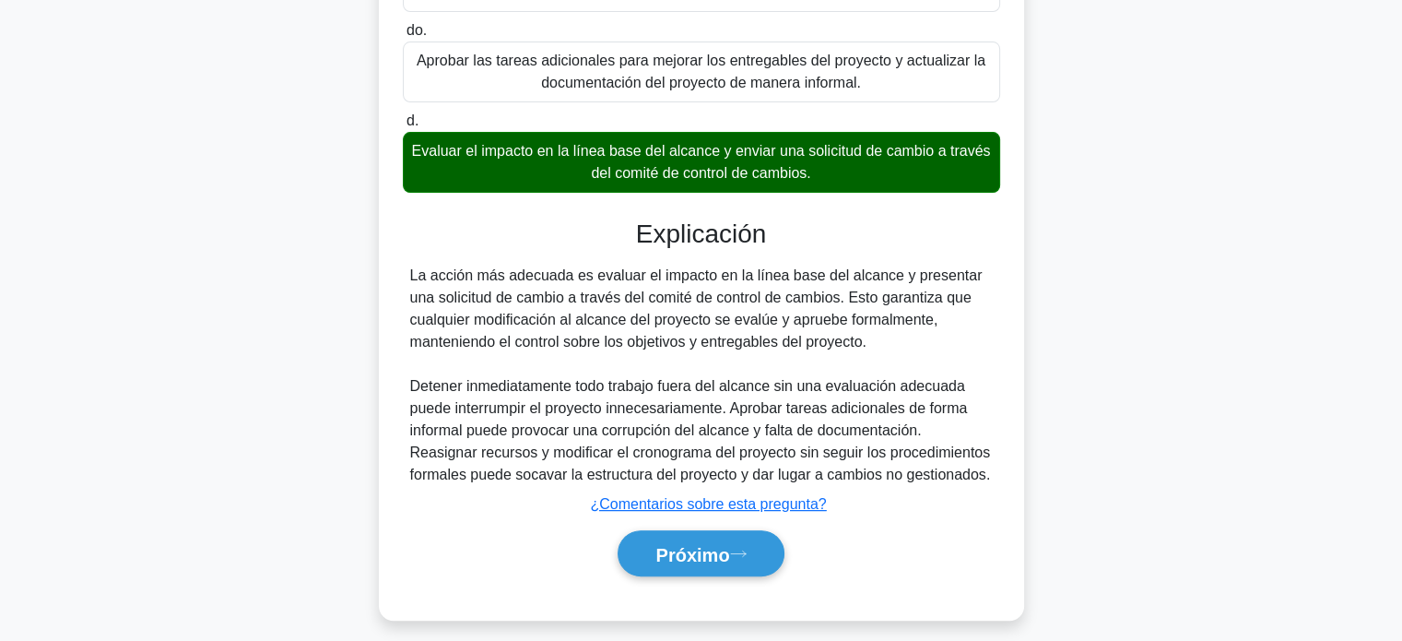
scroll to position [409, 0]
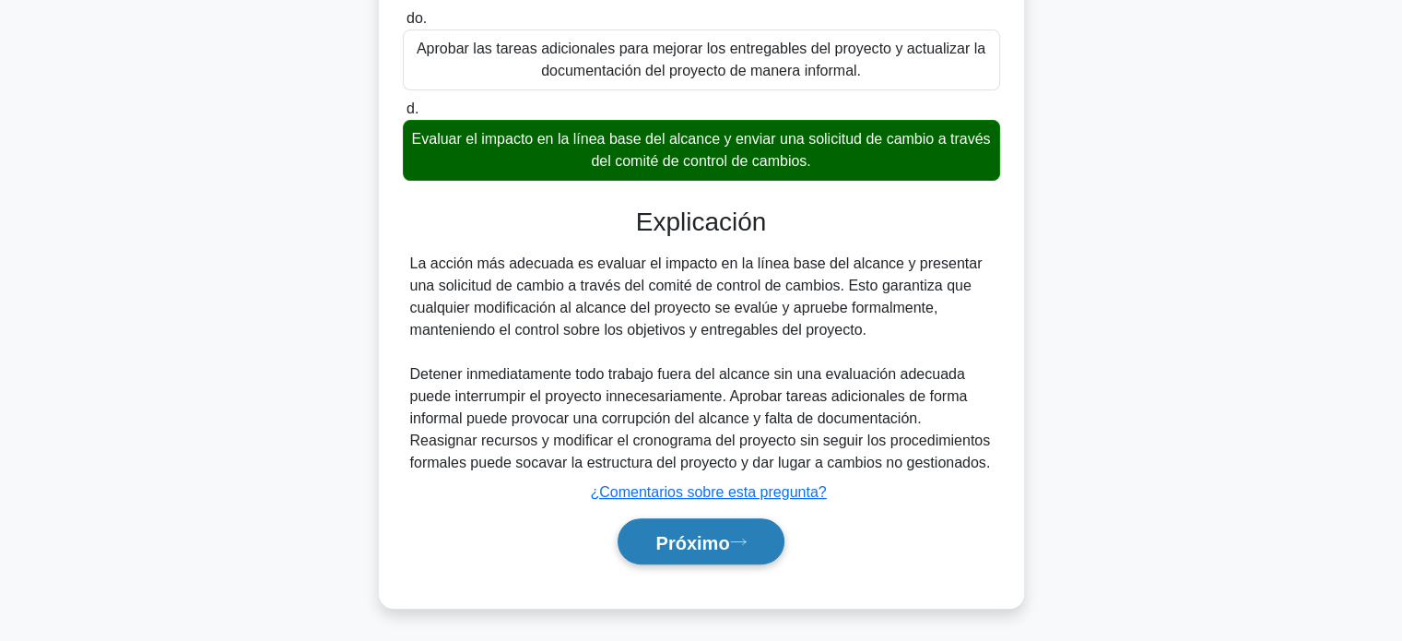
click at [689, 545] on font "Próximo" at bounding box center [692, 542] width 74 height 20
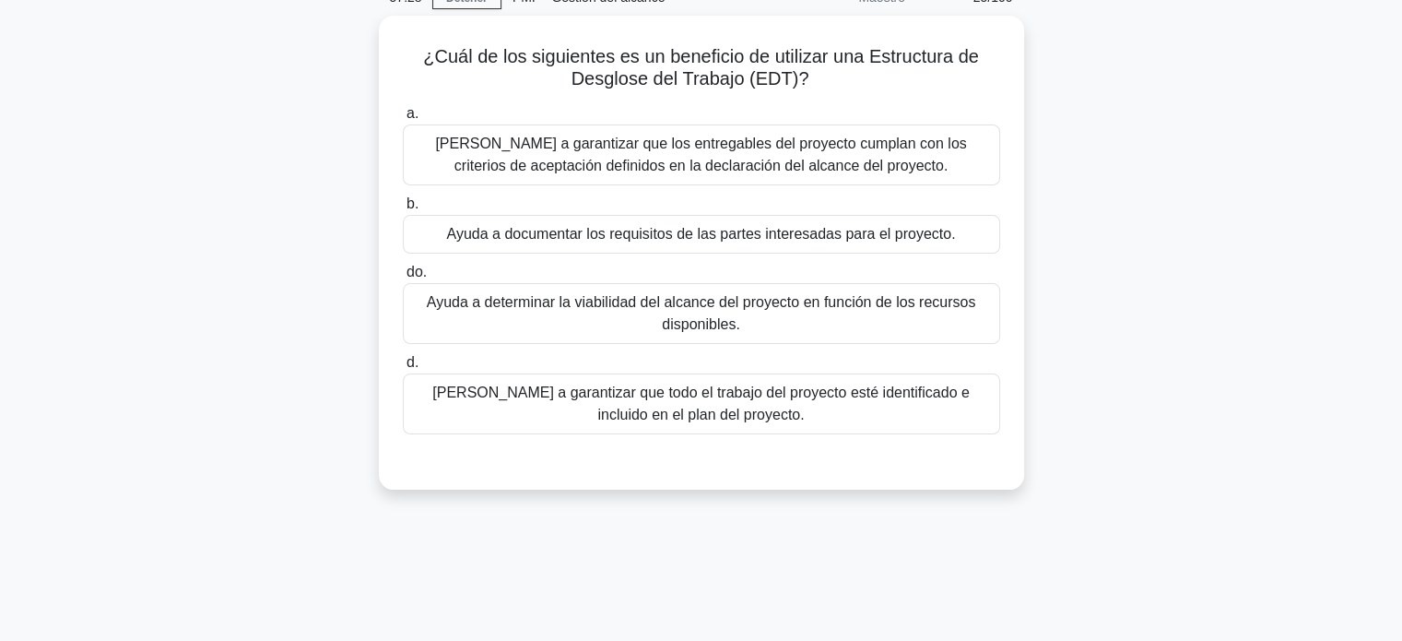
scroll to position [71, 0]
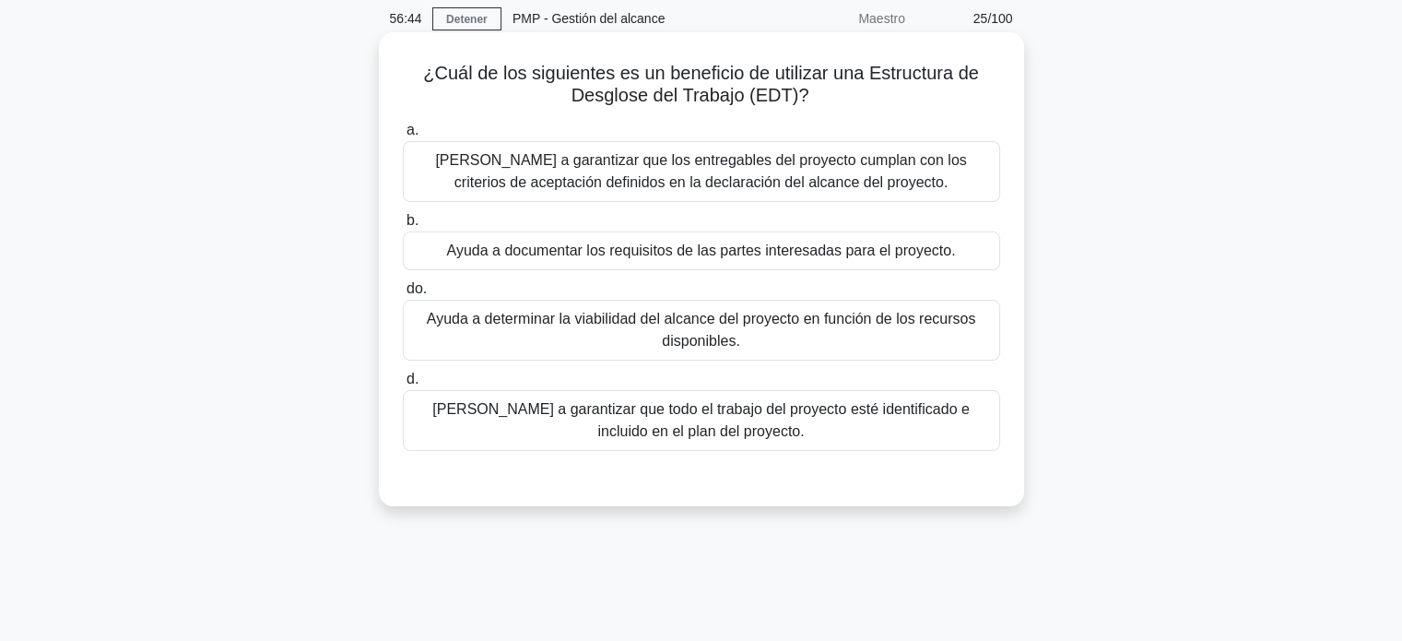
click at [754, 425] on font "[PERSON_NAME] a garantizar que todo el trabajo del proyecto esté identificado e…" at bounding box center [700, 420] width 537 height 38
click at [403, 385] on input "d. [PERSON_NAME] a garantizar que todo el trabajo del proyecto esté identificad…" at bounding box center [403, 379] width 0 height 12
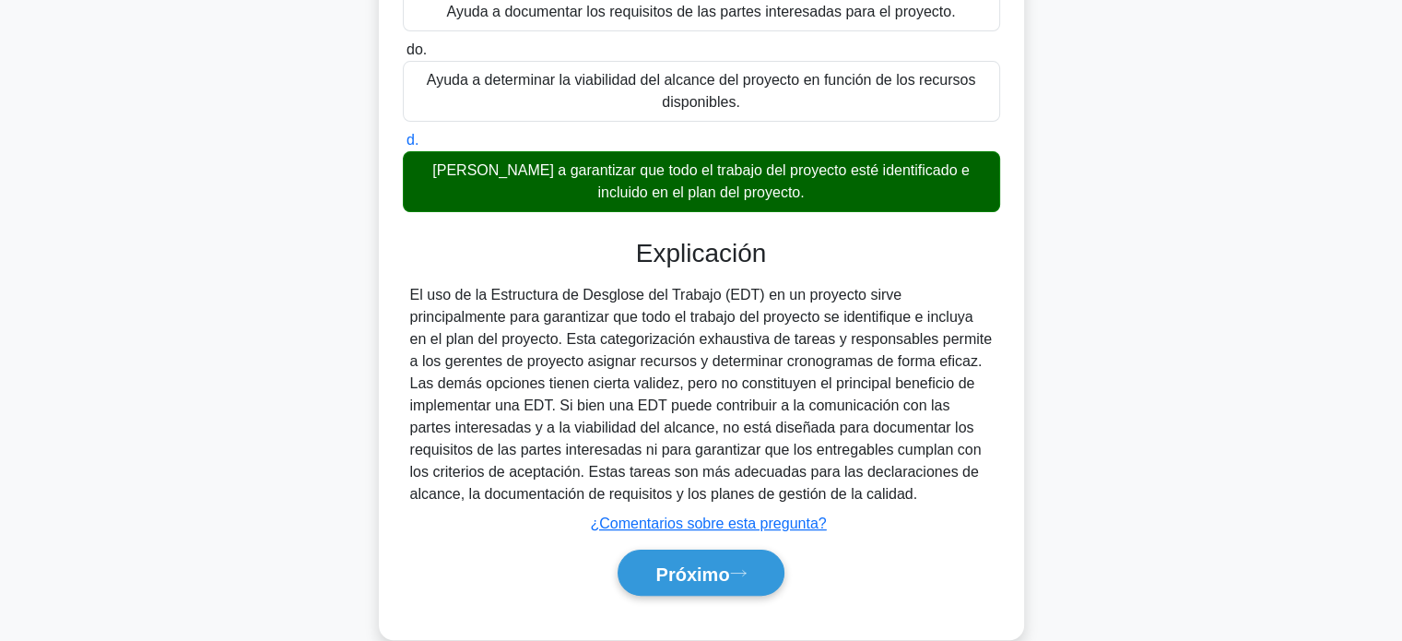
scroll to position [333, 0]
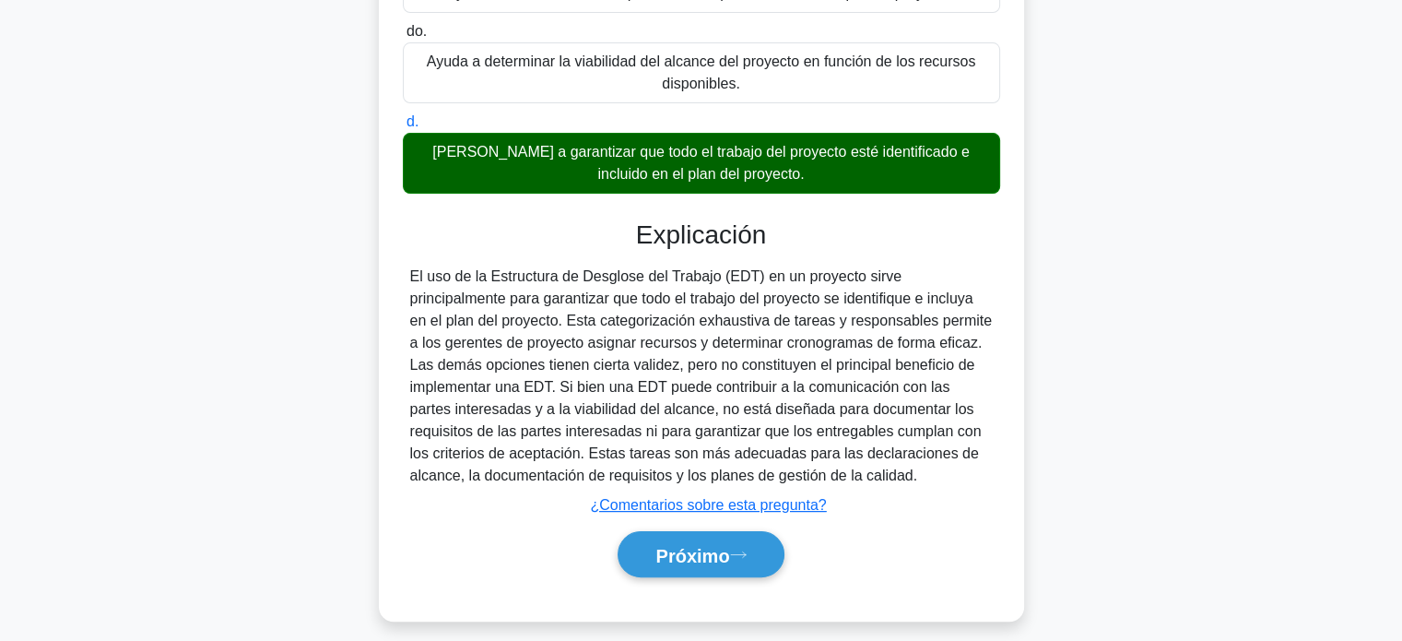
drag, startPoint x: 864, startPoint y: 476, endPoint x: 335, endPoint y: 286, distance: 562.3
click at [335, 286] on div "¿Cuál de los siguientes es un beneficio de utilizar una Estructura de Desglose …" at bounding box center [701, 209] width 1216 height 868
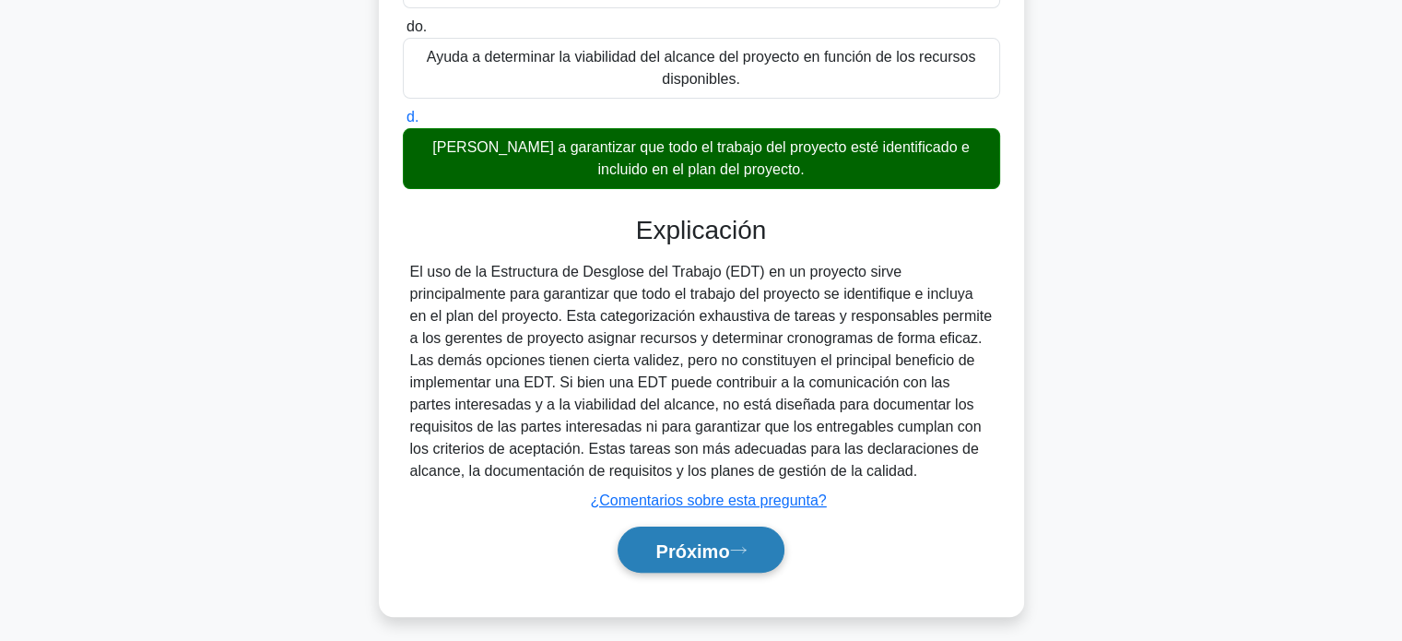
click at [688, 548] on font "Próximo" at bounding box center [692, 550] width 74 height 20
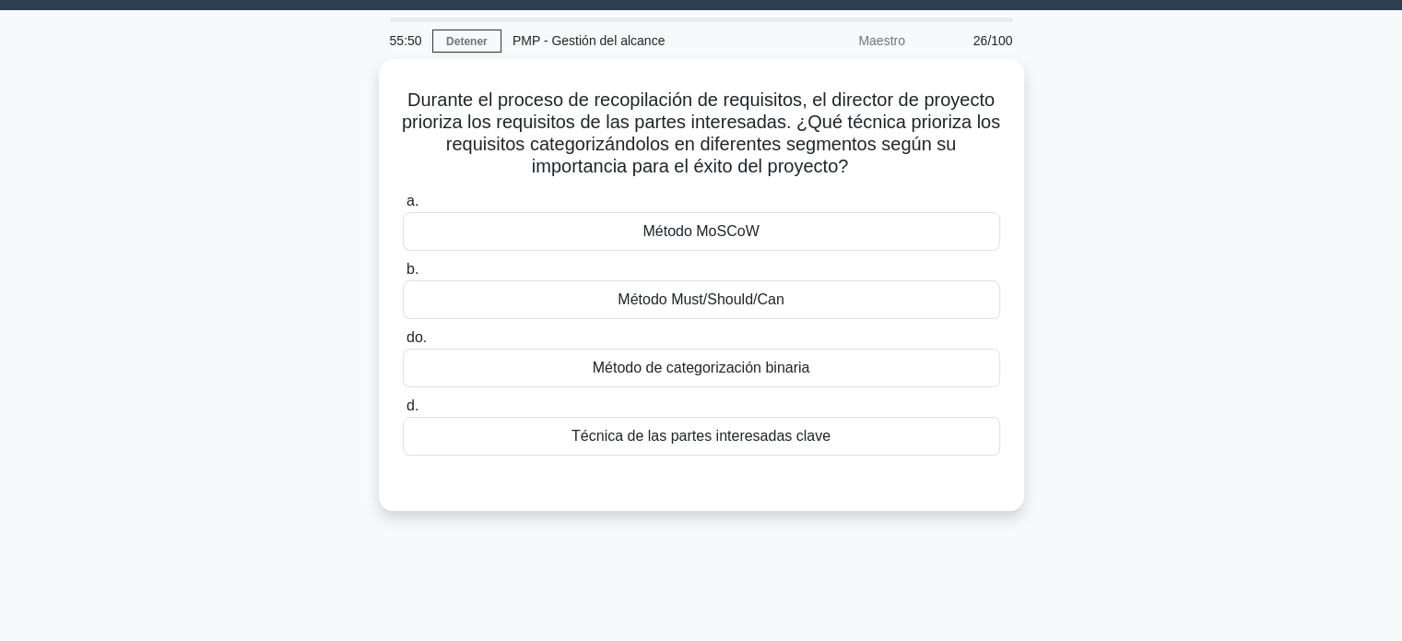
scroll to position [41, 0]
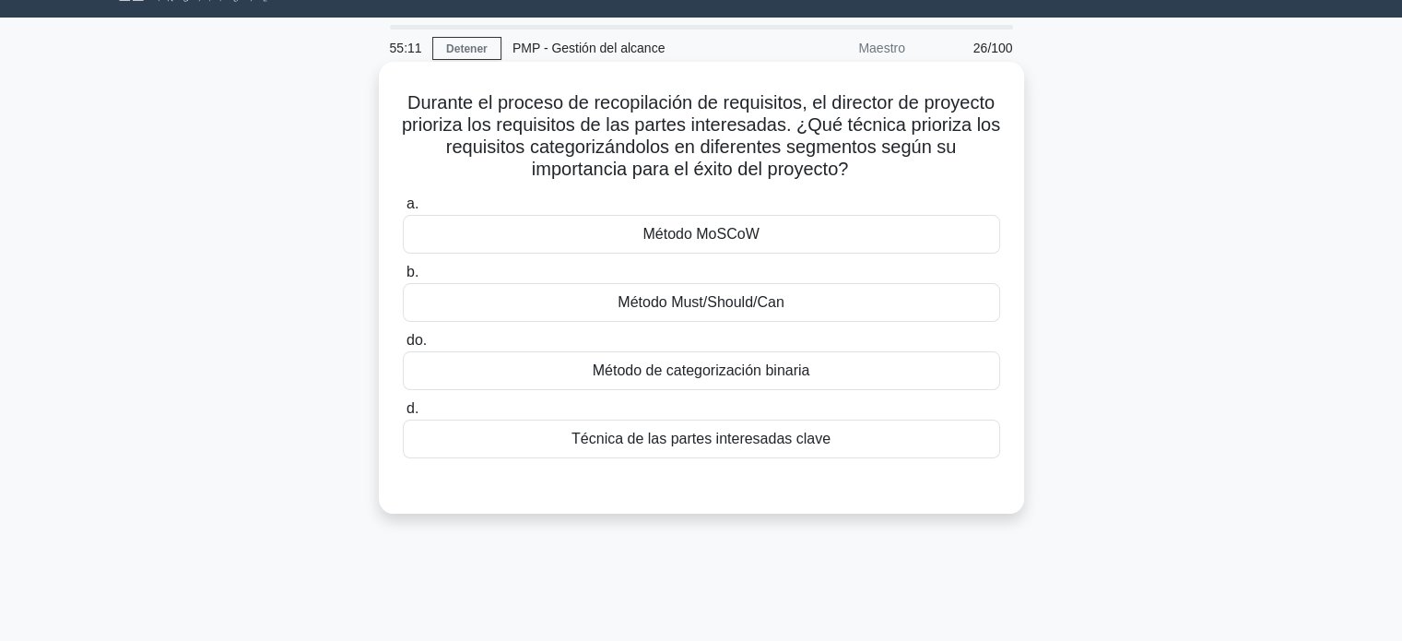
click at [874, 251] on div "Método MoSCoW" at bounding box center [701, 234] width 597 height 39
click at [403, 210] on input "a. Método MoSCoW" at bounding box center [403, 204] width 0 height 12
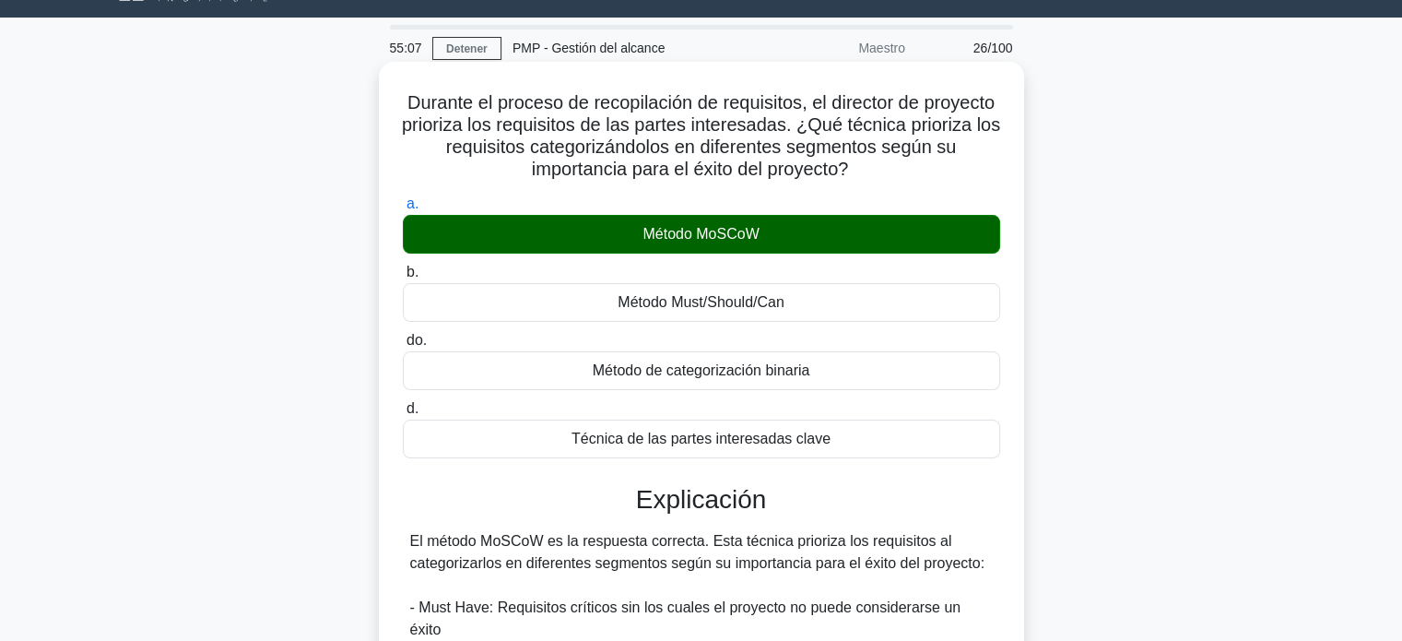
drag, startPoint x: 782, startPoint y: 625, endPoint x: 452, endPoint y: 588, distance: 332.0
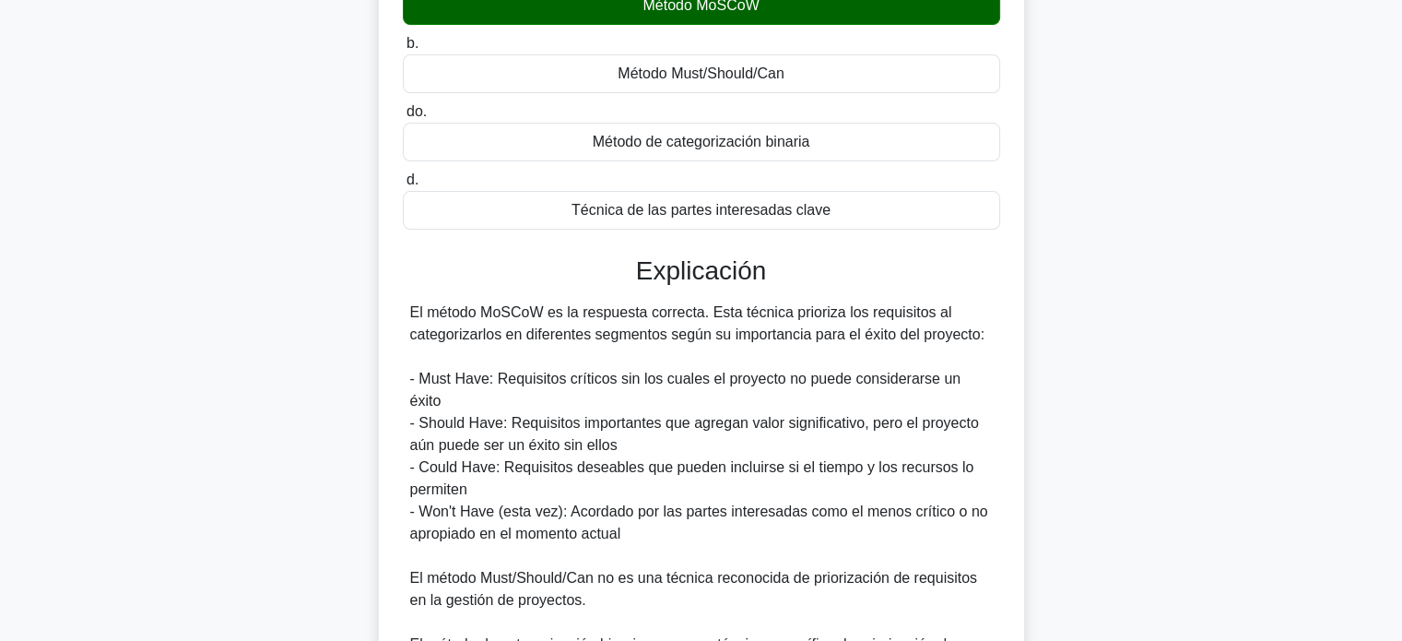
scroll to position [300, 0]
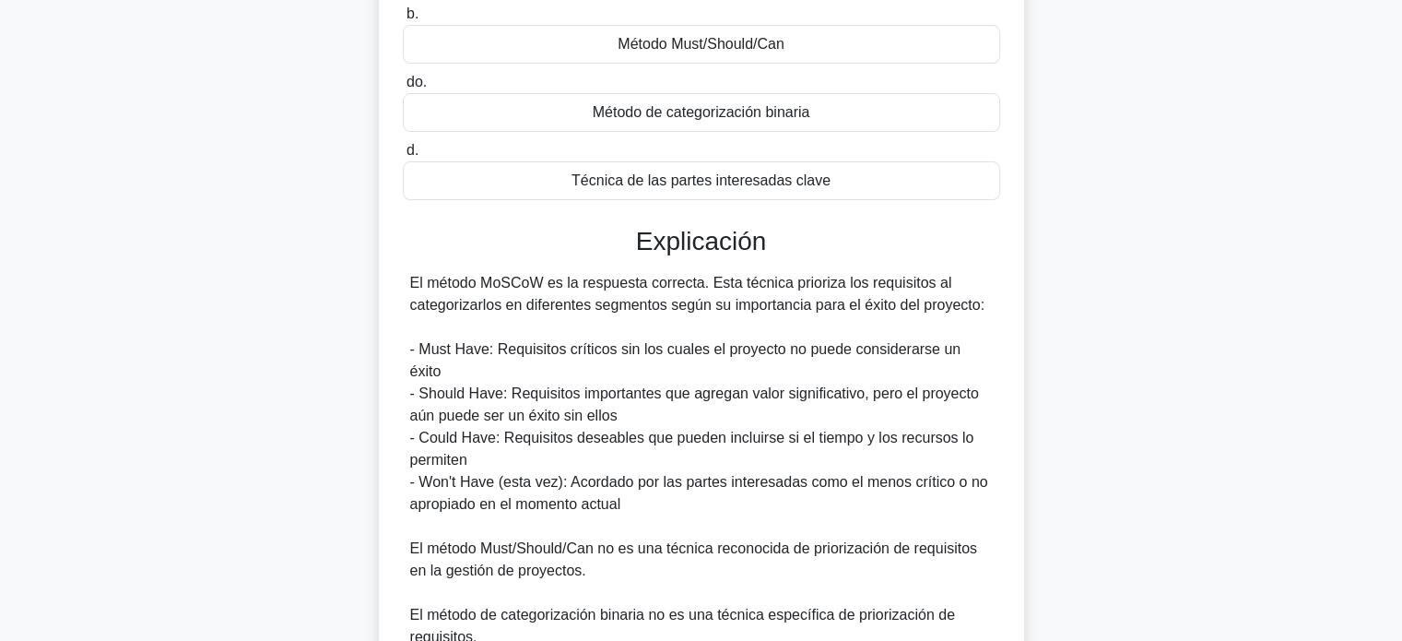
click at [674, 548] on div "El método MoSCoW es la respuesta correcta. Esta técnica prioriza los requisitos…" at bounding box center [701, 493] width 582 height 442
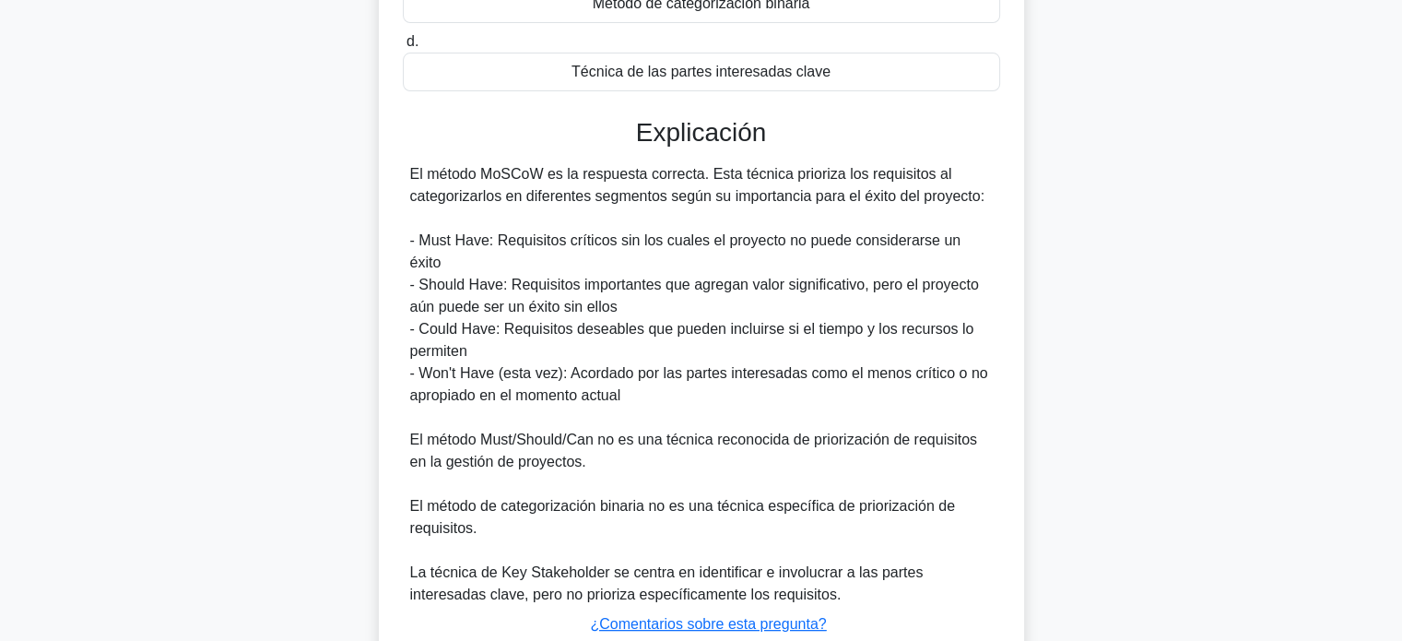
scroll to position [410, 0]
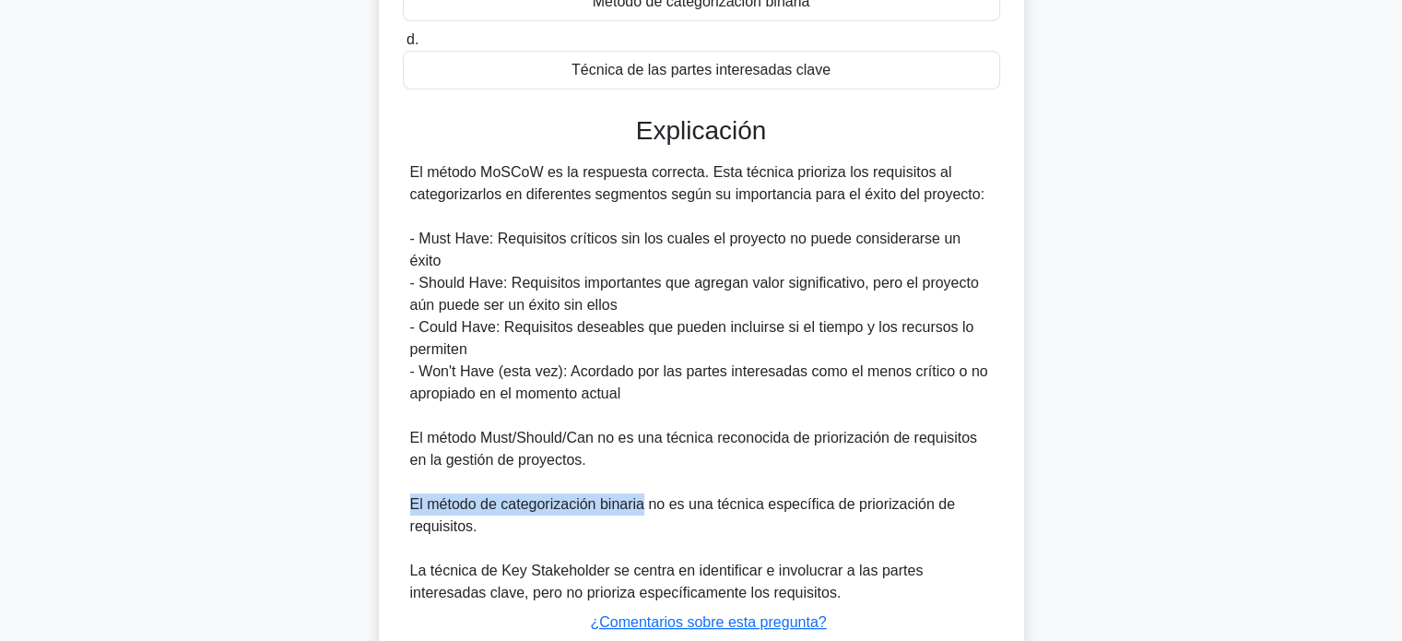
drag, startPoint x: 412, startPoint y: 478, endPoint x: 642, endPoint y: 481, distance: 230.4
click at [642, 496] on font "El método de categorización binaria no es una técnica específica de priorizació…" at bounding box center [682, 515] width 545 height 38
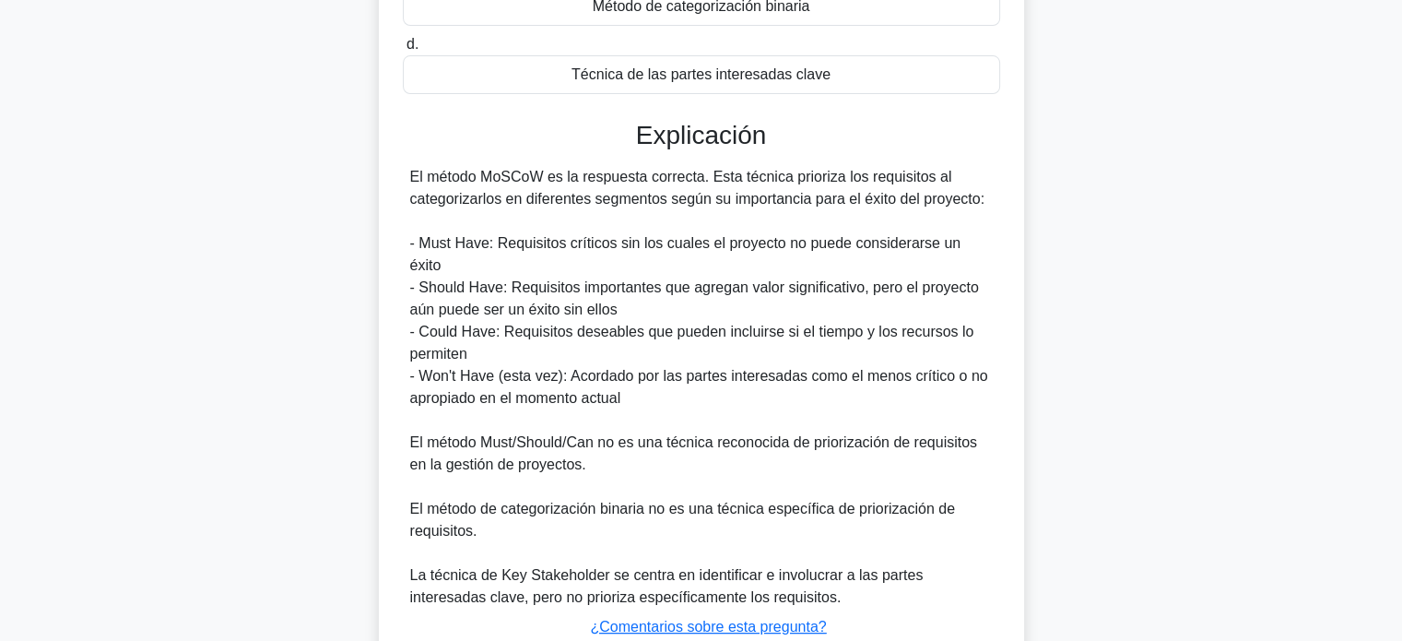
click at [1074, 356] on div "Durante el proceso de recopilación de requisitos, el director de proyecto prior…" at bounding box center [701, 231] width 1216 height 1067
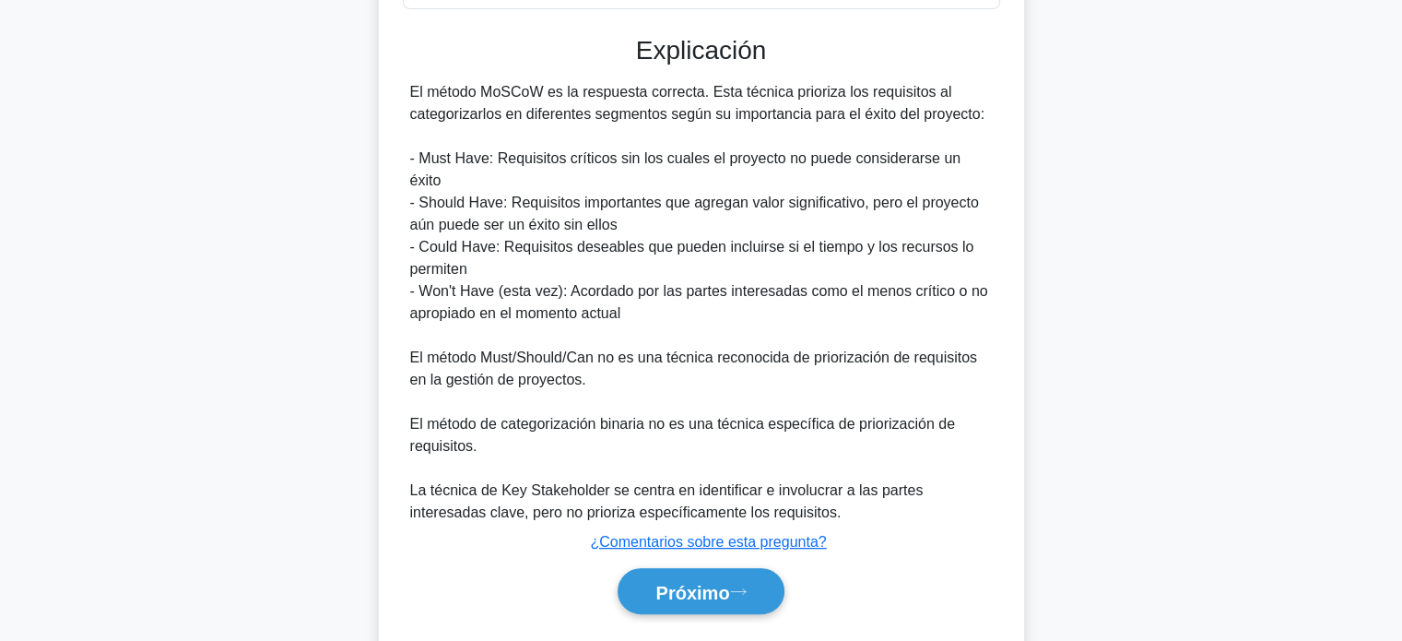
scroll to position [519, 0]
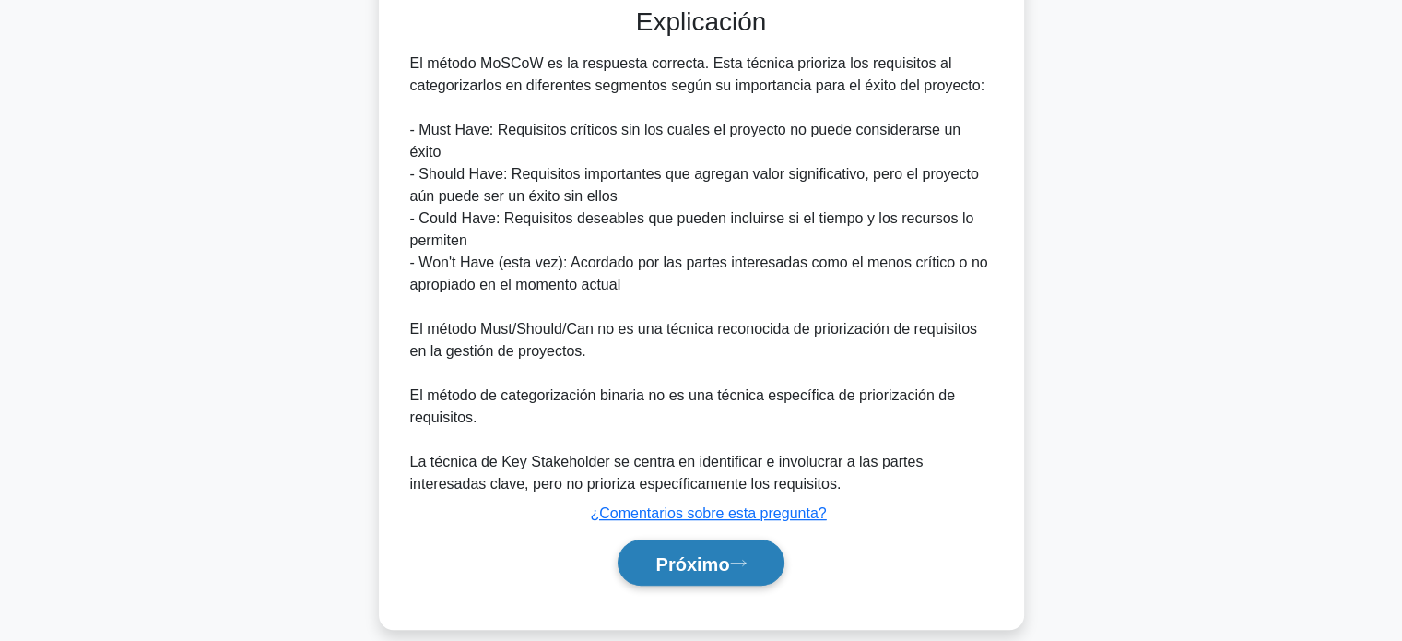
click at [691, 553] on font "Próximo" at bounding box center [692, 563] width 74 height 20
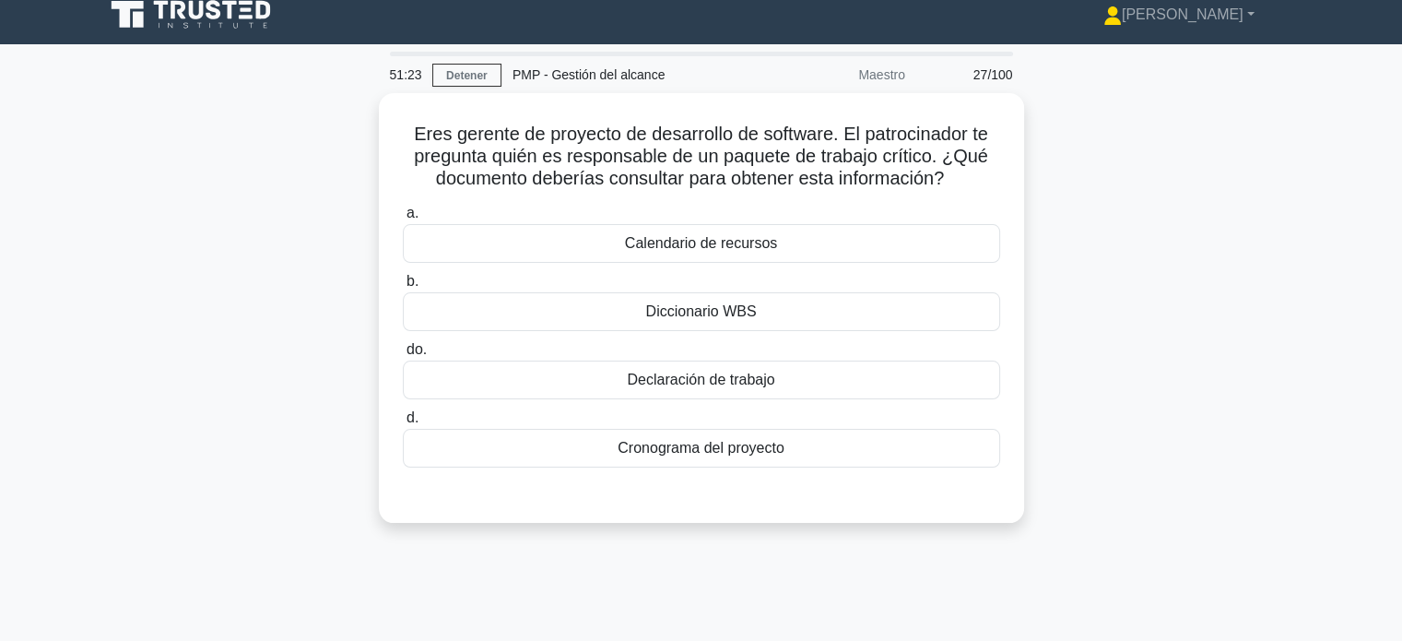
scroll to position [16, 0]
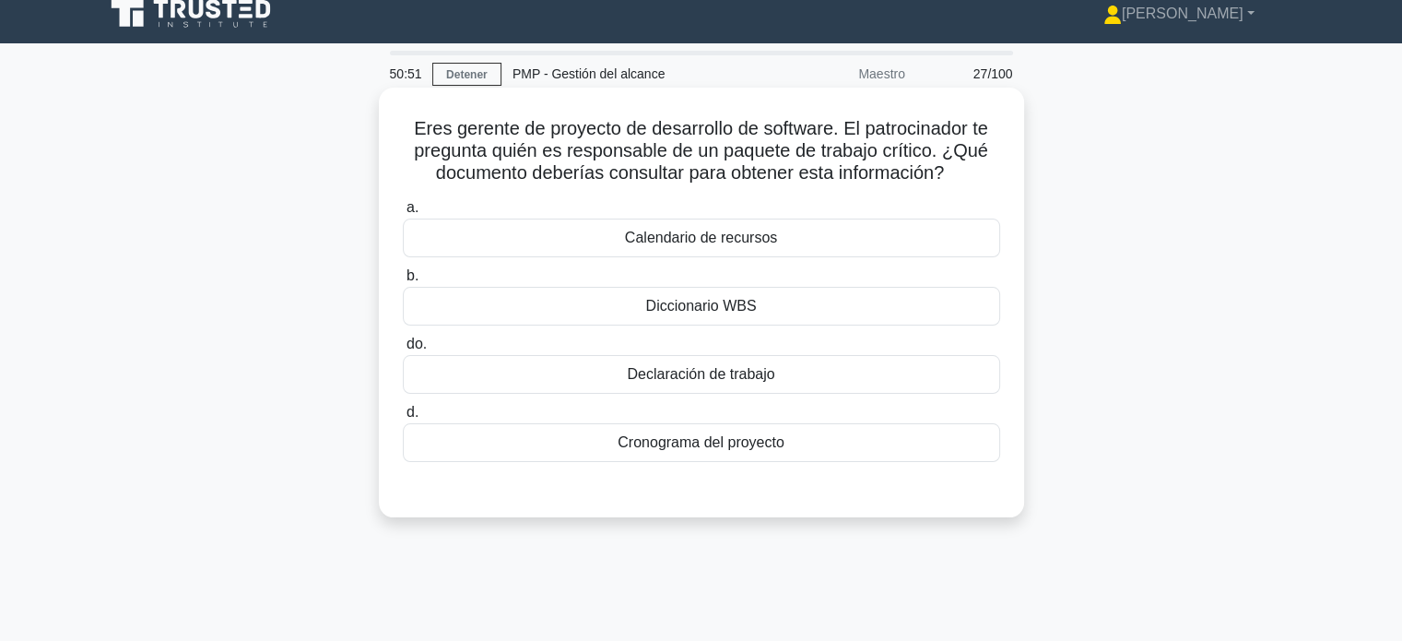
click at [764, 312] on div "Diccionario WBS" at bounding box center [701, 306] width 597 height 39
click at [403, 282] on input "b. Diccionario WBS" at bounding box center [403, 276] width 0 height 12
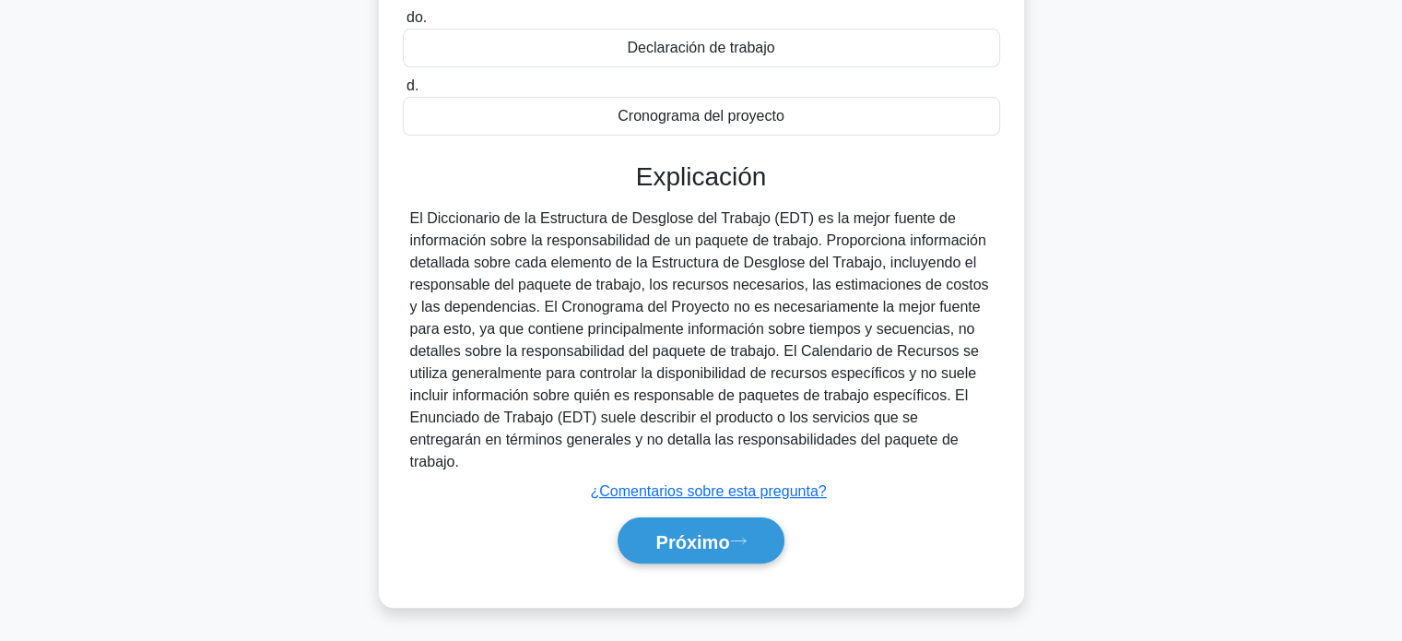
scroll to position [343, 0]
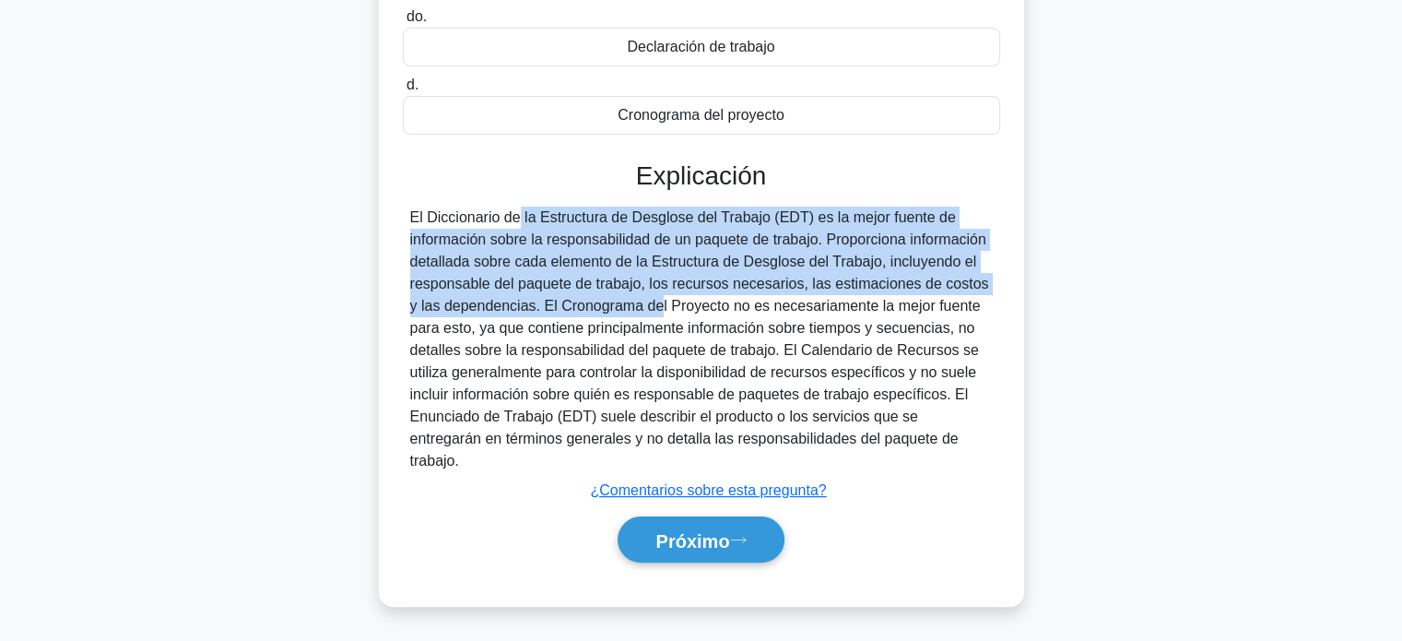
drag, startPoint x: 413, startPoint y: 211, endPoint x: 525, endPoint y: 312, distance: 151.4
click at [525, 312] on font "El Diccionario de la Estructura de Desglose del Trabajo (EDT) es la mejor fuent…" at bounding box center [699, 338] width 579 height 259
click at [729, 530] on font "Próximo" at bounding box center [692, 540] width 74 height 20
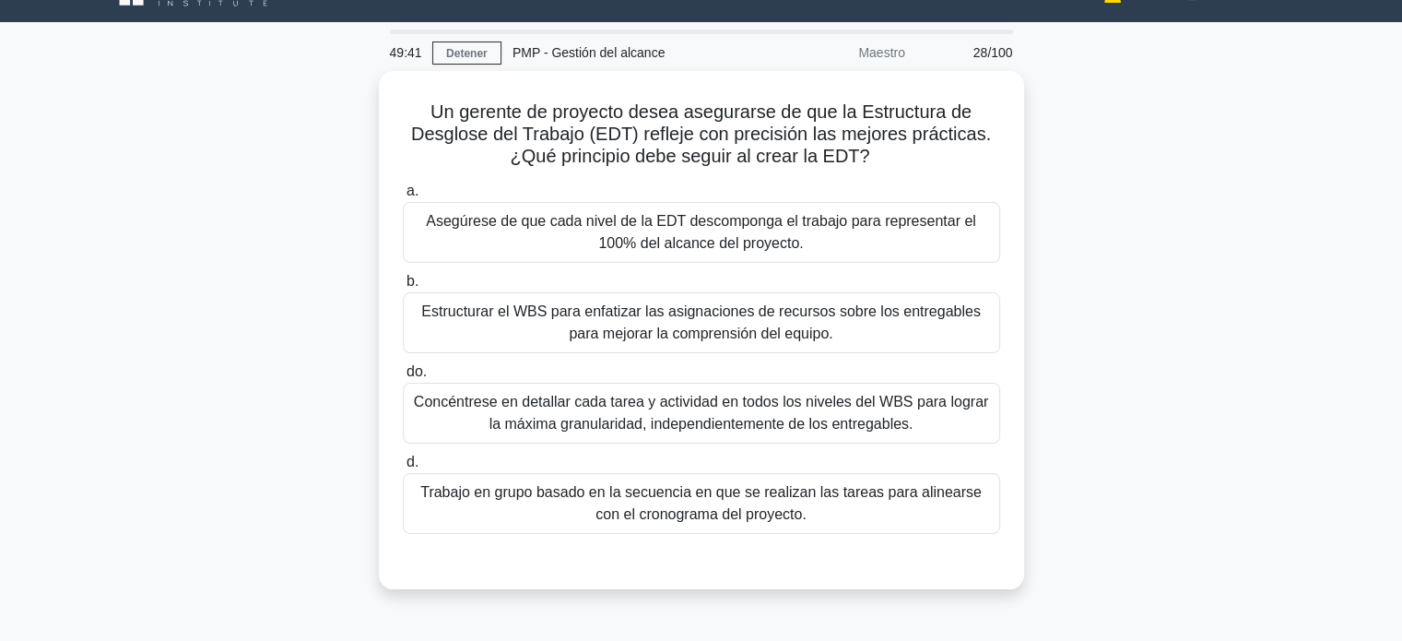
scroll to position [41, 0]
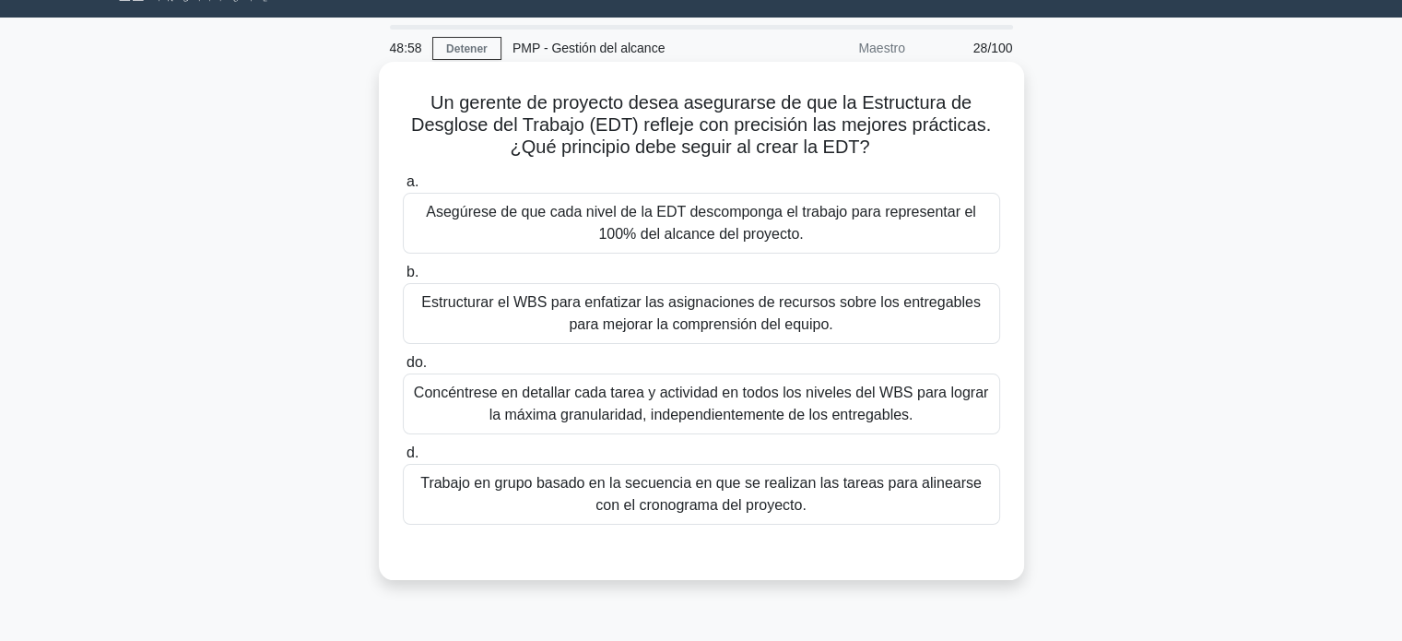
click at [740, 231] on font "Asegúrese de que cada nivel de la EDT descomponga el trabajo para representar e…" at bounding box center [701, 223] width 550 height 38
click at [403, 188] on input "a. Asegúrese de que cada nivel de la EDT descomponga el trabajo para representa…" at bounding box center [403, 182] width 0 height 12
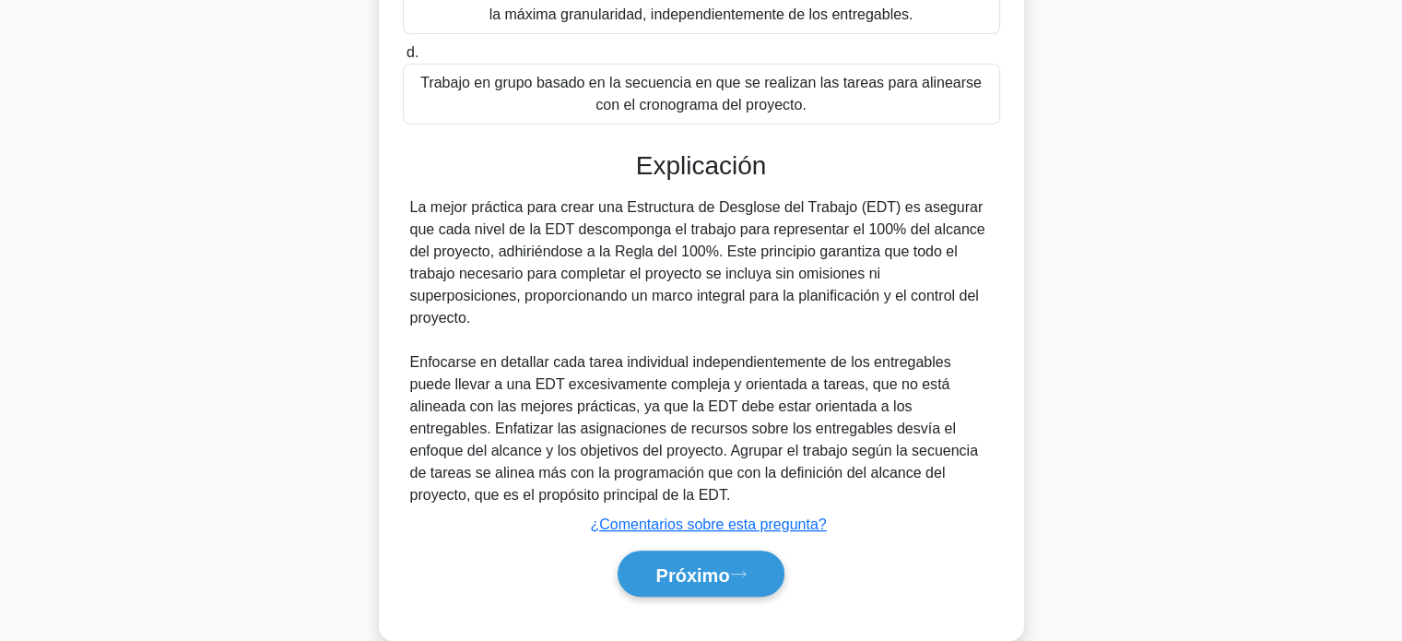
scroll to position [452, 0]
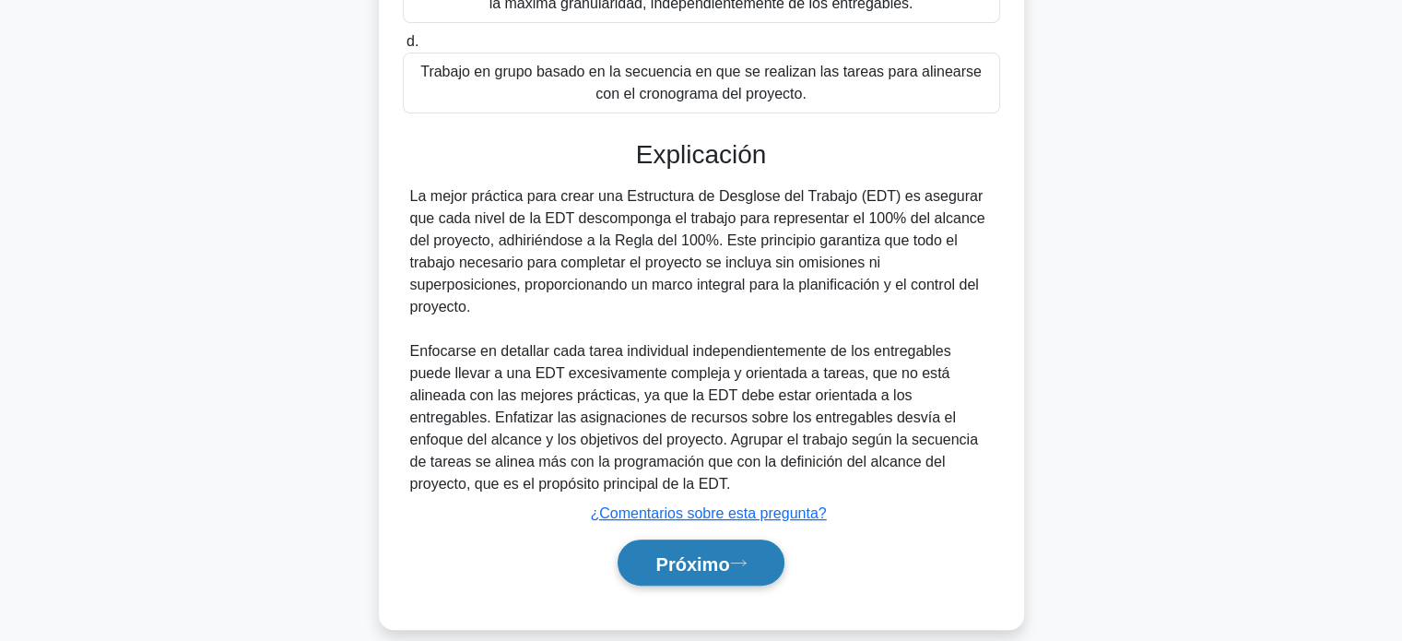
click at [704, 556] on button "Próximo" at bounding box center [700, 562] width 166 height 47
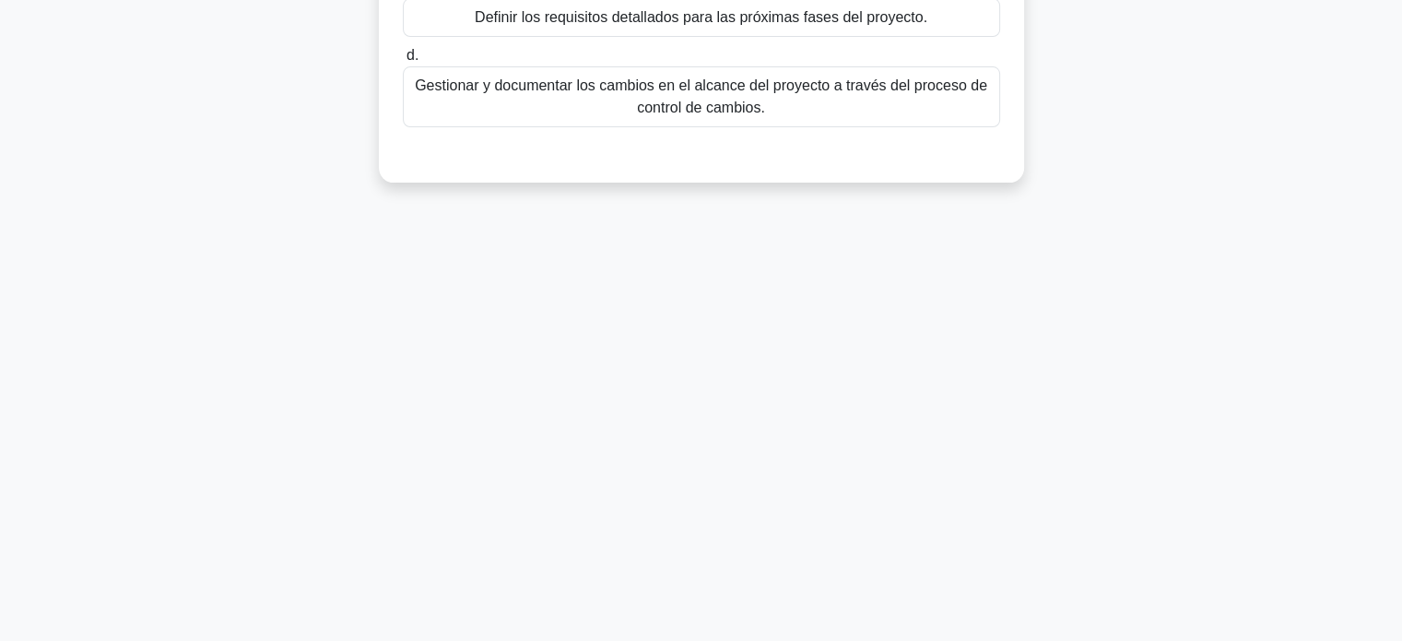
drag, startPoint x: 1399, startPoint y: 357, endPoint x: 1381, endPoint y: 143, distance: 214.5
click at [1381, 143] on main "48:53 Detener PMP - Gestión del alcance Maestro 29/100 En el proceso de Validac…" at bounding box center [701, 172] width 1402 height 936
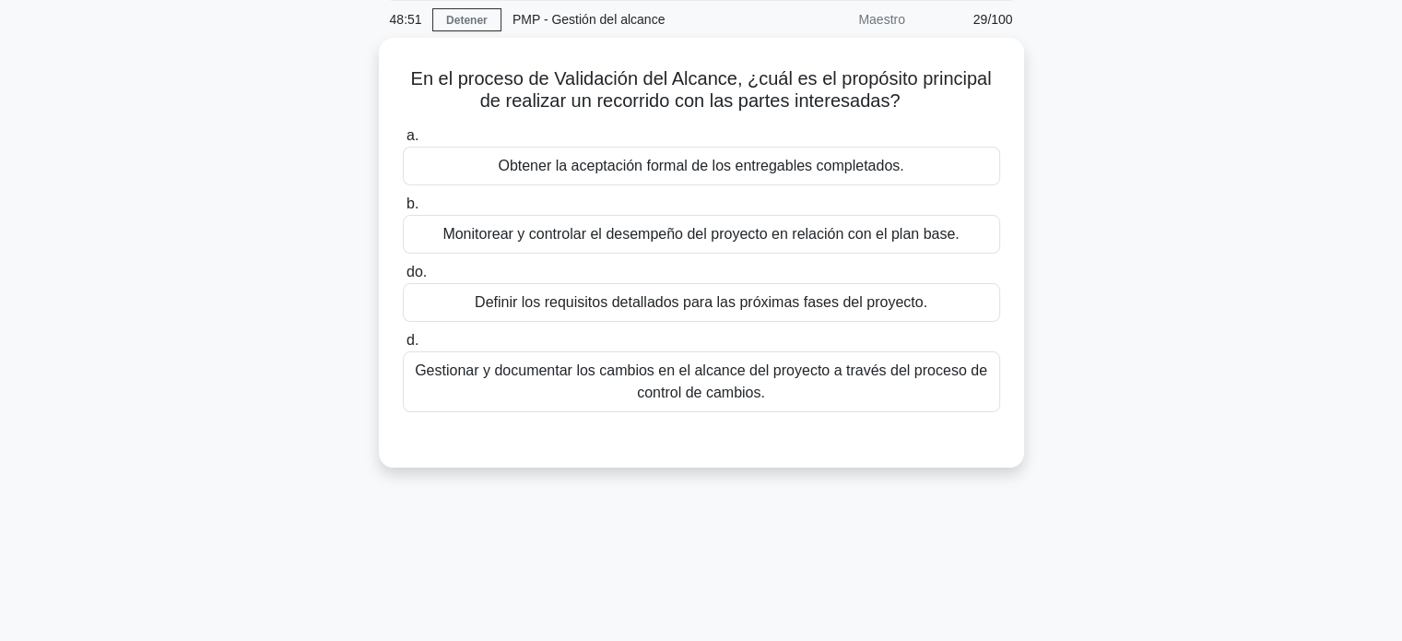
scroll to position [74, 0]
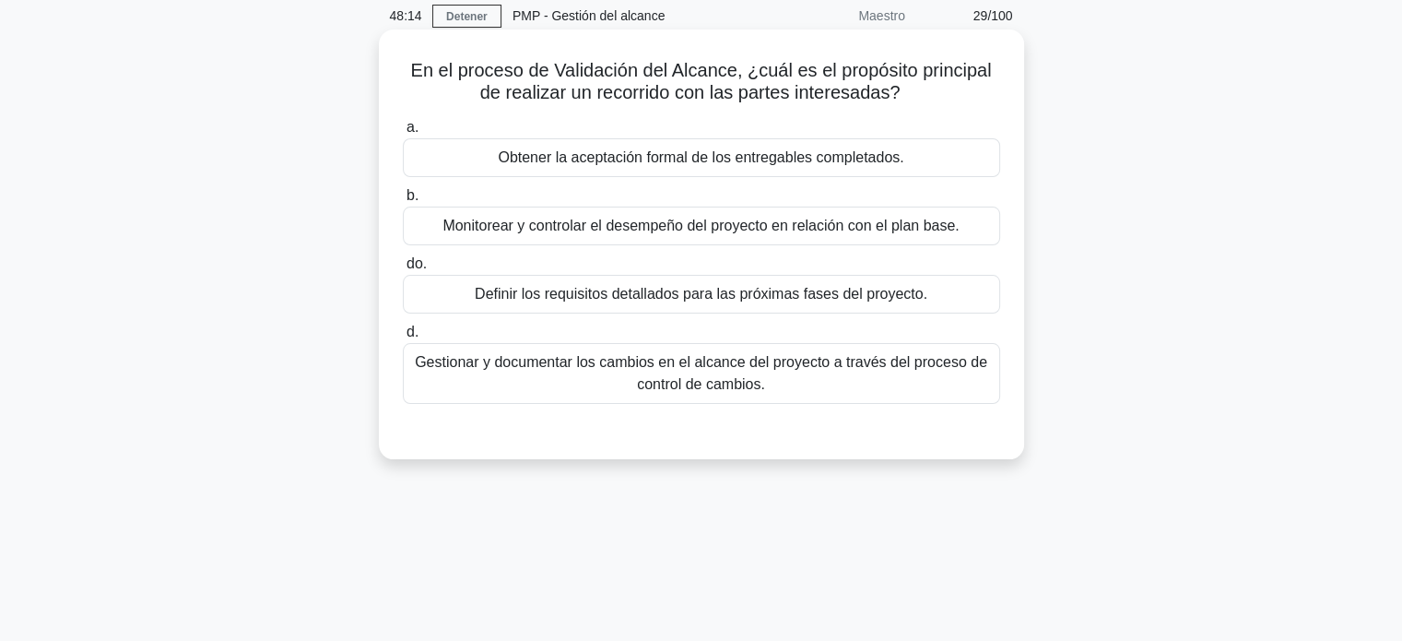
click at [887, 165] on font "Obtener la aceptación formal de los entregables completados." at bounding box center [700, 157] width 405 height 16
click at [403, 134] on input "a. Obtener la aceptación formal de los entregables completados." at bounding box center [403, 128] width 0 height 12
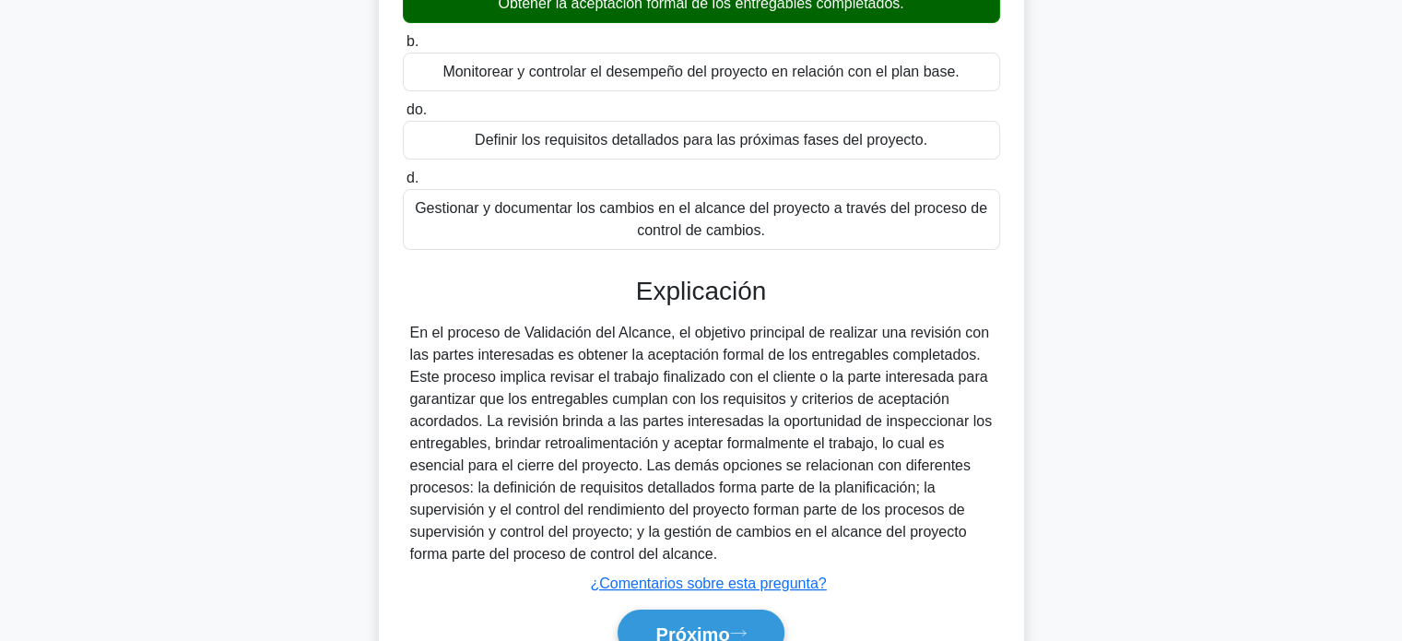
scroll to position [255, 0]
